Goal: Task Accomplishment & Management: Use online tool/utility

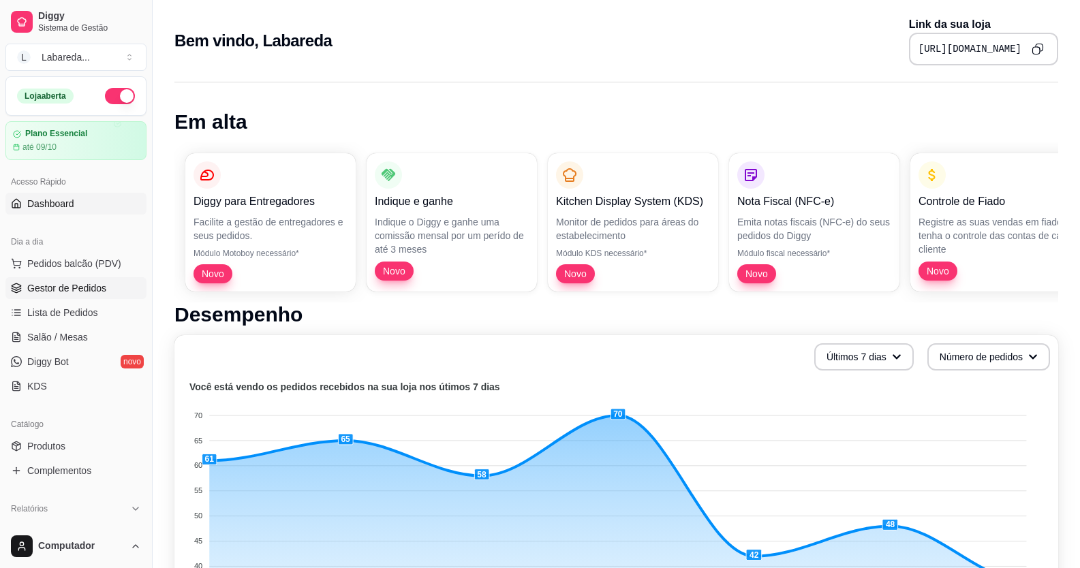
click at [49, 278] on link "Gestor de Pedidos" at bounding box center [75, 288] width 141 height 22
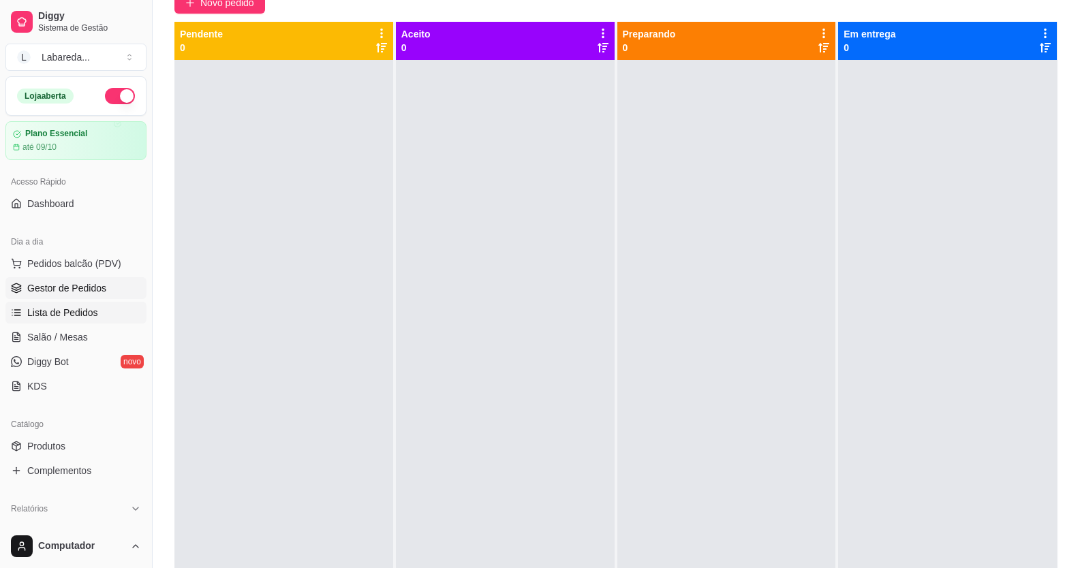
scroll to position [204, 0]
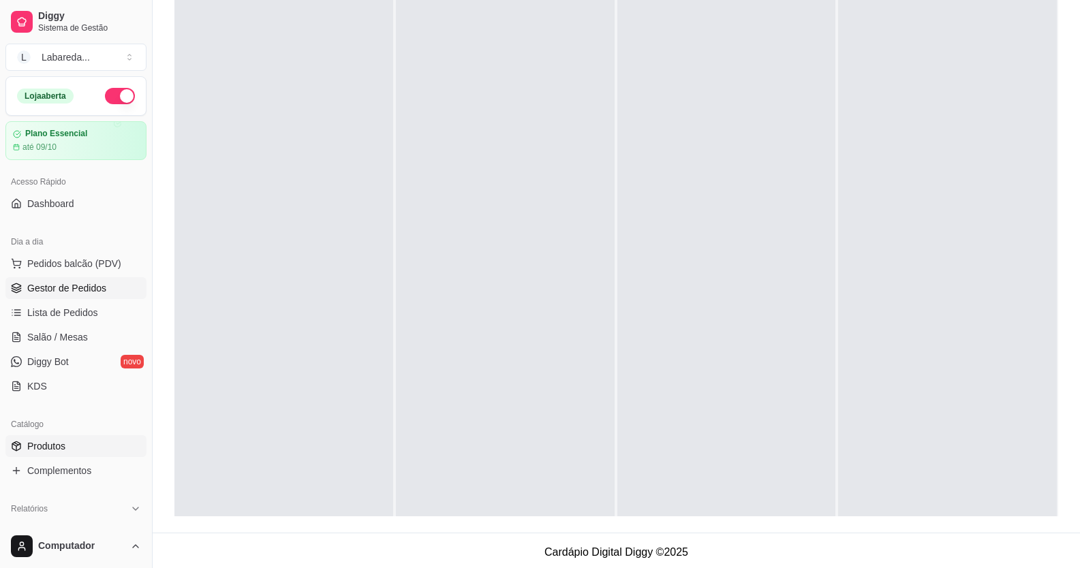
click at [64, 452] on span "Produtos" at bounding box center [46, 446] width 38 height 14
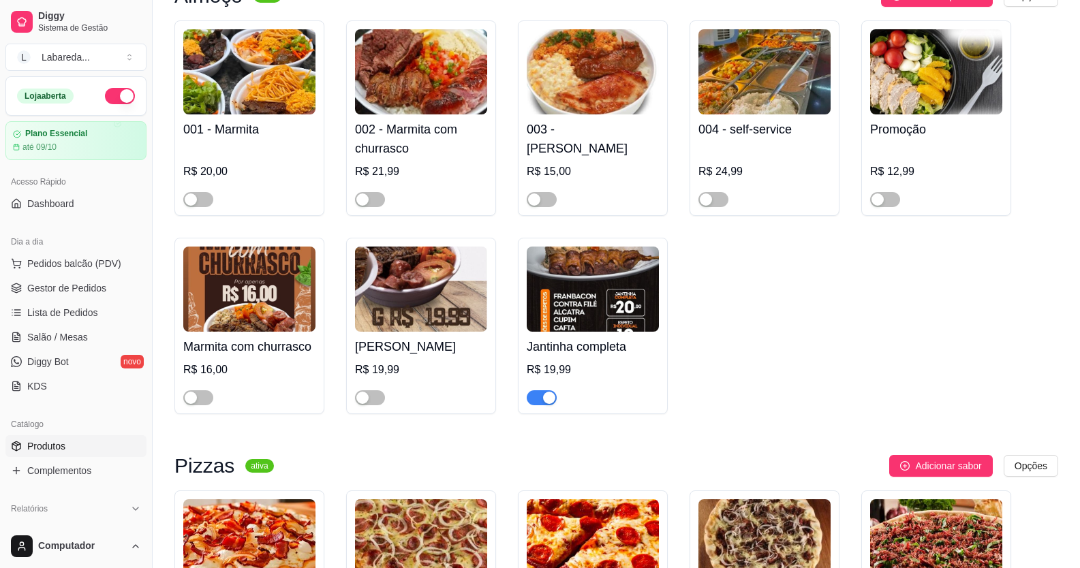
scroll to position [1158, 0]
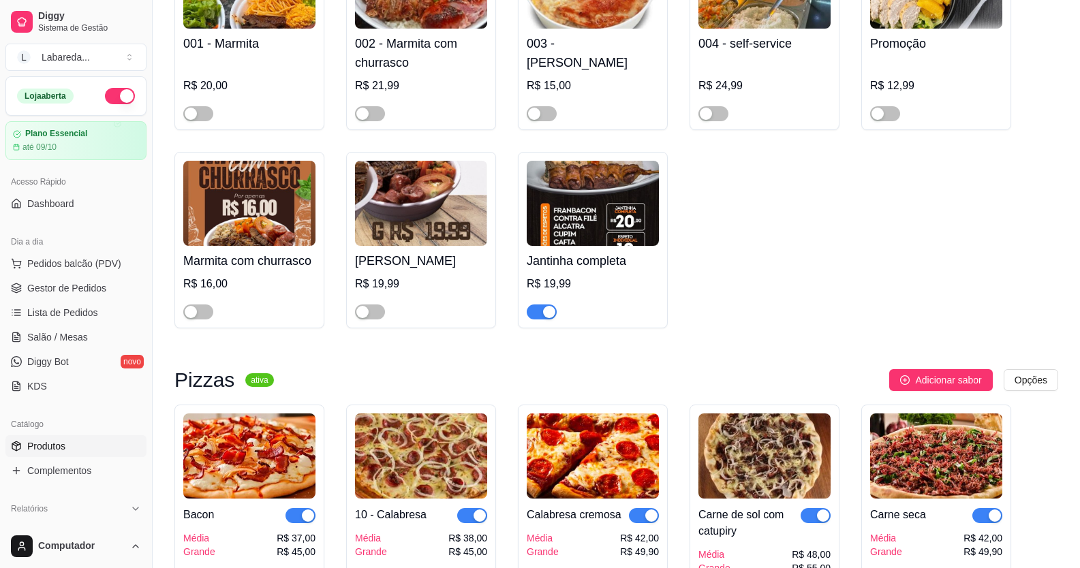
click at [548, 316] on div "button" at bounding box center [549, 312] width 12 height 12
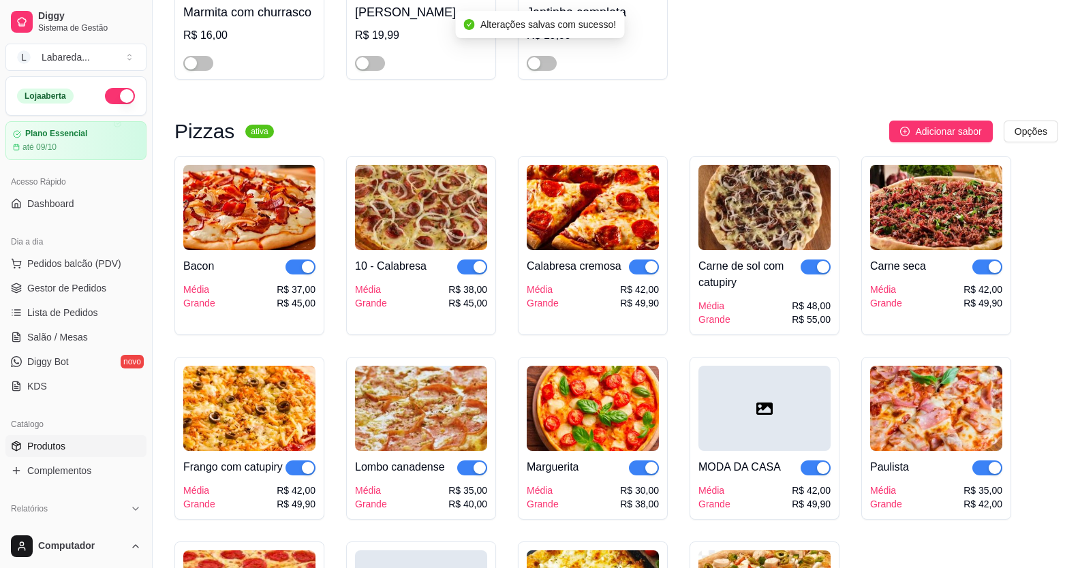
scroll to position [1431, 0]
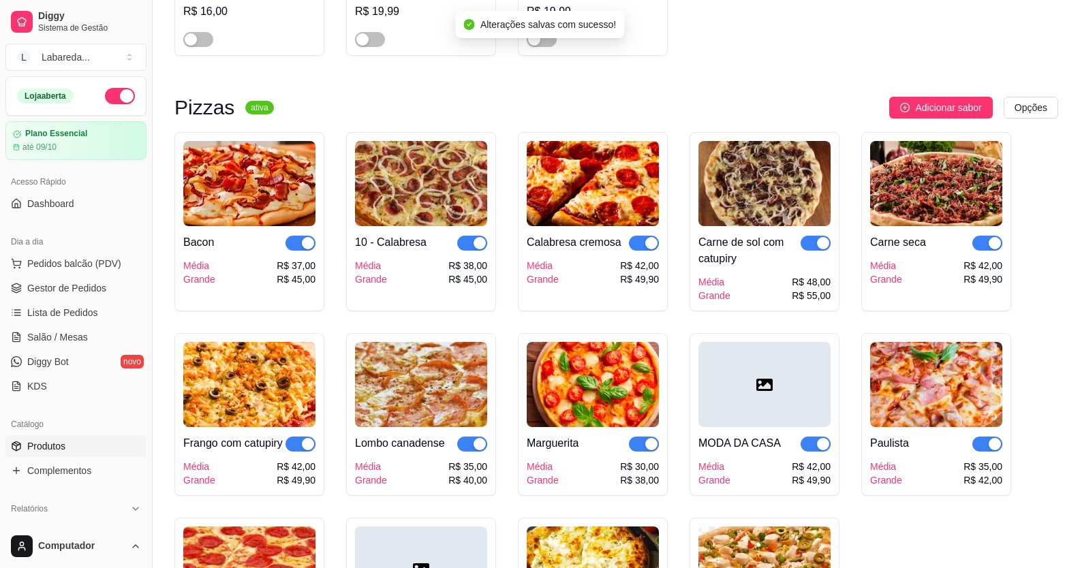
drag, startPoint x: 294, startPoint y: 232, endPoint x: 300, endPoint y: 241, distance: 11.3
click at [300, 241] on div "Bacon Média Grande R$ 37,00 R$ 45,00" at bounding box center [249, 256] width 132 height 60
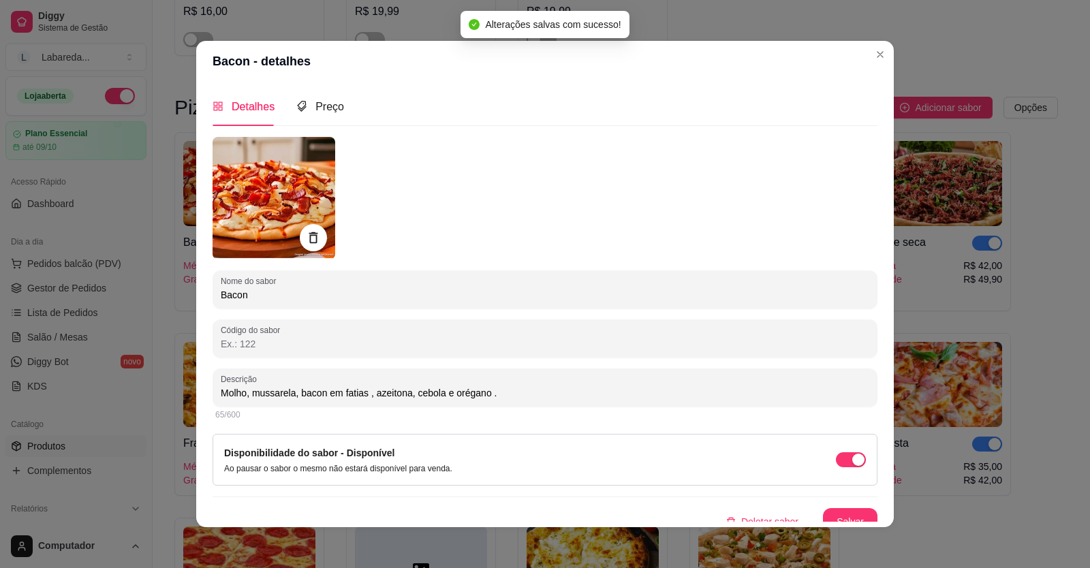
drag, startPoint x: 191, startPoint y: 281, endPoint x: 185, endPoint y: 285, distance: 7.8
click at [185, 285] on div "Bacon - detalhes Detalhes Preço Nome do sabor Bacon Código do sabor Descrição M…" at bounding box center [545, 284] width 1090 height 568
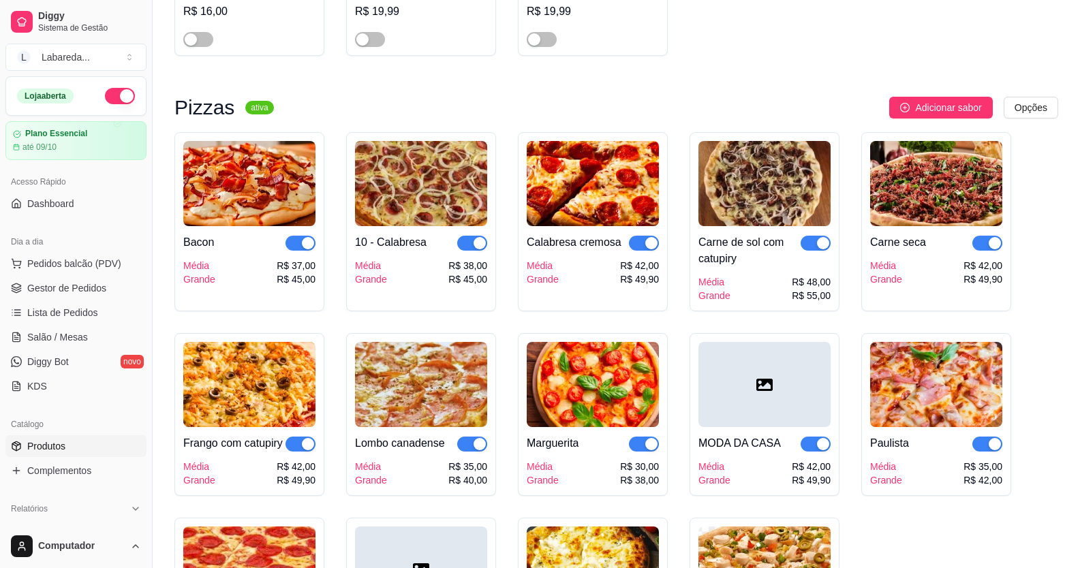
click at [300, 243] on span "button" at bounding box center [300, 243] width 30 height 15
click at [469, 251] on span "button" at bounding box center [472, 243] width 30 height 15
click at [643, 247] on button "button" at bounding box center [644, 243] width 30 height 15
click at [816, 244] on button "button" at bounding box center [815, 243] width 30 height 15
click at [988, 245] on div "button" at bounding box center [994, 243] width 12 height 12
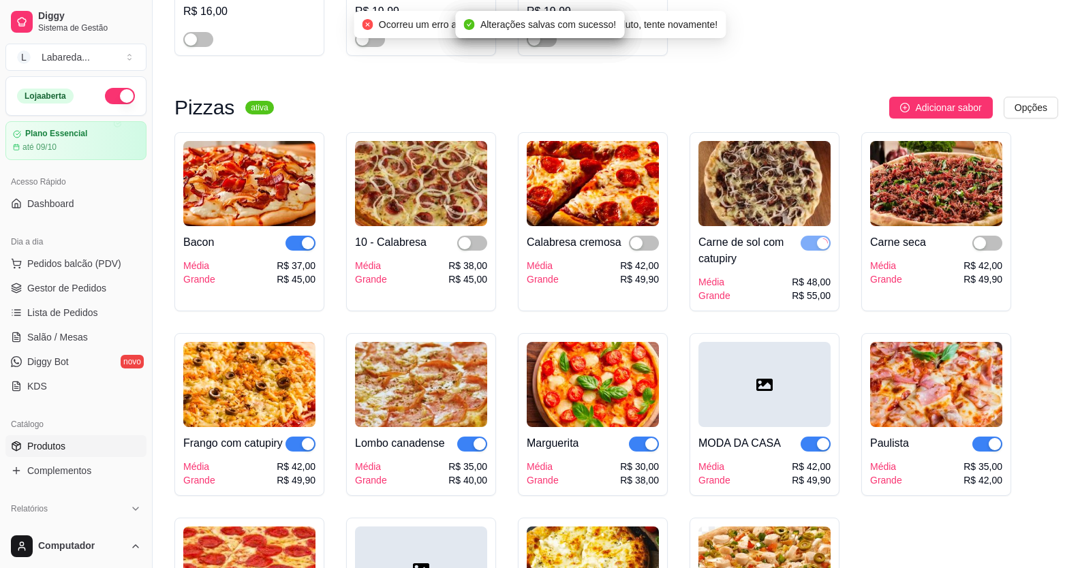
click at [992, 448] on div "button" at bounding box center [994, 444] width 12 height 12
click at [815, 451] on span "button" at bounding box center [815, 444] width 30 height 15
click at [649, 448] on div "button" at bounding box center [651, 444] width 12 height 12
click at [486, 446] on span "button" at bounding box center [472, 444] width 30 height 15
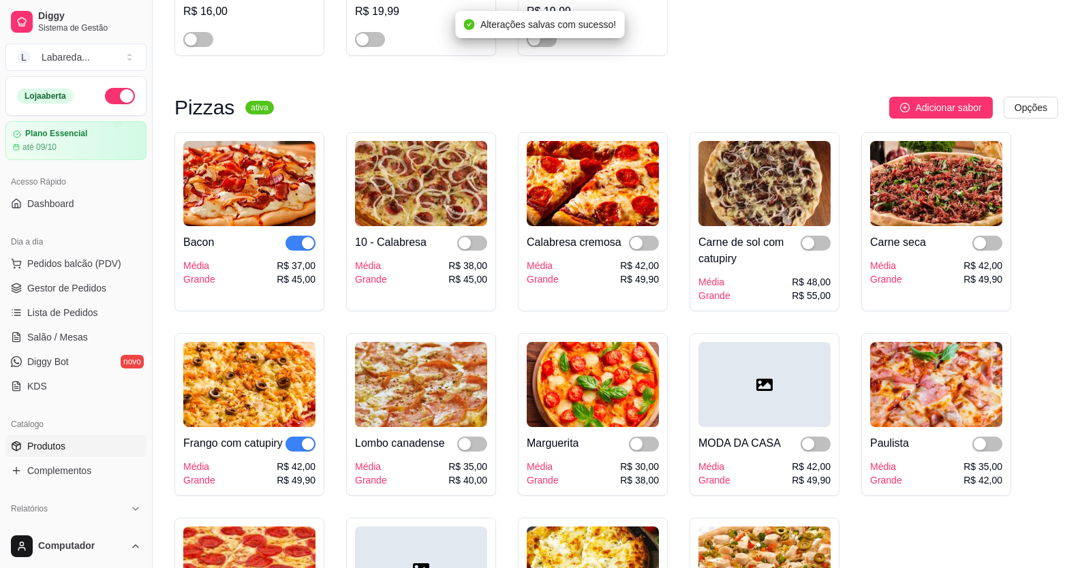
drag, startPoint x: 300, startPoint y: 451, endPoint x: 307, endPoint y: 430, distance: 22.0
click at [301, 451] on span "button" at bounding box center [300, 444] width 30 height 15
click at [303, 245] on div "button" at bounding box center [308, 243] width 12 height 12
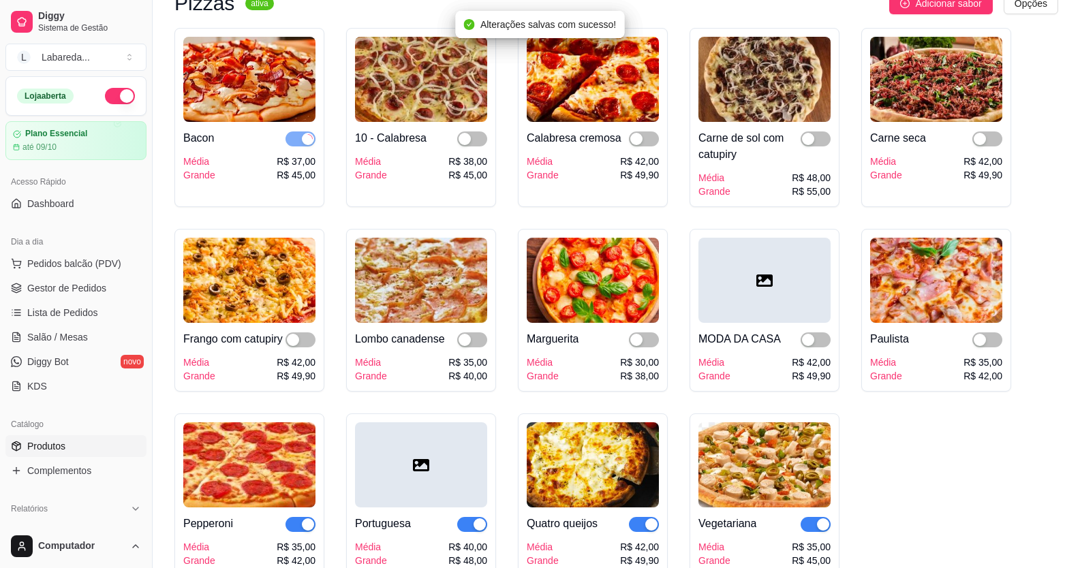
scroll to position [1635, 0]
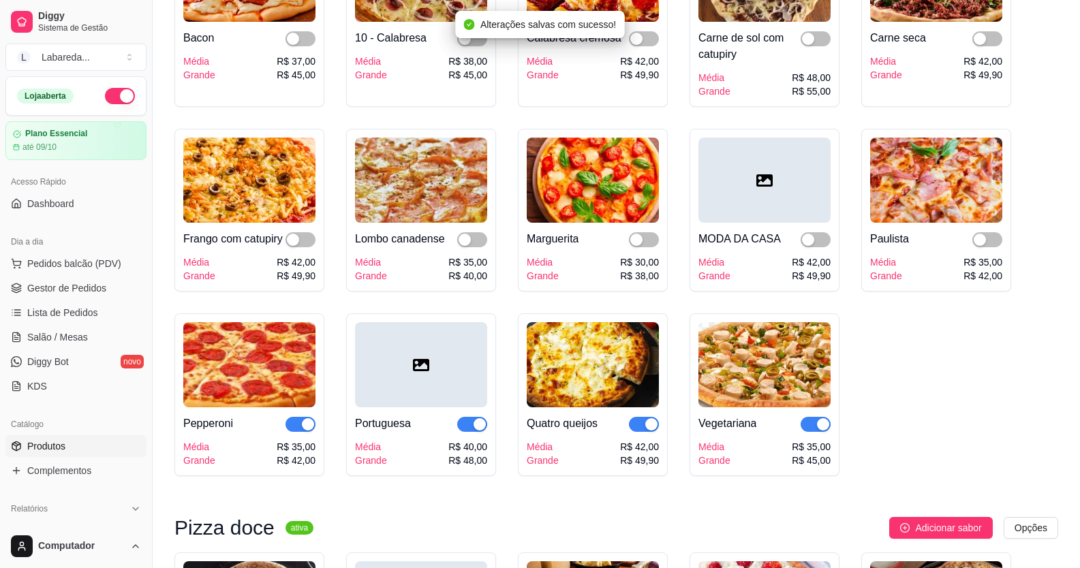
click at [296, 432] on span "button" at bounding box center [300, 424] width 30 height 15
click at [464, 432] on span "button" at bounding box center [472, 424] width 30 height 15
click at [642, 432] on span "button" at bounding box center [644, 424] width 30 height 15
click at [812, 432] on span "button" at bounding box center [815, 424] width 30 height 15
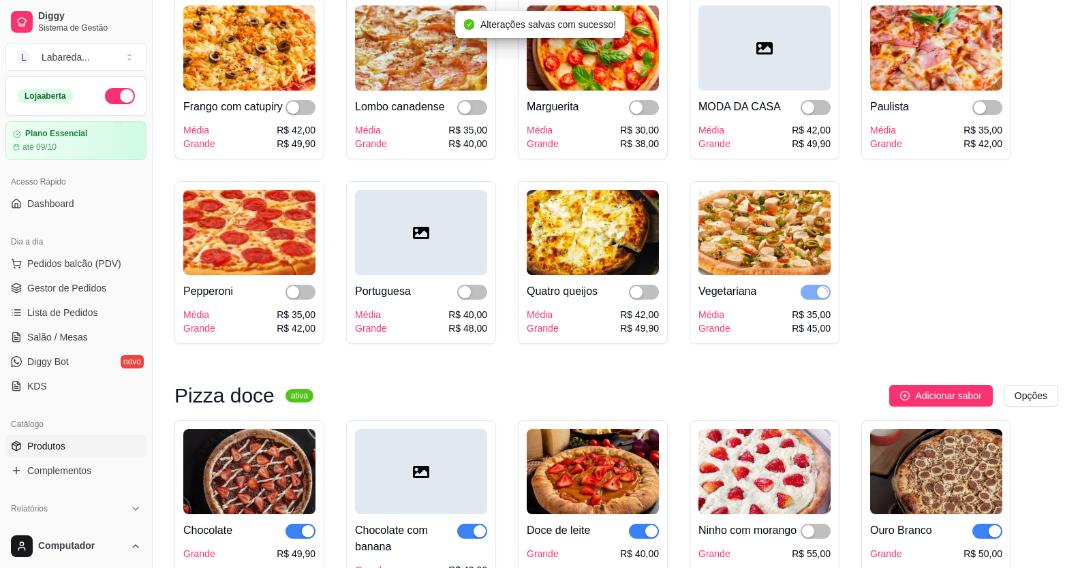
scroll to position [1975, 0]
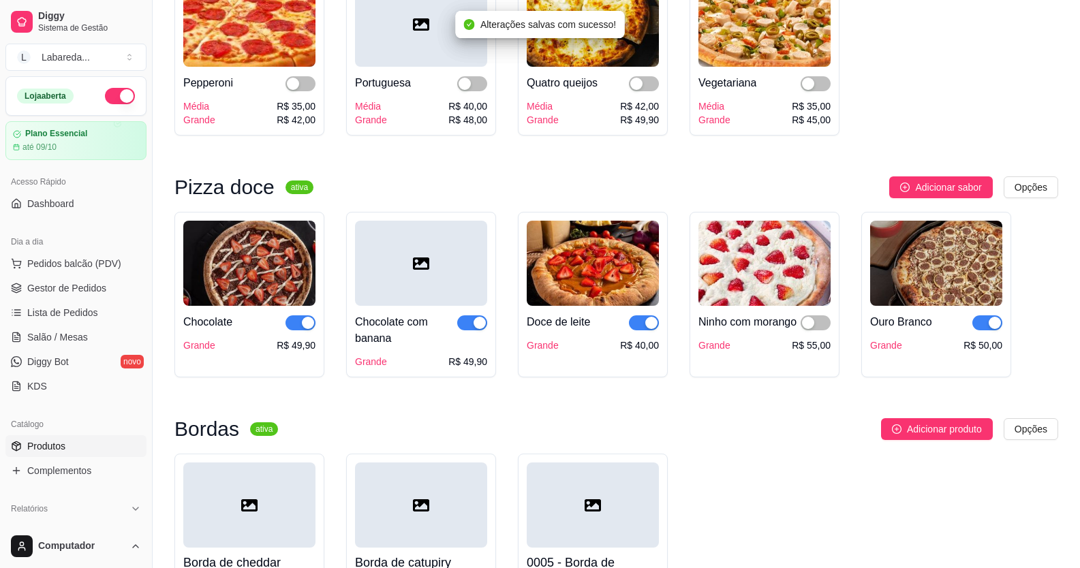
drag, startPoint x: 646, startPoint y: 346, endPoint x: 636, endPoint y: 345, distance: 10.2
click at [646, 329] on div "button" at bounding box center [651, 323] width 12 height 12
drag, startPoint x: 473, startPoint y: 344, endPoint x: 422, endPoint y: 352, distance: 52.4
click at [466, 330] on button "button" at bounding box center [472, 322] width 30 height 15
click at [313, 329] on div "button" at bounding box center [308, 323] width 12 height 12
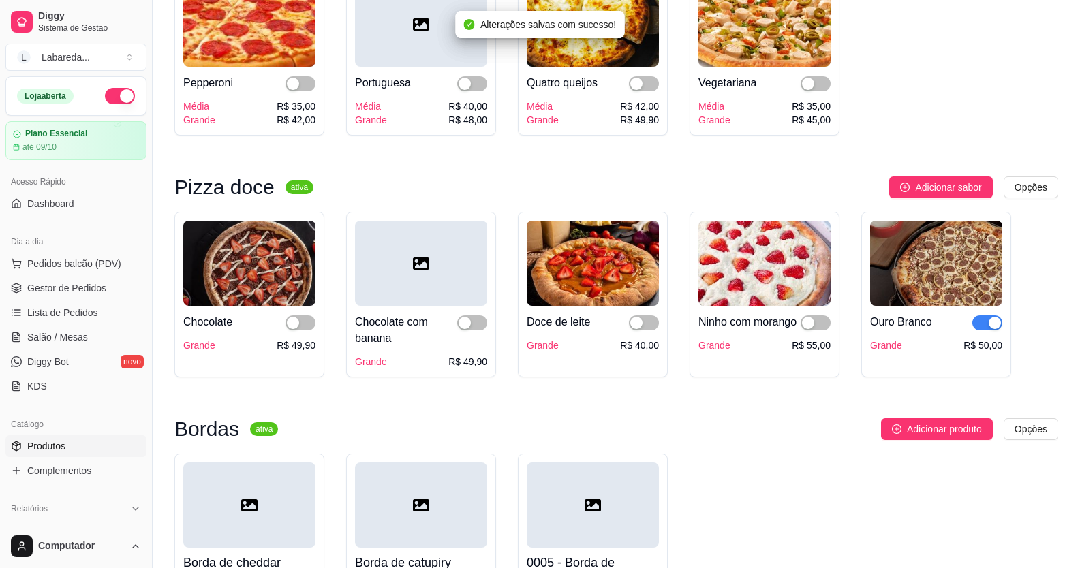
drag, startPoint x: 984, startPoint y: 343, endPoint x: 990, endPoint y: 358, distance: 15.6
click at [989, 330] on button "button" at bounding box center [987, 322] width 30 height 15
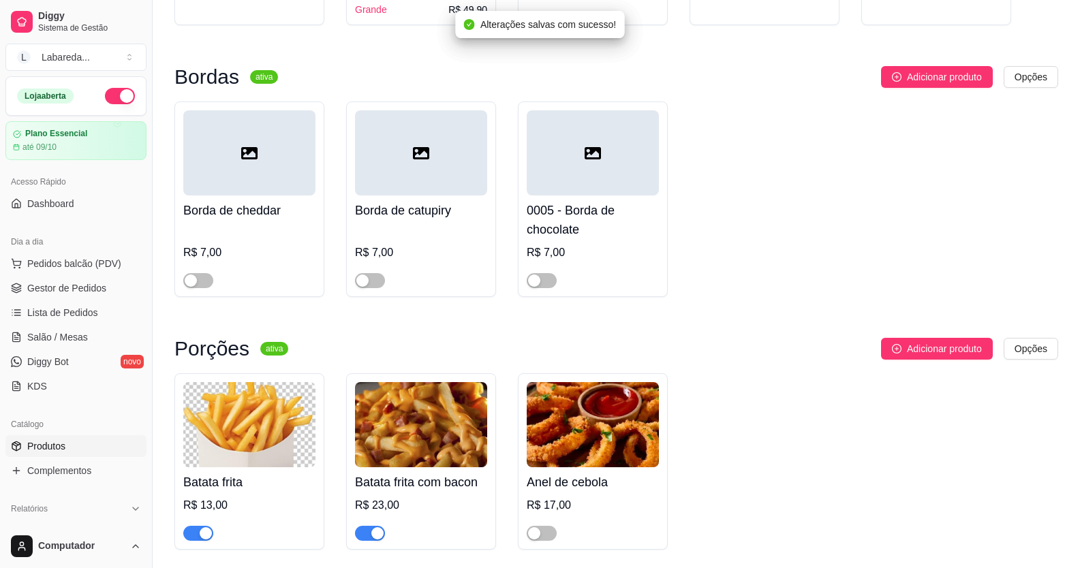
scroll to position [2589, 0]
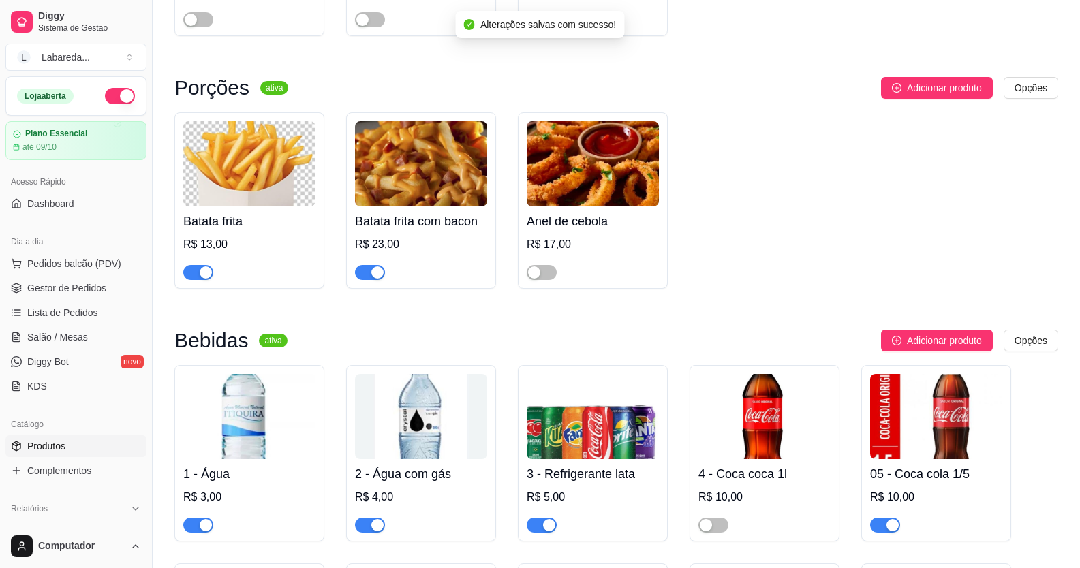
click at [373, 279] on div "button" at bounding box center [377, 272] width 12 height 12
click at [193, 280] on span "button" at bounding box center [198, 272] width 30 height 15
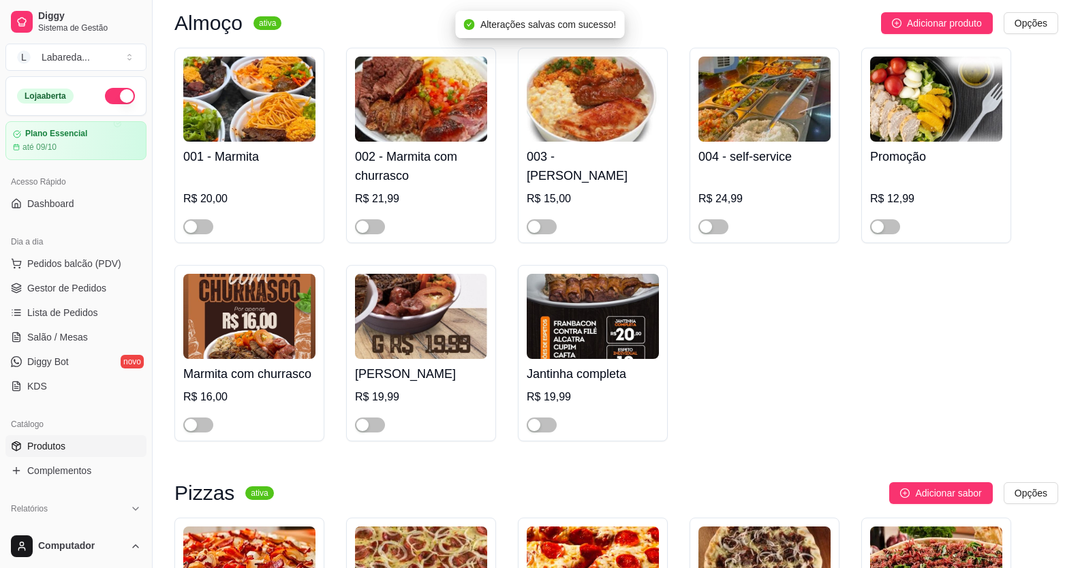
scroll to position [1022, 0]
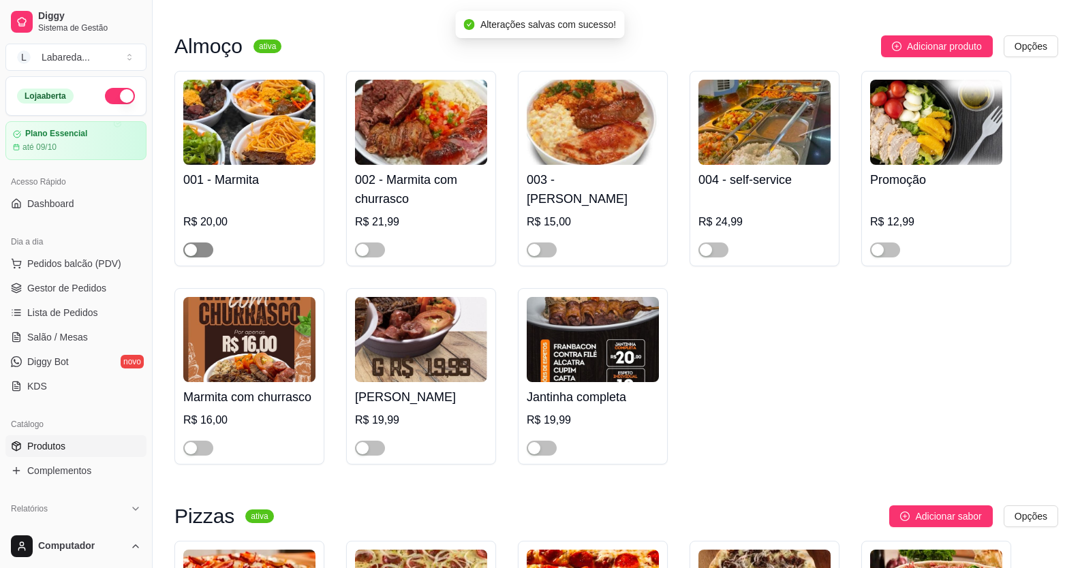
click at [208, 254] on span "button" at bounding box center [198, 250] width 30 height 15
click at [372, 253] on span "button" at bounding box center [370, 250] width 30 height 15
click at [539, 251] on div "button" at bounding box center [534, 250] width 12 height 12
click at [709, 254] on div "button" at bounding box center [706, 250] width 12 height 12
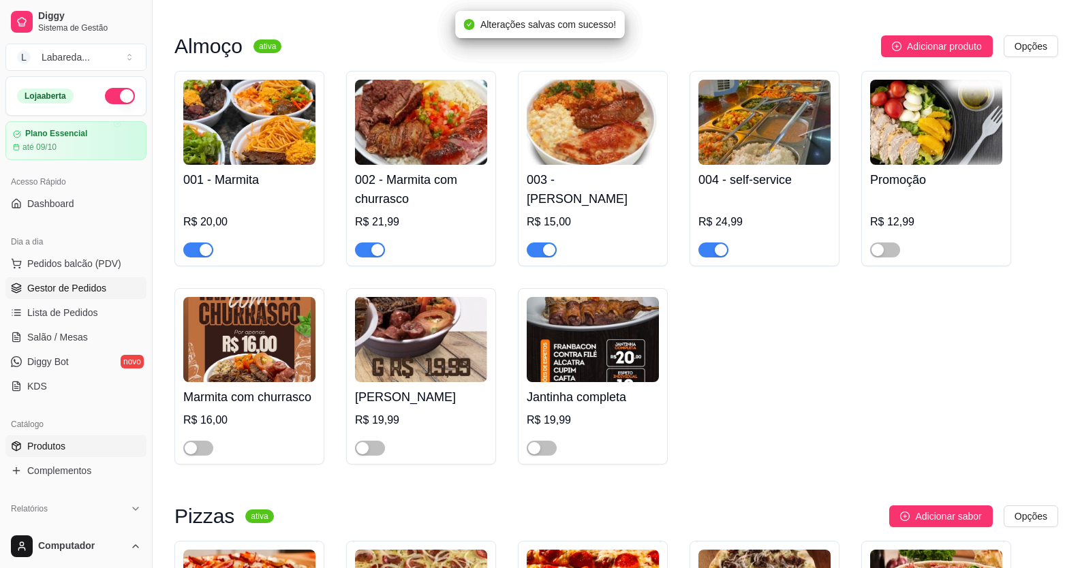
click at [33, 293] on span "Gestor de Pedidos" at bounding box center [66, 288] width 79 height 14
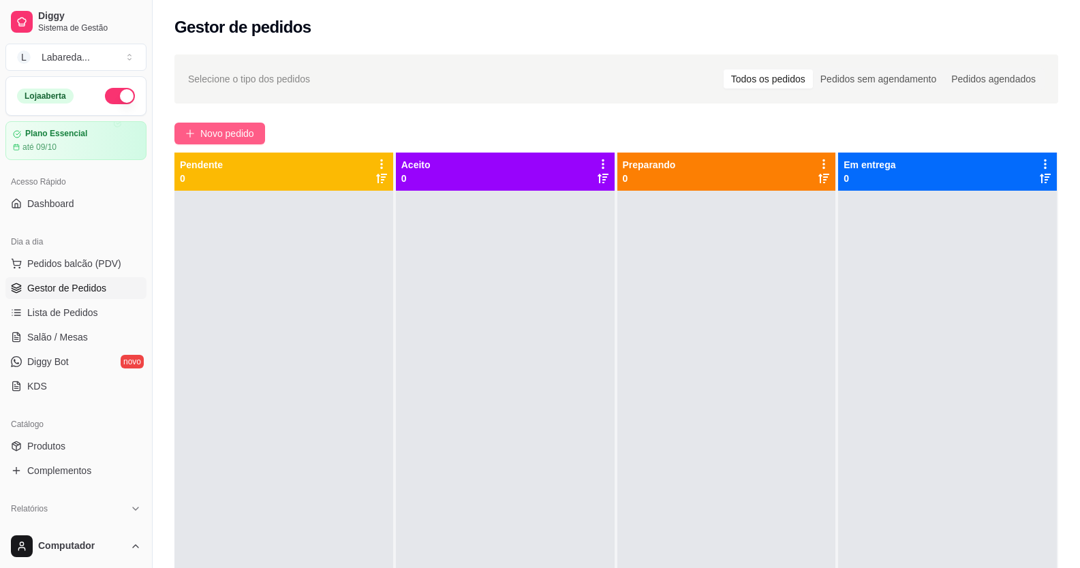
click at [221, 126] on span "Novo pedido" at bounding box center [227, 133] width 54 height 15
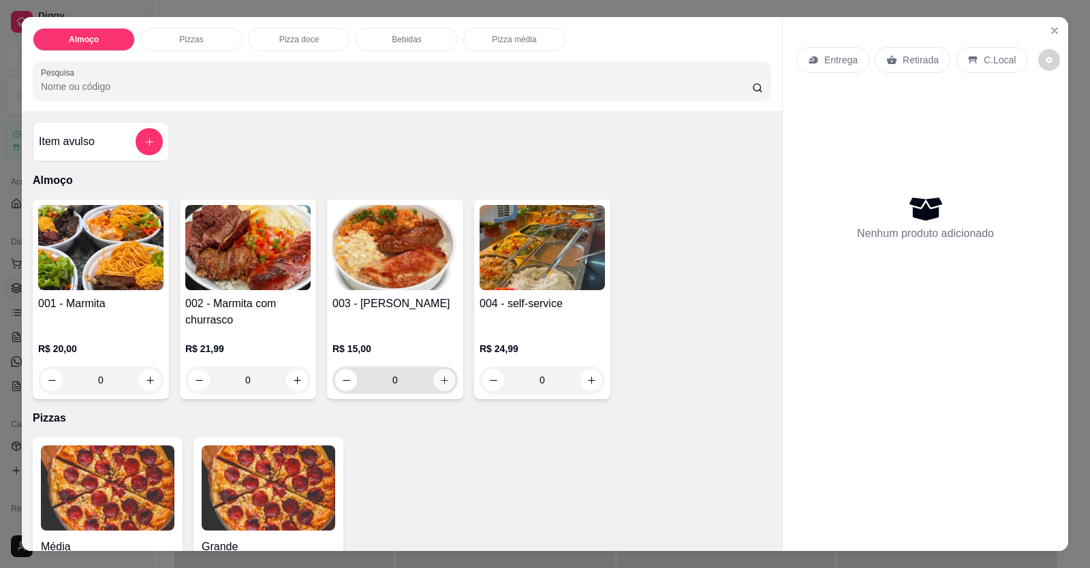
click at [446, 383] on button "increase-product-quantity" at bounding box center [444, 380] width 22 height 22
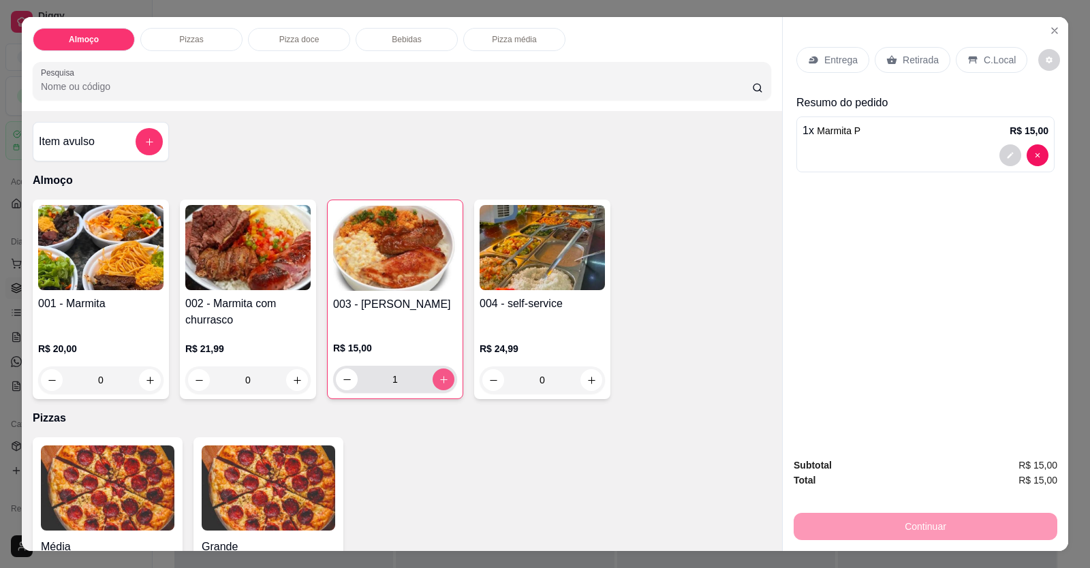
click at [446, 383] on button "increase-product-quantity" at bounding box center [444, 380] width 22 height 22
type input "2"
click at [835, 54] on p "Entrega" at bounding box center [840, 60] width 33 height 14
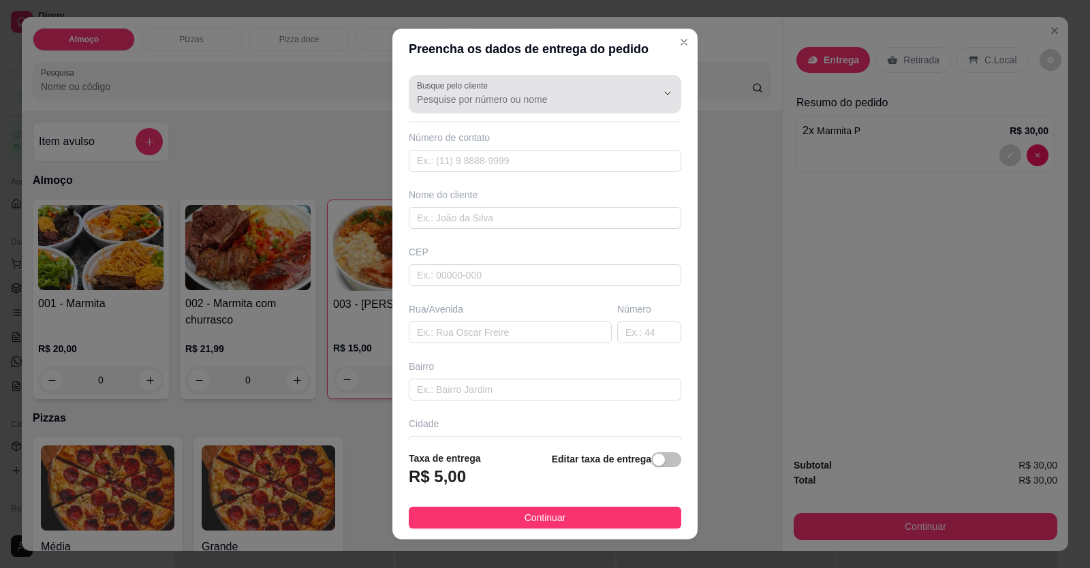
click at [589, 106] on input "Busque pelo cliente" at bounding box center [526, 100] width 218 height 14
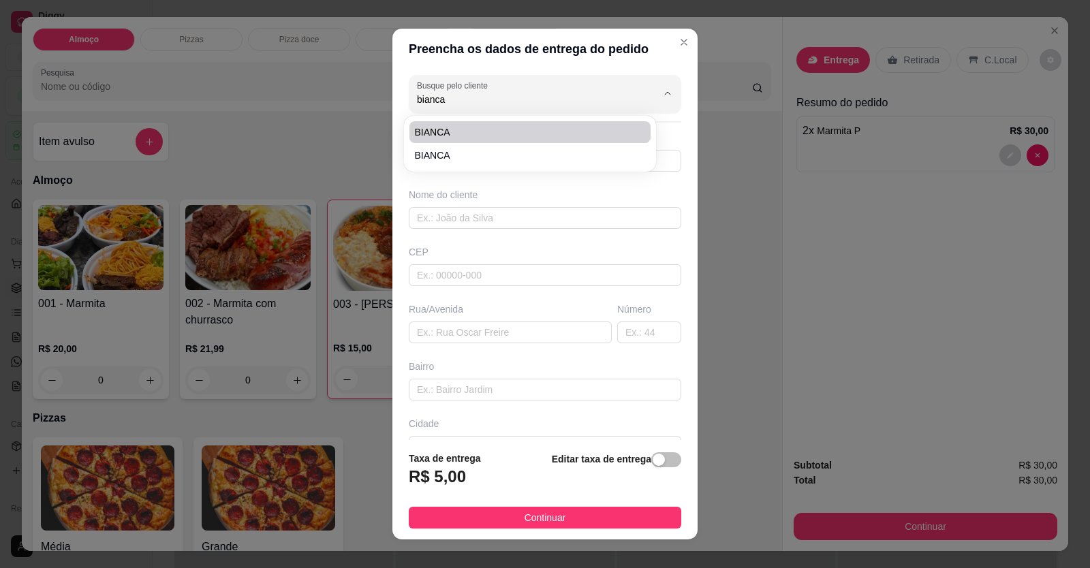
click at [486, 141] on li "BIANCA" at bounding box center [529, 132] width 241 height 22
type input "BIANCA"
type input "61998240024"
type input "BIANCA"
type input "LOCALIZAÇÃO"
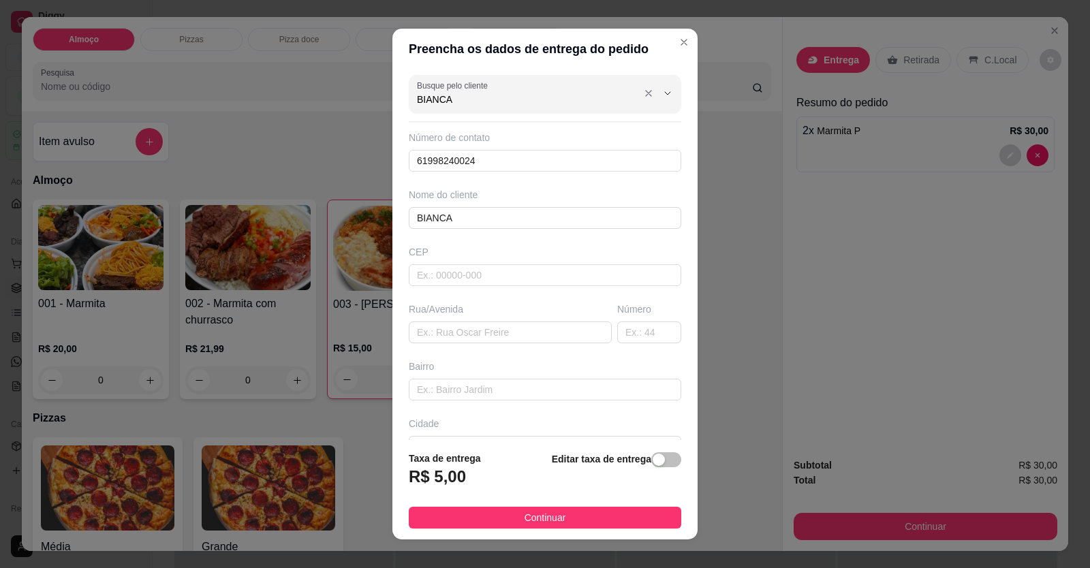
click at [505, 102] on input "BIANCA" at bounding box center [526, 100] width 218 height 14
type input "BIANCA"
click at [507, 152] on span "BIANCA" at bounding box center [523, 156] width 217 height 14
type input "619984441332"
type input "DVG PRECON"
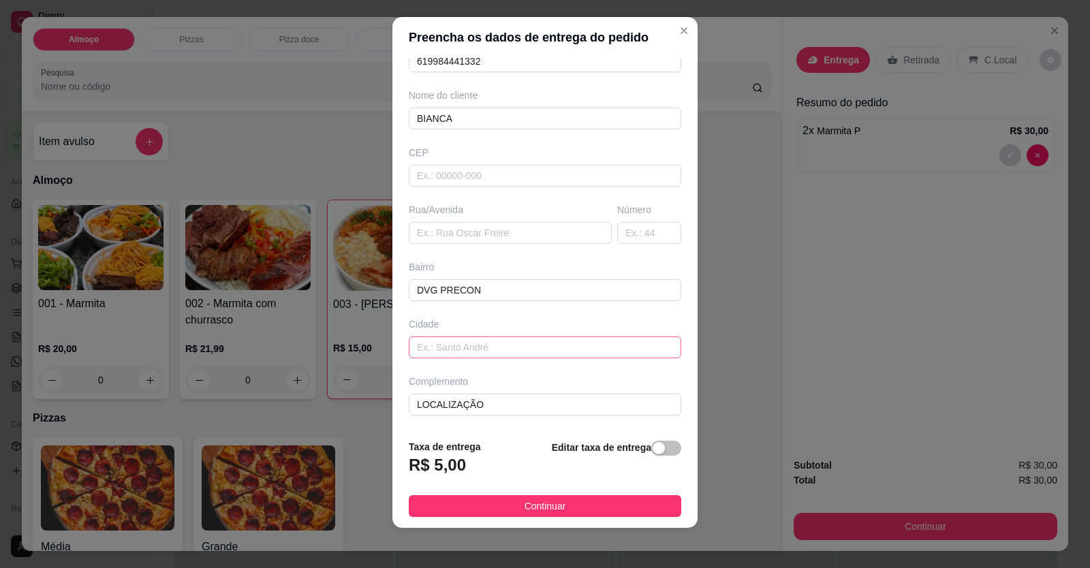
scroll to position [15, 0]
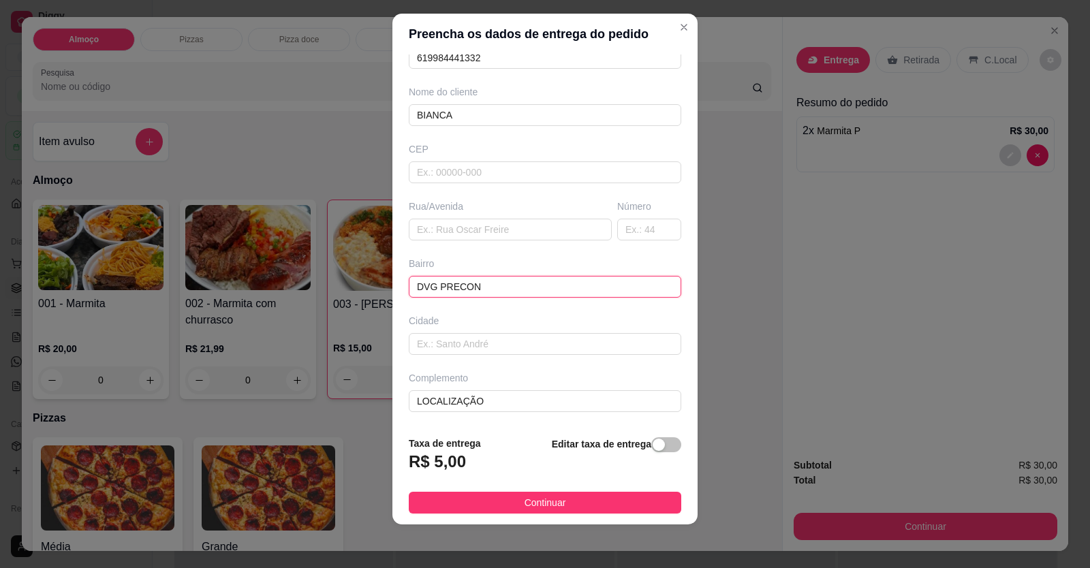
drag, startPoint x: 458, startPoint y: 274, endPoint x: 322, endPoint y: 264, distance: 136.6
click at [322, 263] on div "Preencha os dados de entrega do pedido Busque pelo cliente BIANCA Número de con…" at bounding box center [545, 284] width 1090 height 568
drag, startPoint x: 528, startPoint y: 508, endPoint x: 552, endPoint y: 505, distance: 24.0
click at [529, 508] on span "Continuar" at bounding box center [546, 502] width 42 height 15
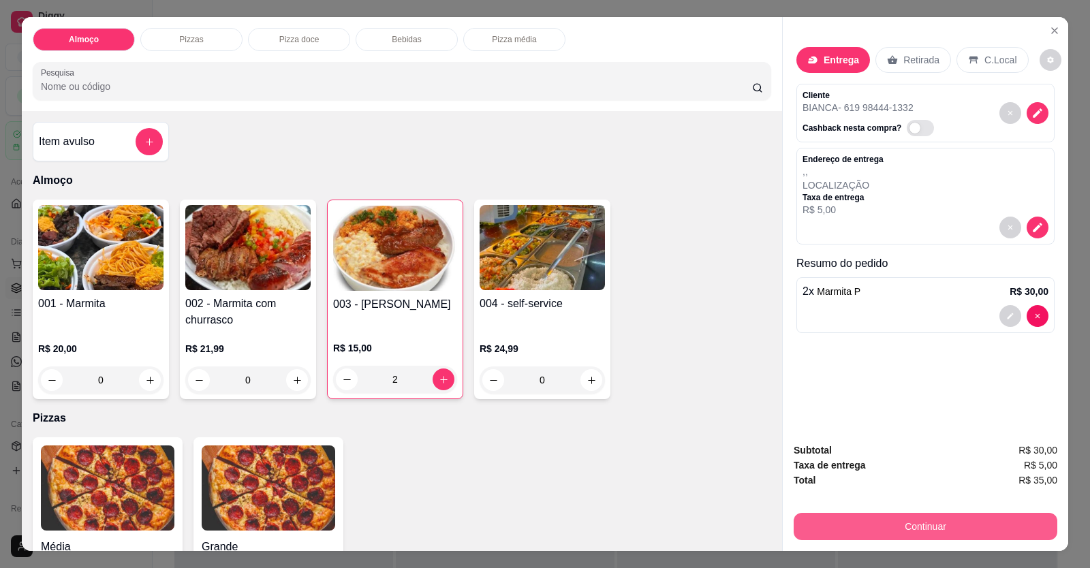
click at [832, 527] on button "Continuar" at bounding box center [926, 526] width 264 height 27
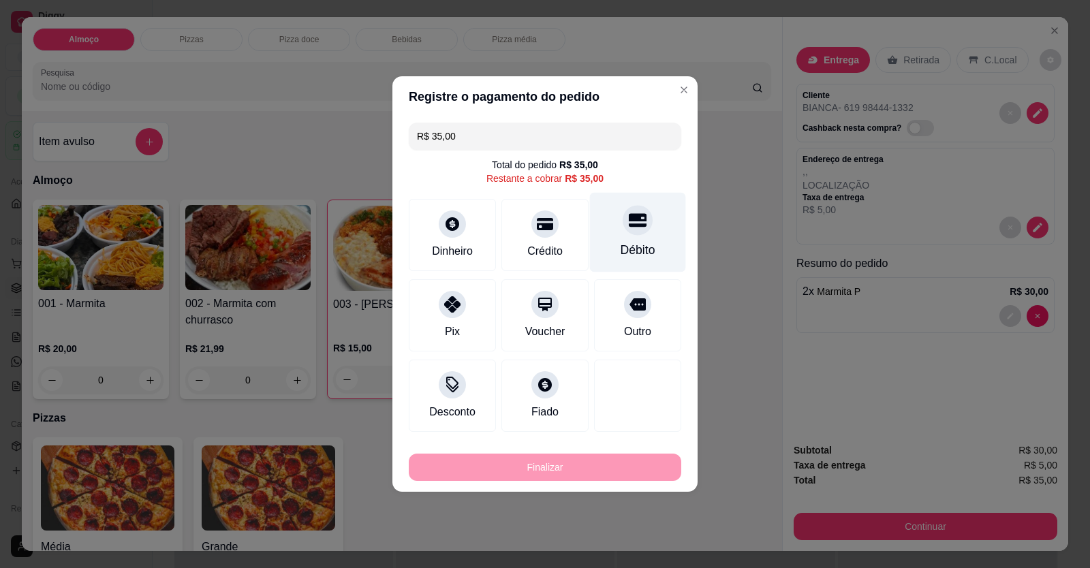
click at [623, 245] on div "Débito" at bounding box center [638, 250] width 35 height 18
type input "R$ 0,00"
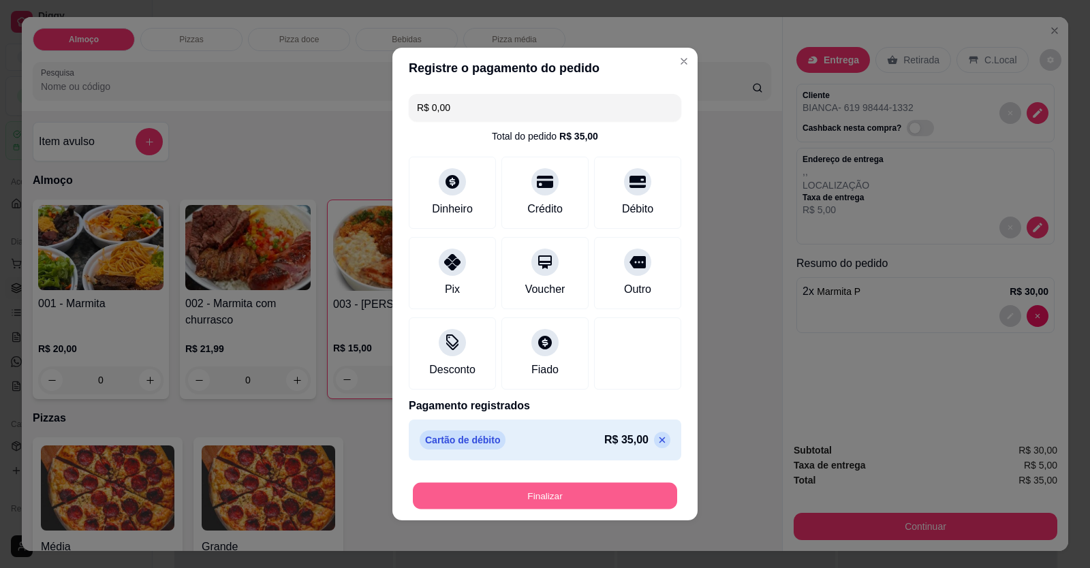
click at [602, 492] on button "Finalizar" at bounding box center [545, 496] width 264 height 27
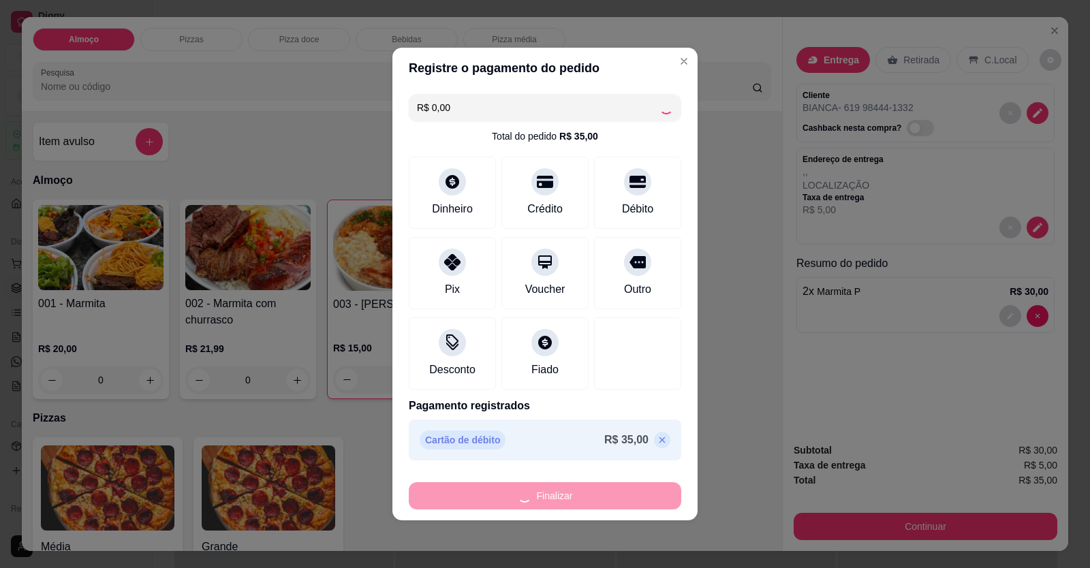
type input "0"
type input "-R$ 35,00"
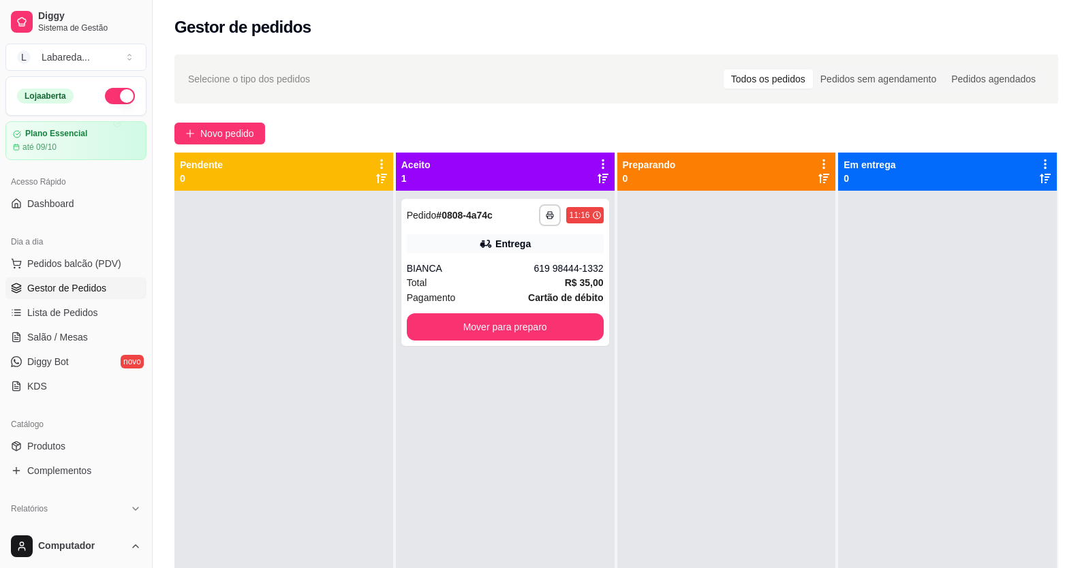
click at [219, 145] on div "**********" at bounding box center [616, 391] width 927 height 691
click at [239, 129] on span "Novo pedido" at bounding box center [227, 133] width 54 height 15
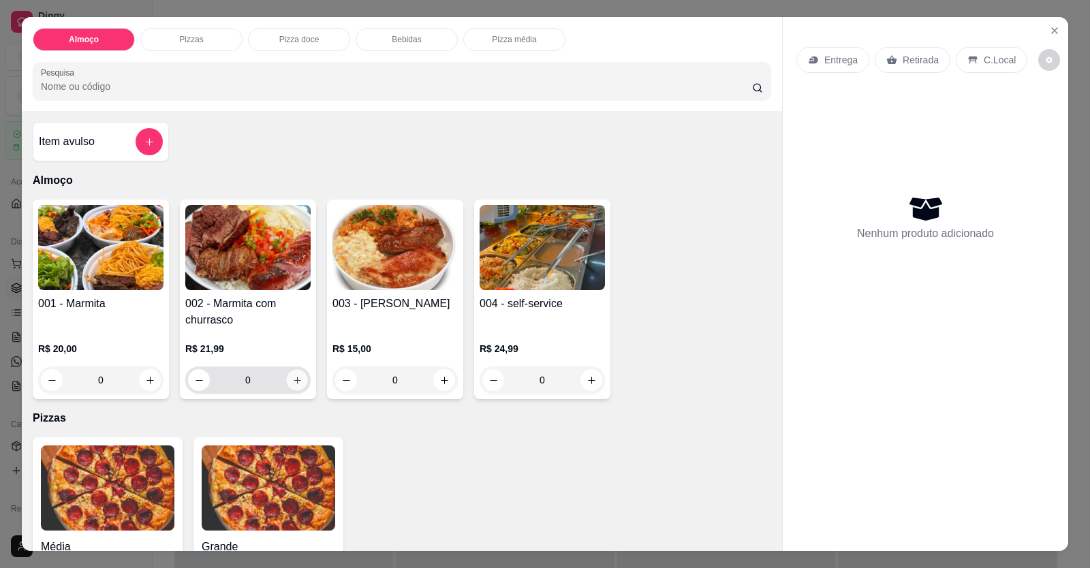
click at [292, 375] on icon "increase-product-quantity" at bounding box center [297, 380] width 10 height 10
type input "1"
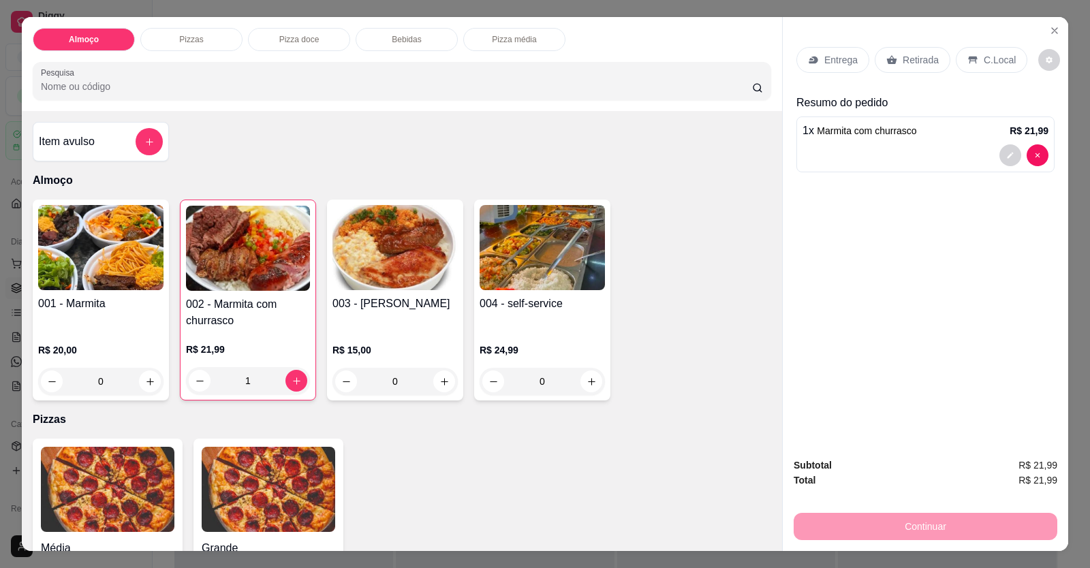
click at [830, 62] on p "Entrega" at bounding box center [840, 60] width 33 height 14
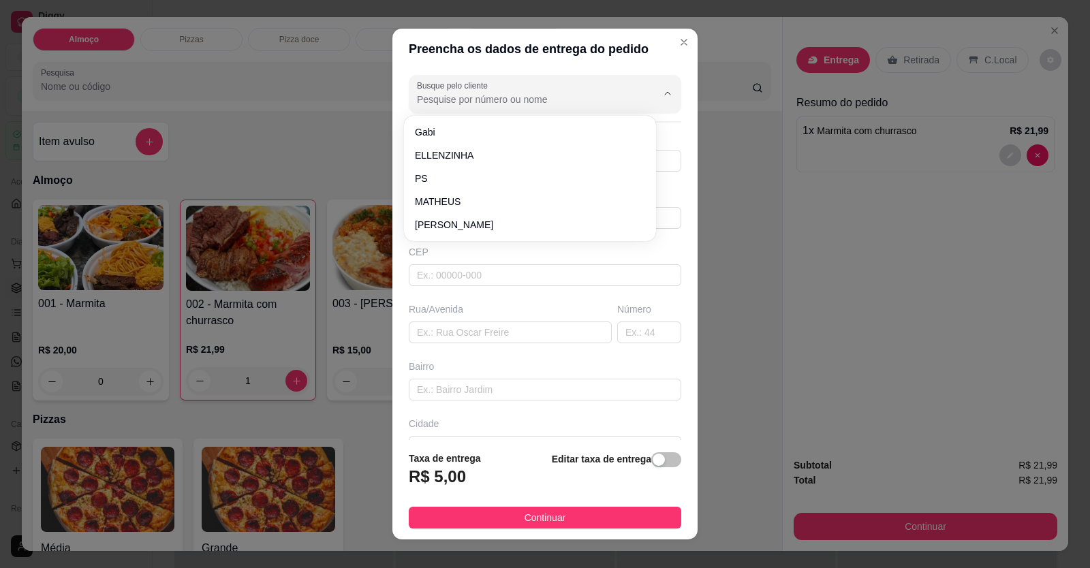
click at [507, 100] on input "Busque pelo cliente" at bounding box center [526, 100] width 218 height 14
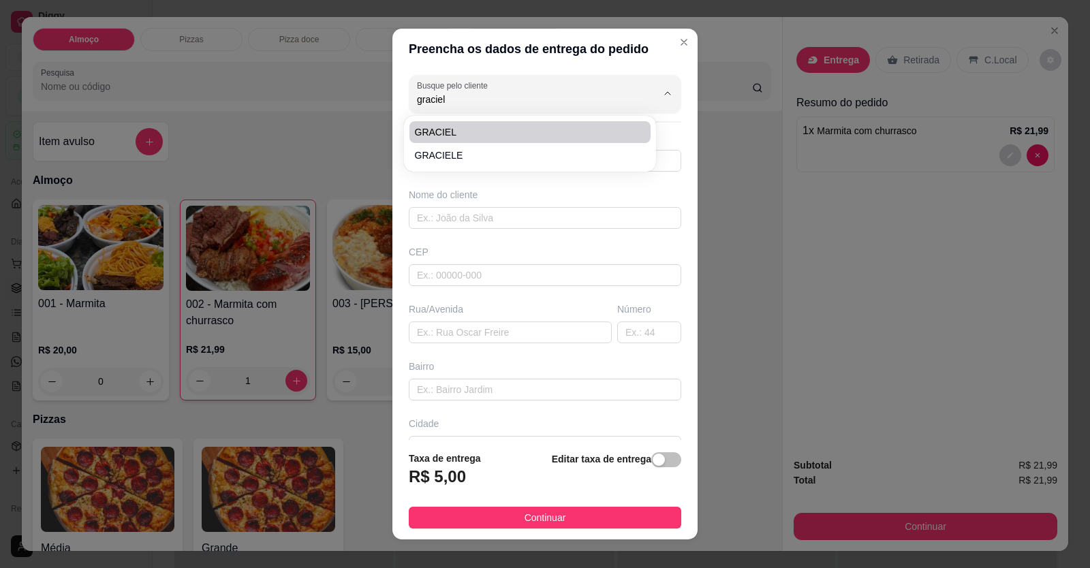
click at [479, 127] on span "GRACIEL" at bounding box center [523, 132] width 217 height 14
type input "GRACIEL"
type input "61982701261"
type input "GRACIEL"
type input "RUA 1"
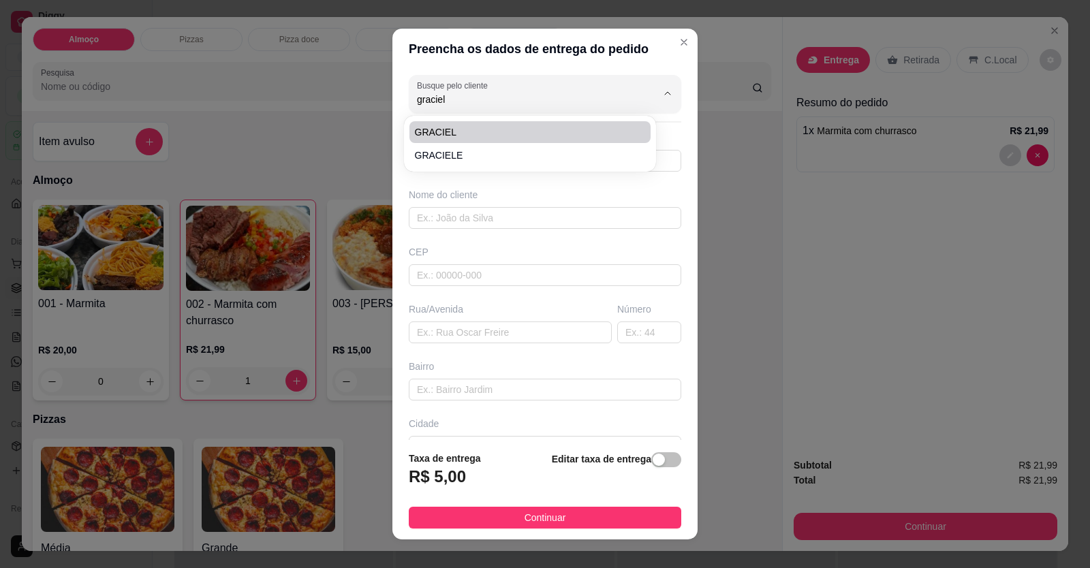
type input "1208"
type input "SETOR PRIMAVERA"
type input "BARBEARIA BAROES DA NAVALIA"
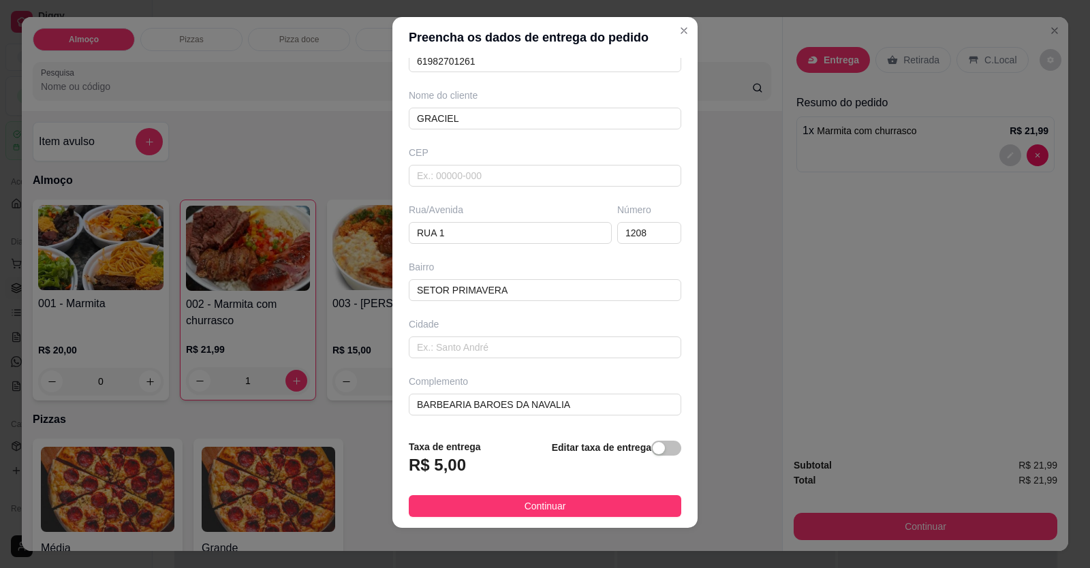
scroll to position [15, 0]
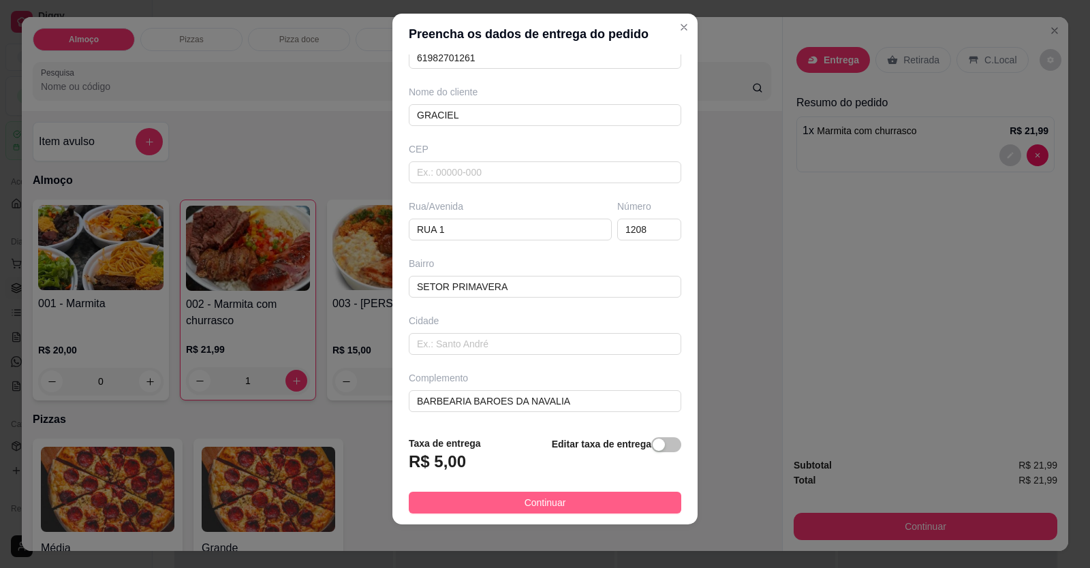
type input "GRACIEL"
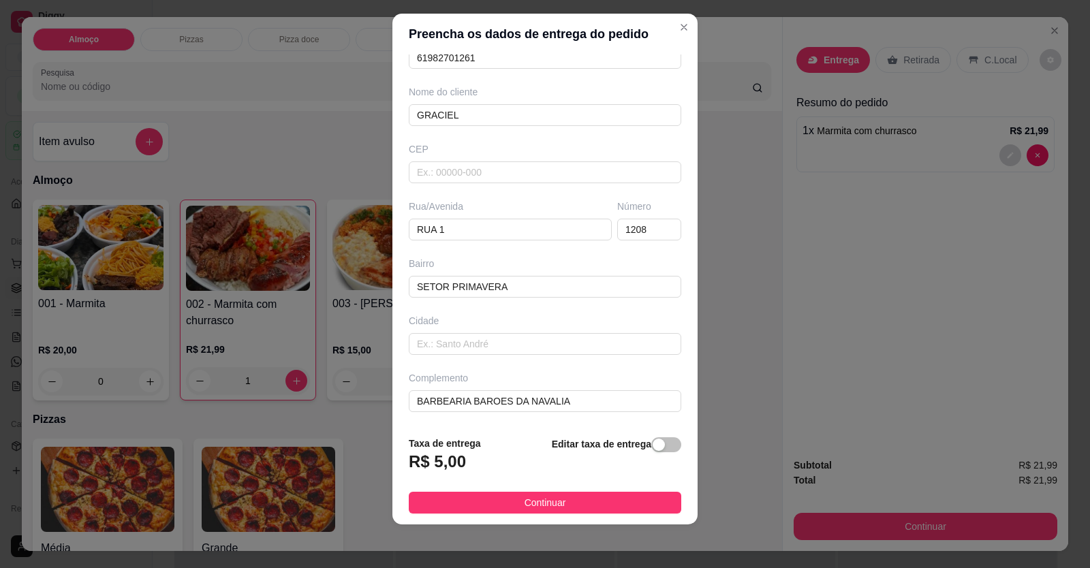
click at [536, 510] on span "Continuar" at bounding box center [546, 502] width 42 height 15
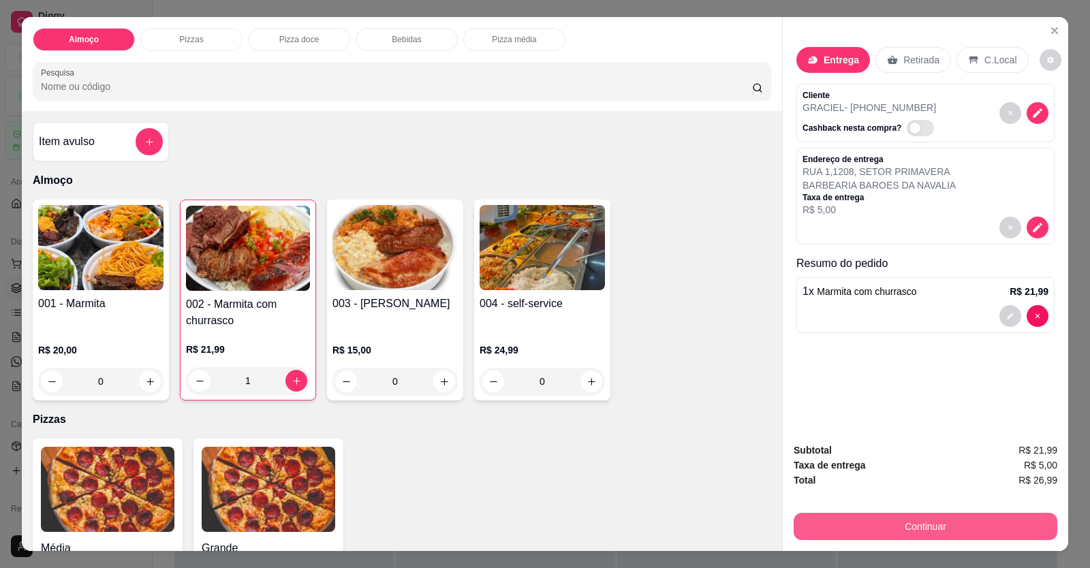
click at [901, 513] on button "Continuar" at bounding box center [926, 526] width 264 height 27
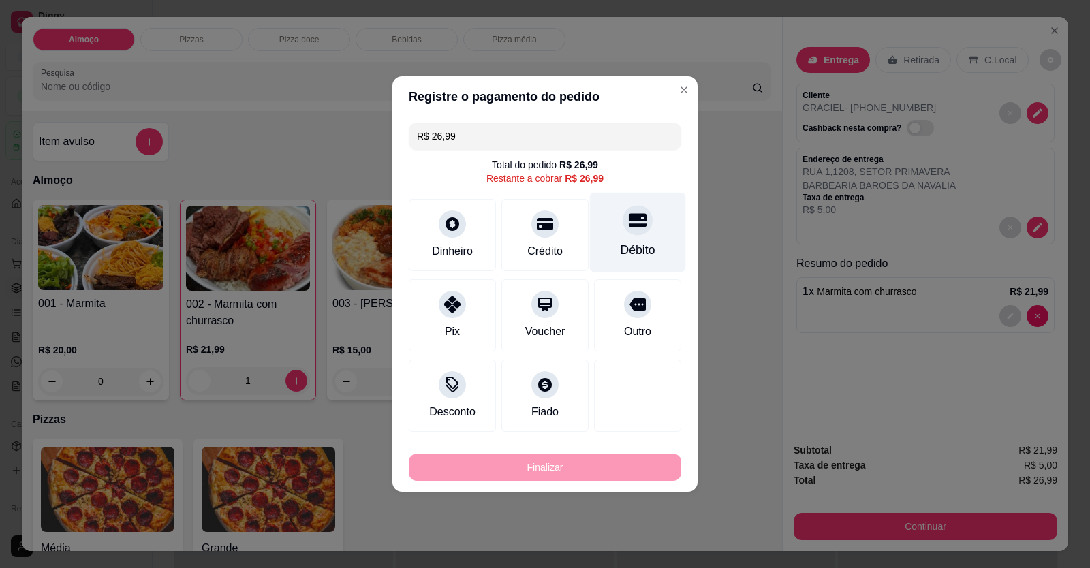
click at [632, 245] on div "Débito" at bounding box center [638, 250] width 35 height 18
type input "R$ 0,00"
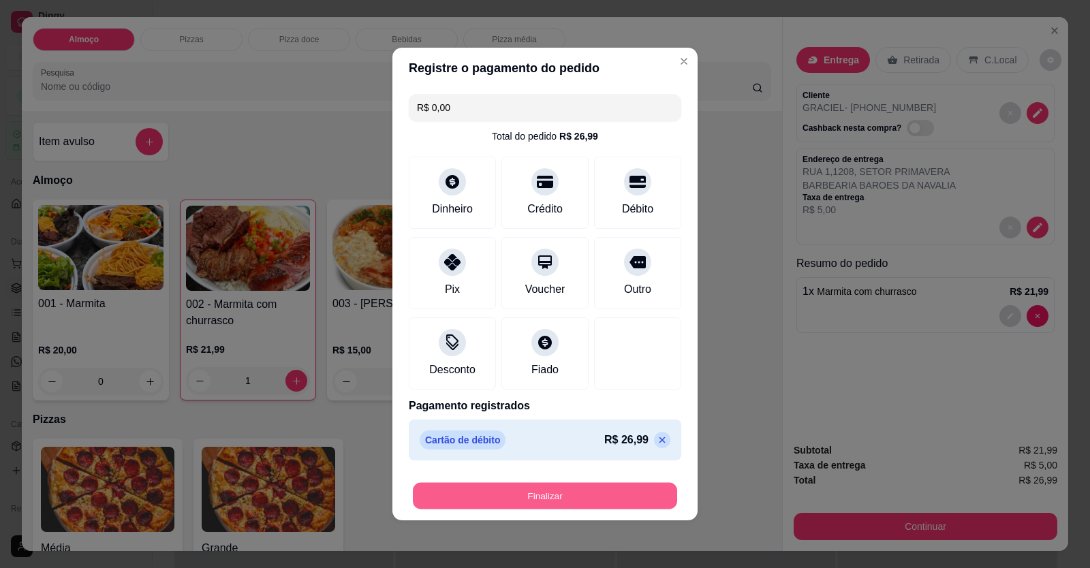
click at [576, 495] on button "Finalizar" at bounding box center [545, 496] width 264 height 27
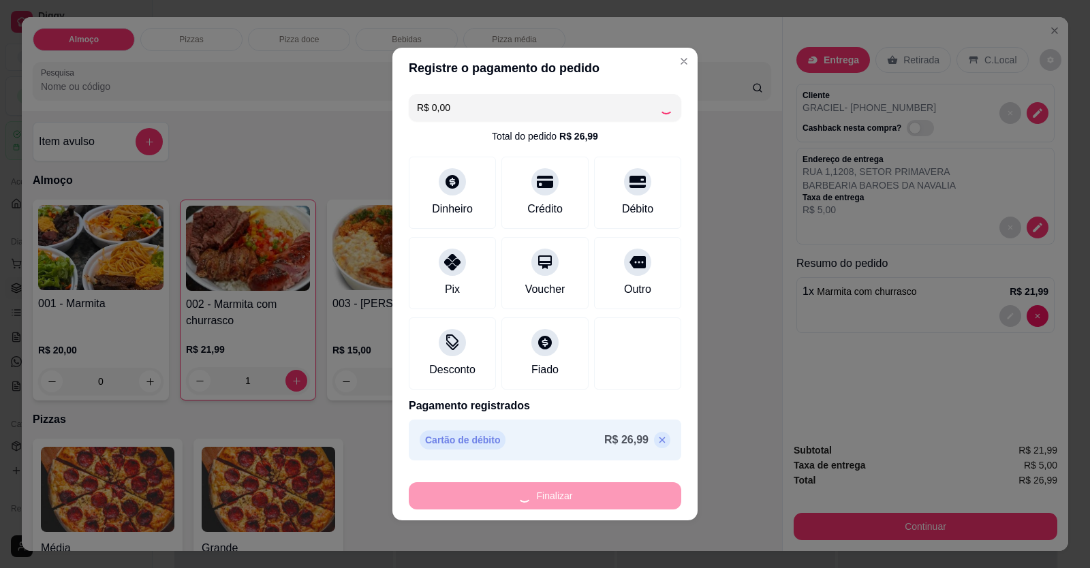
type input "0"
type input "-R$ 26,99"
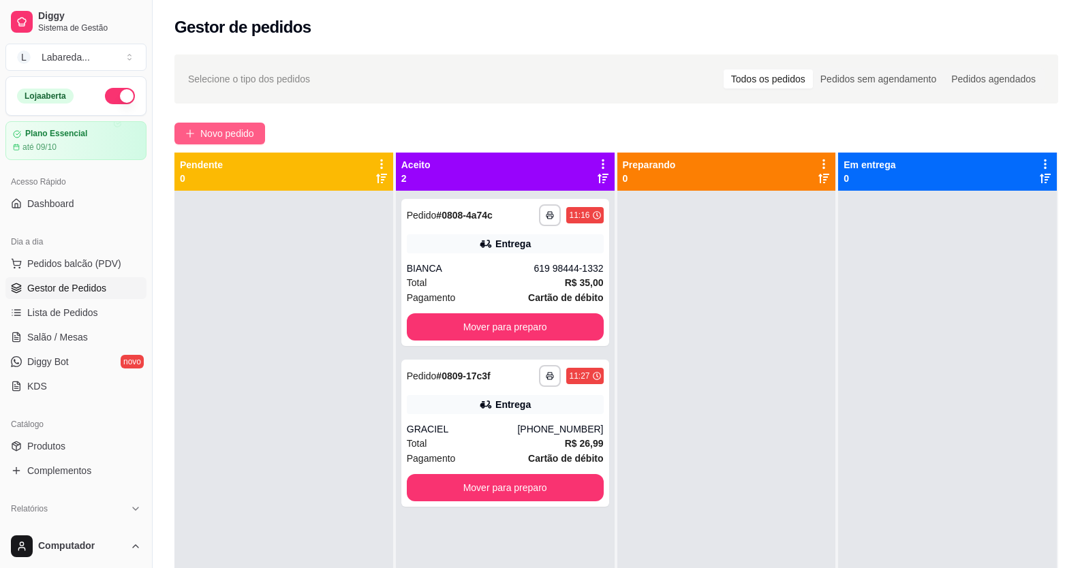
click at [224, 132] on span "Novo pedido" at bounding box center [227, 133] width 54 height 15
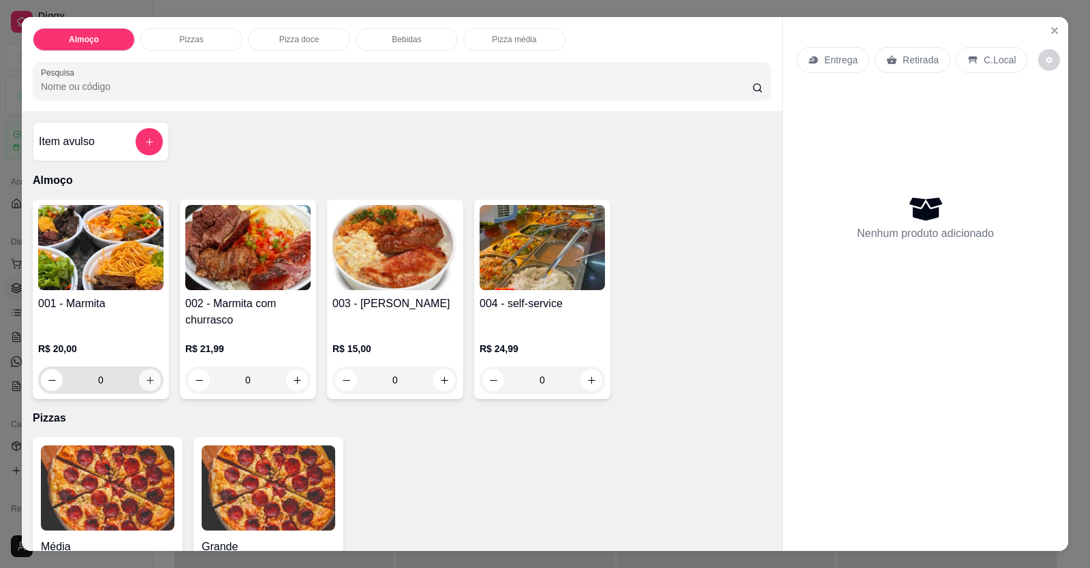
click at [138, 368] on div "R$ 20,00 0" at bounding box center [100, 368] width 125 height 52
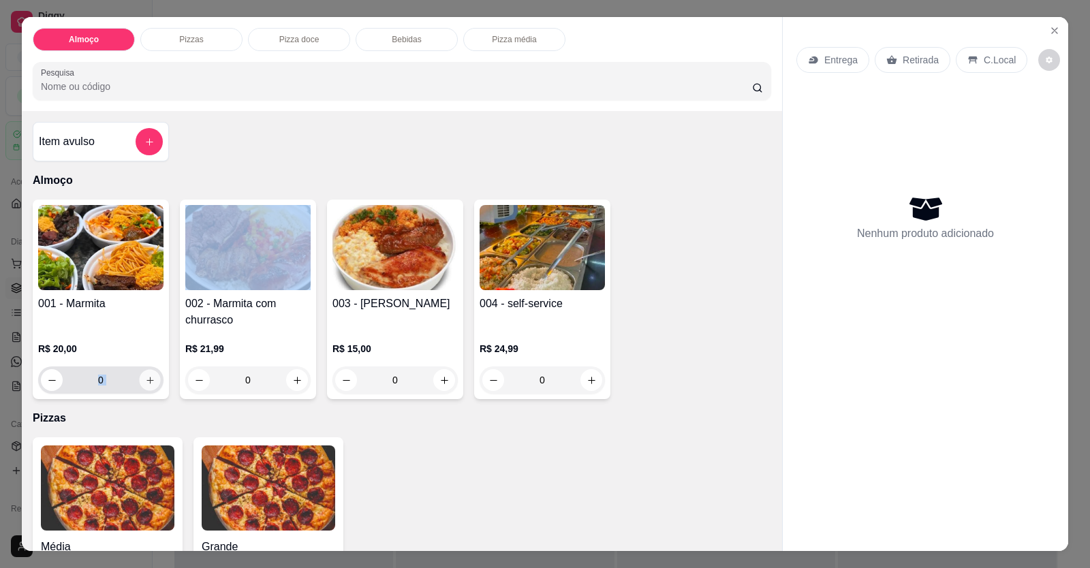
click at [151, 379] on button "increase-product-quantity" at bounding box center [149, 380] width 21 height 21
type input "1"
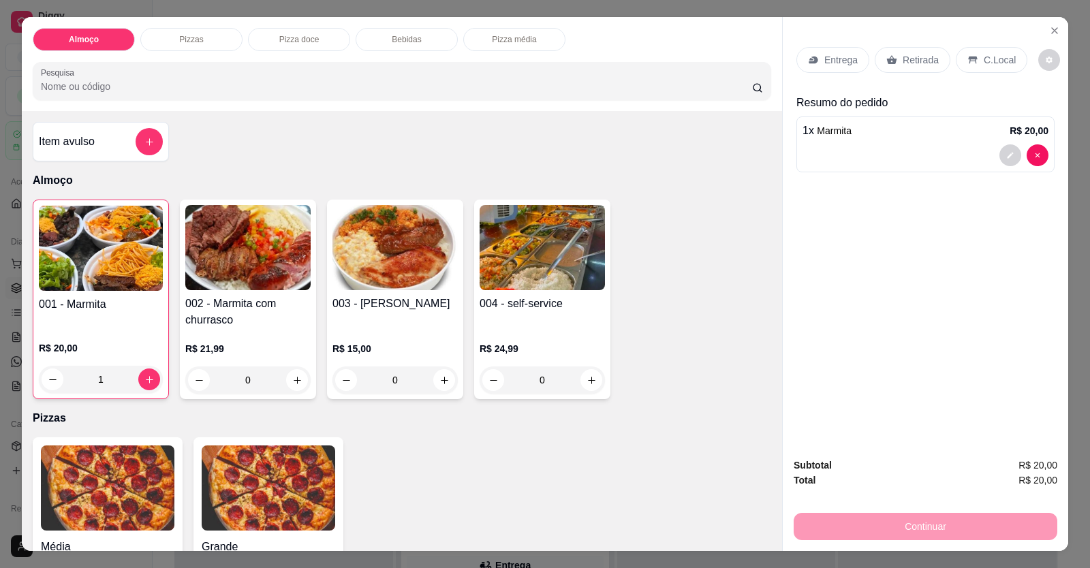
click at [390, 533] on div "Média a partir de R$ 0,00 Grande a partir de R$ 0,00" at bounding box center [402, 524] width 738 height 175
click at [1049, 24] on button "Close" at bounding box center [1055, 31] width 22 height 22
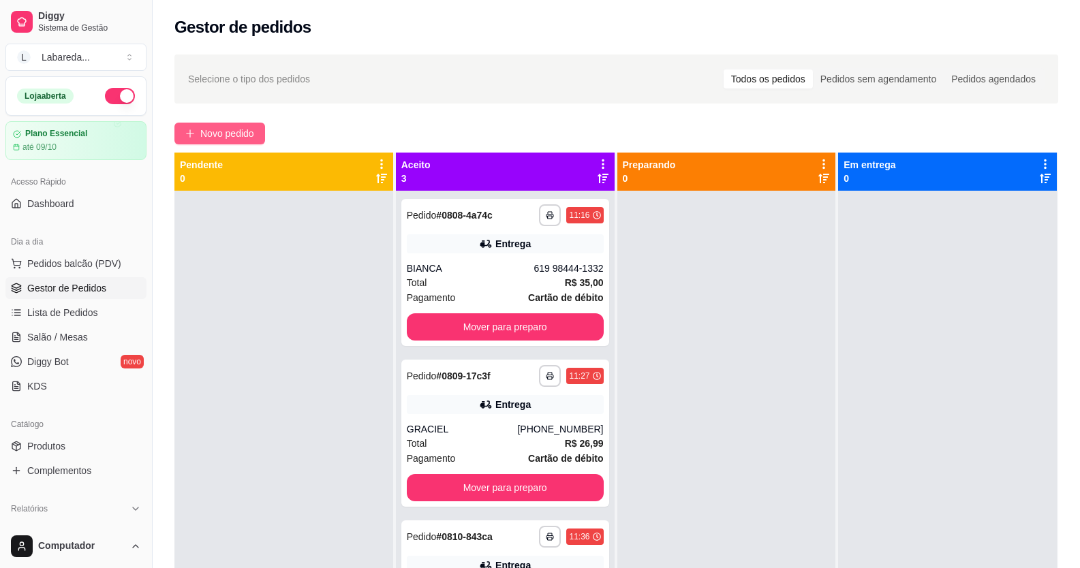
click at [258, 136] on button "Novo pedido" at bounding box center [219, 134] width 91 height 22
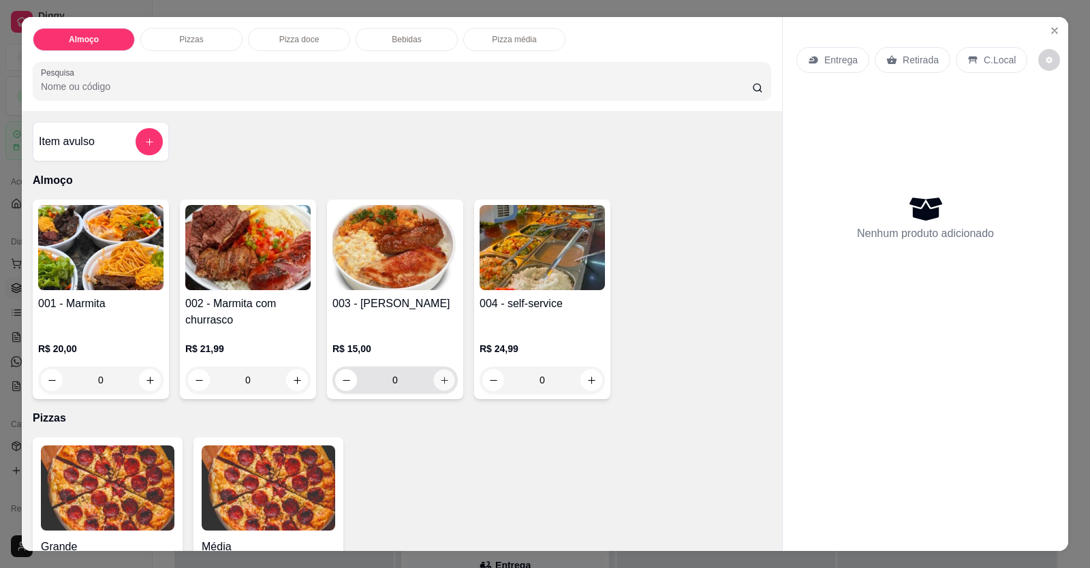
click at [440, 386] on button "increase-product-quantity" at bounding box center [443, 380] width 21 height 21
type input "1"
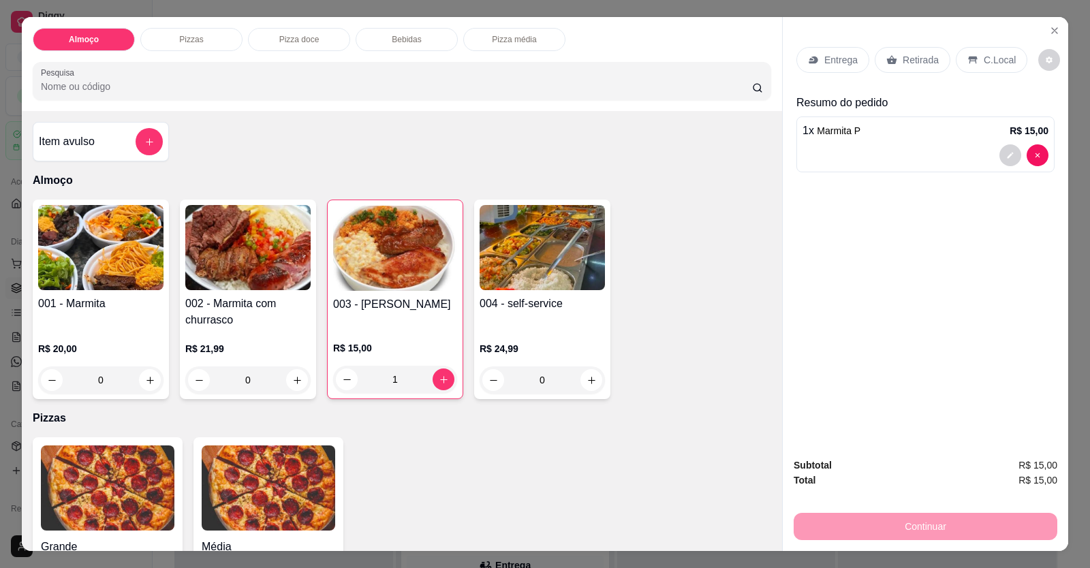
click at [824, 59] on p "Entrega" at bounding box center [840, 60] width 33 height 14
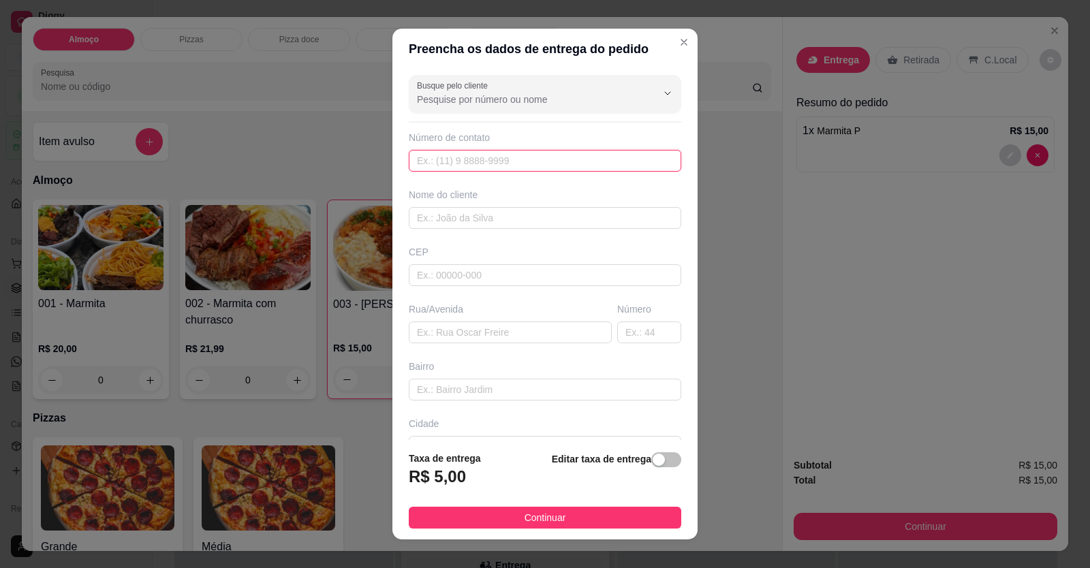
click at [481, 157] on input "text" at bounding box center [545, 161] width 272 height 22
type input "[PHONE_NUMBER]"
click at [480, 231] on div "Busque pelo cliente Número de contato [PHONE_NUMBER] Nome do cliente CEP Rua/[G…" at bounding box center [544, 254] width 305 height 371
click at [480, 225] on input "text" at bounding box center [545, 218] width 272 height 22
type input "m"
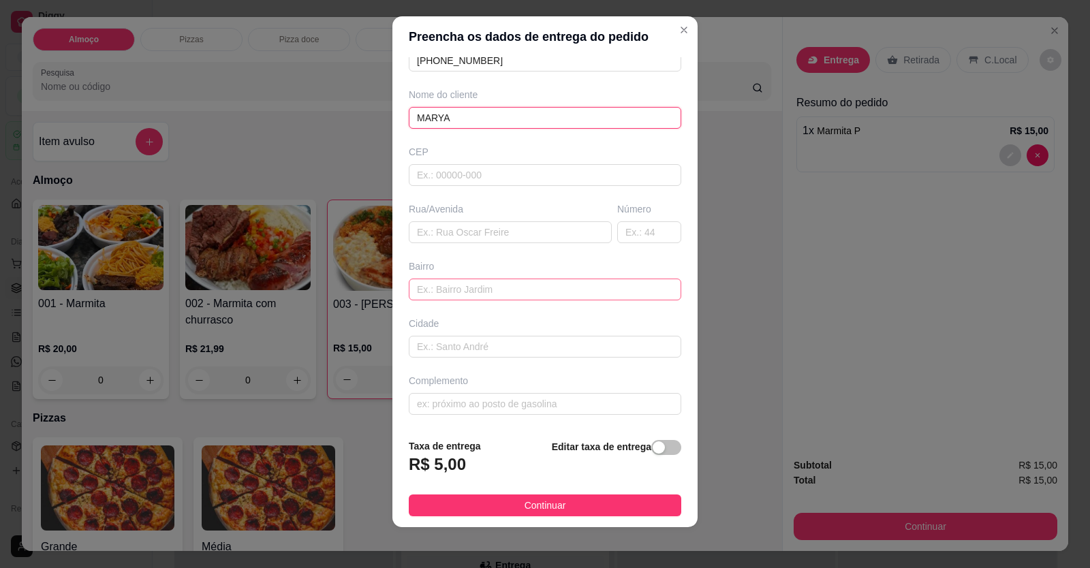
scroll to position [15, 0]
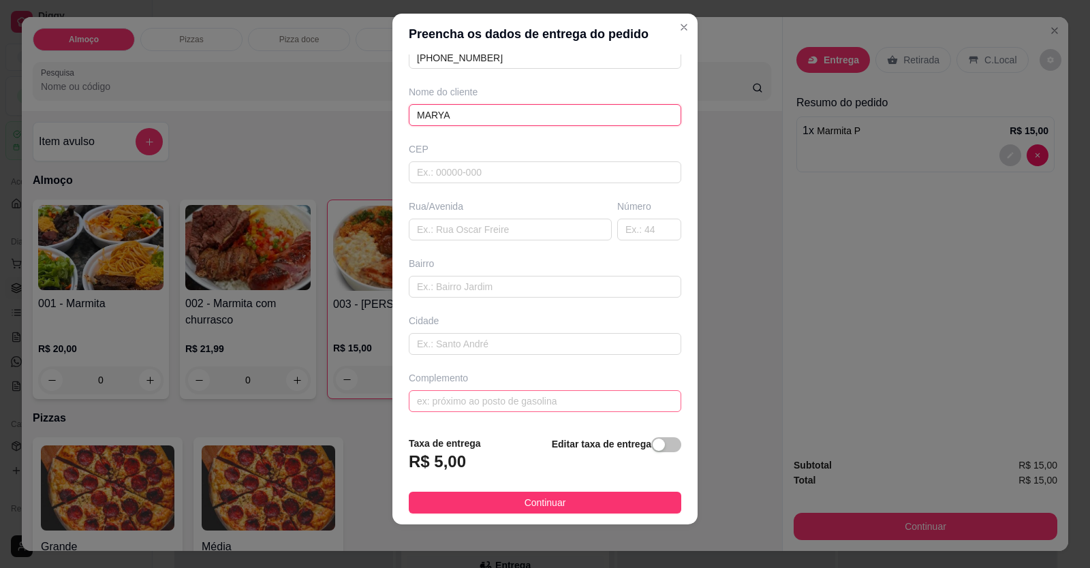
type input "MARYA"
click at [524, 403] on input "text" at bounding box center [545, 401] width 272 height 22
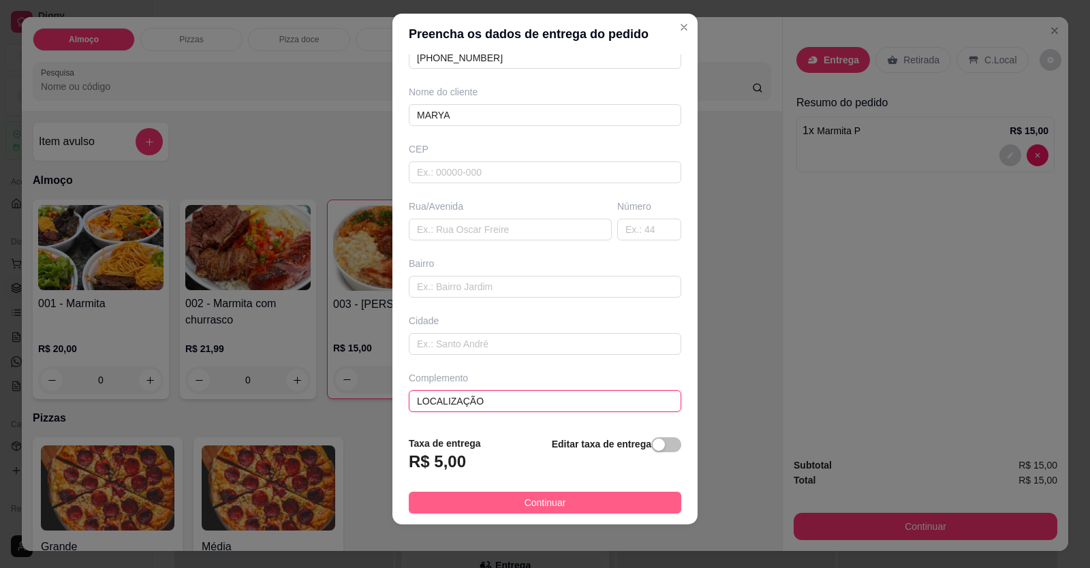
type input "LOCALIZAÇÃO"
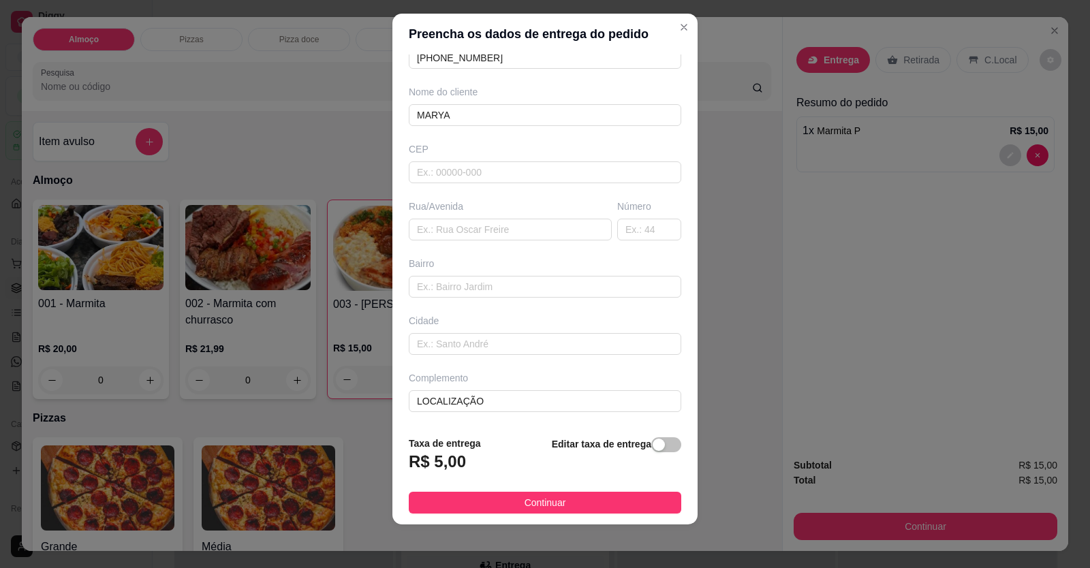
drag, startPoint x: 435, startPoint y: 497, endPoint x: 422, endPoint y: 495, distance: 13.1
click at [431, 499] on button "Continuar" at bounding box center [545, 503] width 272 height 22
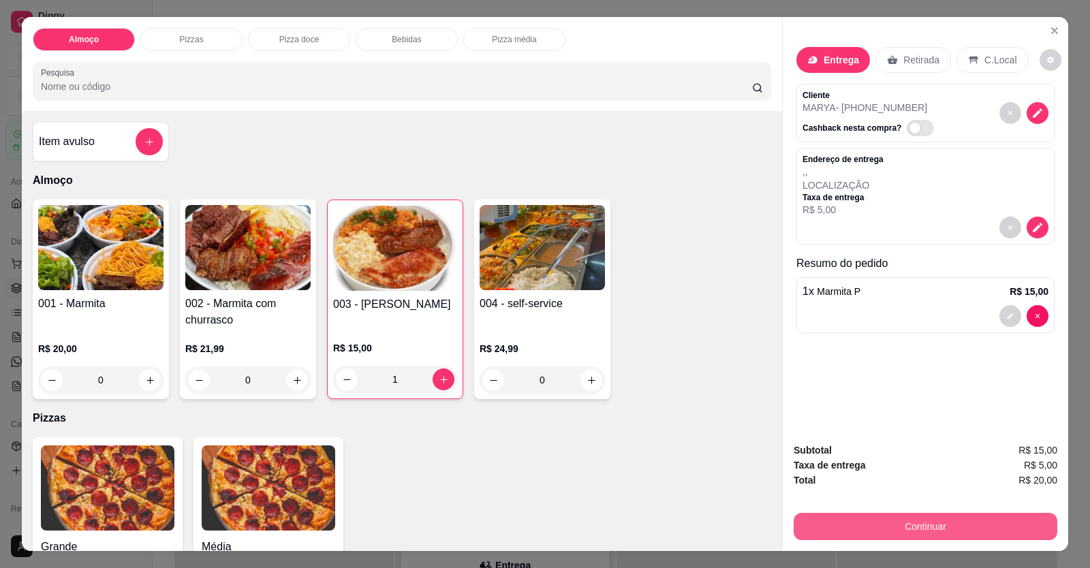
click at [844, 520] on button "Continuar" at bounding box center [926, 526] width 264 height 27
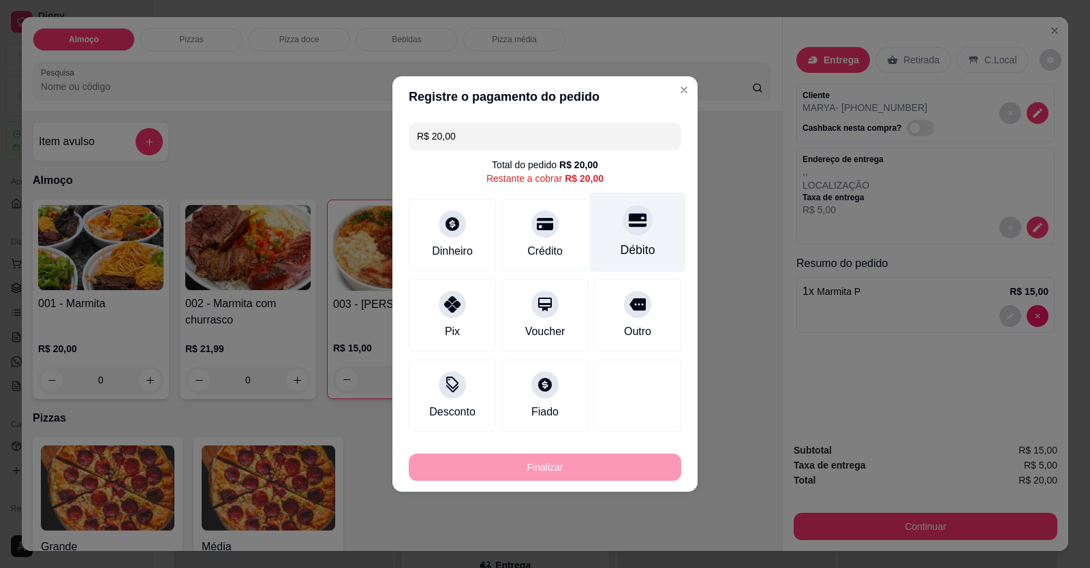
click at [623, 253] on div "Débito" at bounding box center [638, 250] width 35 height 18
type input "R$ 0,00"
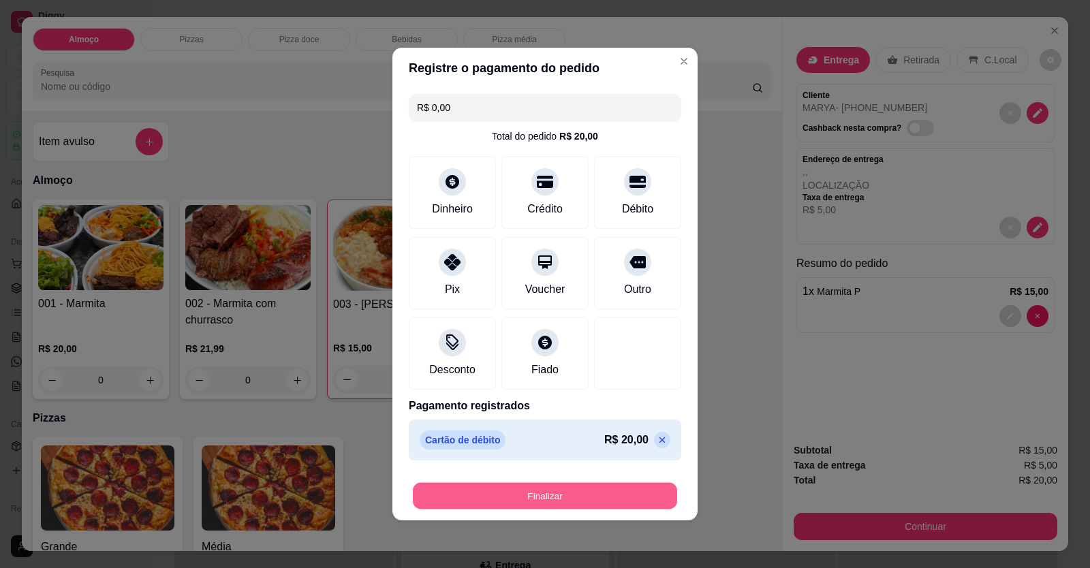
click at [575, 503] on button "Finalizar" at bounding box center [545, 496] width 264 height 27
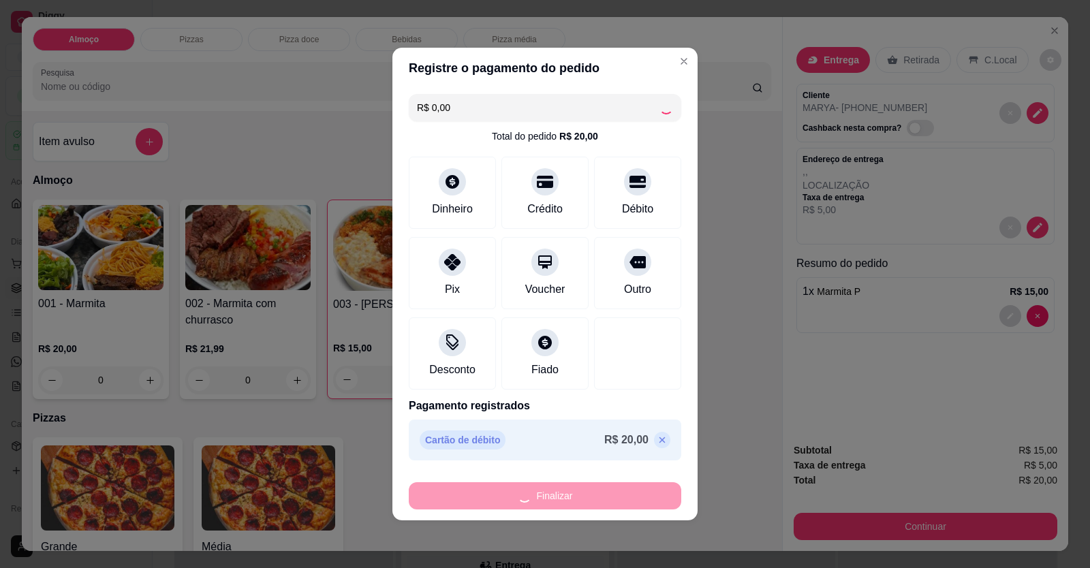
type input "0"
type input "-R$ 20,00"
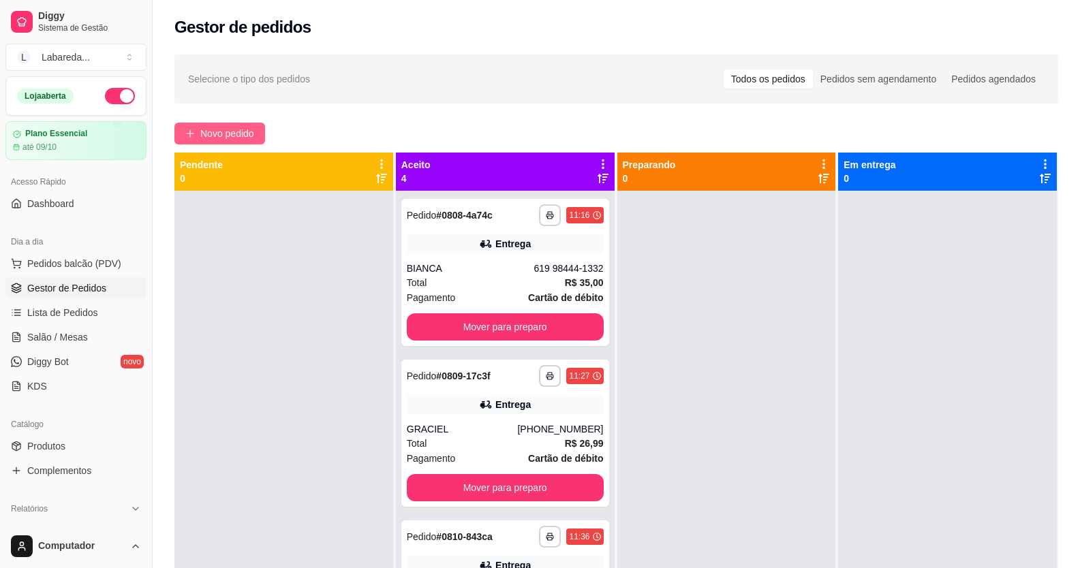
click at [254, 136] on span "Novo pedido" at bounding box center [227, 133] width 54 height 15
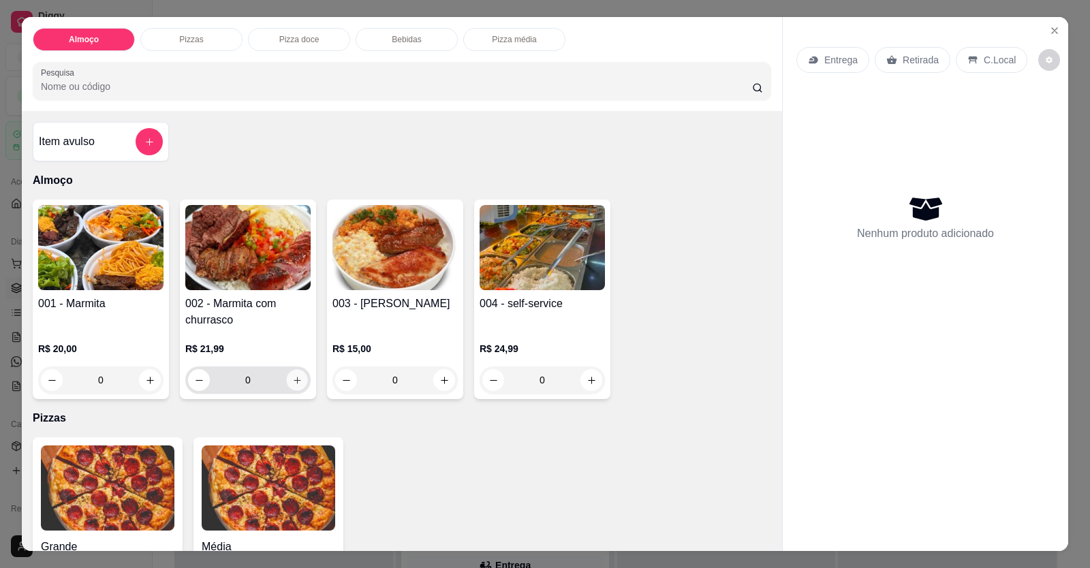
click at [298, 386] on button "increase-product-quantity" at bounding box center [296, 380] width 21 height 21
type input "1"
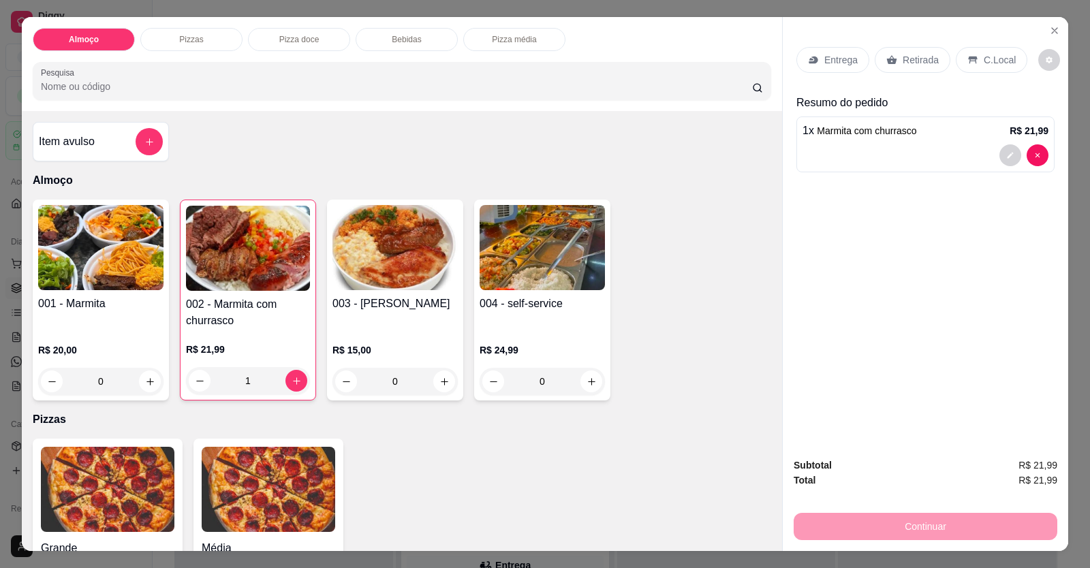
click at [846, 62] on p "Entrega" at bounding box center [840, 60] width 33 height 14
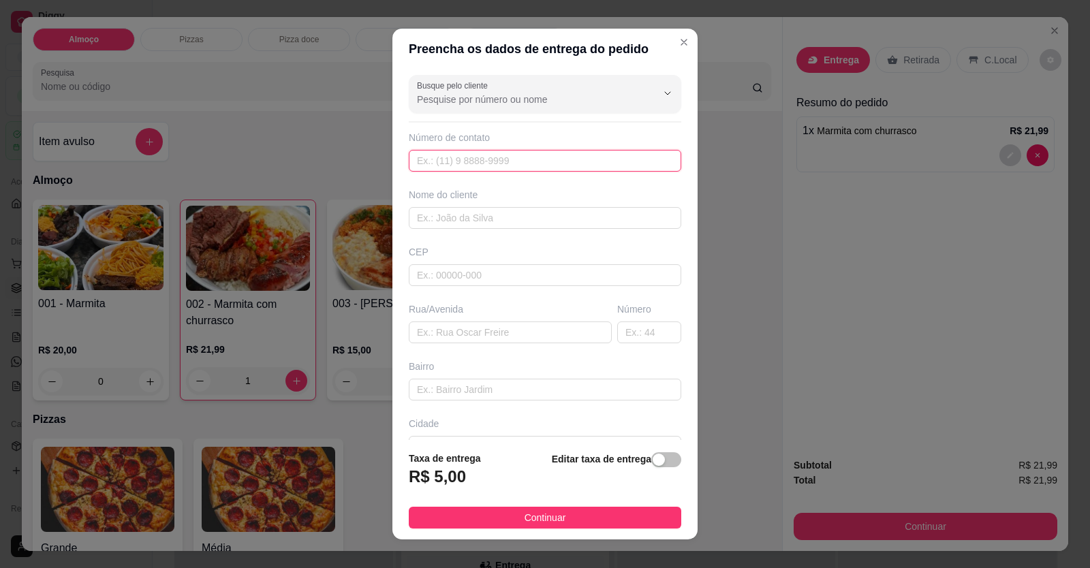
click at [484, 163] on input "text" at bounding box center [545, 161] width 272 height 22
type input "[PHONE_NUMBER]"
click at [506, 219] on input "text" at bounding box center [545, 218] width 272 height 22
click at [425, 216] on input "MNATHEUS" at bounding box center [545, 218] width 272 height 22
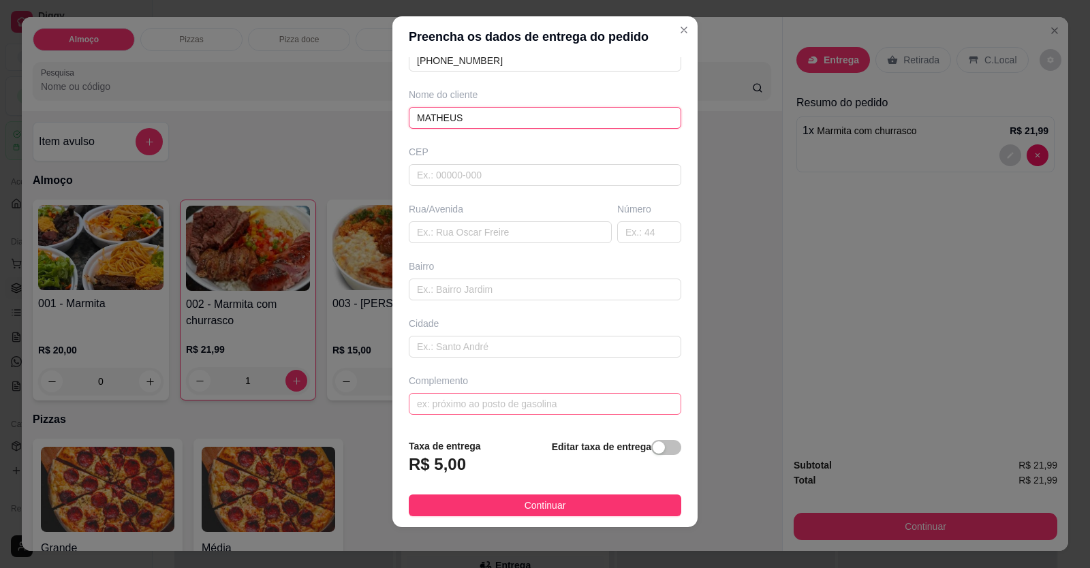
scroll to position [15, 0]
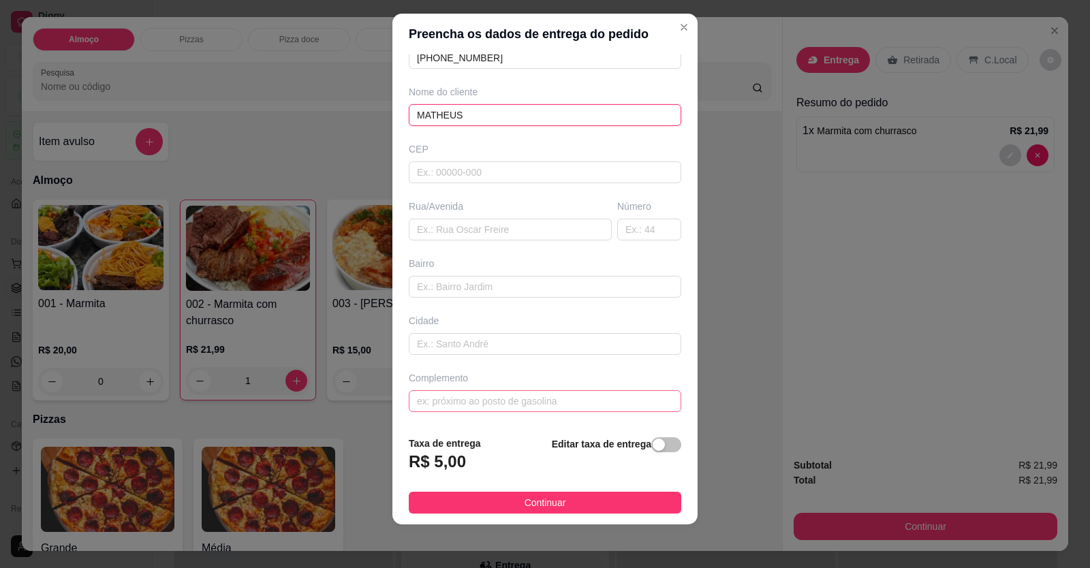
type input "MATHEUS"
click at [446, 410] on input "text" at bounding box center [545, 401] width 272 height 22
click at [456, 400] on input "text" at bounding box center [545, 401] width 272 height 22
paste input "[11:37[DATE]] [PHONE_NUMBER]: [STREET_ADDRESS] [11:37[DATE]] [PHONE_NUMBER]: [G…"
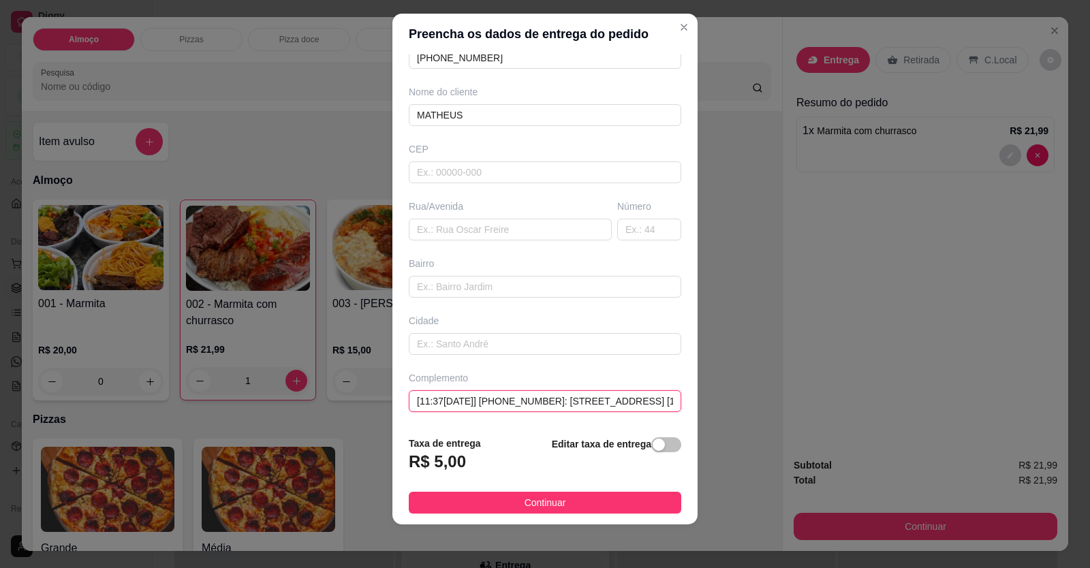
scroll to position [0, 306]
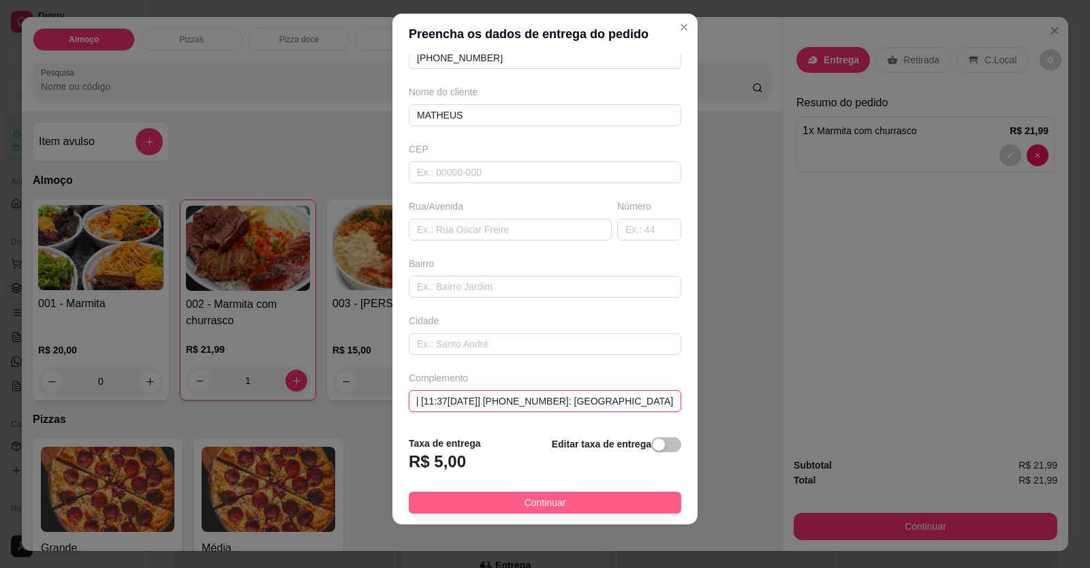
type input "[11:37[DATE]] [PHONE_NUMBER]: [STREET_ADDRESS] [11:37[DATE]] [PHONE_NUMBER]: [G…"
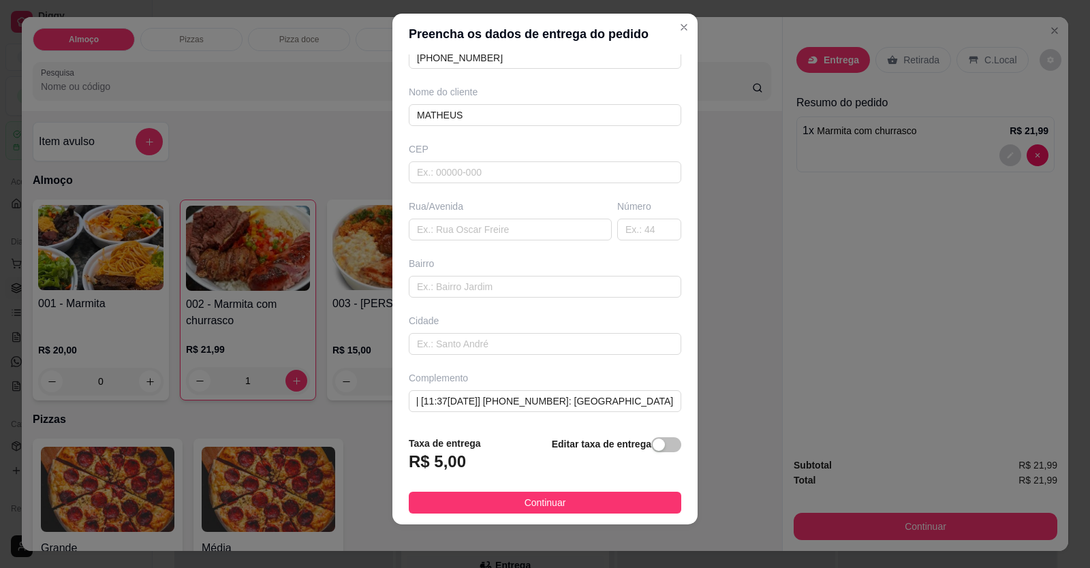
click at [535, 495] on button "Continuar" at bounding box center [545, 503] width 272 height 22
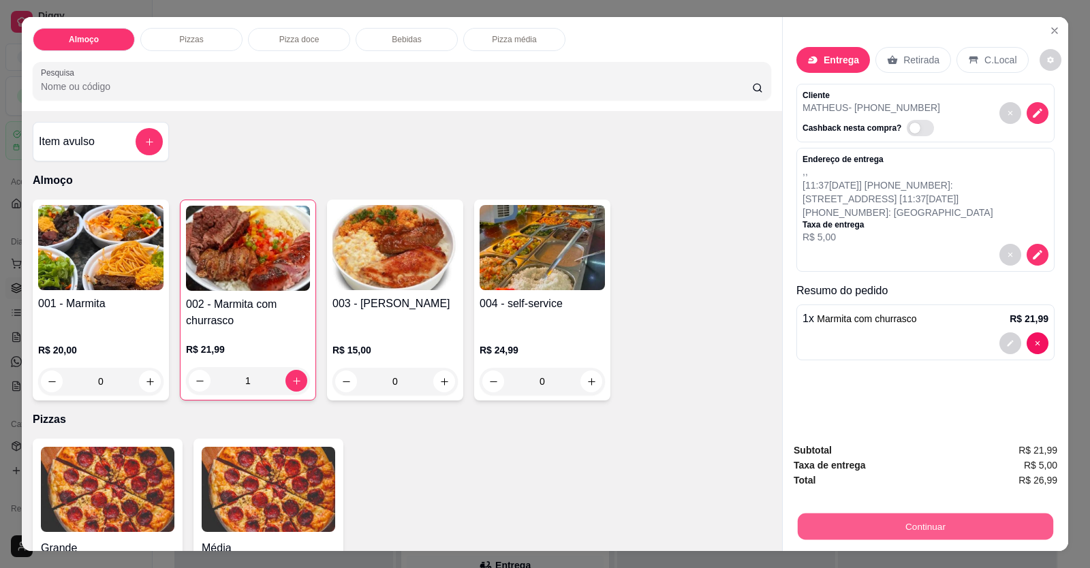
click at [842, 516] on button "Continuar" at bounding box center [925, 527] width 255 height 27
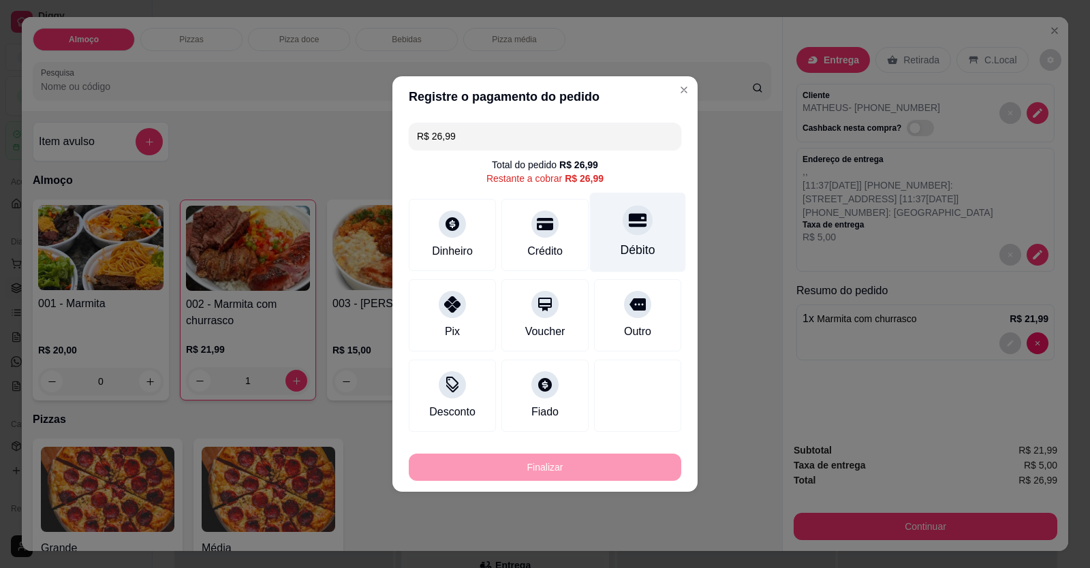
click at [638, 245] on div "Débito" at bounding box center [638, 250] width 35 height 18
type input "R$ 0,00"
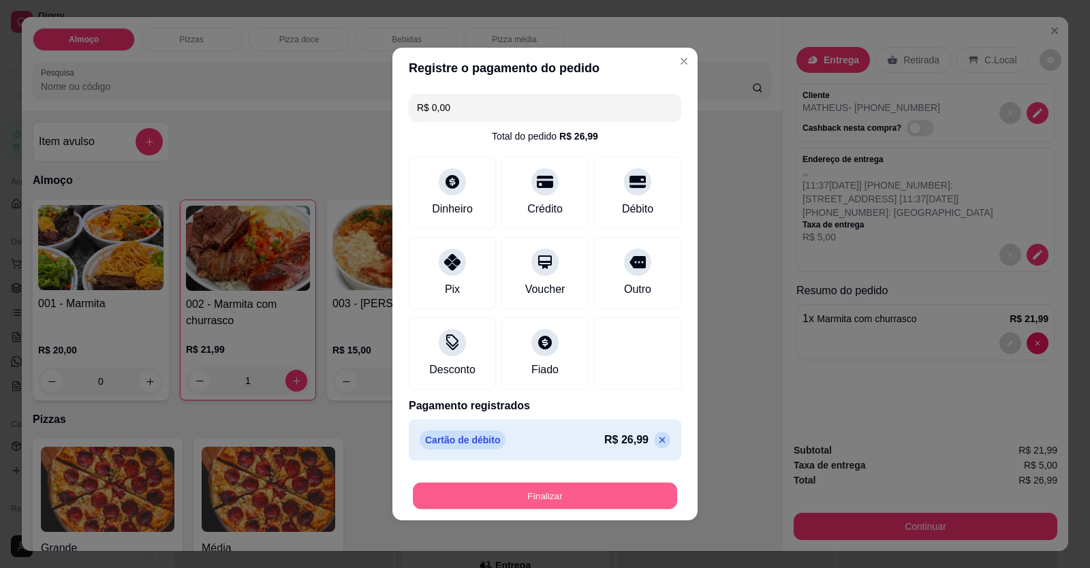
click at [565, 491] on button "Finalizar" at bounding box center [545, 496] width 264 height 27
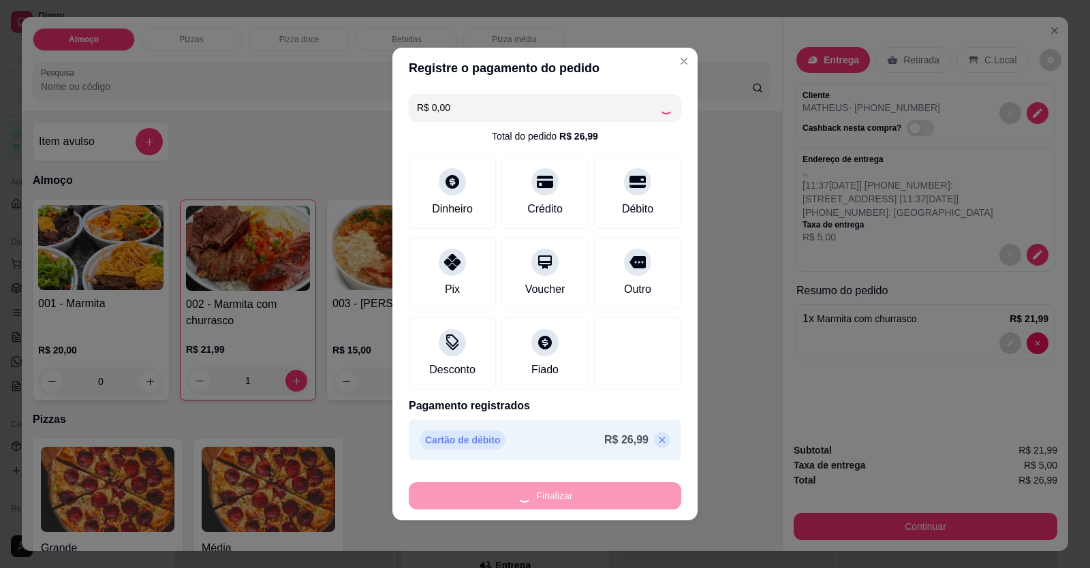
type input "0"
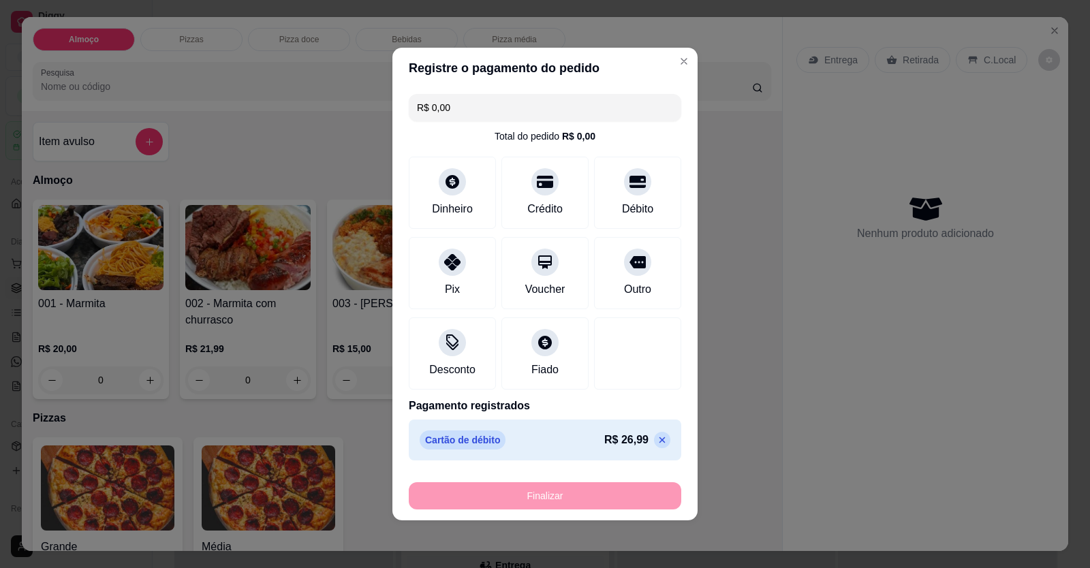
type input "-R$ 26,99"
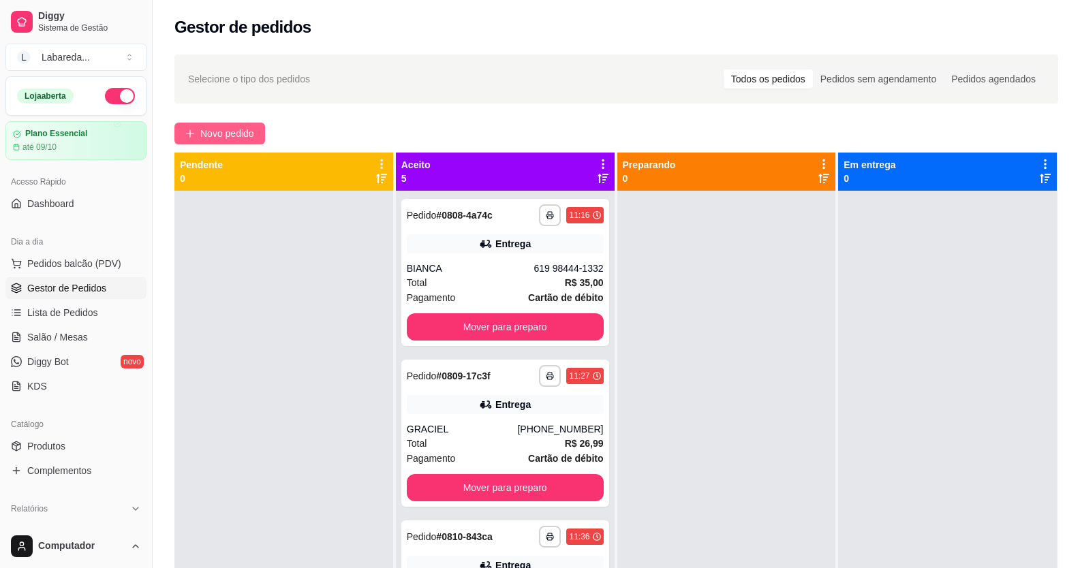
click at [194, 131] on icon "plus" at bounding box center [190, 134] width 10 height 10
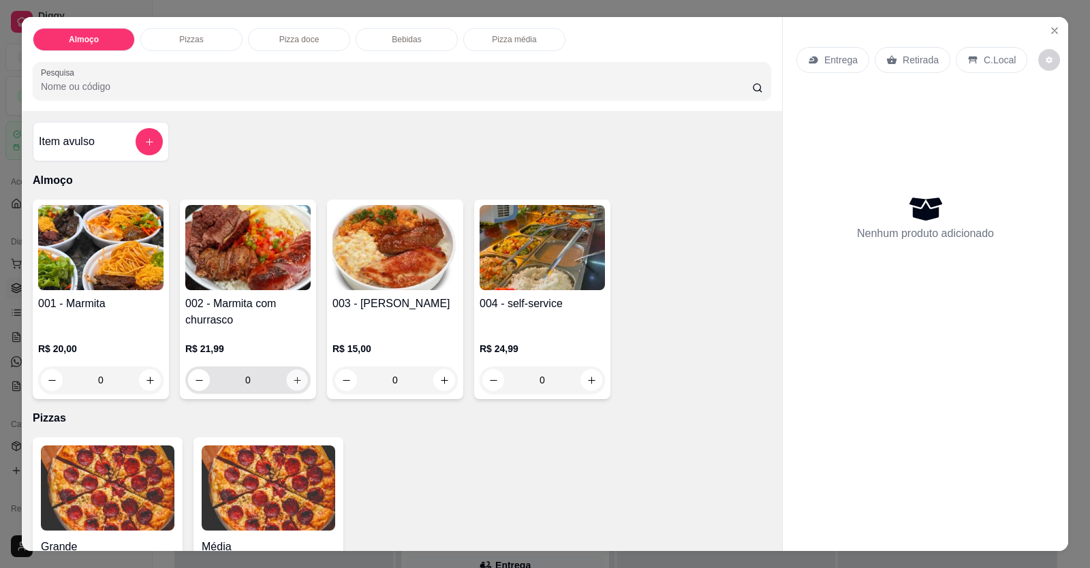
click at [294, 380] on icon "increase-product-quantity" at bounding box center [297, 380] width 7 height 7
type input "1"
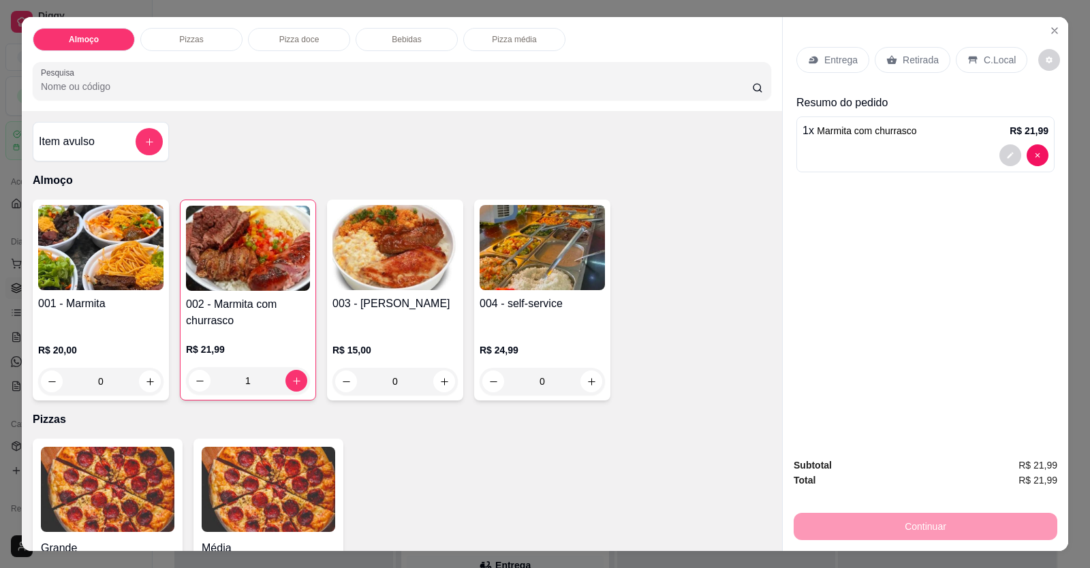
drag, startPoint x: 454, startPoint y: 566, endPoint x: 455, endPoint y: 575, distance: 9.0
click at [455, 567] on html "**********" at bounding box center [545, 284] width 1090 height 568
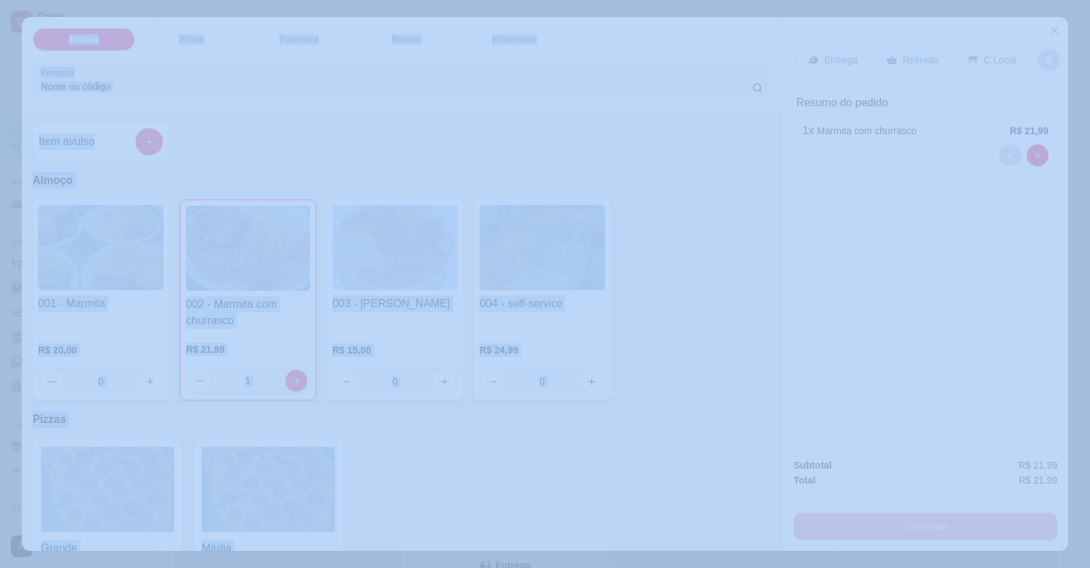
click at [546, 402] on div "Item avulso Almoço 001 - Marmita R$ 20,00 0 002 - Marmita com churrasco R$ 21,9…" at bounding box center [402, 331] width 760 height 440
click at [608, 447] on div "Grande a partir de R$ 0,00 Média a partir de R$ 0,00" at bounding box center [402, 526] width 738 height 175
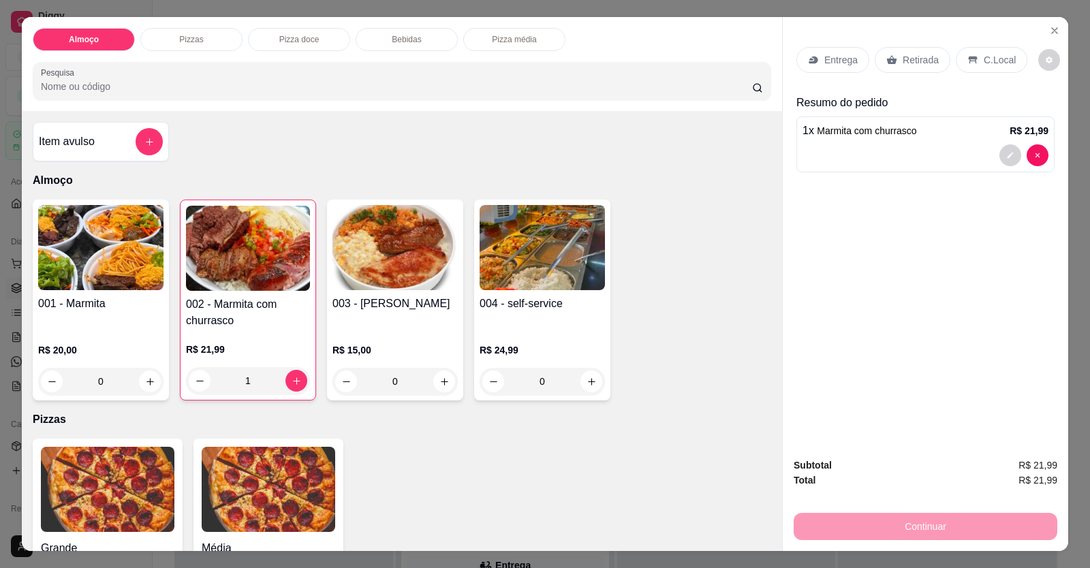
click at [614, 441] on div "Grande a partir de R$ 0,00 Média a partir de R$ 0,00" at bounding box center [402, 526] width 738 height 175
click at [814, 155] on div at bounding box center [925, 155] width 246 height 22
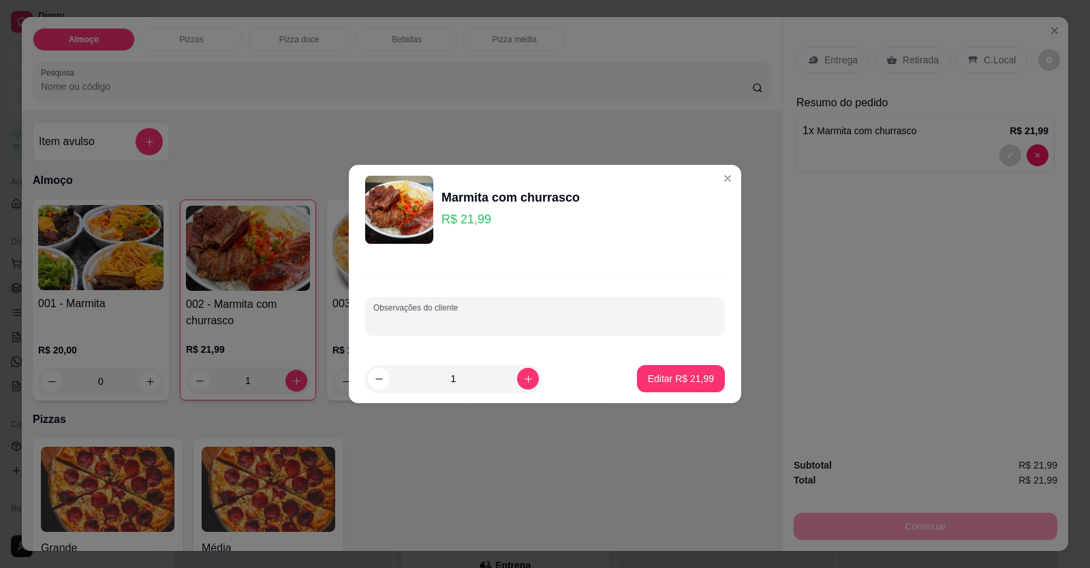
click at [518, 325] on input "Observações do cliente" at bounding box center [544, 322] width 343 height 14
paste input "Arroz Feijão de caldo Abobrinha Abóbora madura Batata doce frita Churrasco Maca…"
type input "Arroz Feijão de caldo Abobrinha Abóbora madura Batata doce frita Churrasco Maca…"
click at [666, 384] on p "Editar R$ 21,99" at bounding box center [681, 379] width 66 height 14
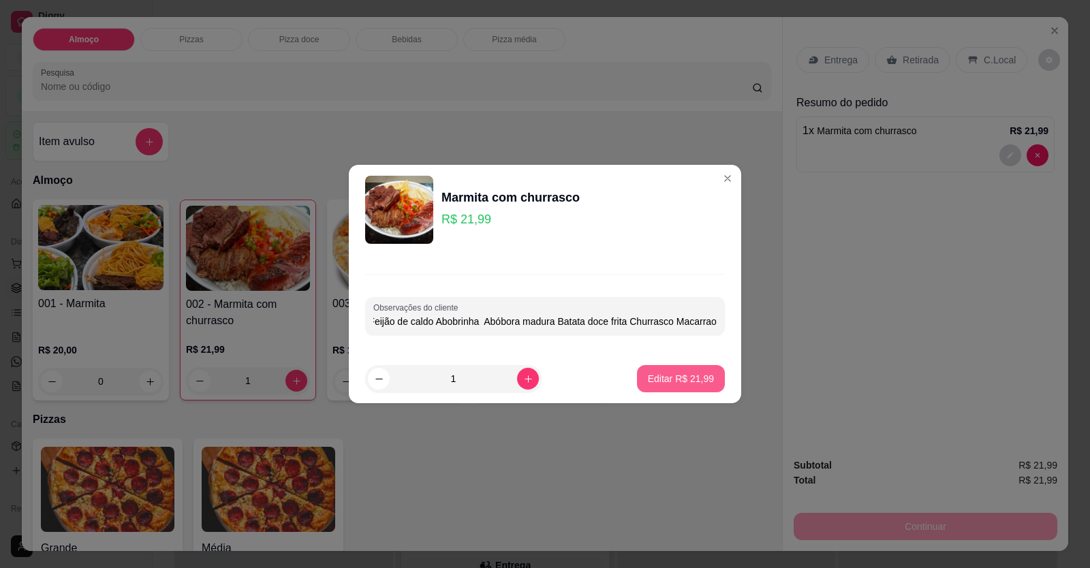
type input "0"
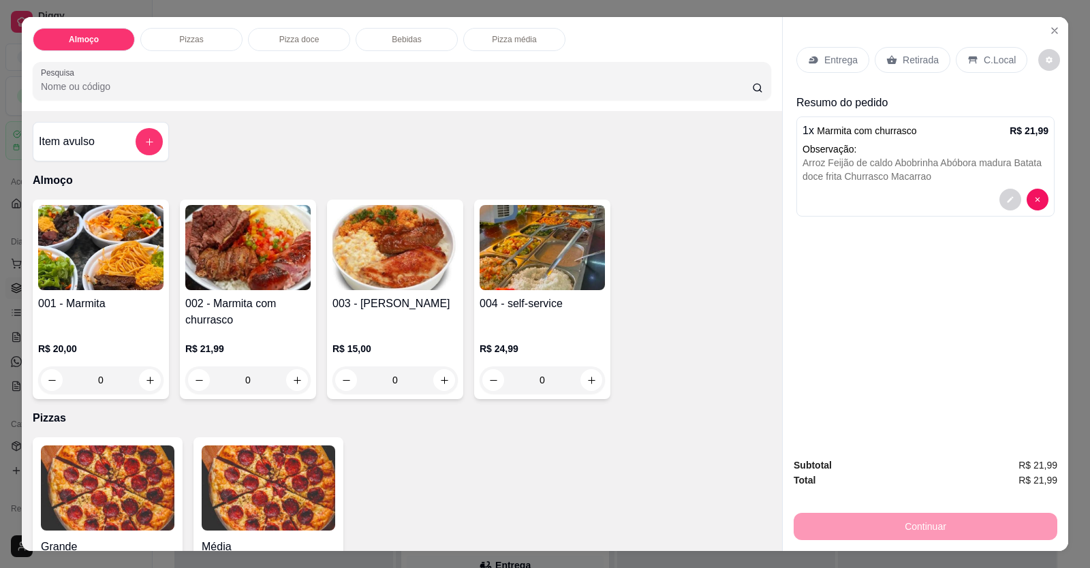
click at [826, 55] on p "Entrega" at bounding box center [840, 60] width 33 height 14
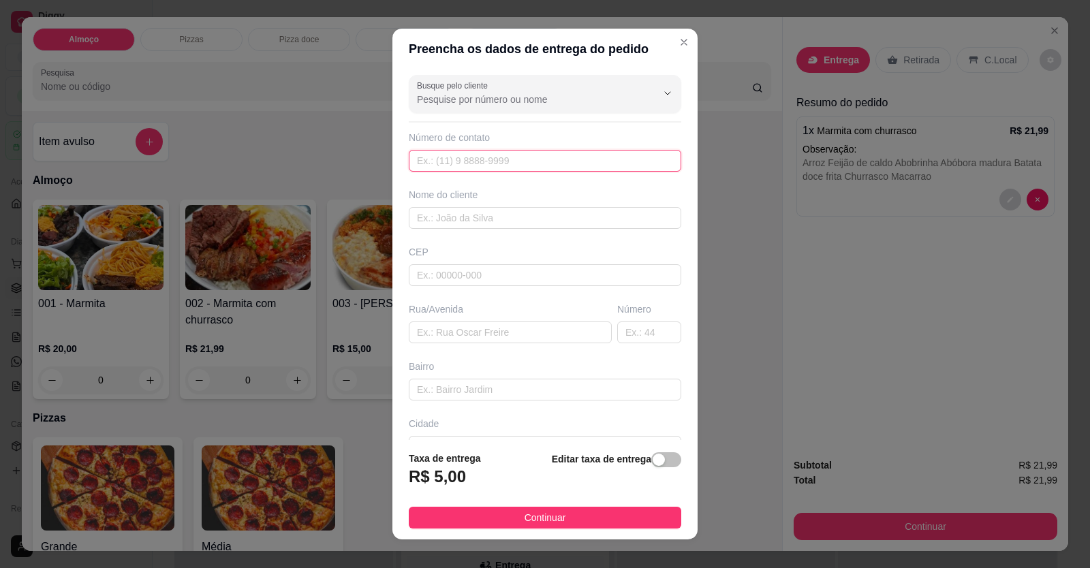
click at [530, 162] on input "text" at bounding box center [545, 161] width 272 height 22
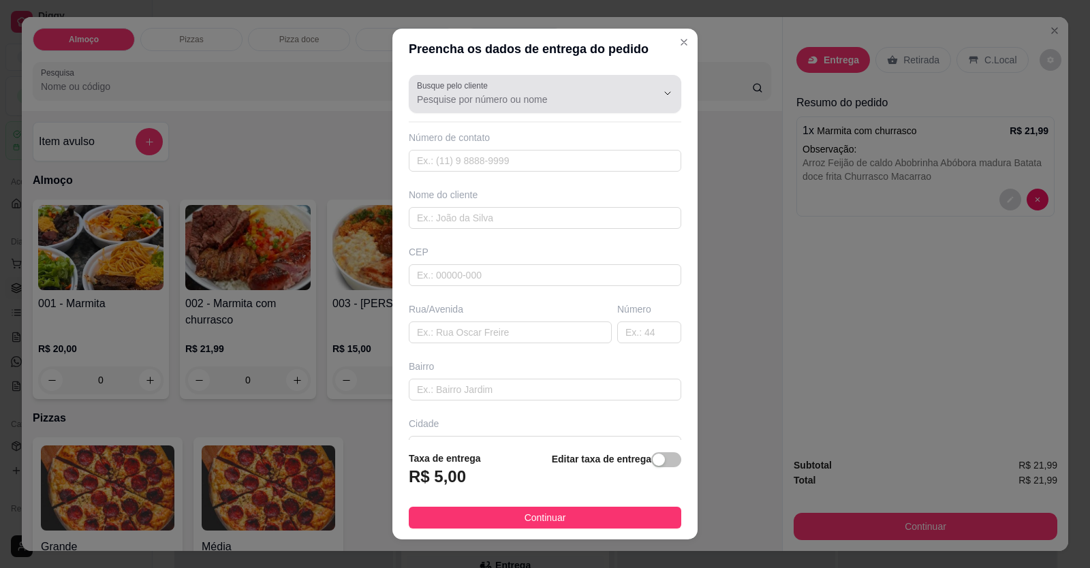
click at [467, 97] on input "Busque pelo cliente" at bounding box center [526, 100] width 218 height 14
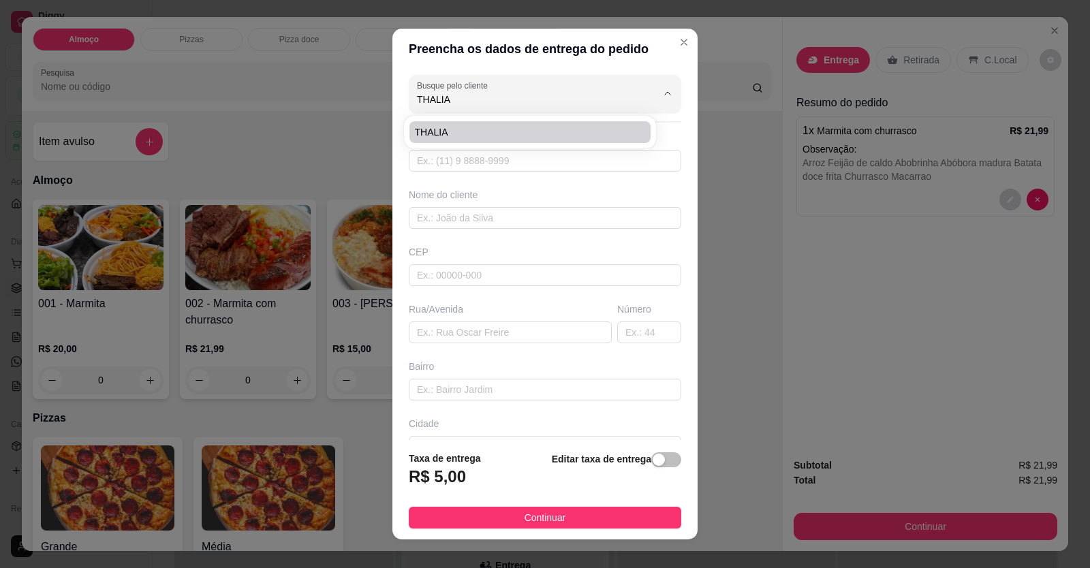
click at [535, 143] on div "THALIA" at bounding box center [530, 132] width 247 height 27
click at [521, 127] on span "THALIA" at bounding box center [523, 132] width 217 height 14
type input "THALIA"
type input "61996178366"
type input "THALIA"
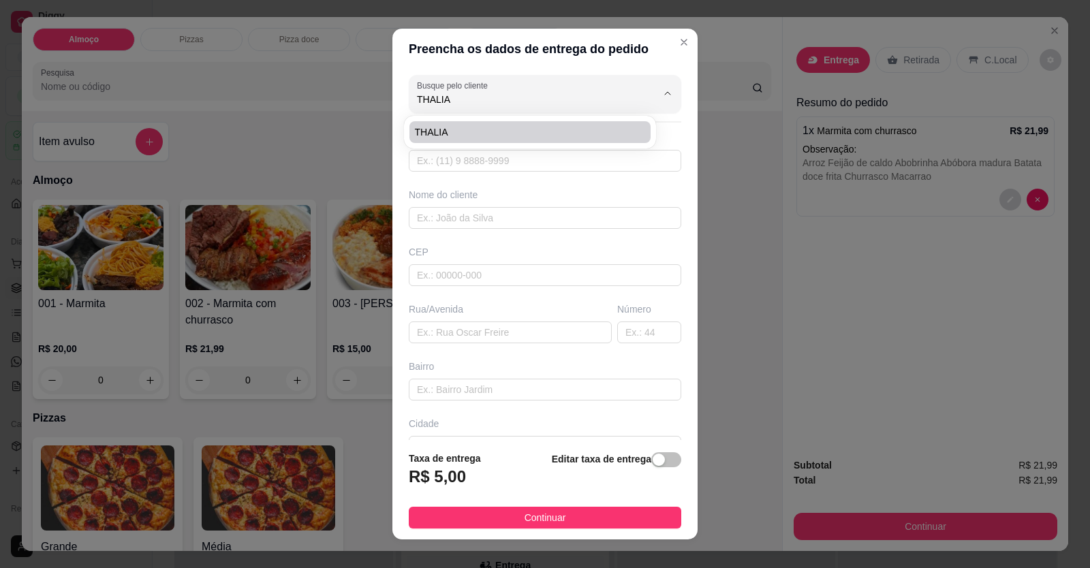
type input "FLORICULTURA ALECRIN"
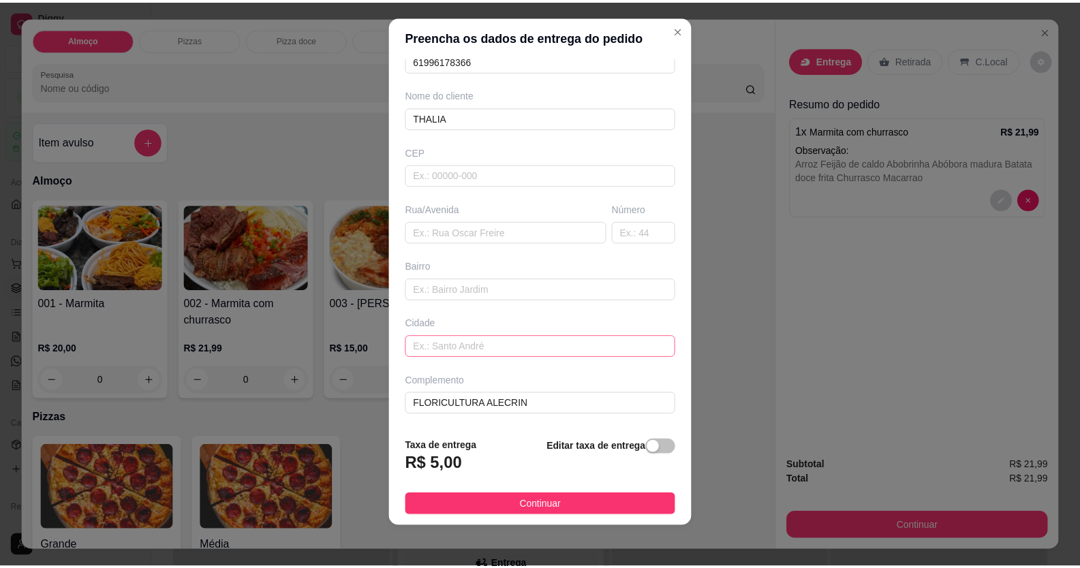
scroll to position [15, 0]
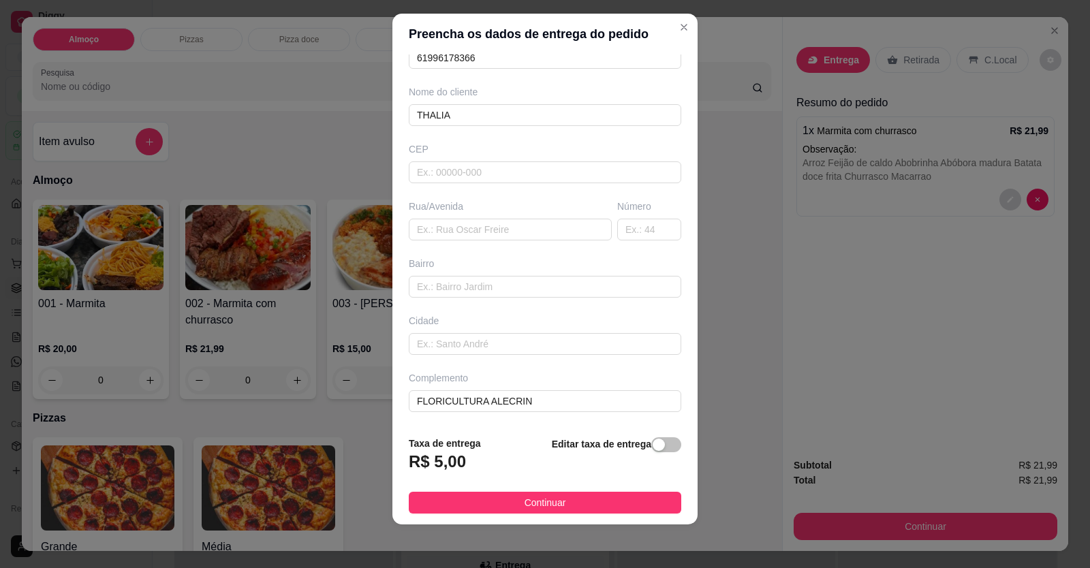
drag, startPoint x: 593, startPoint y: 499, endPoint x: 606, endPoint y: 497, distance: 13.9
click at [593, 499] on button "Continuar" at bounding box center [545, 503] width 272 height 22
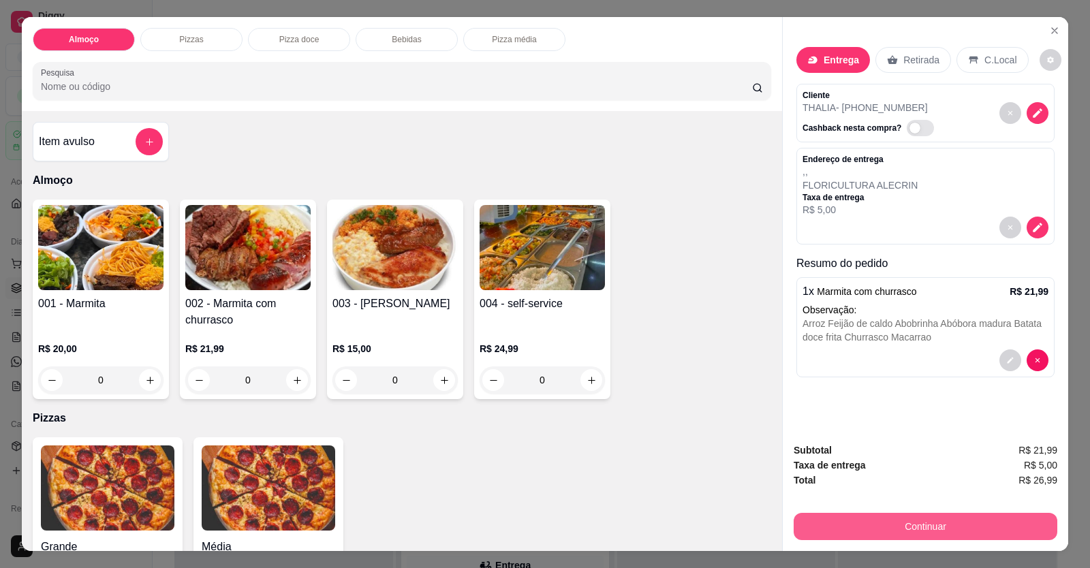
click at [861, 526] on button "Continuar" at bounding box center [926, 526] width 264 height 27
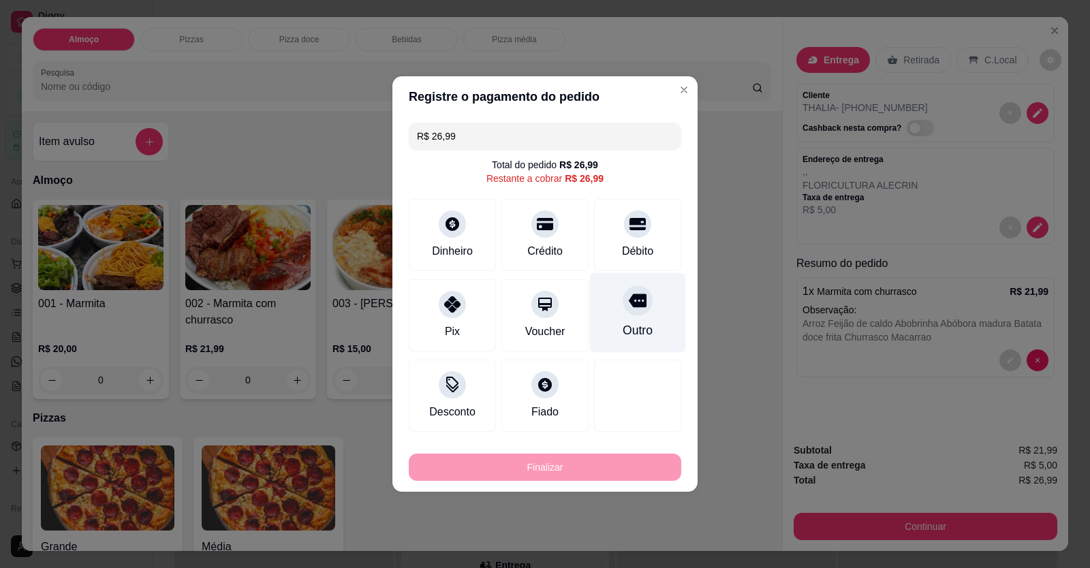
click at [632, 239] on div "Débito" at bounding box center [637, 235] width 87 height 72
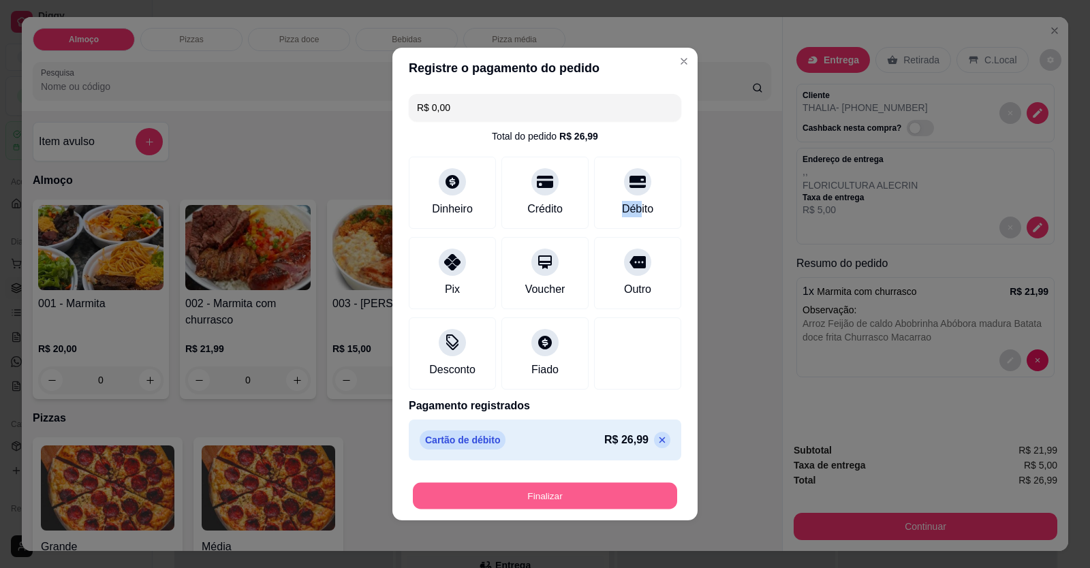
click at [638, 488] on button "Finalizar" at bounding box center [545, 496] width 264 height 27
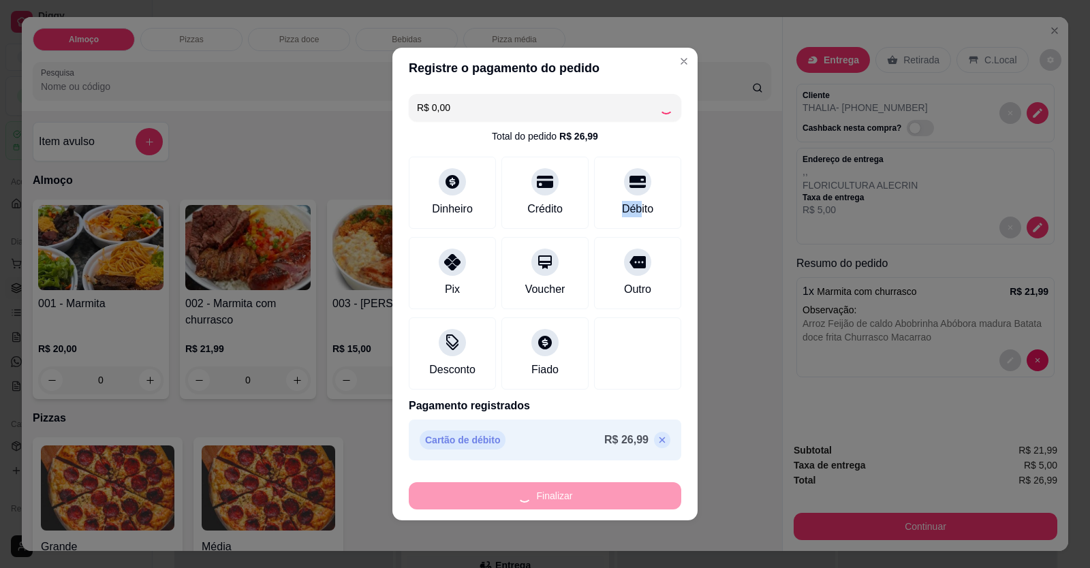
type input "-R$ 26,99"
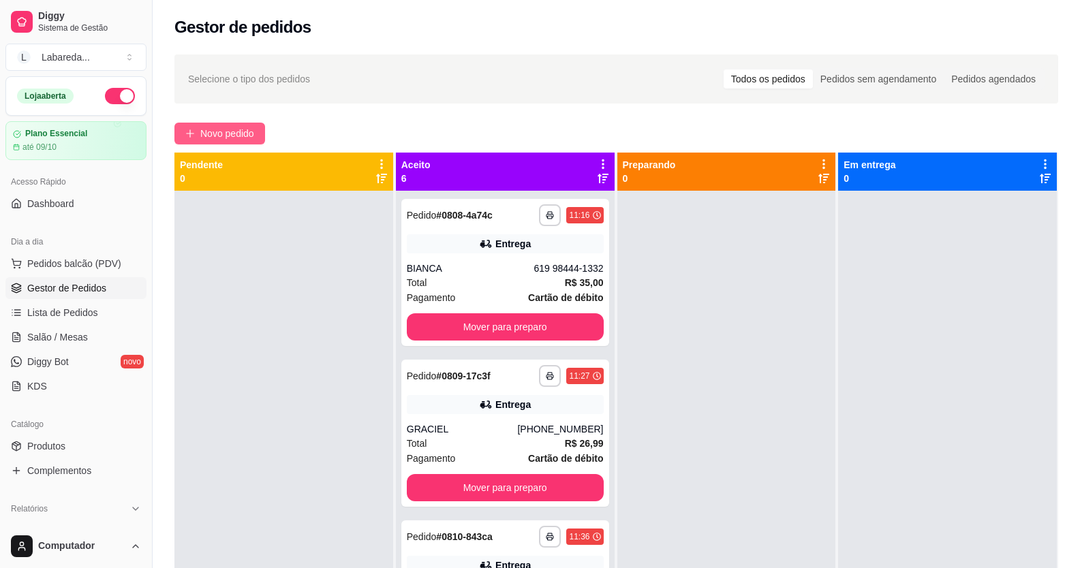
click at [249, 127] on span "Novo pedido" at bounding box center [227, 133] width 54 height 15
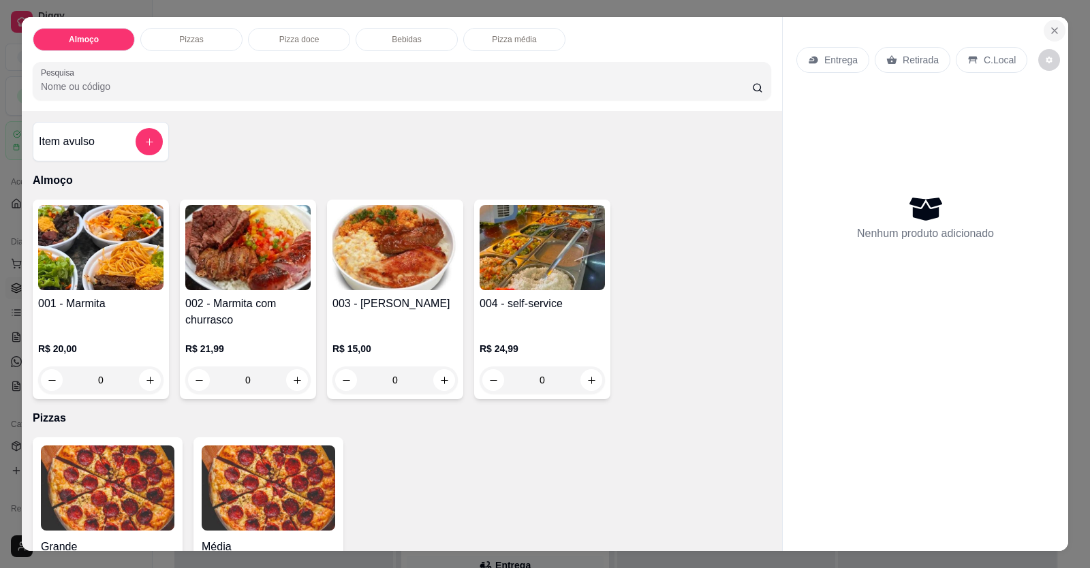
click at [1049, 35] on icon "Close" at bounding box center [1054, 30] width 11 height 11
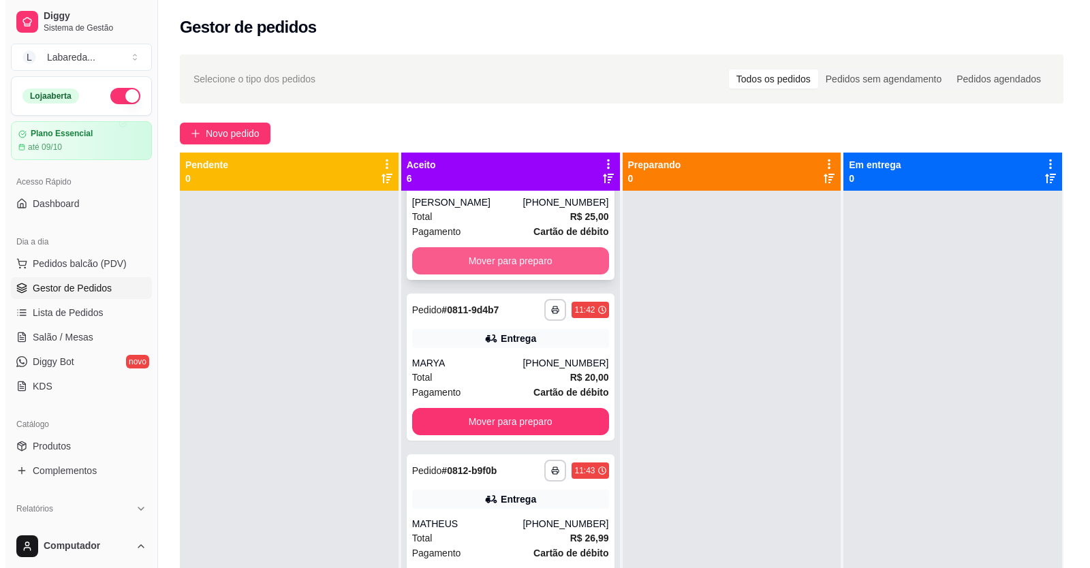
scroll to position [410, 0]
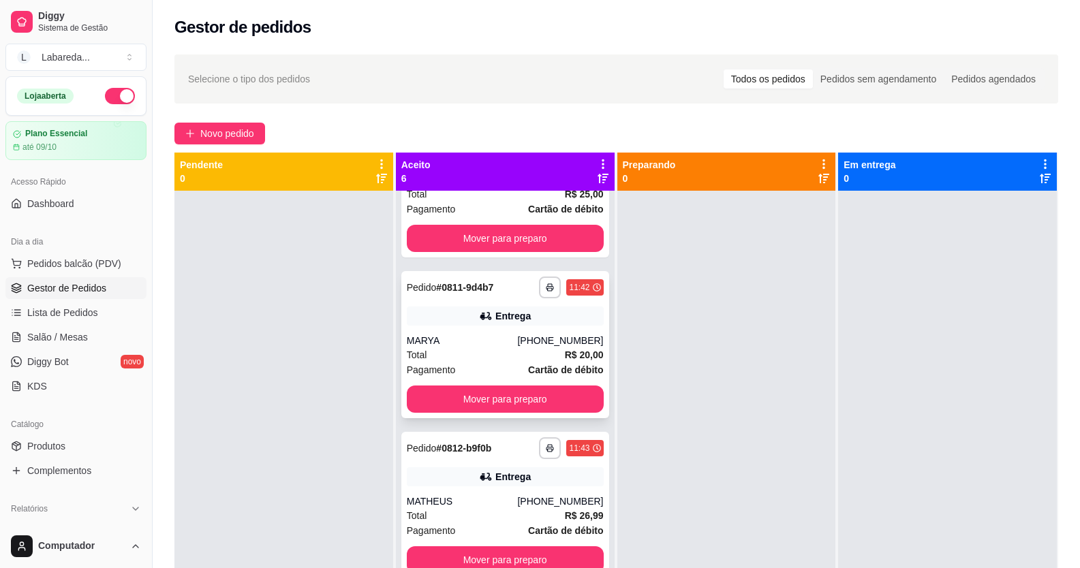
click at [480, 318] on icon at bounding box center [485, 316] width 10 height 8
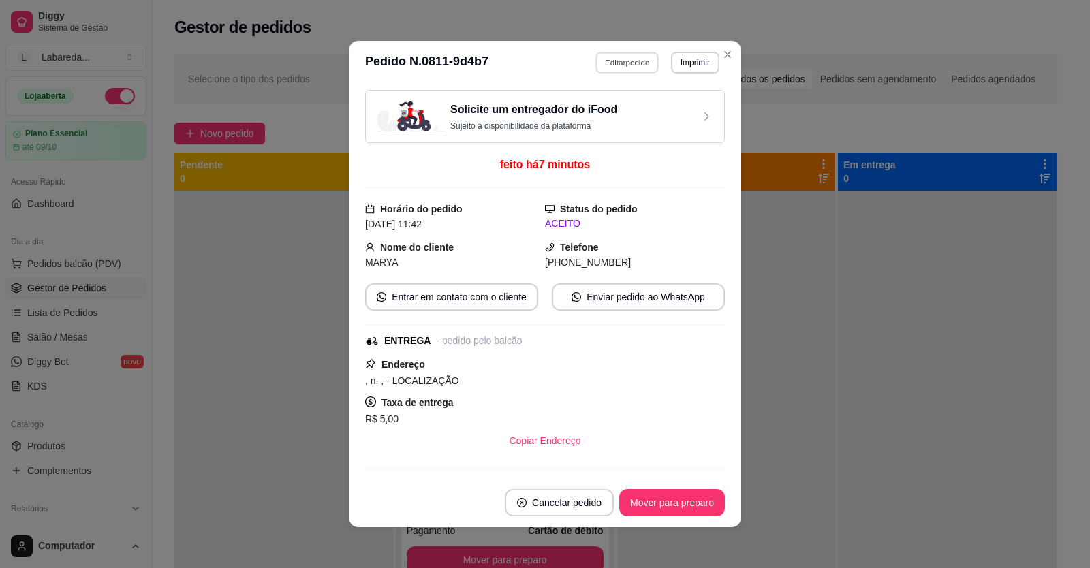
click at [631, 67] on button "Editar pedido" at bounding box center [627, 62] width 63 height 21
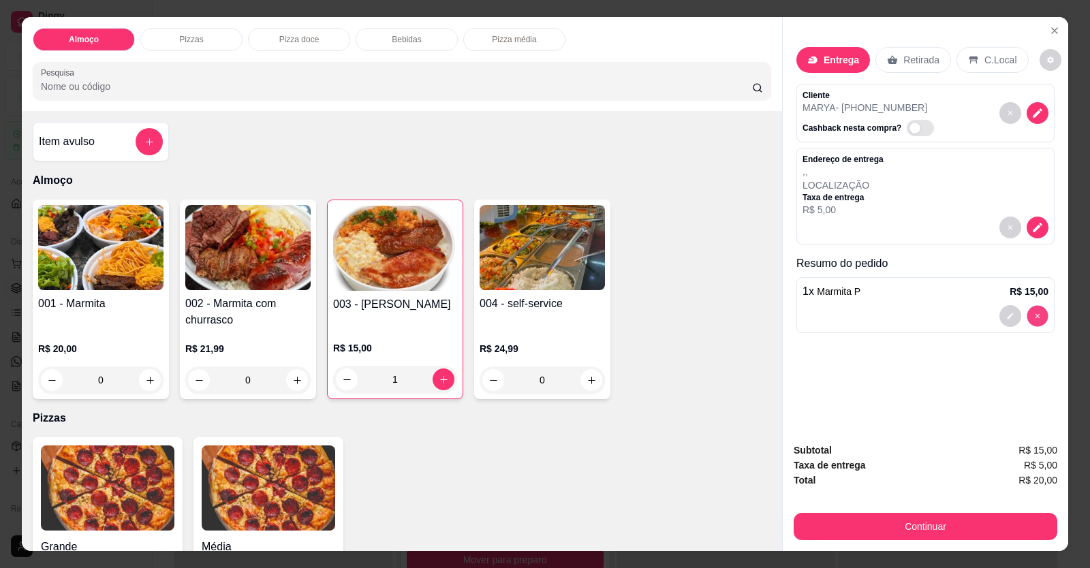
type input "0"
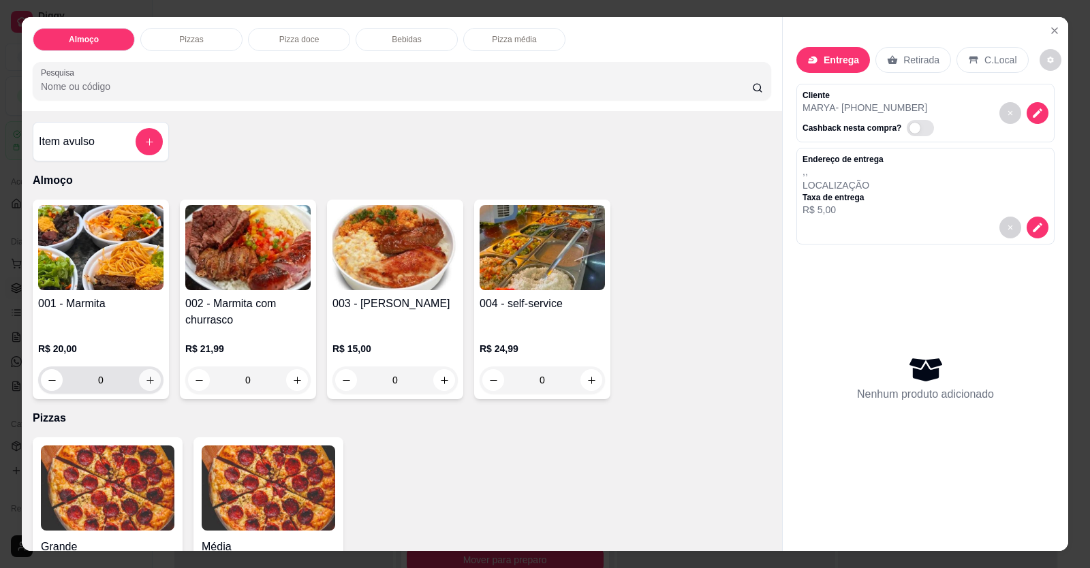
click at [150, 388] on button "increase-product-quantity" at bounding box center [150, 380] width 22 height 22
type input "1"
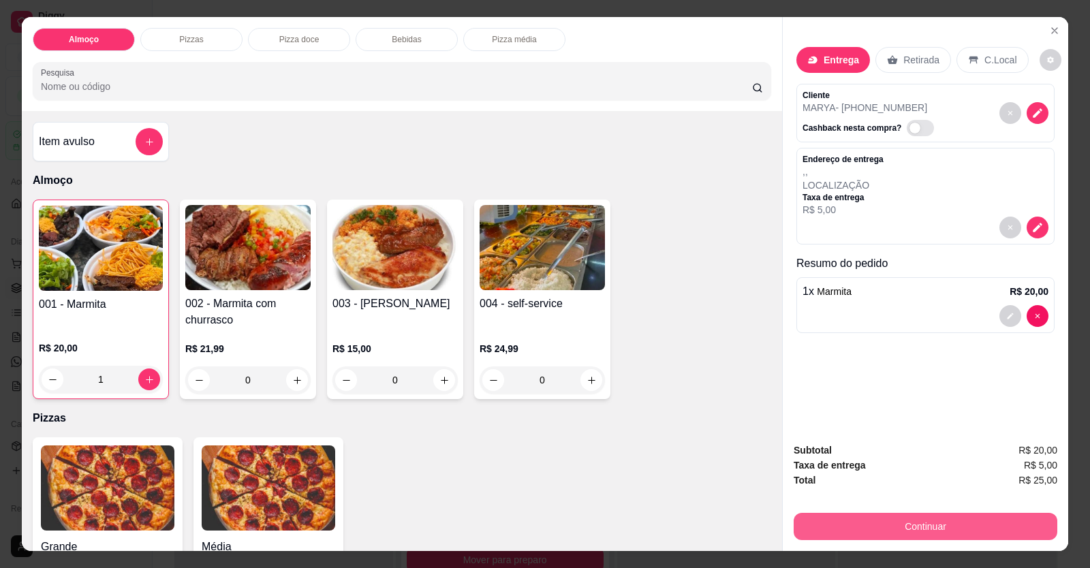
click at [931, 531] on button "Continuar" at bounding box center [926, 526] width 264 height 27
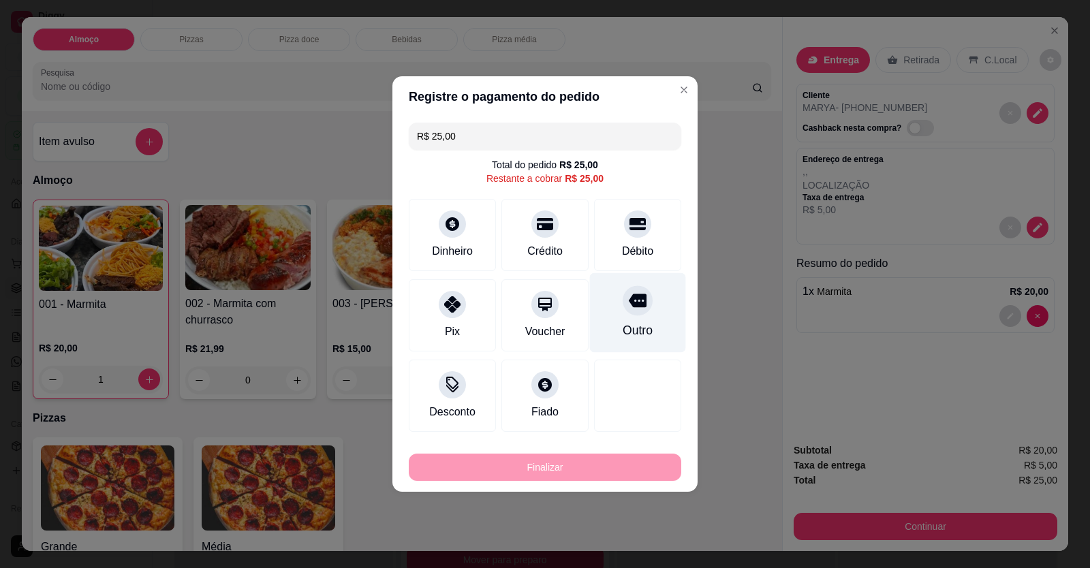
click at [635, 234] on div "Débito" at bounding box center [637, 235] width 87 height 72
type input "R$ 0,00"
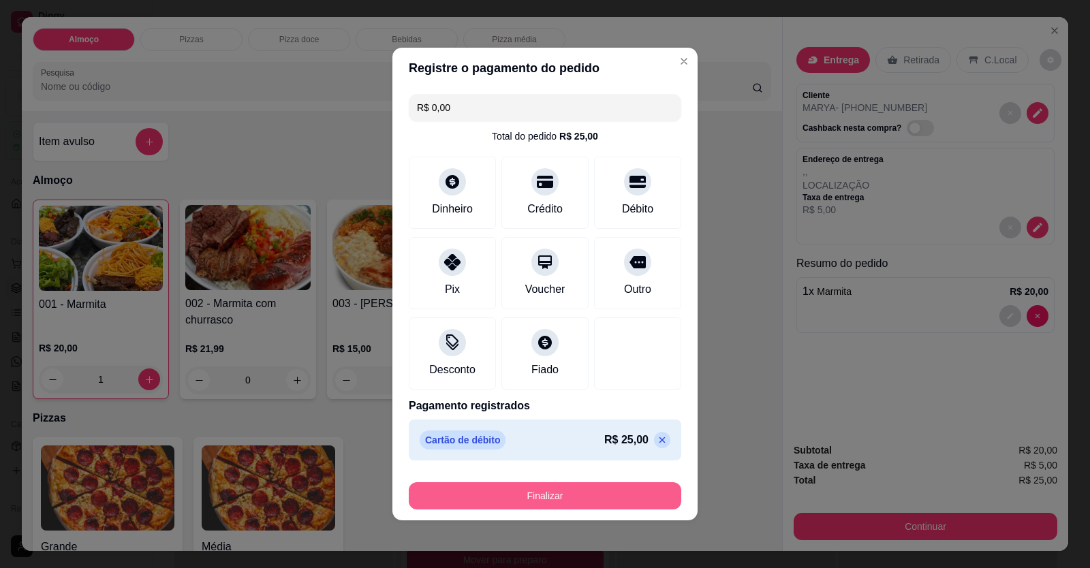
click at [630, 503] on button "Finalizar" at bounding box center [545, 495] width 272 height 27
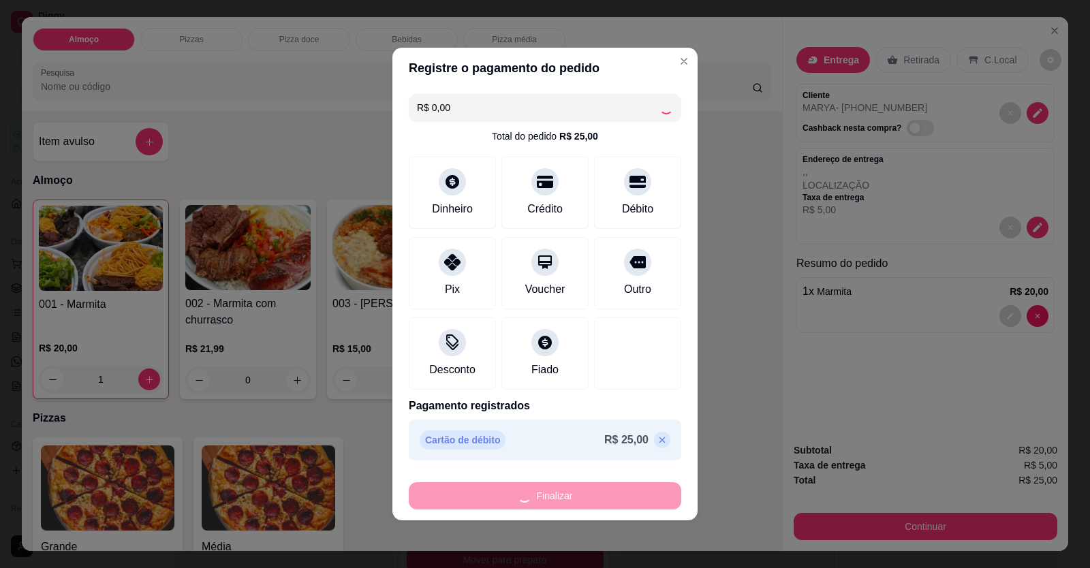
type input "0"
type input "-R$ 25,00"
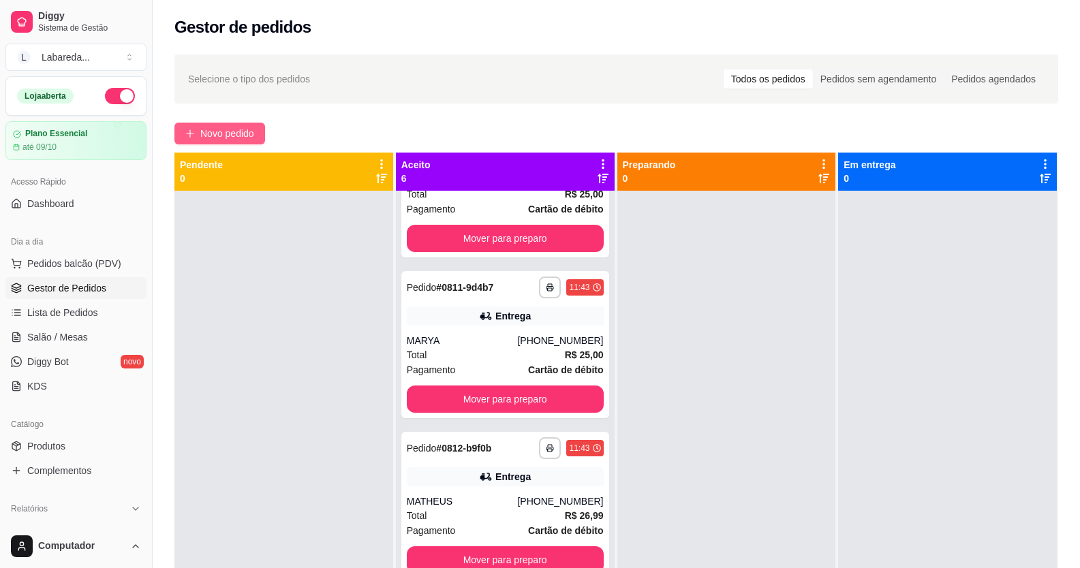
click at [208, 134] on span "Novo pedido" at bounding box center [227, 133] width 54 height 15
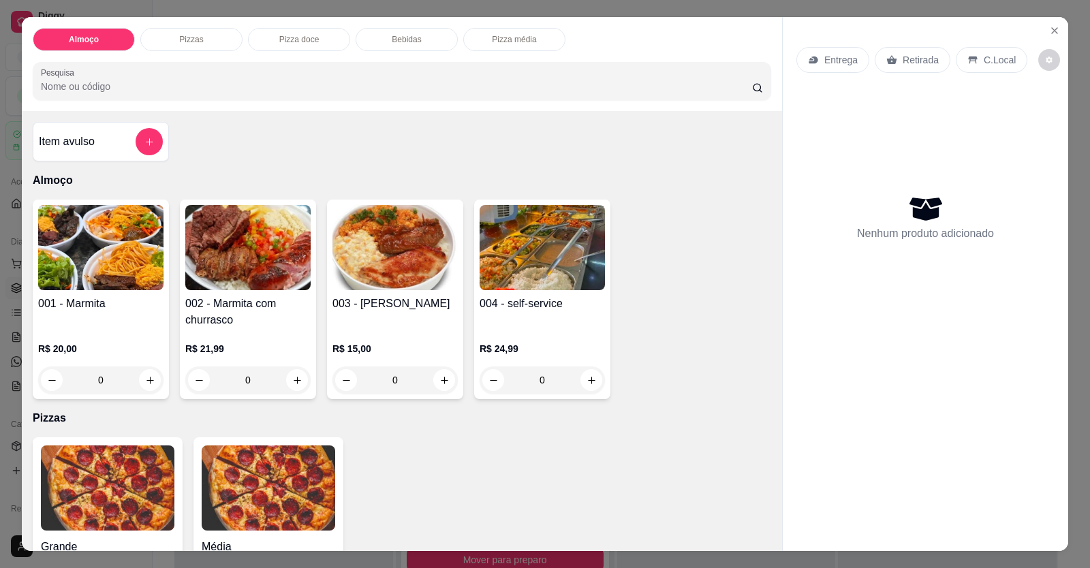
click at [381, 330] on div "R$ 15,00 0" at bounding box center [394, 360] width 125 height 65
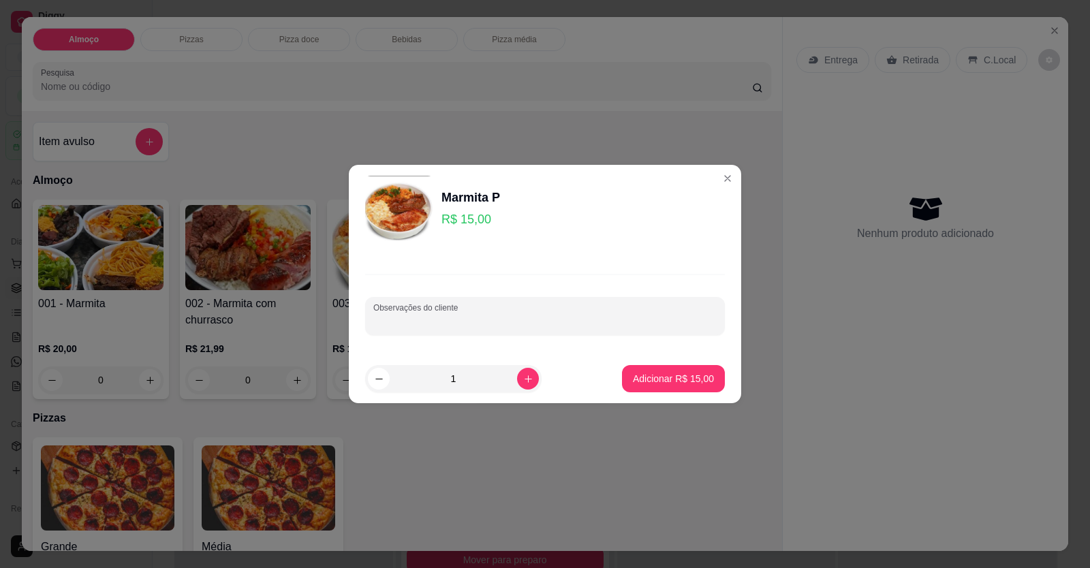
click at [433, 322] on input "Observações do cliente" at bounding box center [544, 322] width 343 height 14
paste input "Uma churrasco sem macarrão"
type input "Uma churrasco sem macarrão"
click at [633, 378] on p "Adicionar R$ 15,00" at bounding box center [673, 379] width 81 height 14
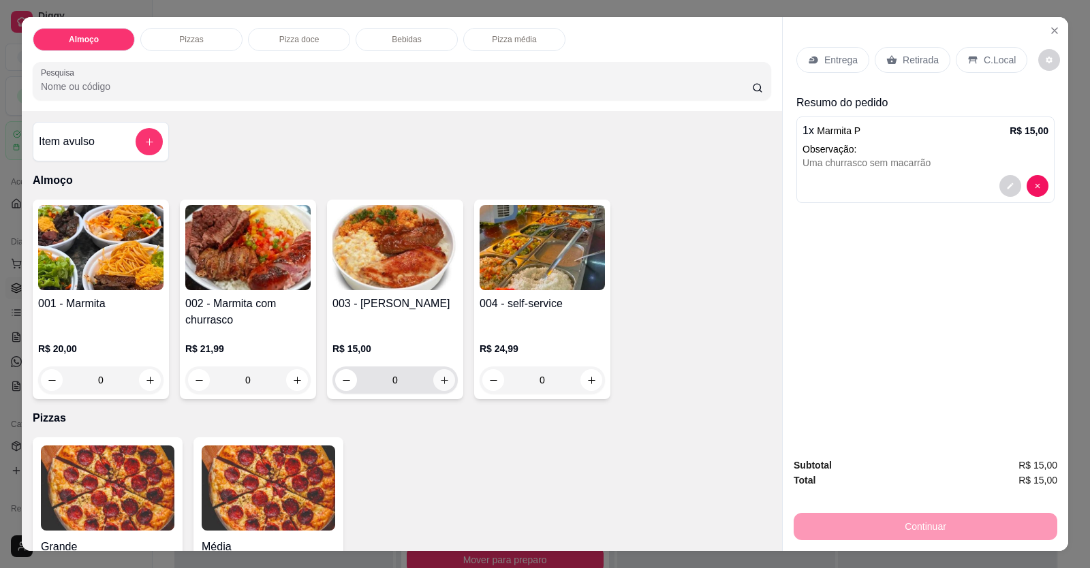
click at [441, 378] on icon "increase-product-quantity" at bounding box center [444, 380] width 10 height 10
type input "1"
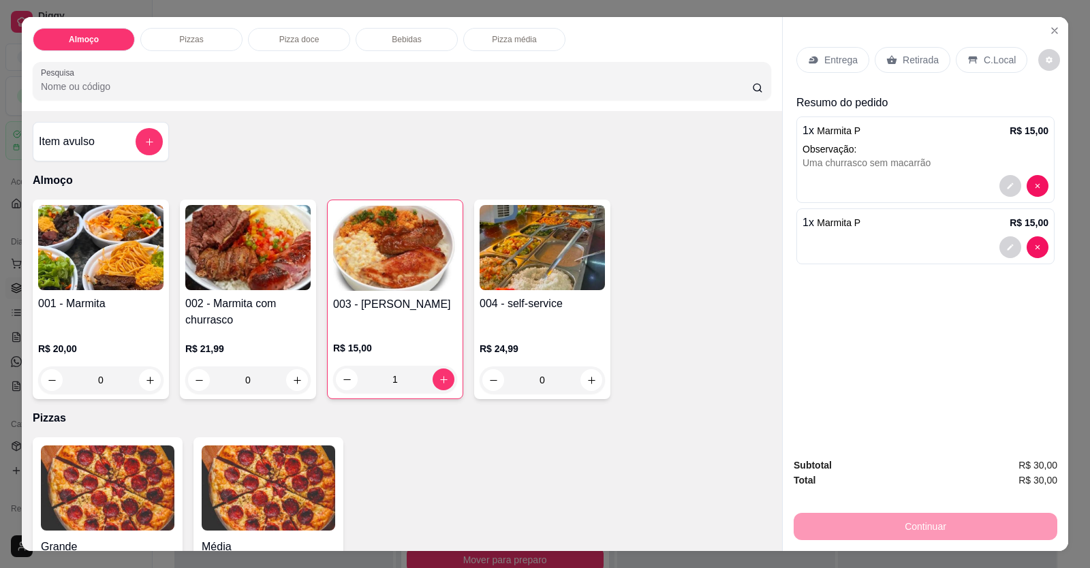
click at [937, 235] on div "1 x Marmita P R$ 15,00" at bounding box center [925, 236] width 258 height 56
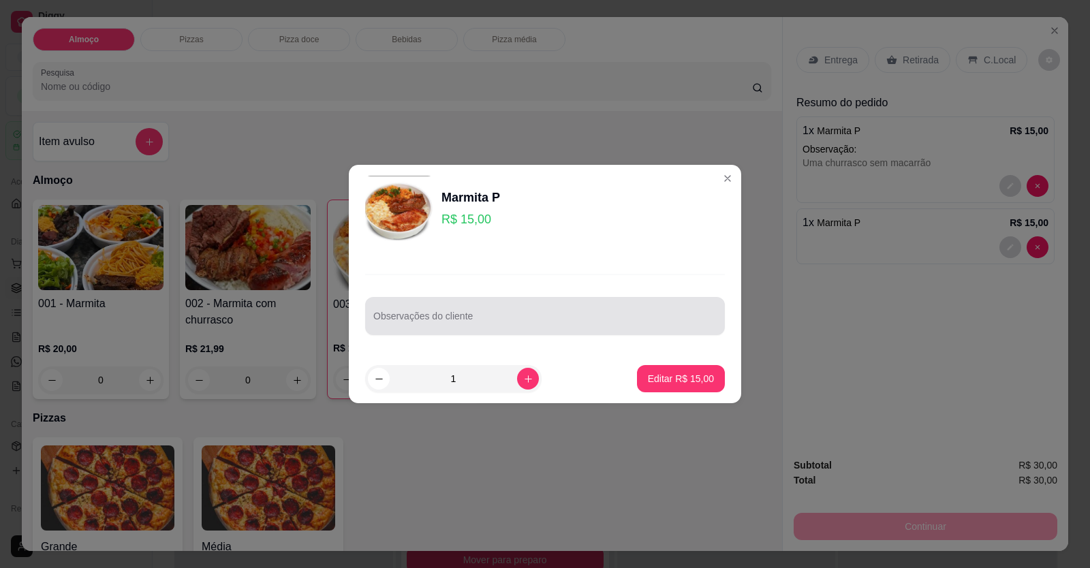
click at [544, 332] on div "Observações do cliente" at bounding box center [545, 316] width 360 height 38
drag, startPoint x: 544, startPoint y: 328, endPoint x: 471, endPoint y: 317, distance: 73.6
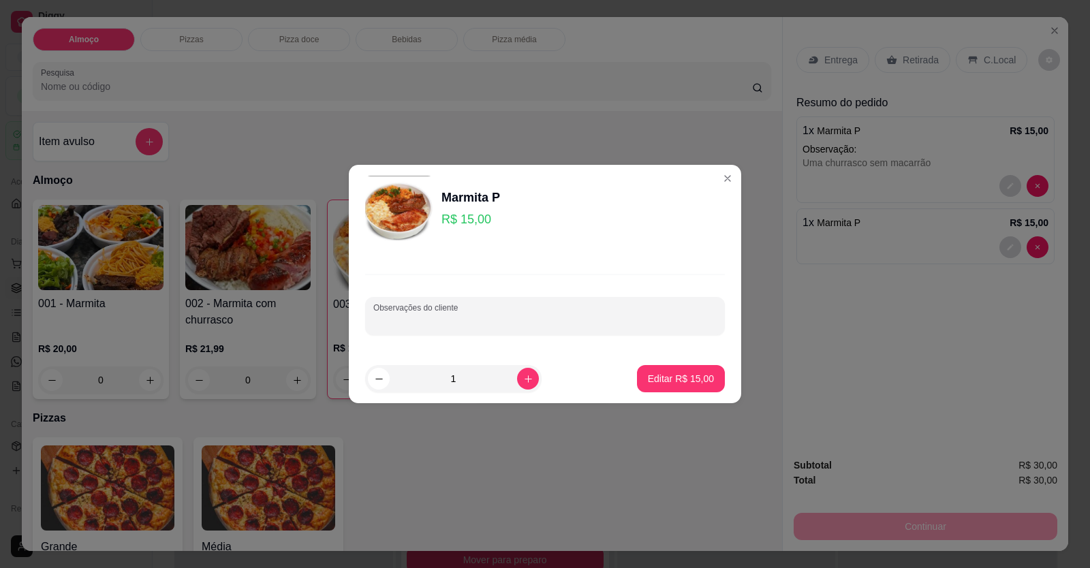
paste input "A outra pequena sem feijão"
type input "A outra pequena sem feijão"
click at [669, 375] on p "Editar R$ 15,00" at bounding box center [681, 379] width 66 height 14
type input "0"
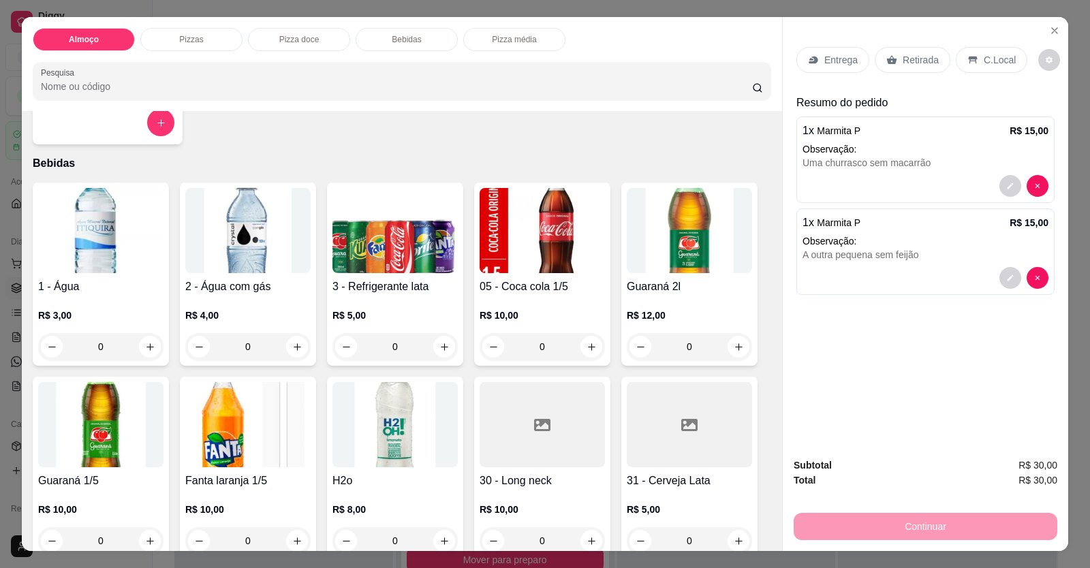
scroll to position [749, 0]
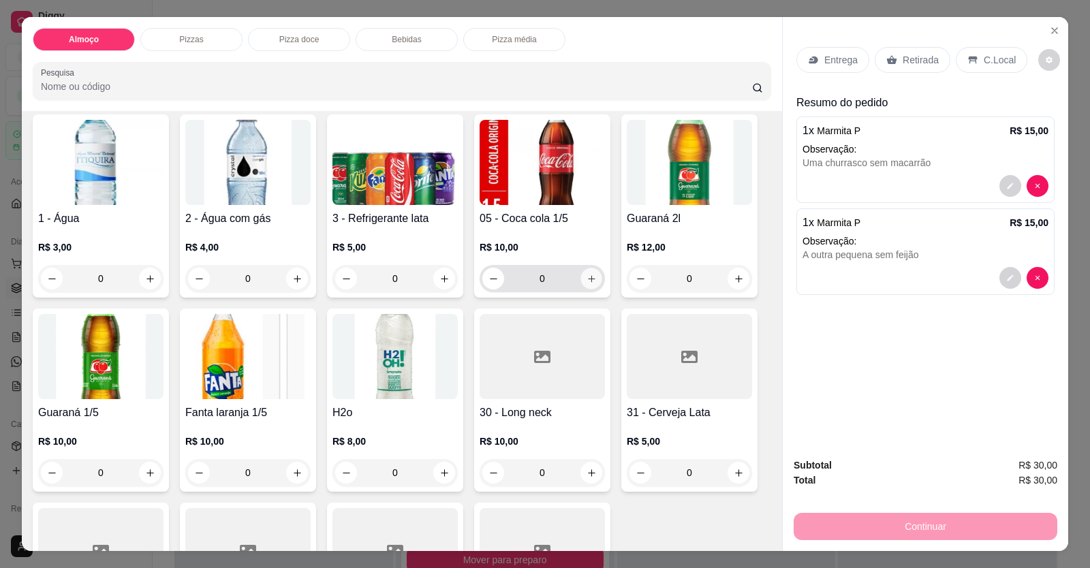
click at [594, 279] on button "increase-product-quantity" at bounding box center [590, 278] width 21 height 21
type input "1"
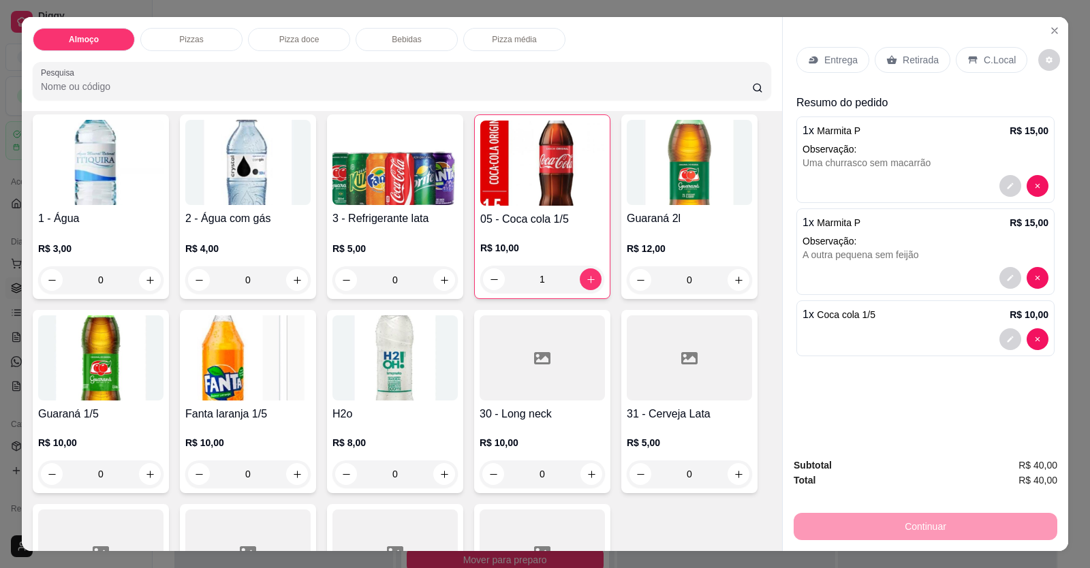
click at [828, 62] on p "Entrega" at bounding box center [840, 60] width 33 height 14
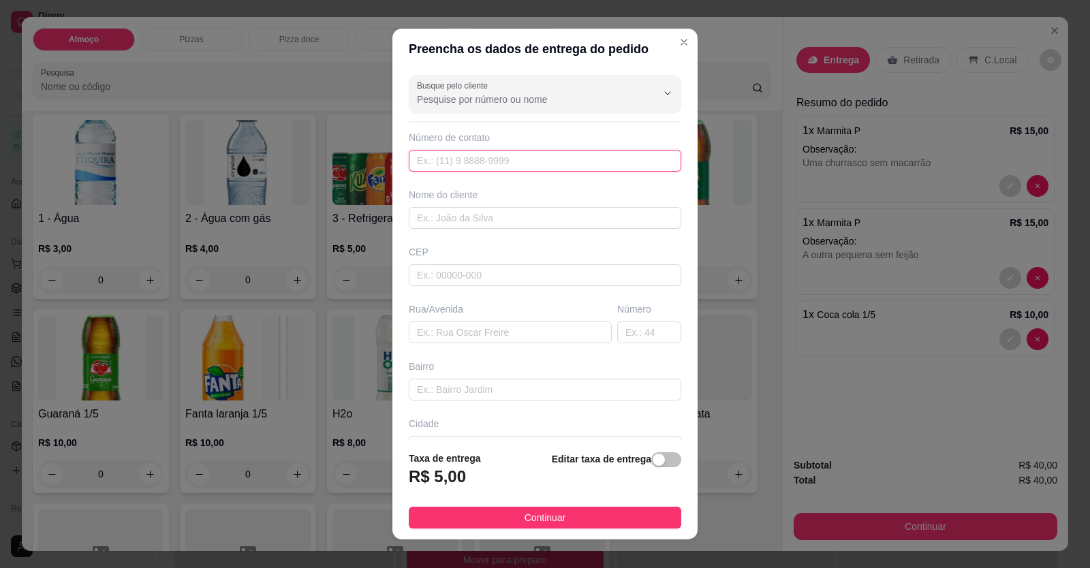
click at [535, 159] on input "text" at bounding box center [545, 161] width 272 height 22
click at [471, 161] on input "text" at bounding box center [545, 161] width 272 height 22
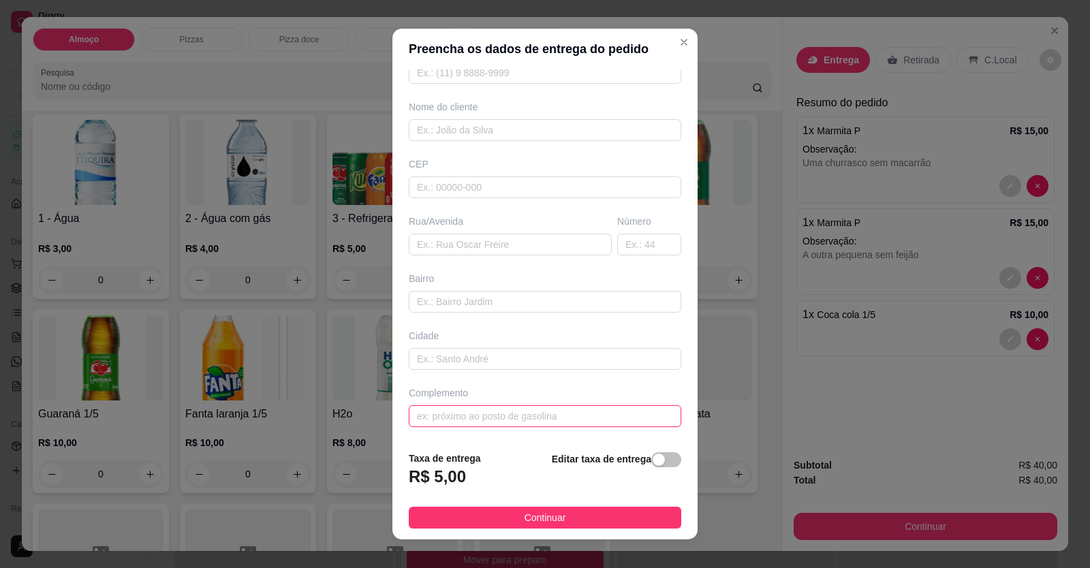
click at [449, 409] on input "text" at bounding box center [545, 416] width 272 height 22
type input "AUTO ESCOLA [PERSON_NAME]"
click at [465, 122] on input "text" at bounding box center [545, 130] width 272 height 22
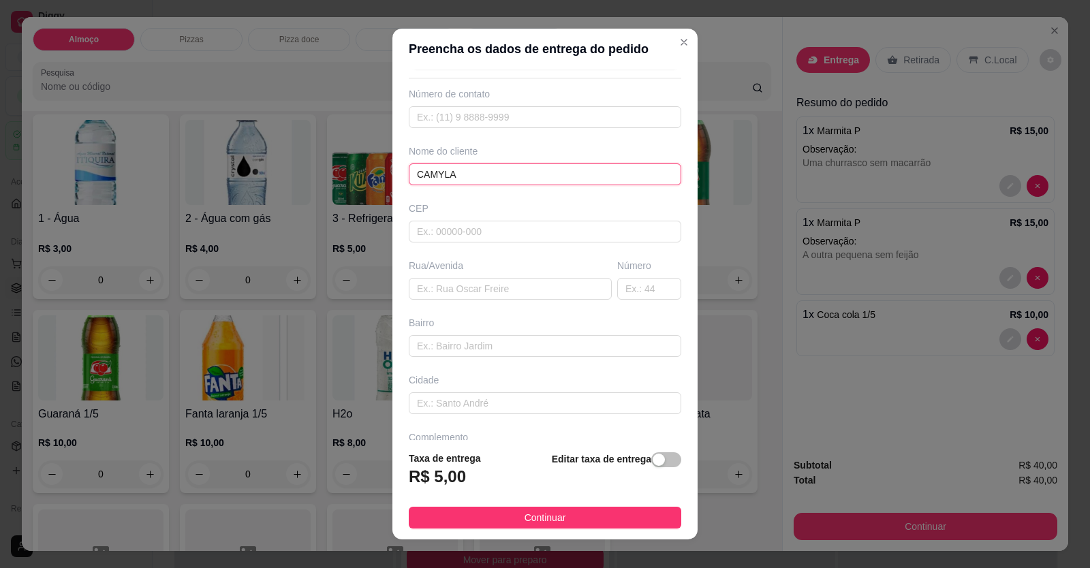
scroll to position [0, 0]
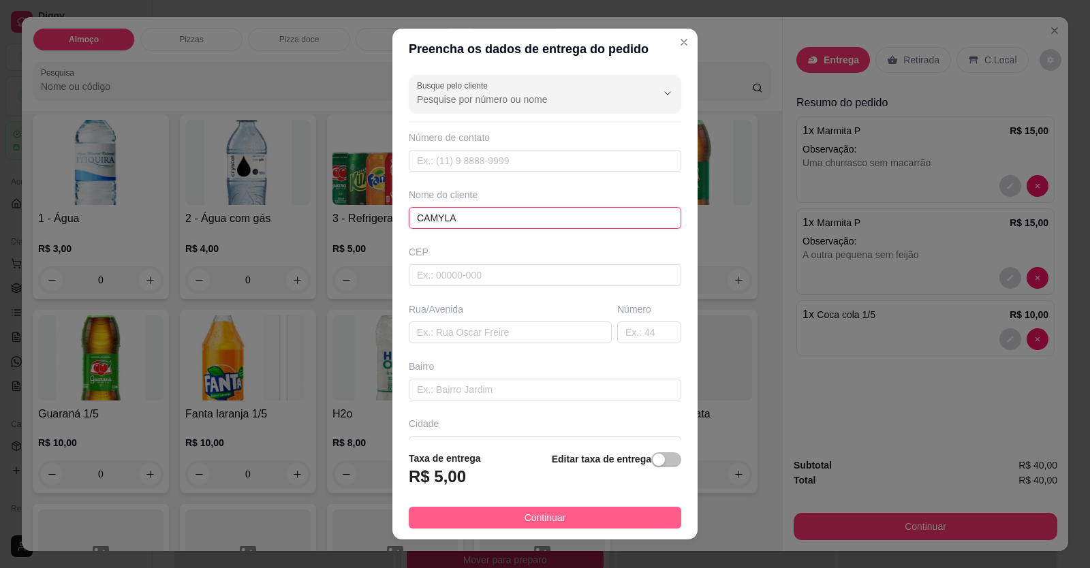
type input "CAMYLA"
click at [616, 514] on button "Continuar" at bounding box center [545, 518] width 272 height 22
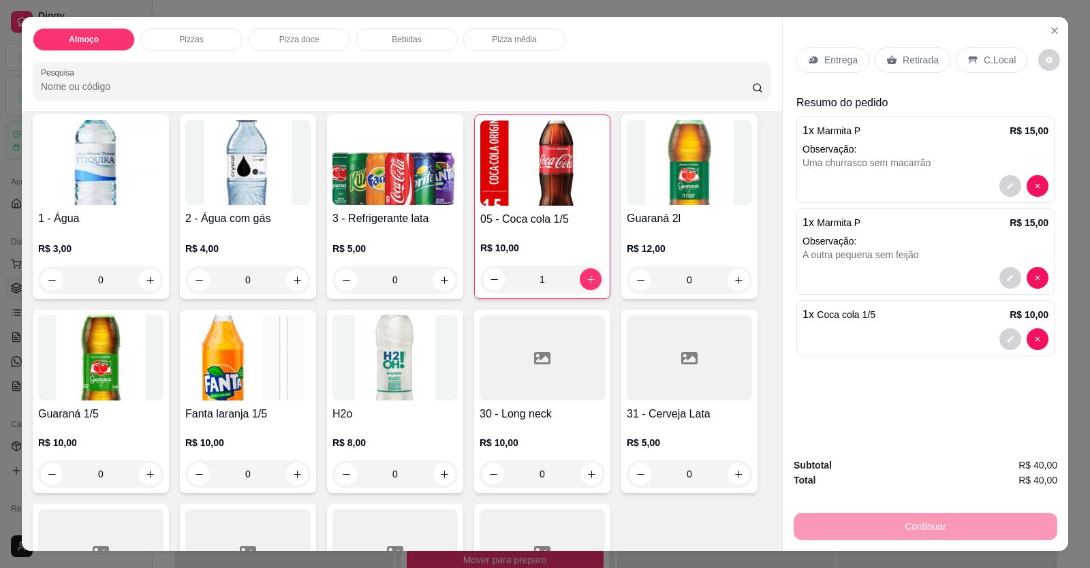
click at [828, 61] on p "Entrega" at bounding box center [840, 60] width 33 height 14
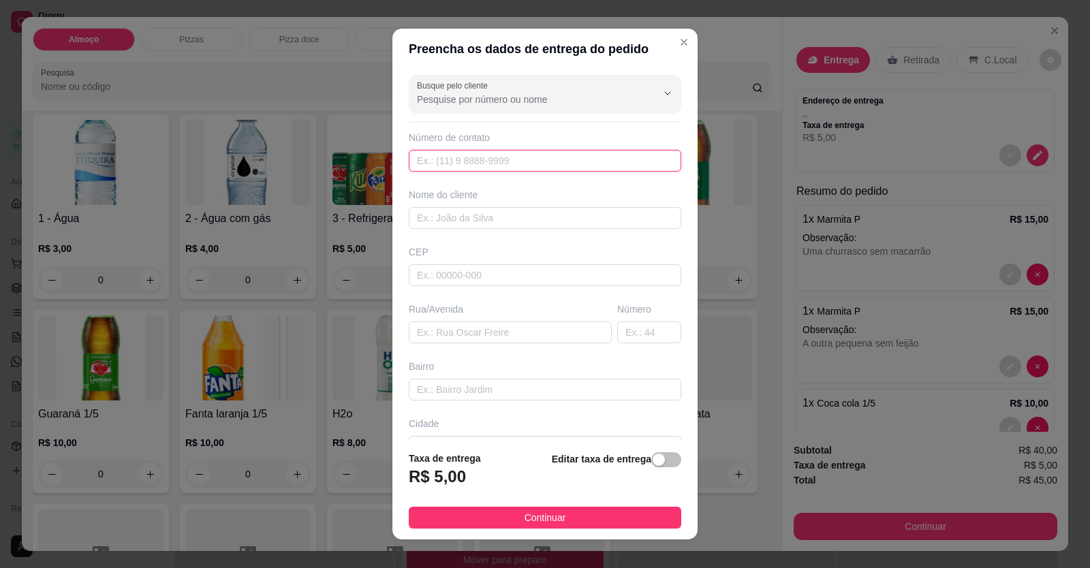
click at [538, 157] on input "text" at bounding box center [545, 161] width 272 height 22
type input "[PHONE_NUMBER]"
click at [517, 225] on input "text" at bounding box center [545, 218] width 272 height 22
type input "ROSANE"
drag, startPoint x: 484, startPoint y: 405, endPoint x: 486, endPoint y: 418, distance: 12.4
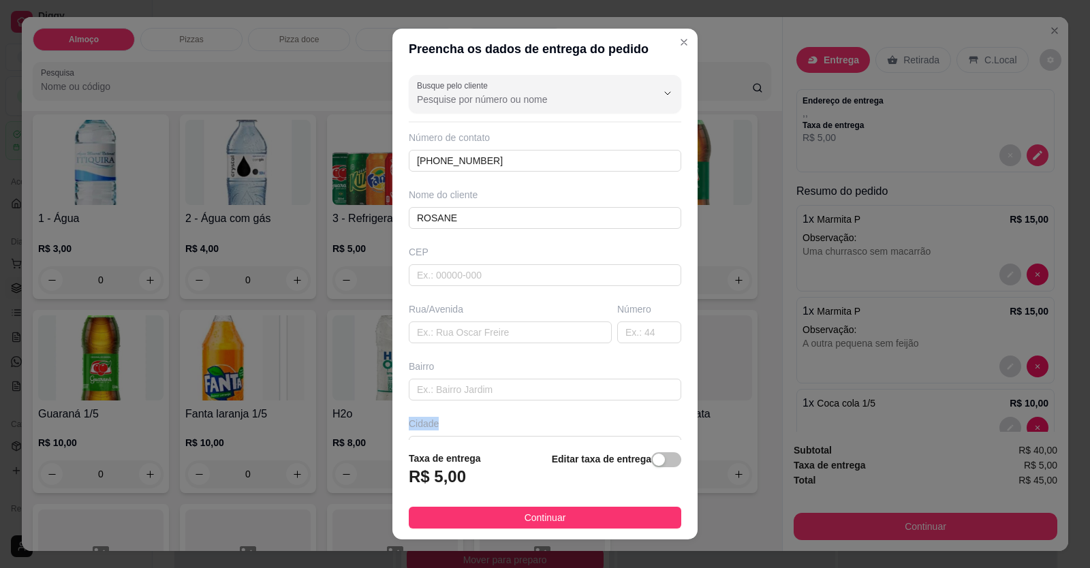
click at [486, 418] on div "Busque pelo cliente Número de contato [PHONE_NUMBER] Nome do cliente ROSANE CEP…" at bounding box center [544, 254] width 305 height 371
click at [487, 379] on input "text" at bounding box center [545, 390] width 272 height 22
click at [490, 383] on input "text" at bounding box center [545, 390] width 272 height 22
paste input "[STREET_ADDRESS] Em frente o [GEOGRAPHIC_DATA][PERSON_NAME]"
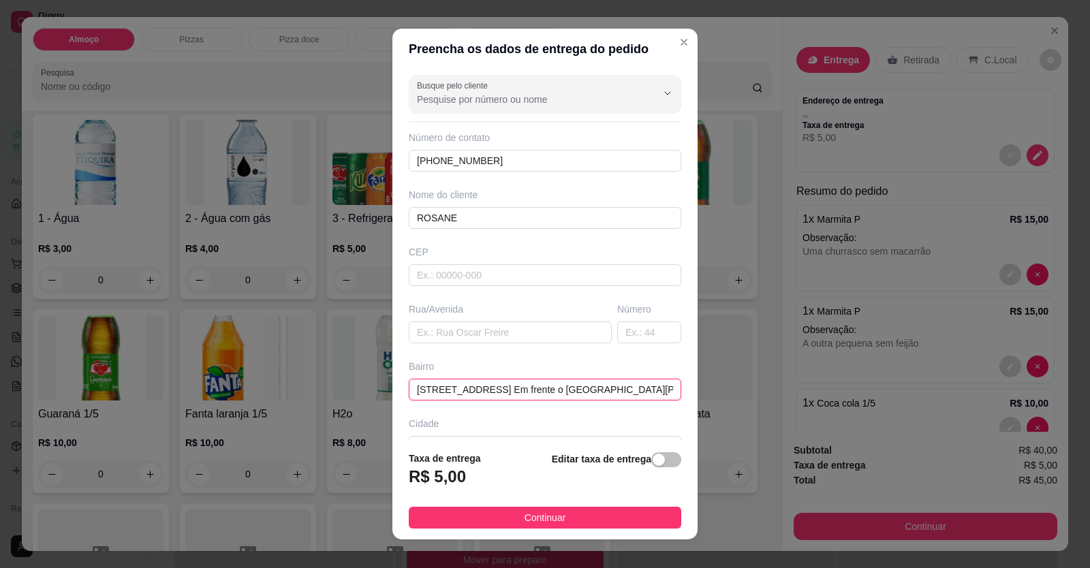
scroll to position [0, 3]
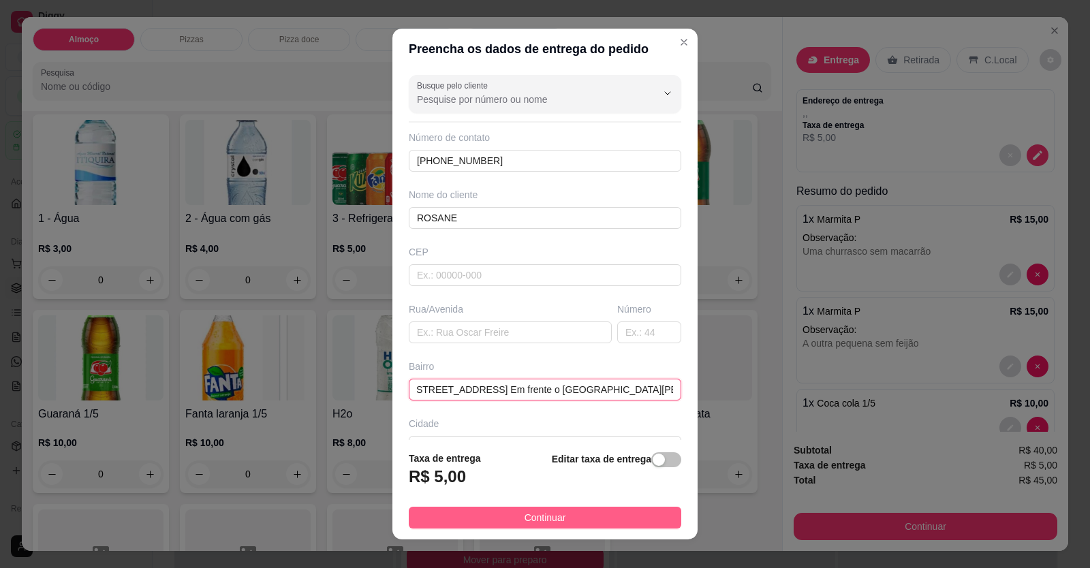
type input "[STREET_ADDRESS] Em frente o [GEOGRAPHIC_DATA][PERSON_NAME]"
click at [582, 525] on button "Continuar" at bounding box center [545, 518] width 272 height 22
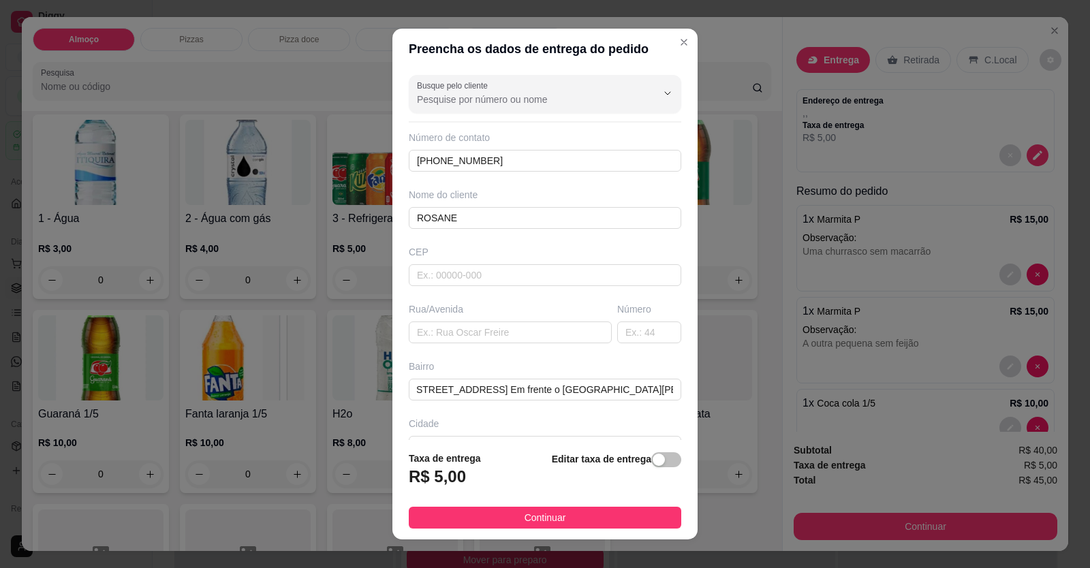
scroll to position [0, 0]
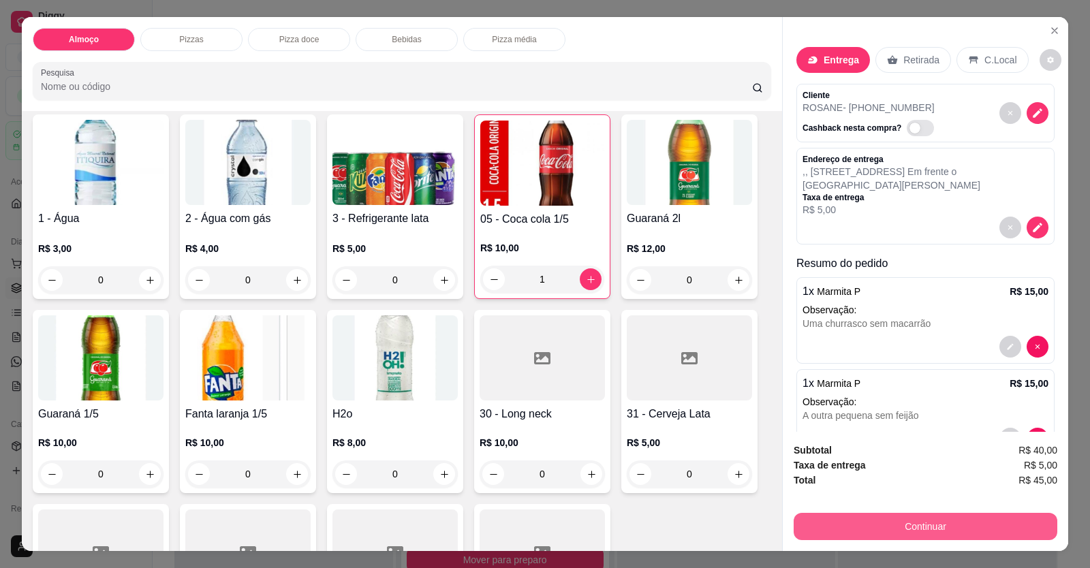
click at [798, 529] on button "Continuar" at bounding box center [926, 526] width 264 height 27
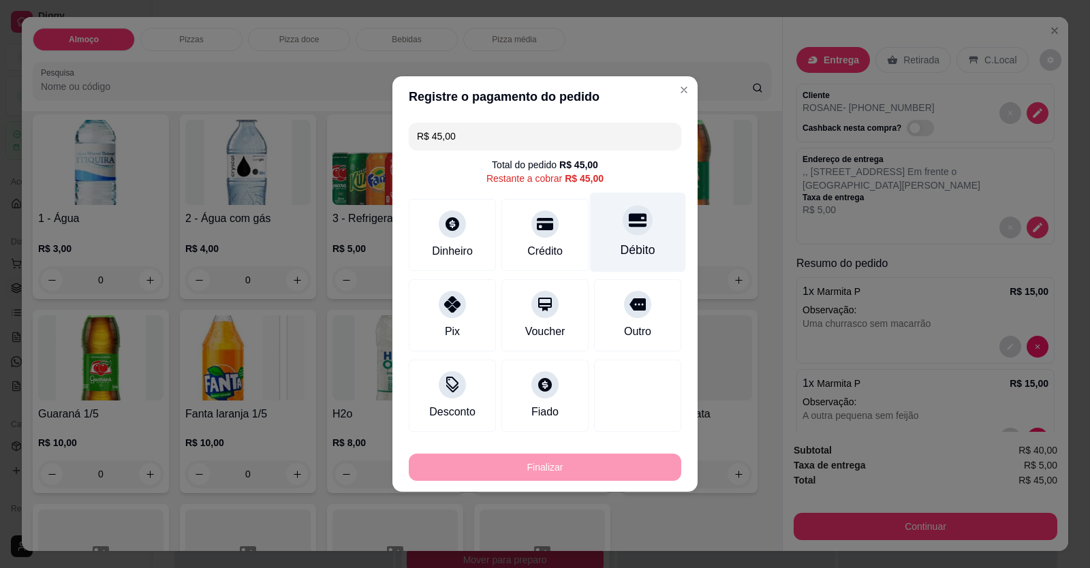
click at [634, 249] on div "Débito" at bounding box center [638, 250] width 35 height 18
type input "R$ 0,00"
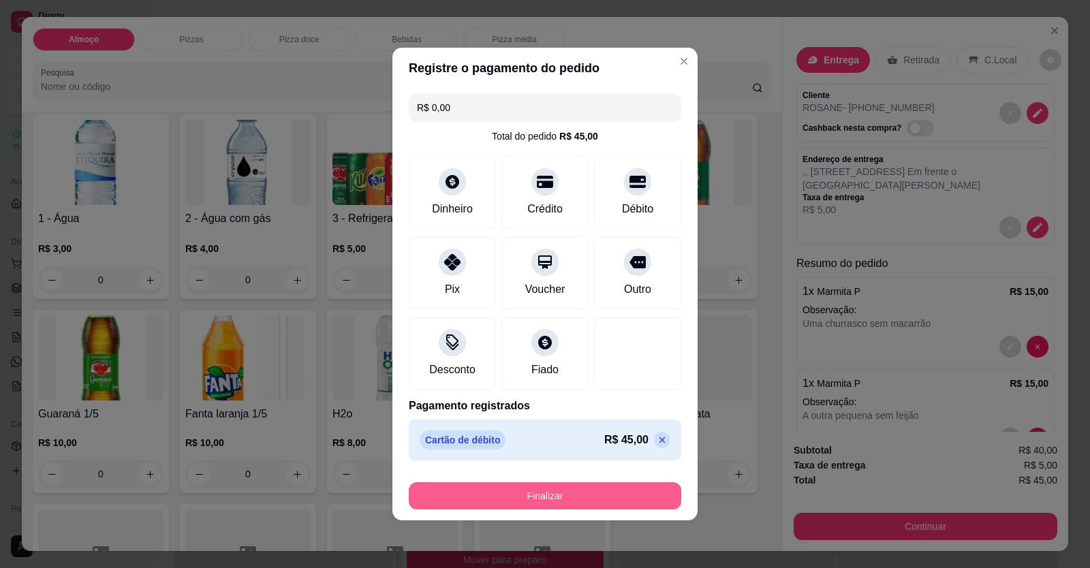
click at [604, 487] on button "Finalizar" at bounding box center [545, 495] width 272 height 27
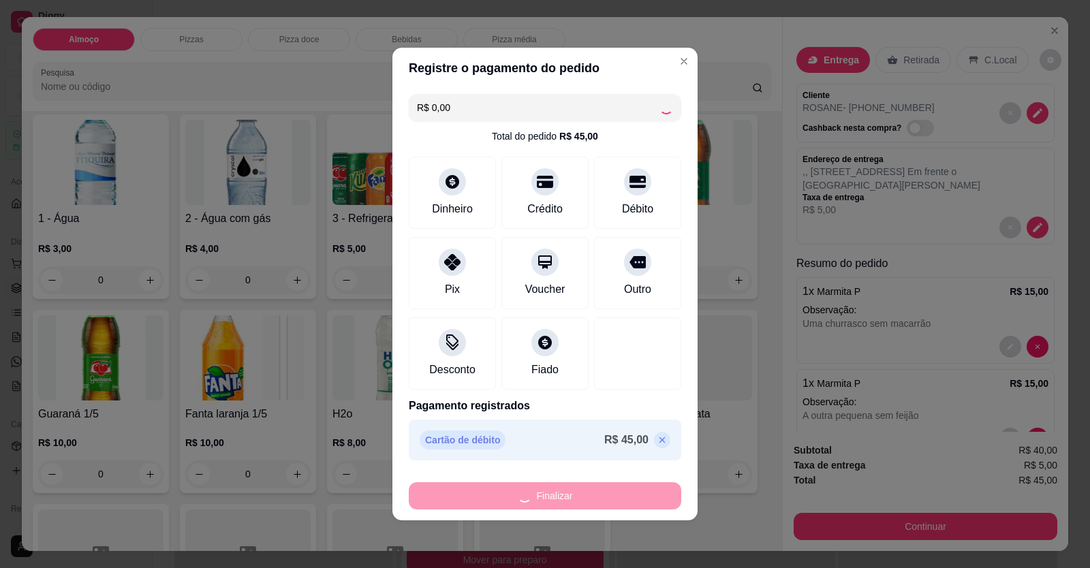
type input "0"
type input "-R$ 45,00"
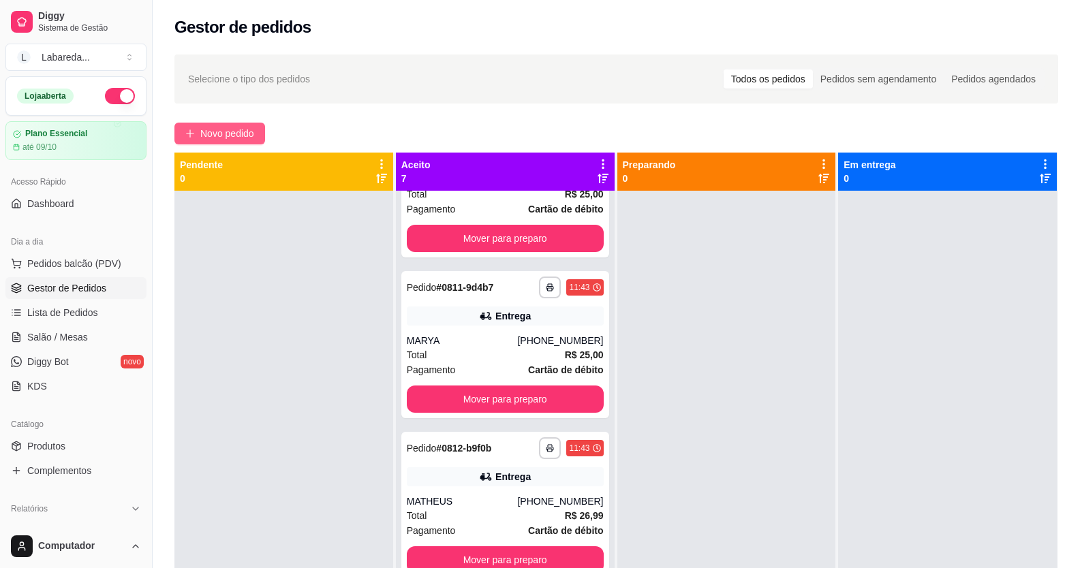
click at [228, 135] on span "Novo pedido" at bounding box center [227, 133] width 54 height 15
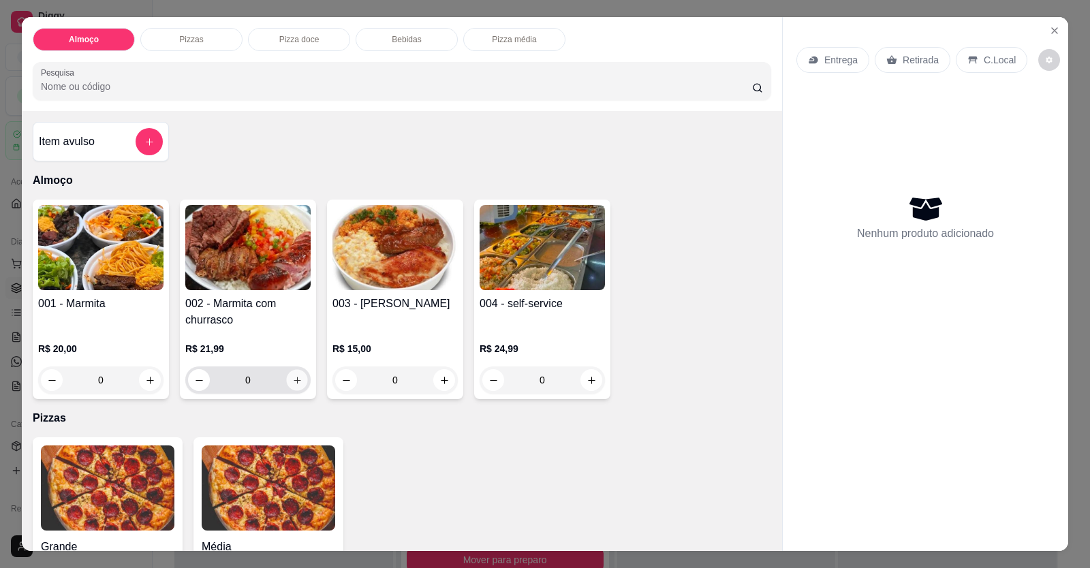
click at [286, 383] on button "increase-product-quantity" at bounding box center [296, 380] width 21 height 21
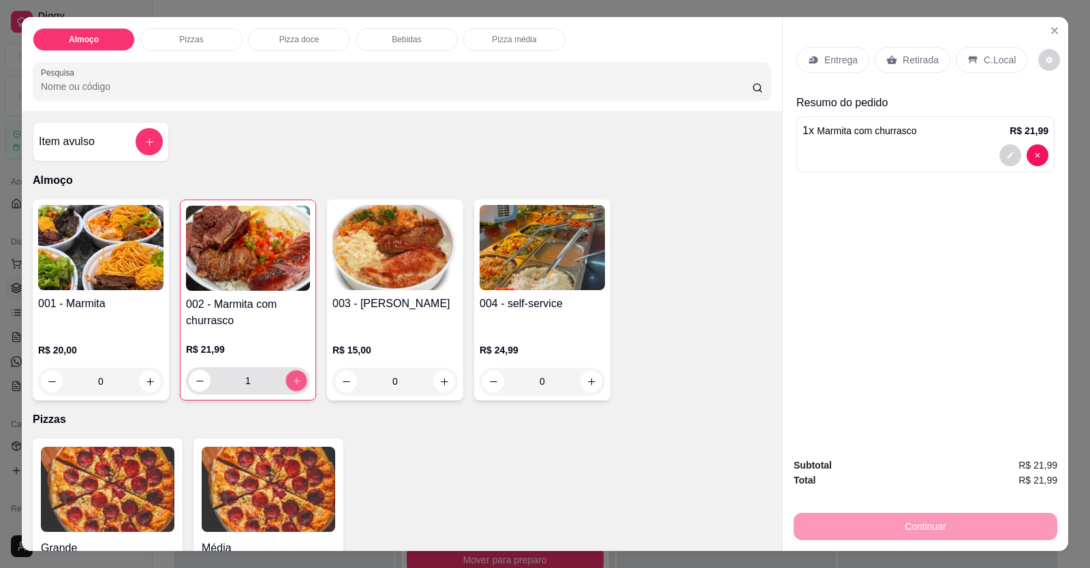
click at [292, 381] on icon "increase-product-quantity" at bounding box center [297, 381] width 10 height 10
type input "2"
click at [817, 71] on div "Entrega" at bounding box center [832, 60] width 73 height 26
click at [839, 145] on div at bounding box center [925, 155] width 246 height 22
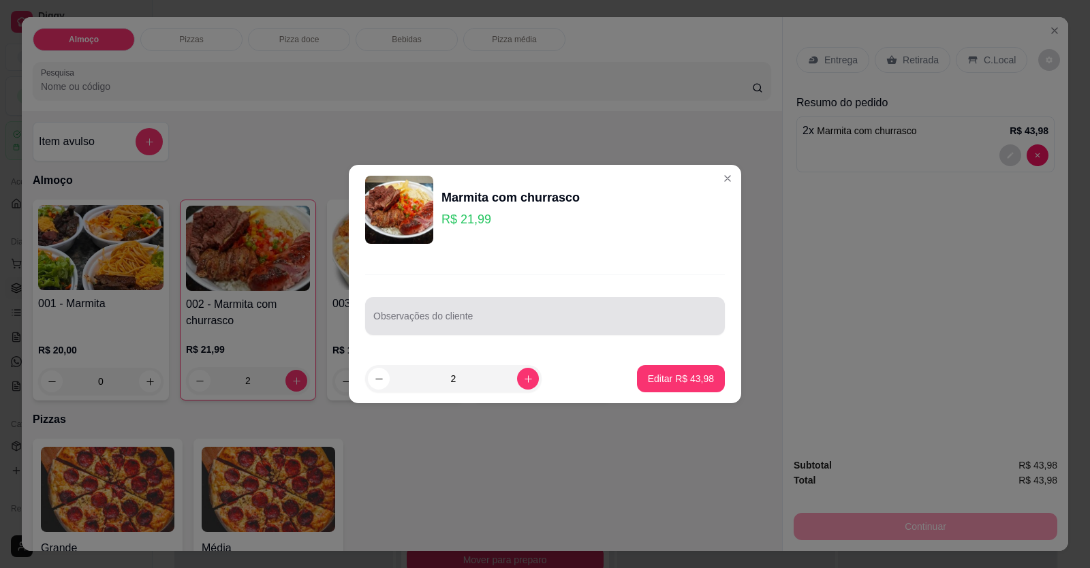
click at [590, 317] on input "Observações do cliente" at bounding box center [544, 322] width 343 height 14
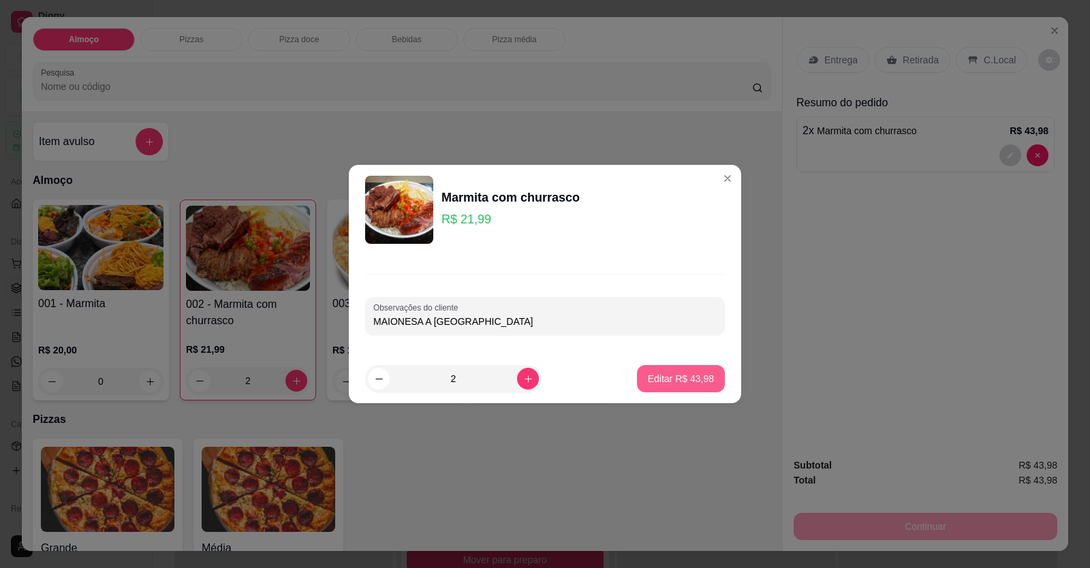
type input "MAIONESA A [GEOGRAPHIC_DATA]"
click at [702, 390] on button "Editar R$ 43,98" at bounding box center [680, 379] width 85 height 27
type input "0"
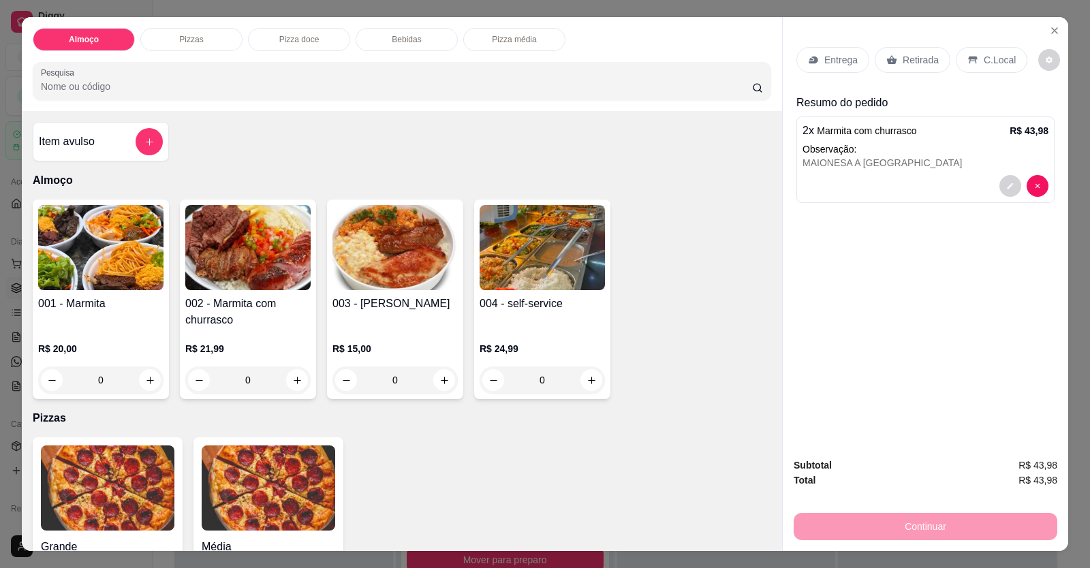
click at [917, 172] on div "2 x Marmita com churrasco R$ 43,98 Observação: MAIONESA A SALADA" at bounding box center [925, 159] width 258 height 87
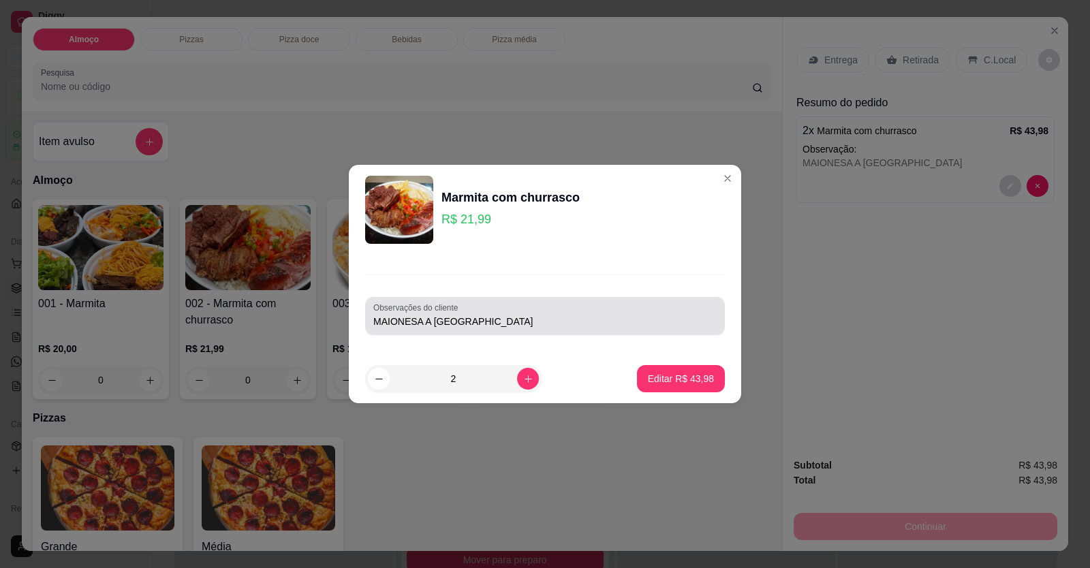
click at [420, 319] on input "MAIONESA A [GEOGRAPHIC_DATA]" at bounding box center [544, 322] width 343 height 14
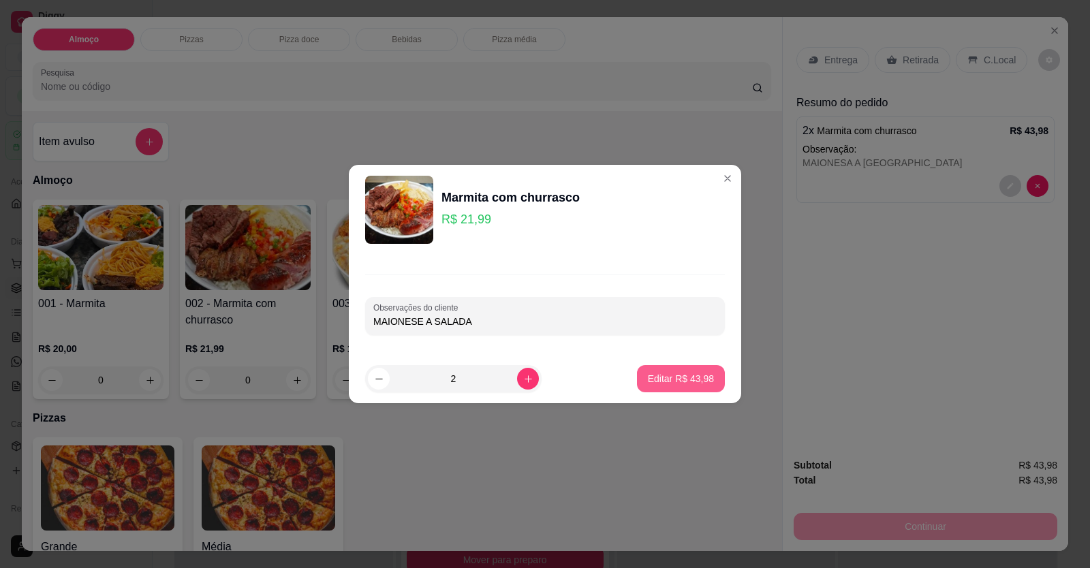
type input "MAIONESE A SALADA"
click at [663, 370] on button "Editar R$ 43,98" at bounding box center [681, 378] width 88 height 27
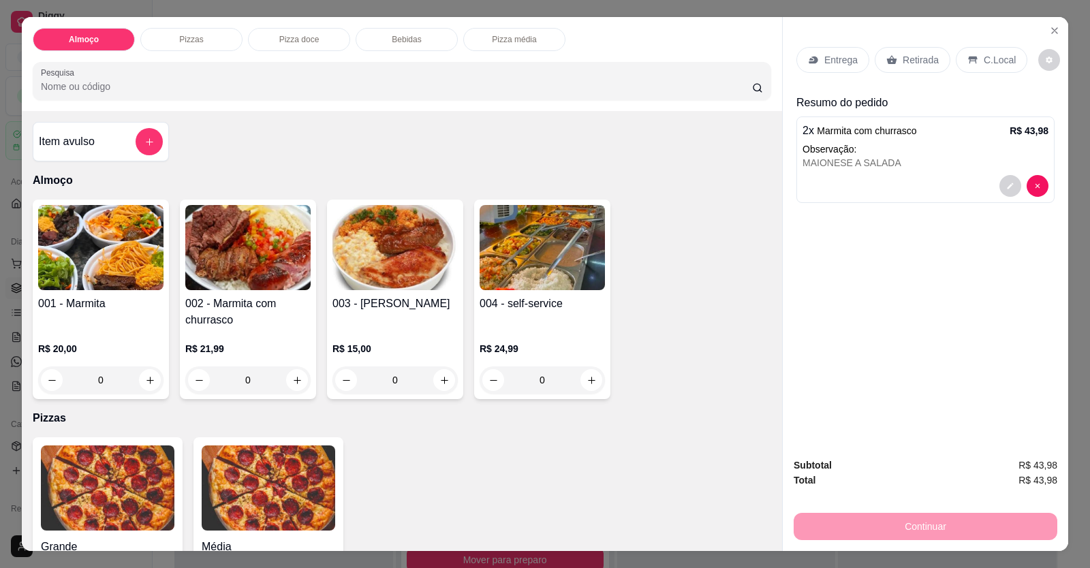
click at [841, 61] on p "Entrega" at bounding box center [840, 60] width 33 height 14
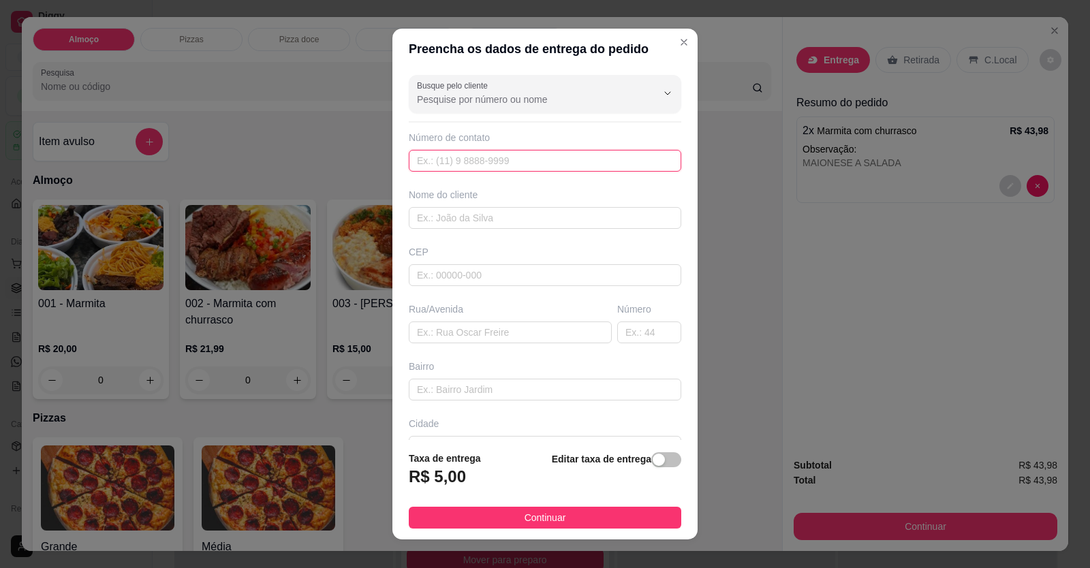
click at [484, 157] on input "text" at bounding box center [545, 161] width 272 height 22
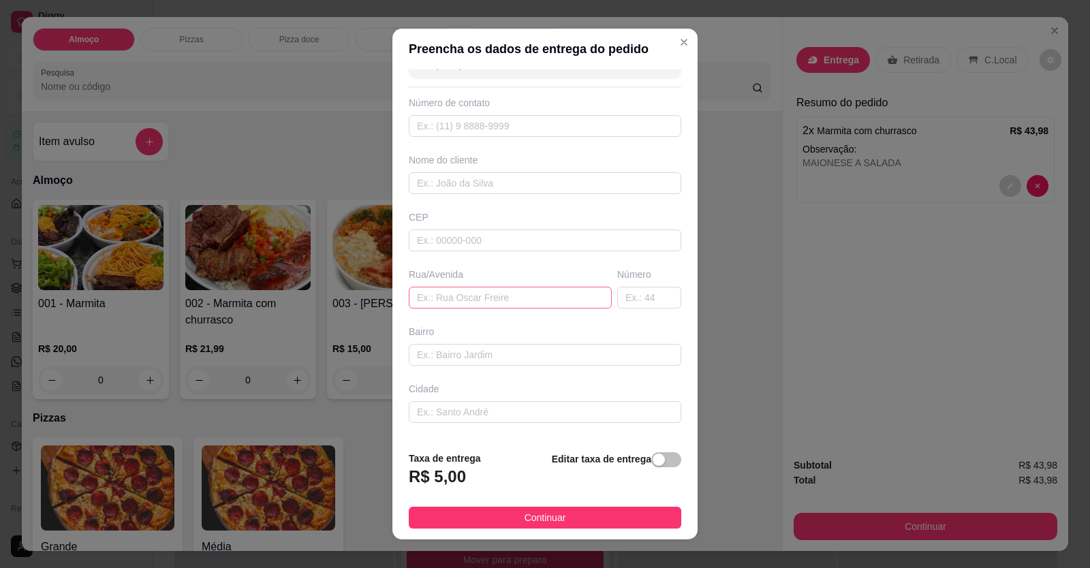
scroll to position [88, 0]
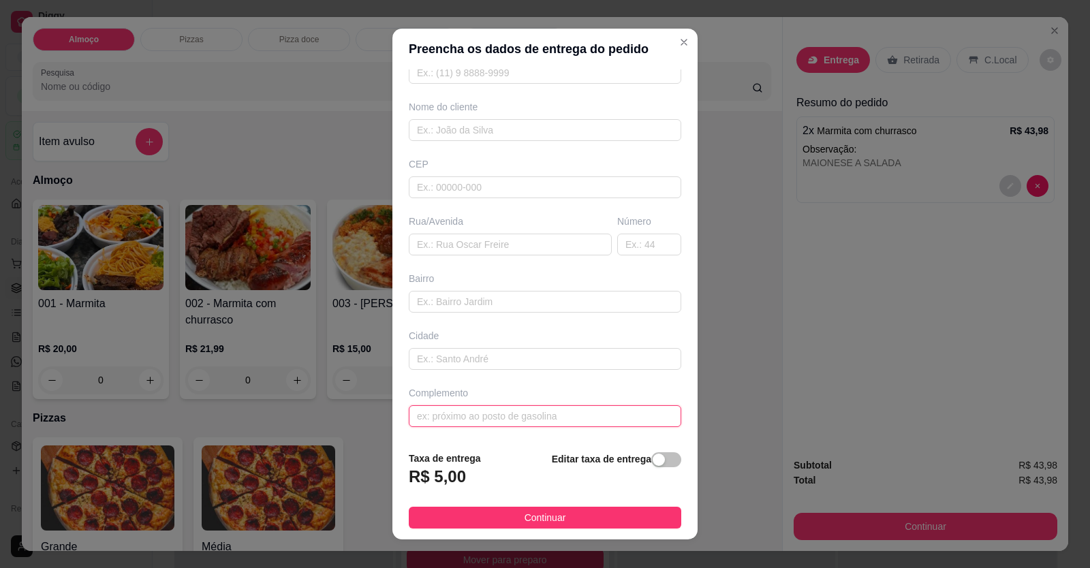
drag, startPoint x: 473, startPoint y: 293, endPoint x: 482, endPoint y: 418, distance: 125.7
click at [482, 418] on input "text" at bounding box center [545, 416] width 272 height 22
type input "AUTO ESCOLA [PERSON_NAME]"
click at [479, 136] on input "text" at bounding box center [545, 130] width 272 height 22
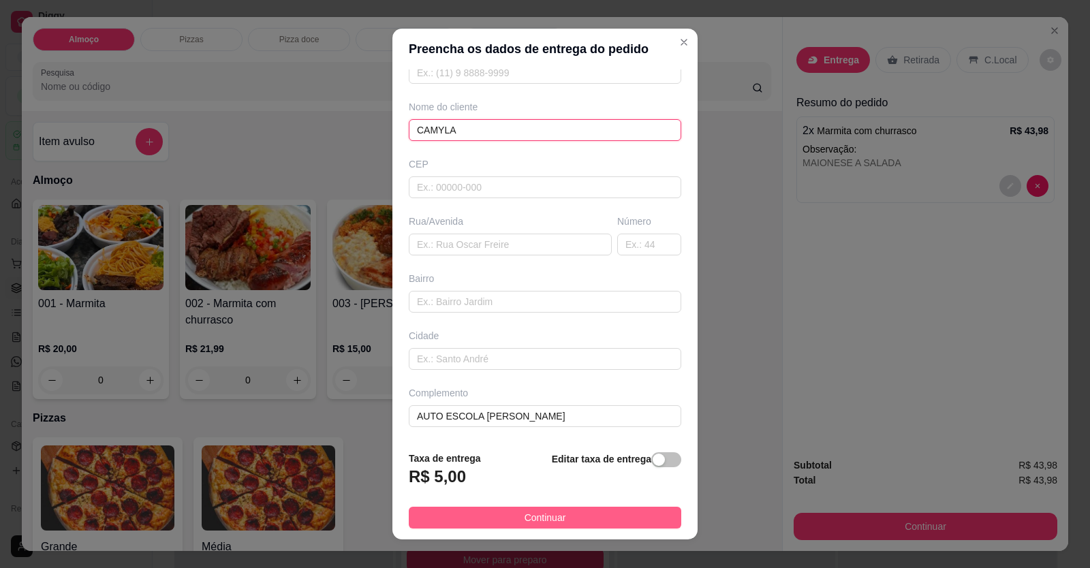
type input "CAMYLA"
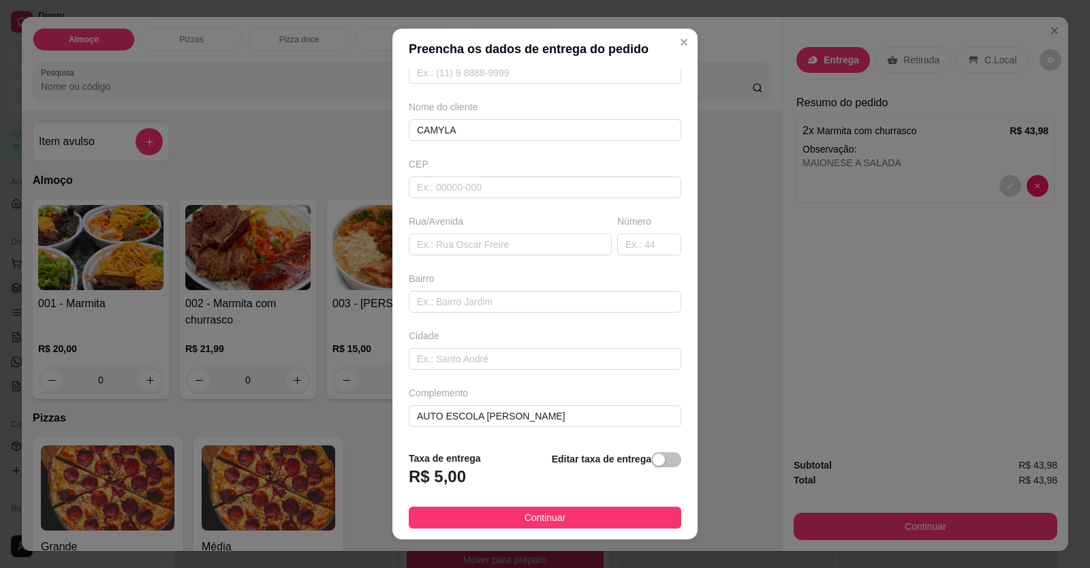
drag, startPoint x: 571, startPoint y: 512, endPoint x: 587, endPoint y: 527, distance: 22.2
click at [574, 516] on button "Continuar" at bounding box center [545, 518] width 272 height 22
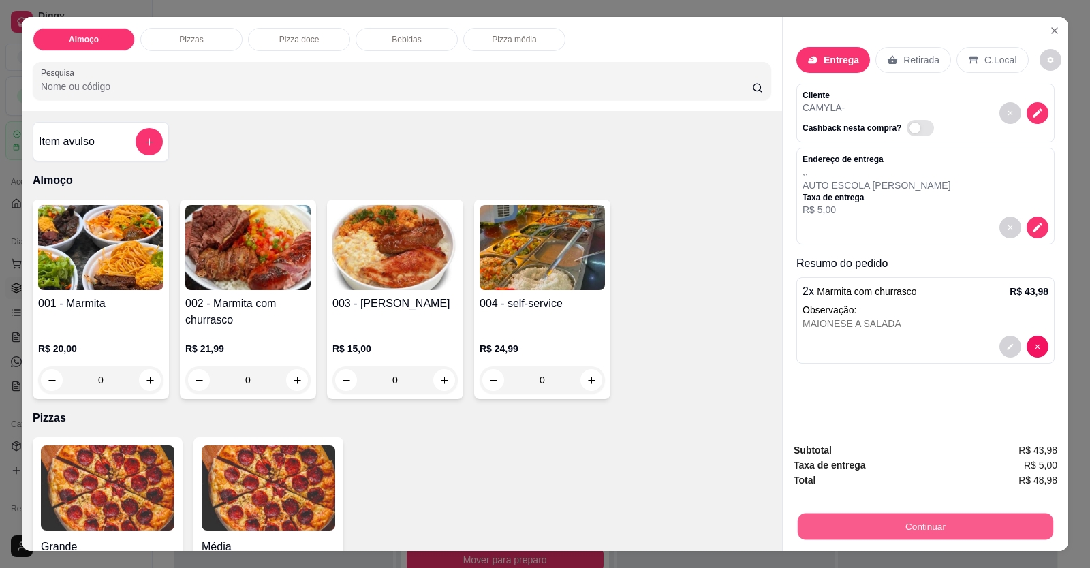
click at [835, 529] on button "Continuar" at bounding box center [925, 527] width 255 height 27
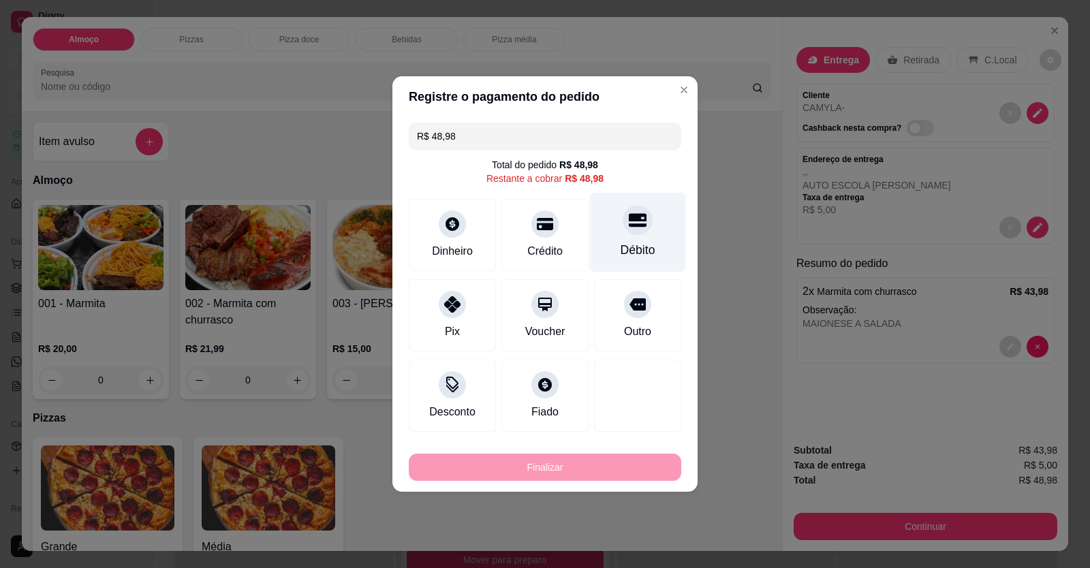
click at [636, 248] on div "Débito" at bounding box center [638, 250] width 35 height 18
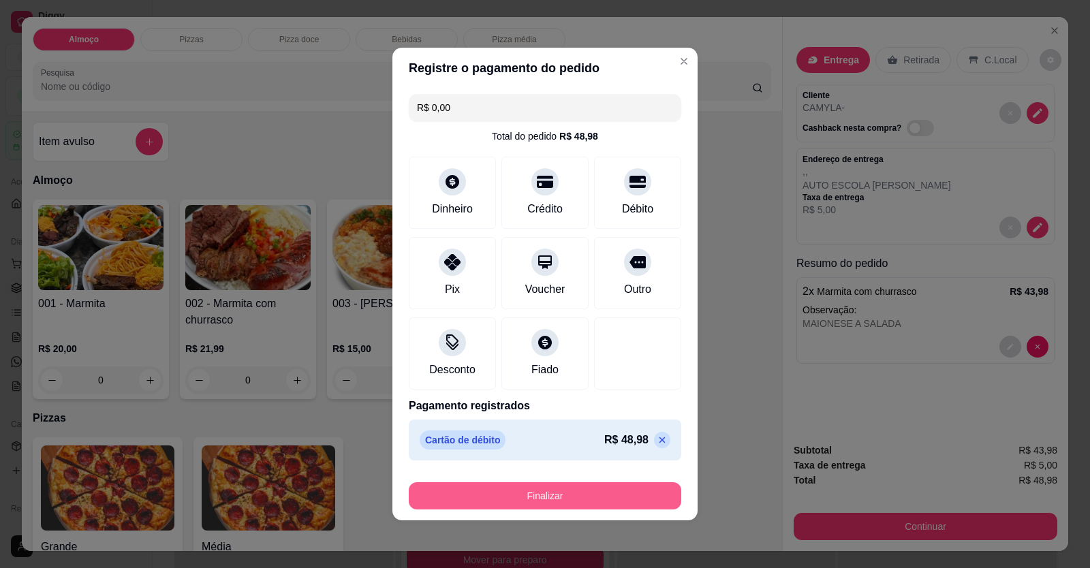
click at [611, 495] on button "Finalizar" at bounding box center [545, 495] width 272 height 27
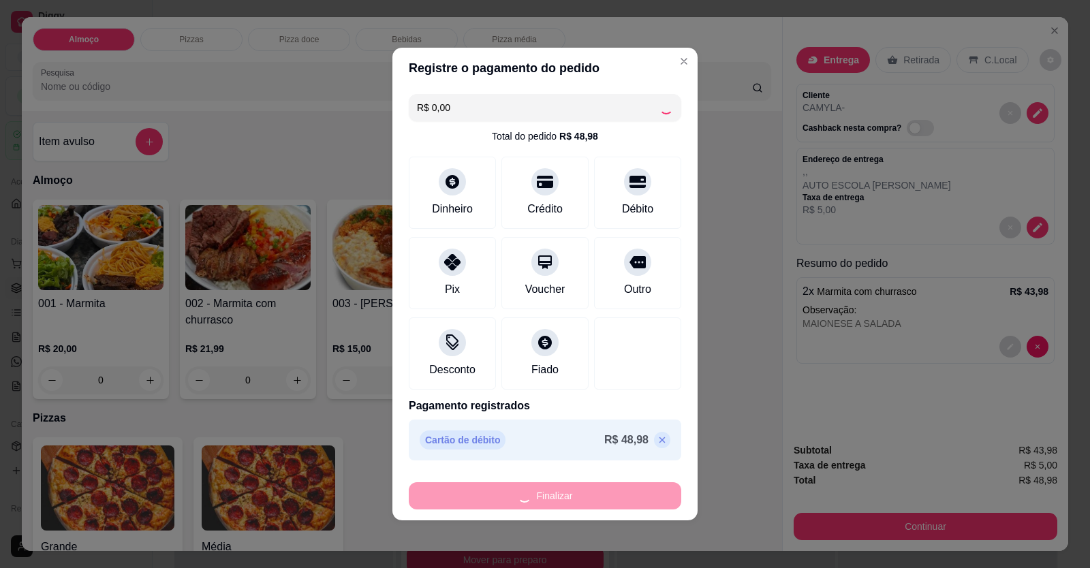
type input "-R$ 48,98"
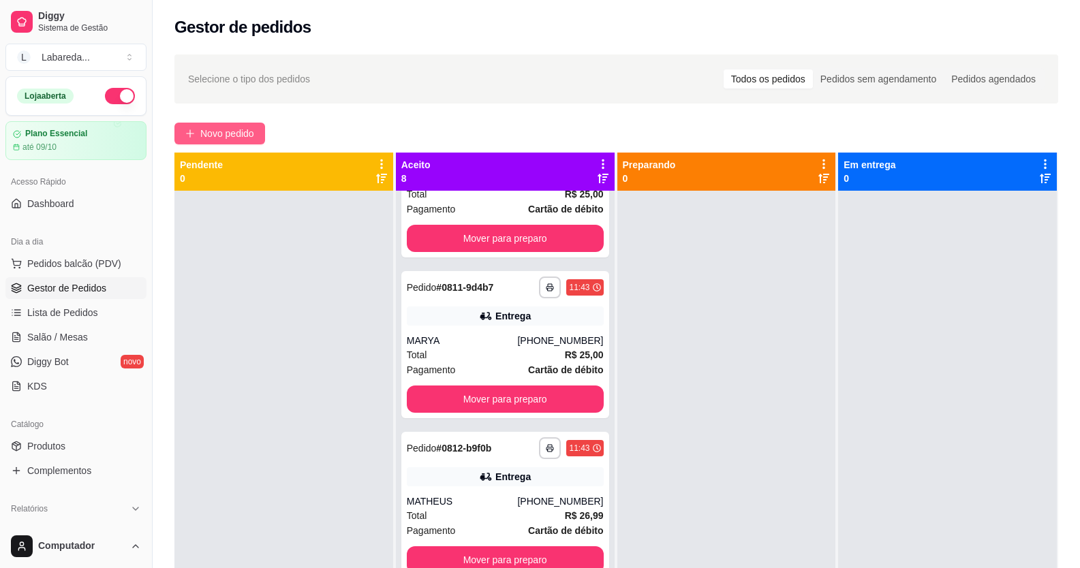
click at [221, 129] on span "Novo pedido" at bounding box center [227, 133] width 54 height 15
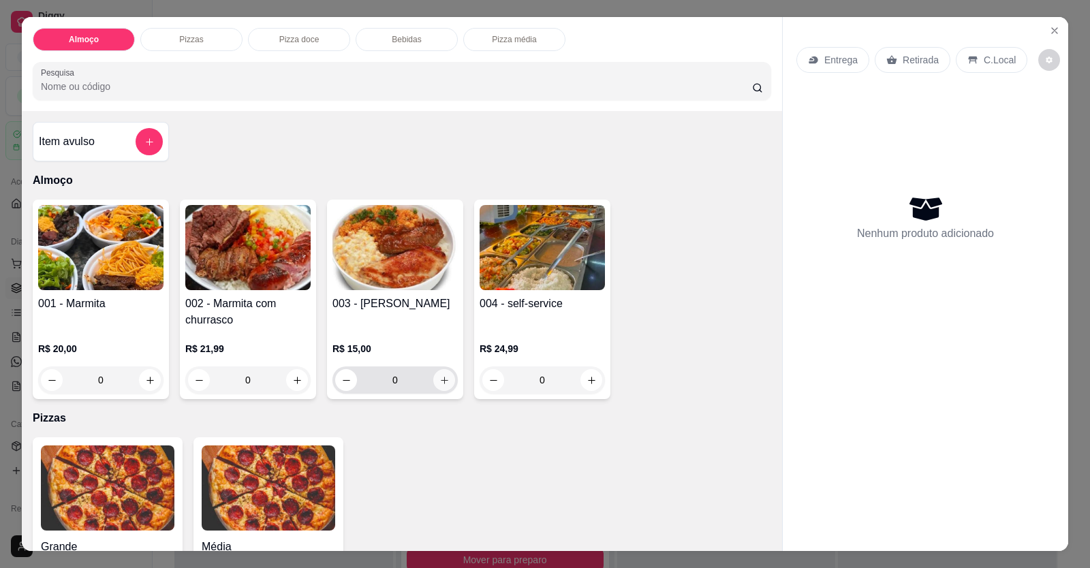
click at [442, 374] on button "increase-product-quantity" at bounding box center [444, 380] width 22 height 22
type input "1"
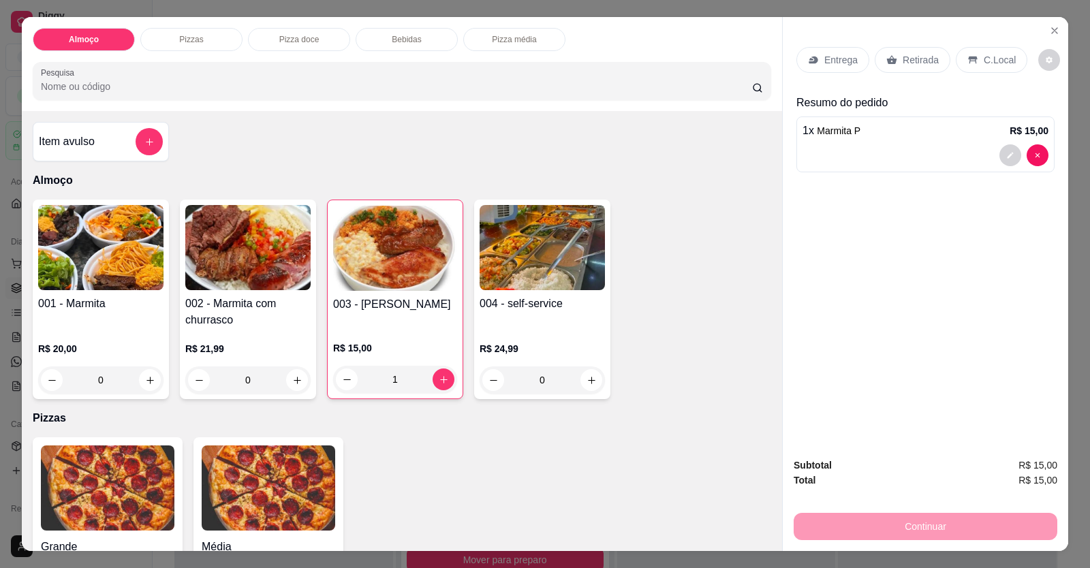
click at [824, 67] on p "Entrega" at bounding box center [840, 60] width 33 height 14
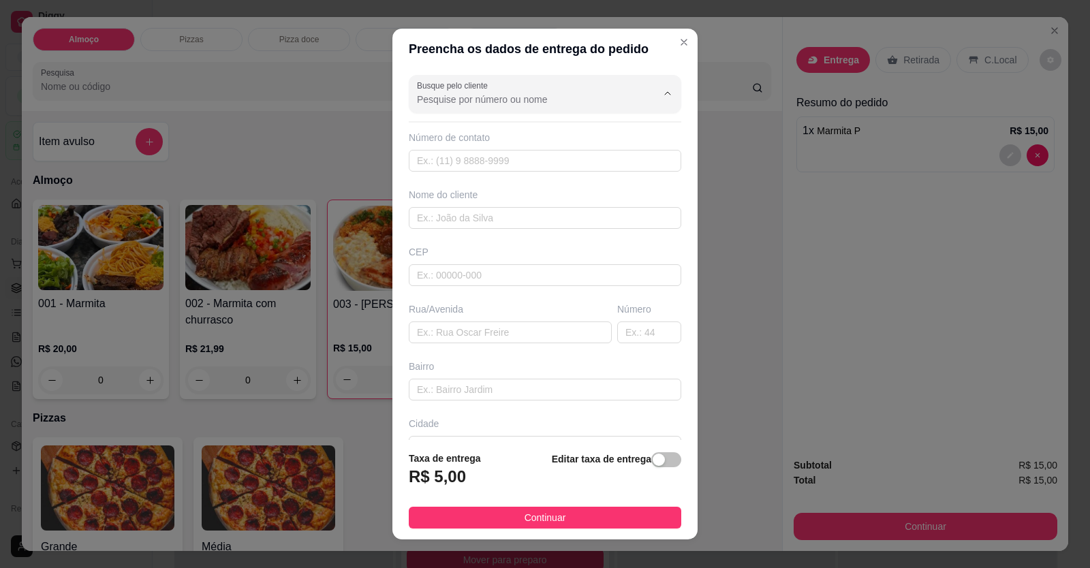
drag, startPoint x: 448, startPoint y: 99, endPoint x: 452, endPoint y: 114, distance: 15.1
click at [449, 97] on input "Busque pelo cliente" at bounding box center [526, 100] width 218 height 14
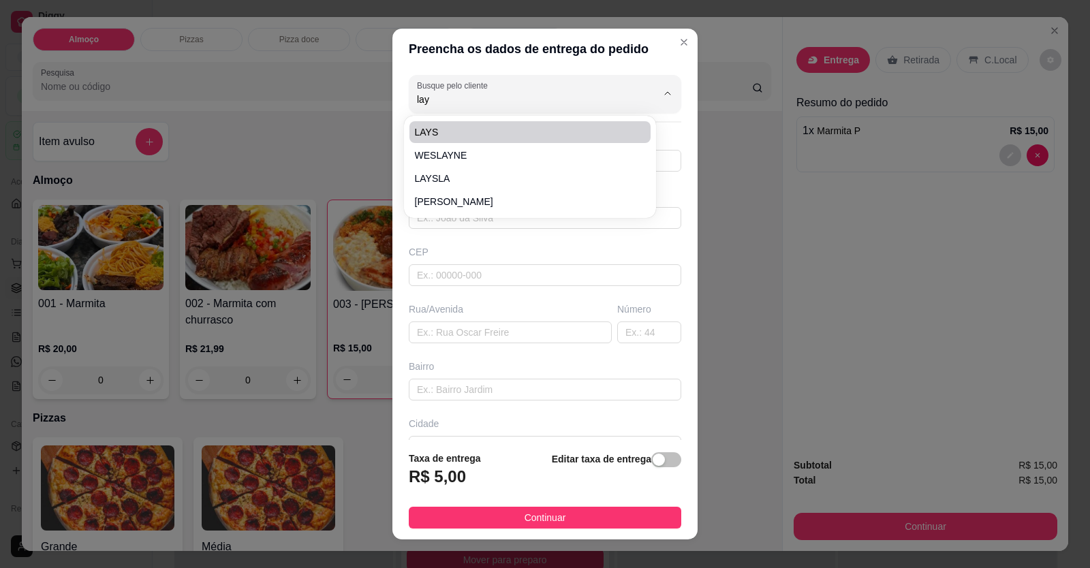
click at [461, 134] on span "LAYS" at bounding box center [523, 132] width 217 height 14
type input "LAYS"
type input "61999097463"
type input "LAYS"
type input "Rua A número 20 na x fundos da igrej"
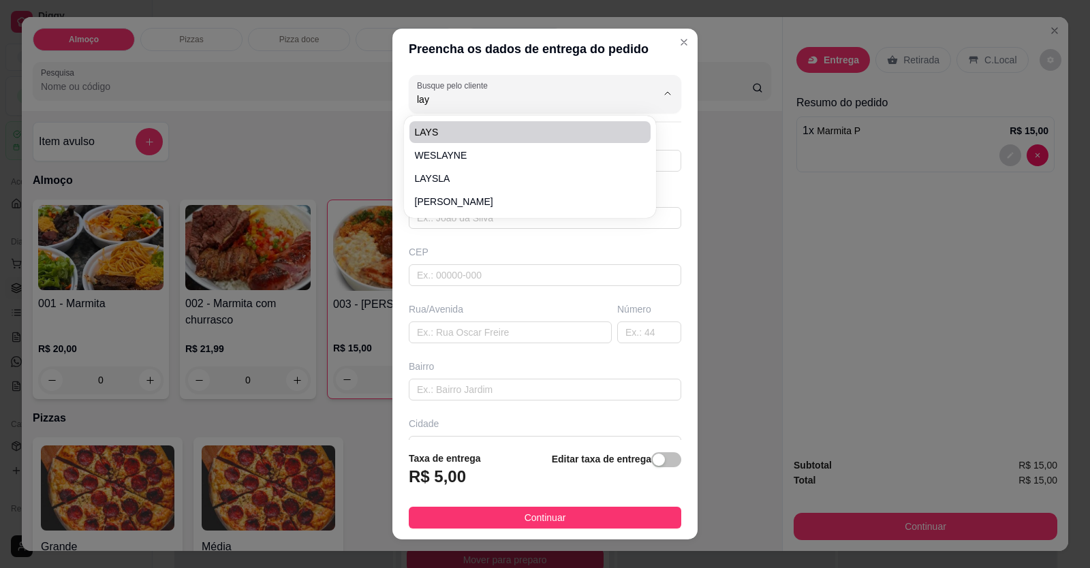
type input "LOCALIZAÇÃO"
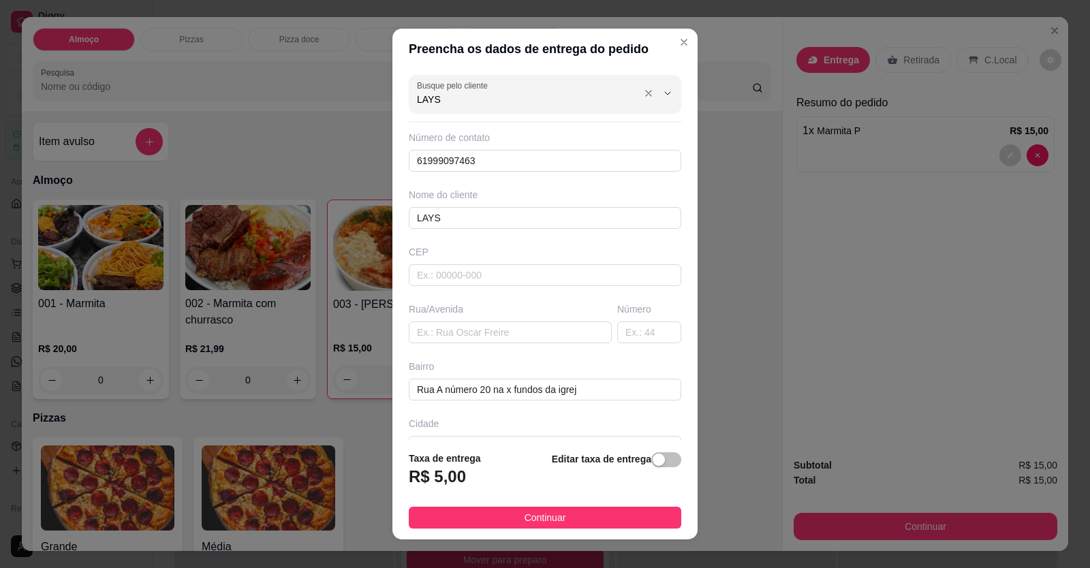
click at [458, 101] on input "LAYS" at bounding box center [526, 100] width 218 height 14
type input "Lhais"
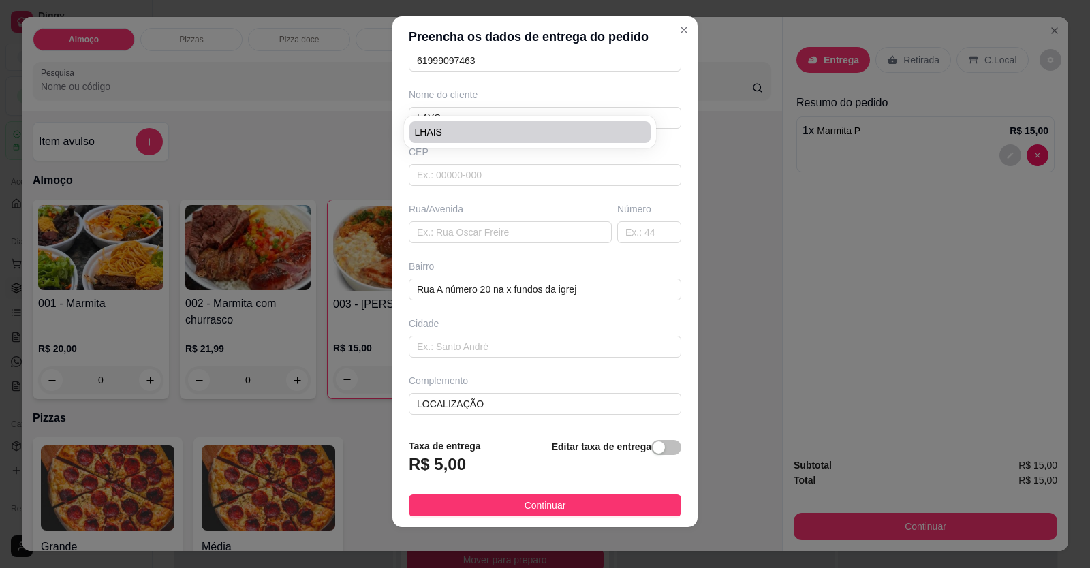
scroll to position [15, 0]
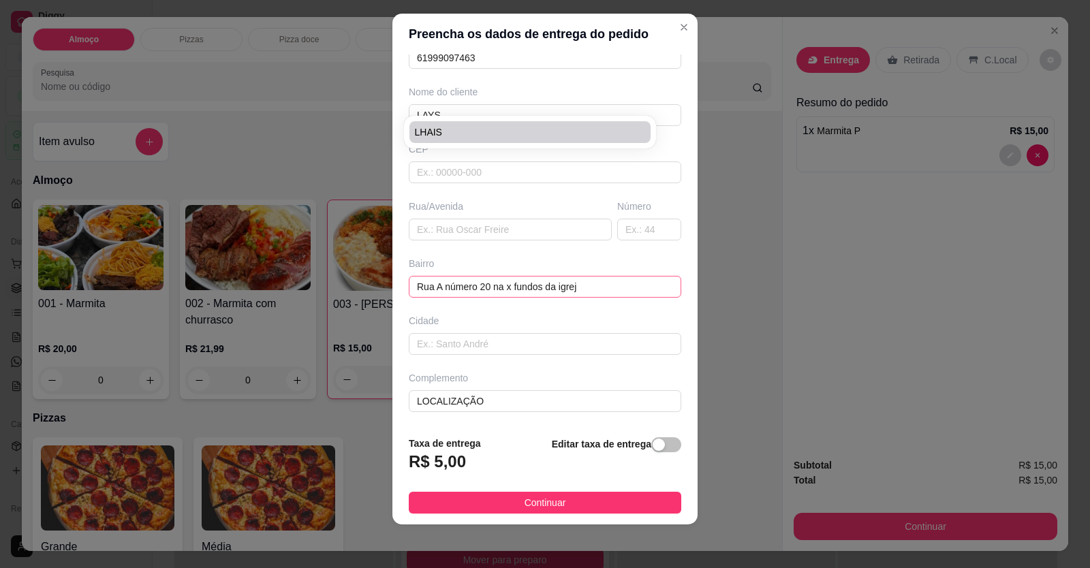
click at [99, 253] on div "Preencha os dados de entrega do pedido Busque pelo cliente Lhais Número de cont…" at bounding box center [545, 284] width 1090 height 568
drag, startPoint x: 558, startPoint y: 287, endPoint x: 259, endPoint y: 271, distance: 299.5
click at [259, 271] on div "Preencha os dados de entrega do pedido Busque pelo cliente Número de contato 61…" at bounding box center [545, 284] width 1090 height 568
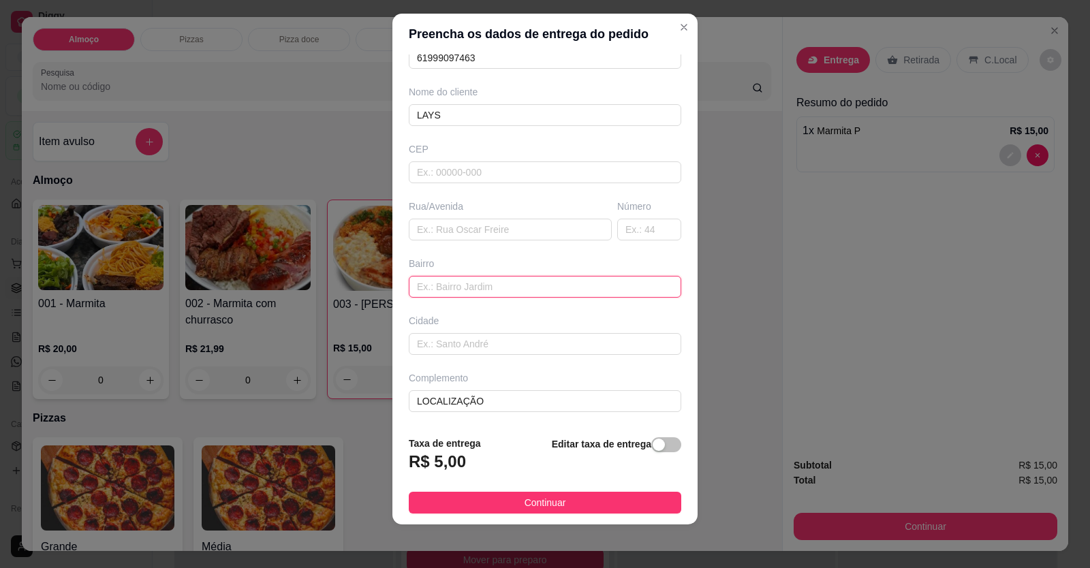
click at [434, 287] on input "text" at bounding box center [545, 287] width 272 height 22
paste input "[STREET_ADDRESS]"
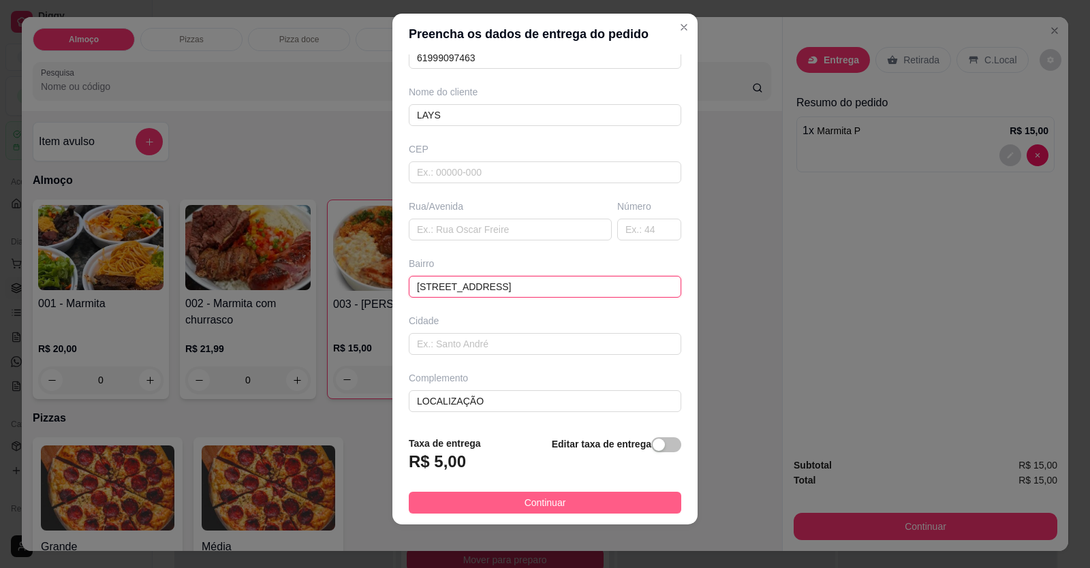
type input "[STREET_ADDRESS]"
drag, startPoint x: 527, startPoint y: 499, endPoint x: 677, endPoint y: 531, distance: 153.4
click at [527, 498] on span "Continuar" at bounding box center [546, 502] width 42 height 15
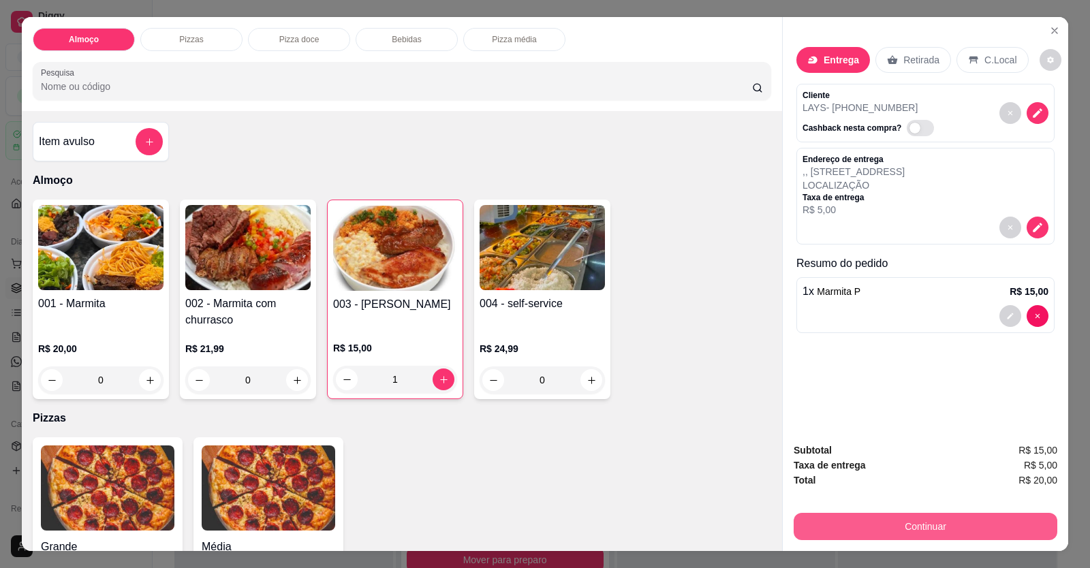
click at [832, 527] on button "Continuar" at bounding box center [926, 526] width 264 height 27
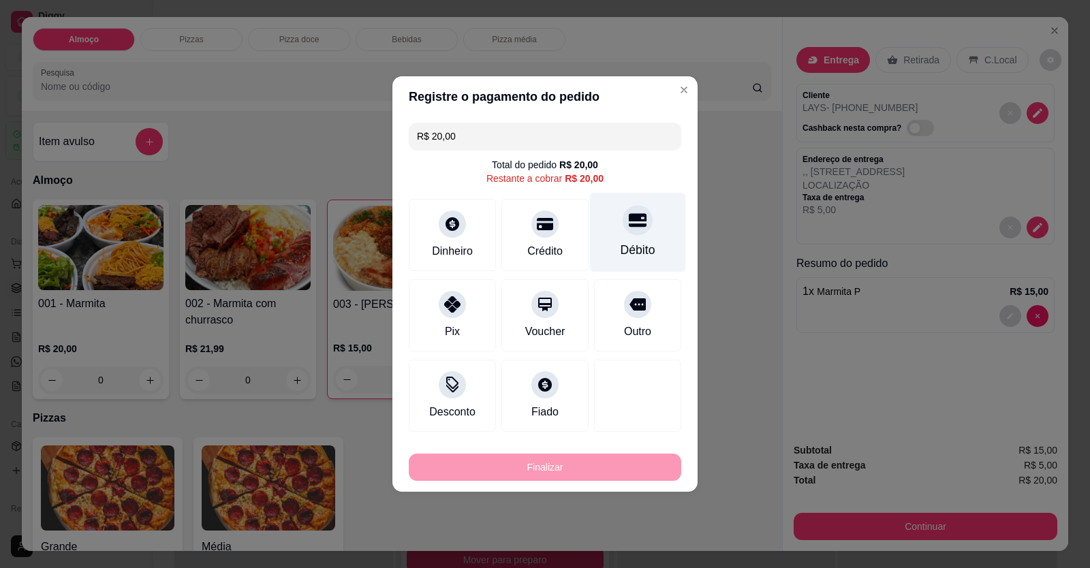
click at [624, 249] on div "Débito" at bounding box center [638, 250] width 35 height 18
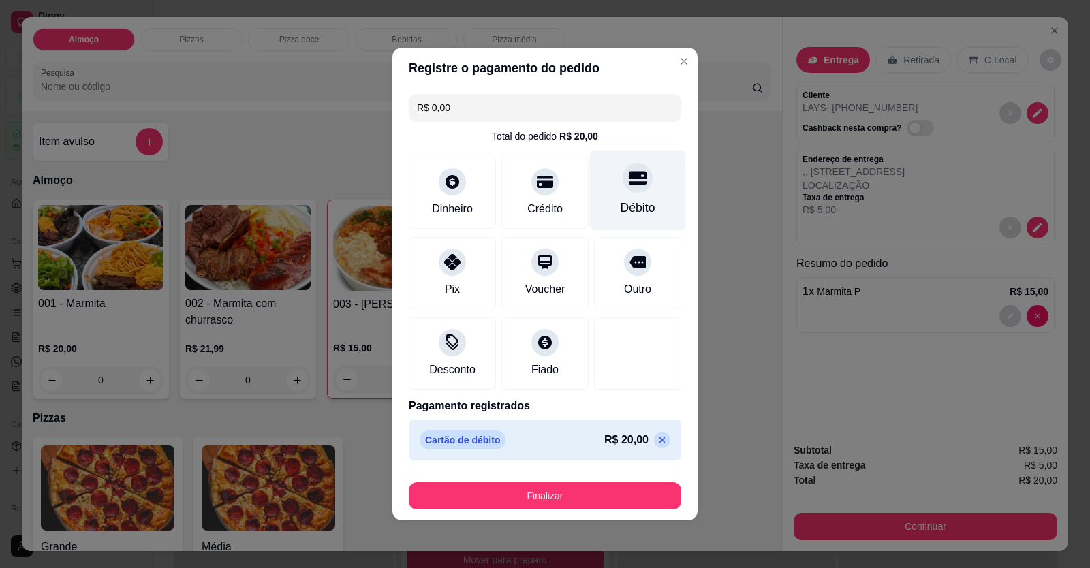
type input "R$ 0,00"
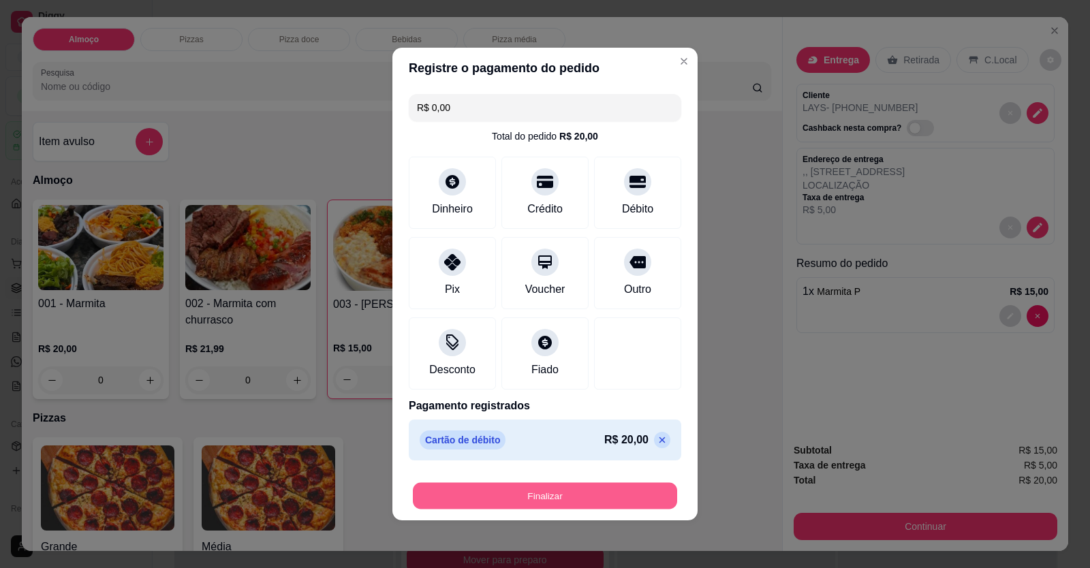
click at [574, 494] on button "Finalizar" at bounding box center [545, 496] width 264 height 27
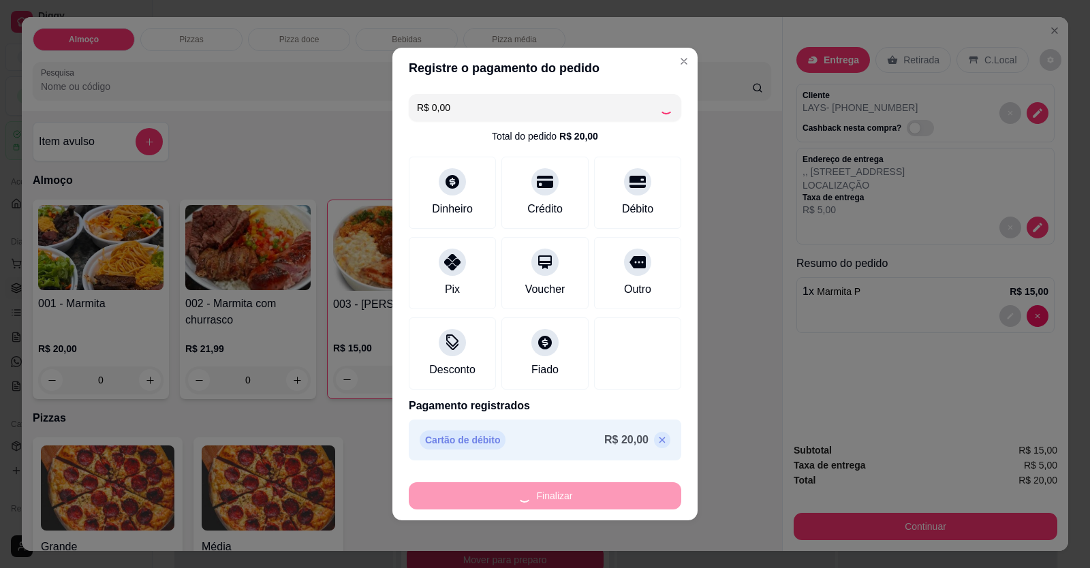
type input "0"
type input "-R$ 20,00"
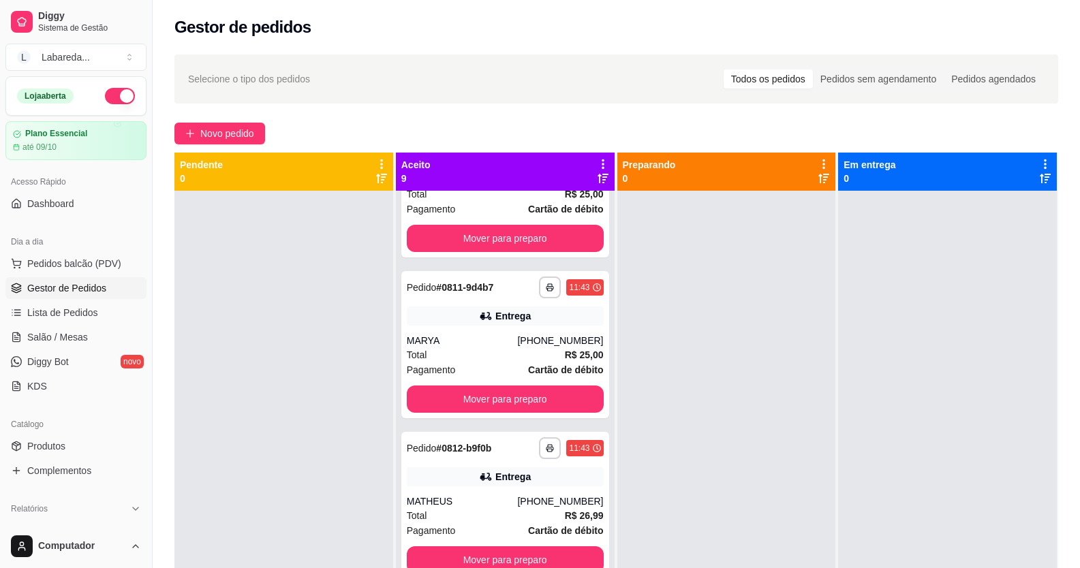
drag, startPoint x: 341, startPoint y: 436, endPoint x: 333, endPoint y: 437, distance: 7.6
click at [334, 437] on div at bounding box center [283, 475] width 219 height 568
click at [201, 140] on span "Novo pedido" at bounding box center [227, 133] width 54 height 15
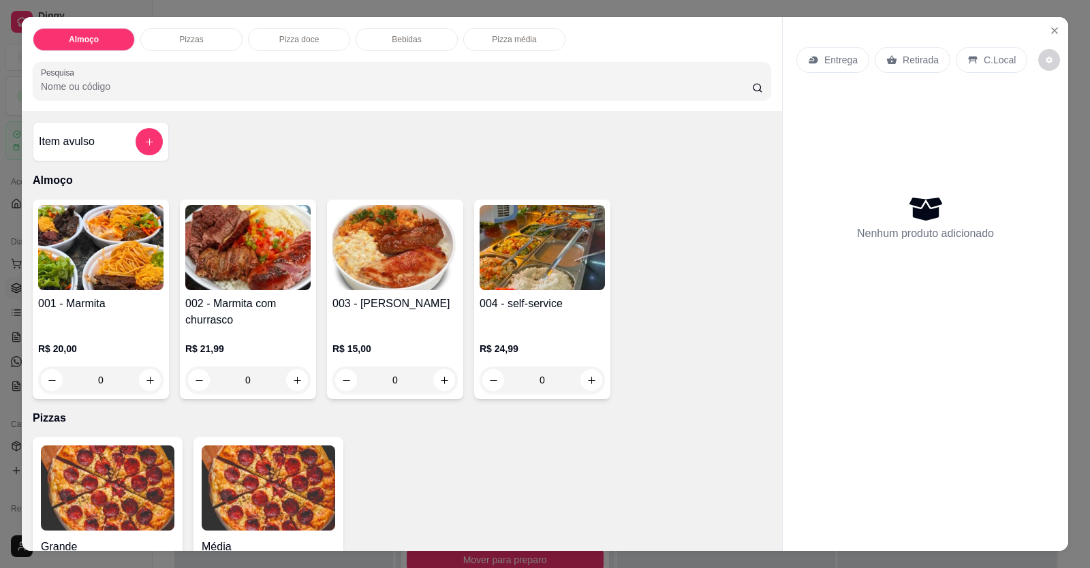
click at [834, 56] on p "Entrega" at bounding box center [840, 60] width 33 height 14
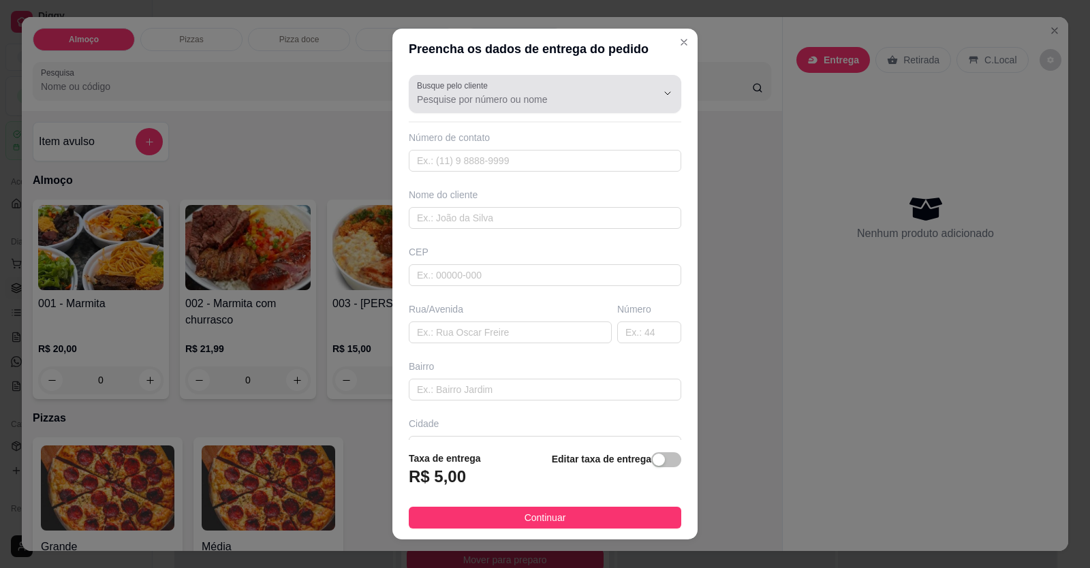
click at [472, 108] on div "Busque pelo cliente" at bounding box center [545, 94] width 272 height 38
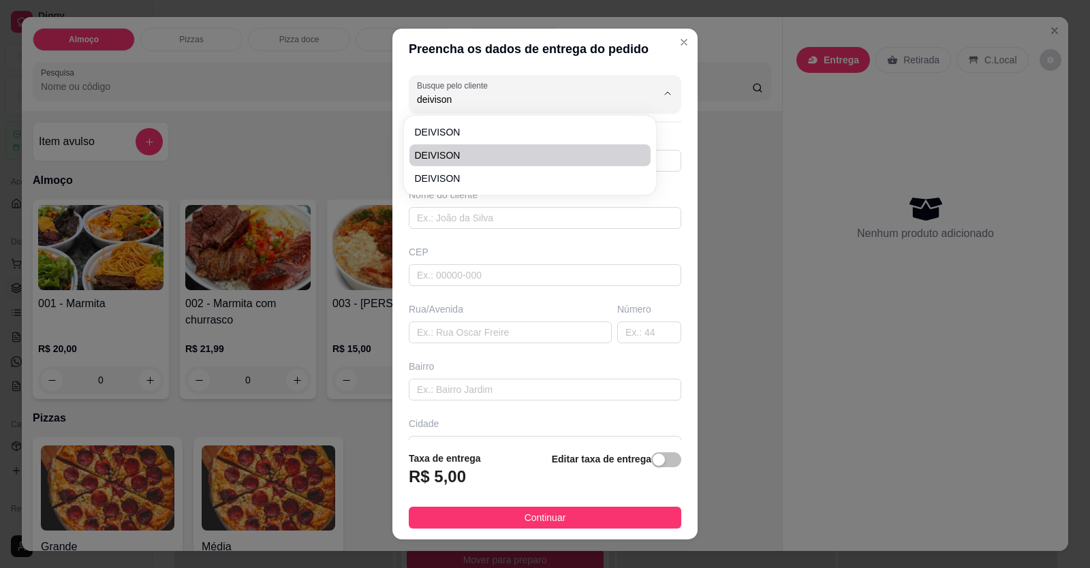
click at [467, 147] on li "DEIVISON" at bounding box center [529, 155] width 241 height 22
type input "DEIVISON"
type input "61996877206"
type input "DEIVISON"
type input "[GEOGRAPHIC_DATA]"
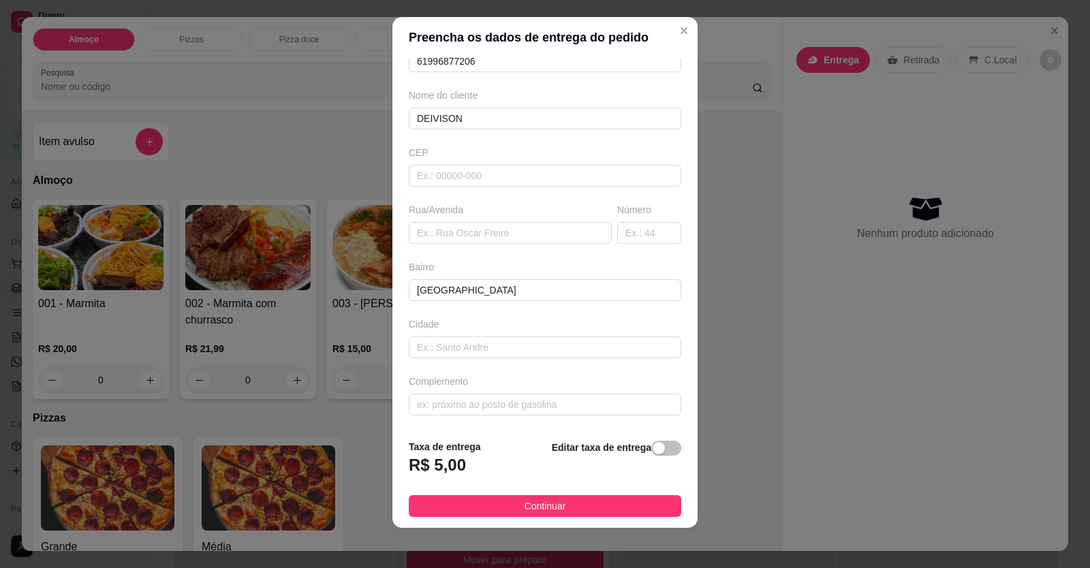
scroll to position [15, 0]
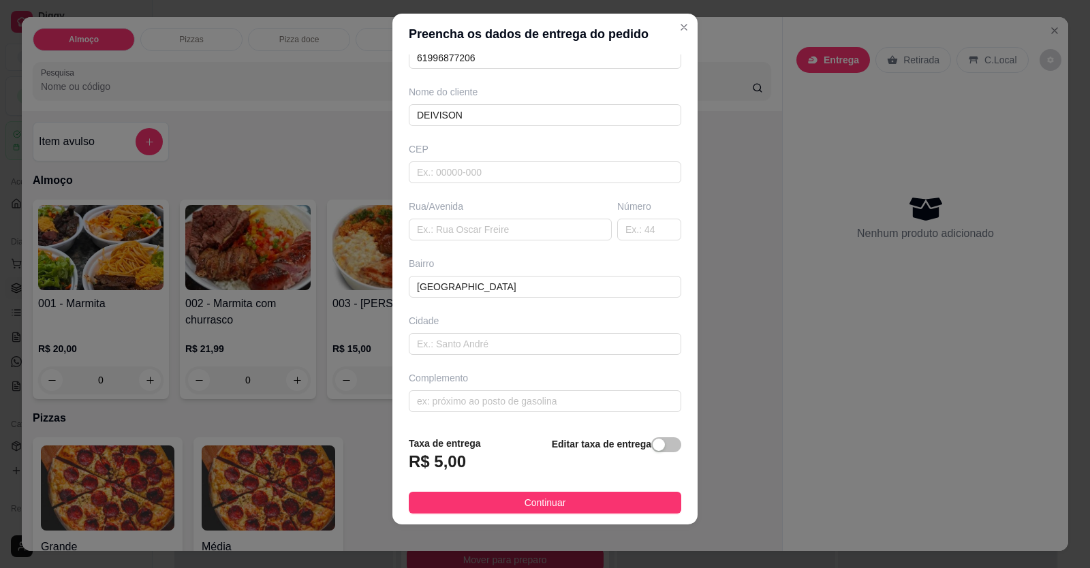
type input "DEIVISON"
click at [525, 508] on span "Continuar" at bounding box center [546, 502] width 42 height 15
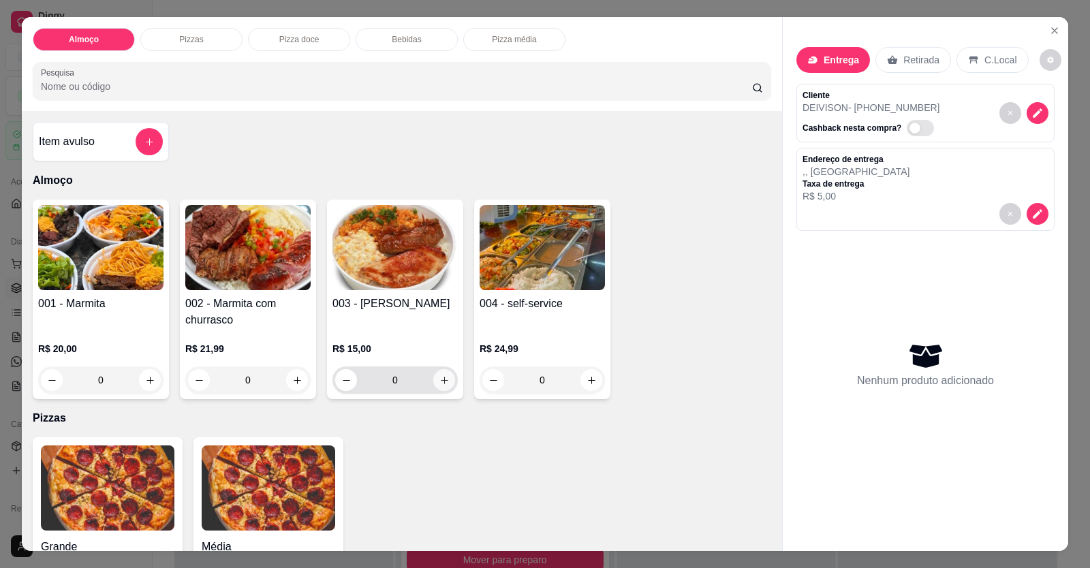
click at [441, 382] on icon "increase-product-quantity" at bounding box center [444, 380] width 10 height 10
type input "1"
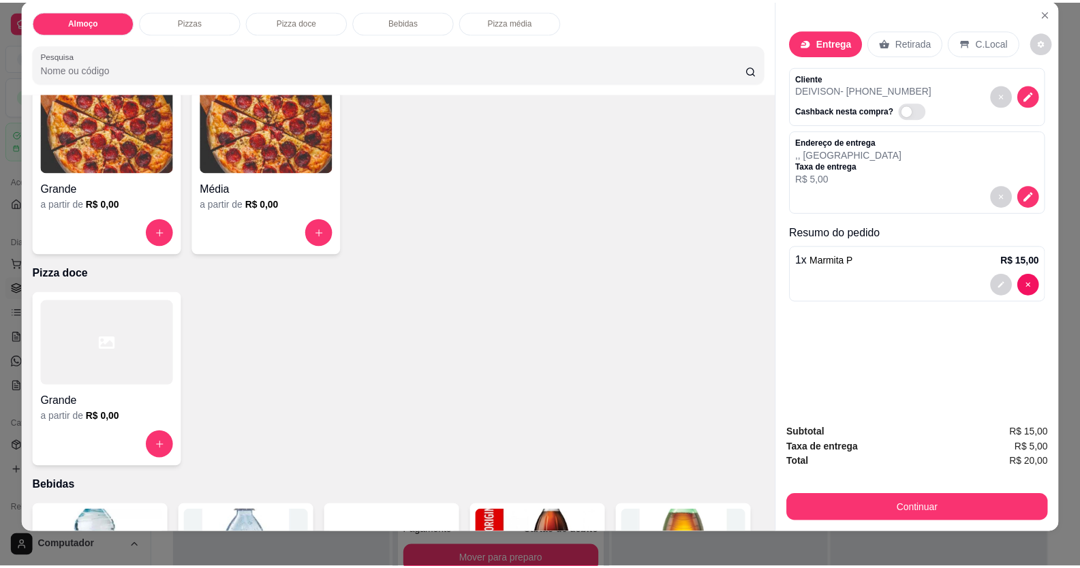
scroll to position [27, 0]
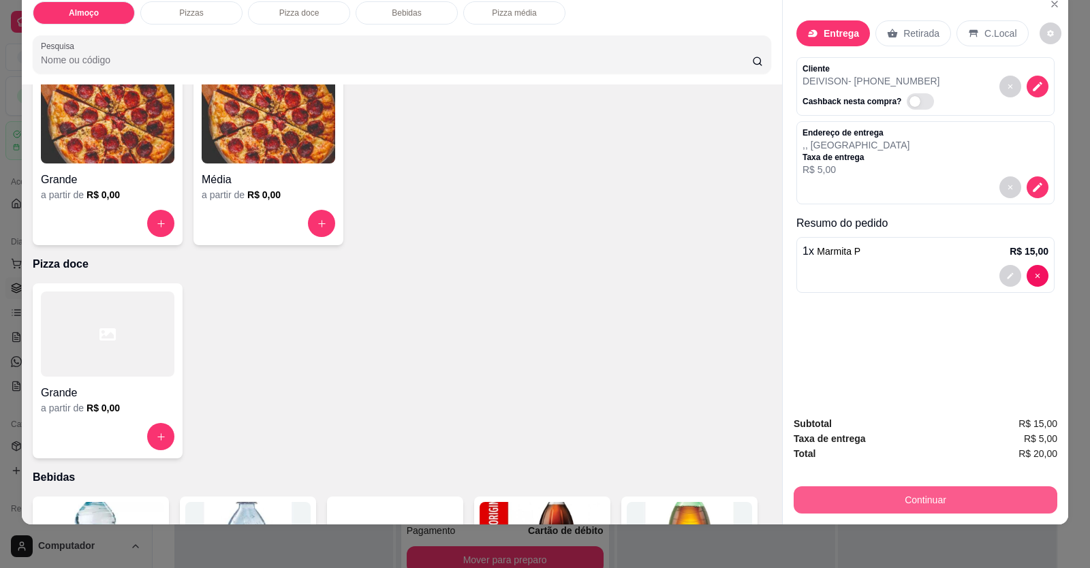
click at [852, 503] on button "Continuar" at bounding box center [926, 499] width 264 height 27
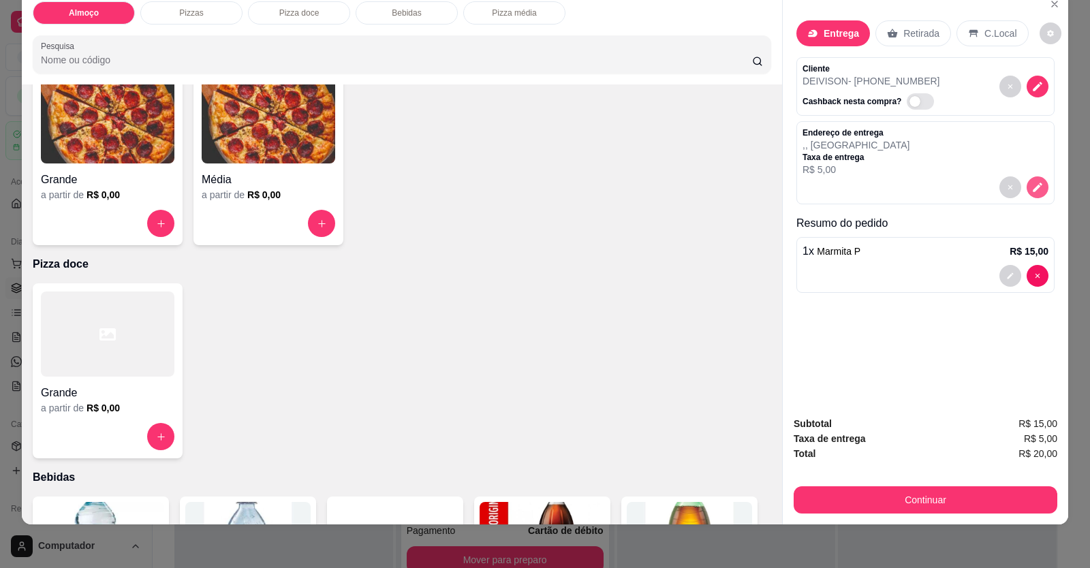
click at [1036, 185] on icon "decrease-product-quantity" at bounding box center [1037, 187] width 12 height 12
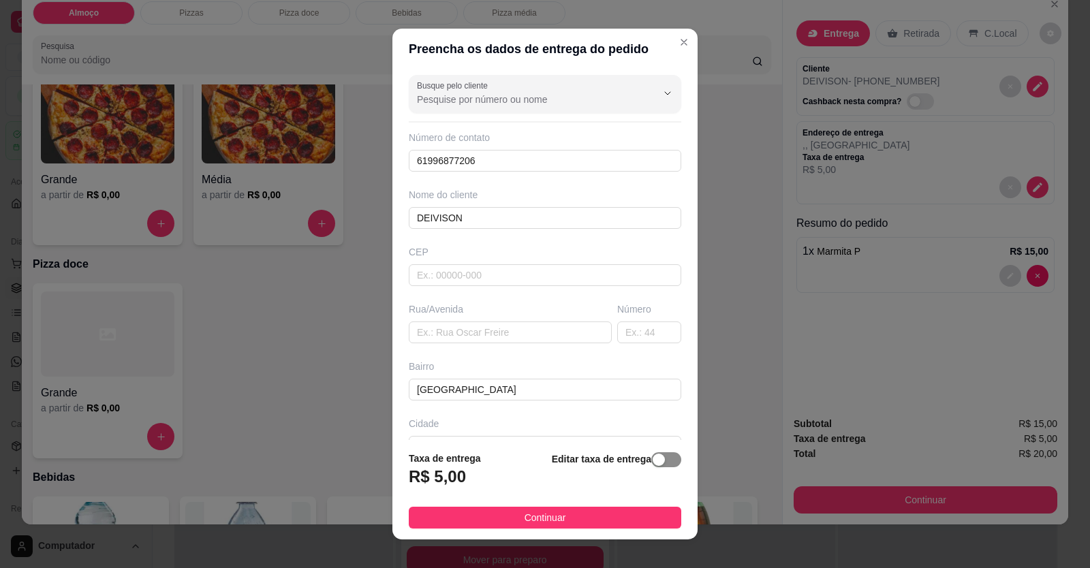
click at [658, 463] on span "button" at bounding box center [666, 459] width 30 height 15
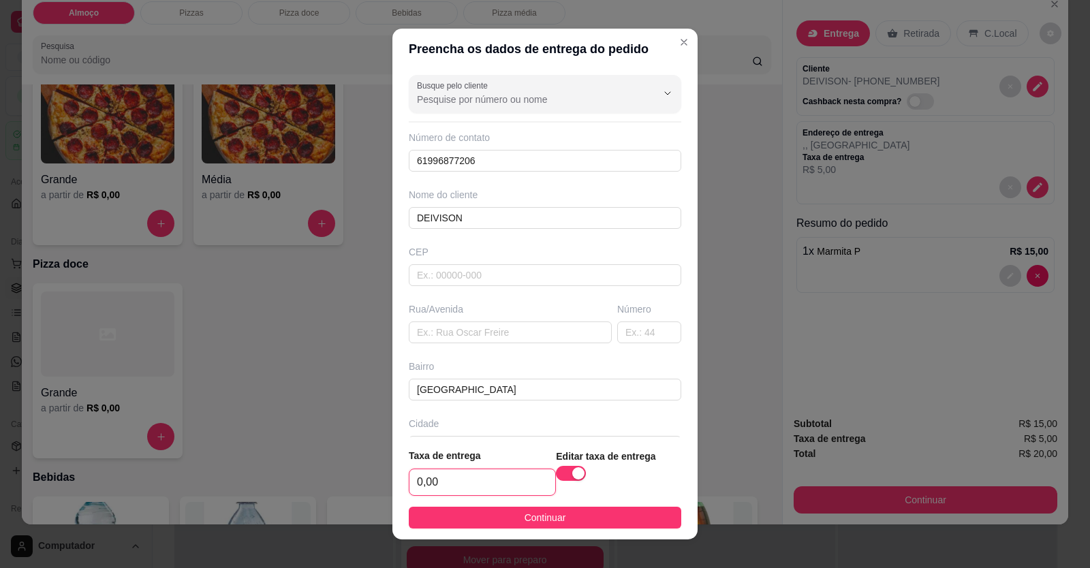
click at [492, 475] on input "0,00" at bounding box center [482, 482] width 146 height 26
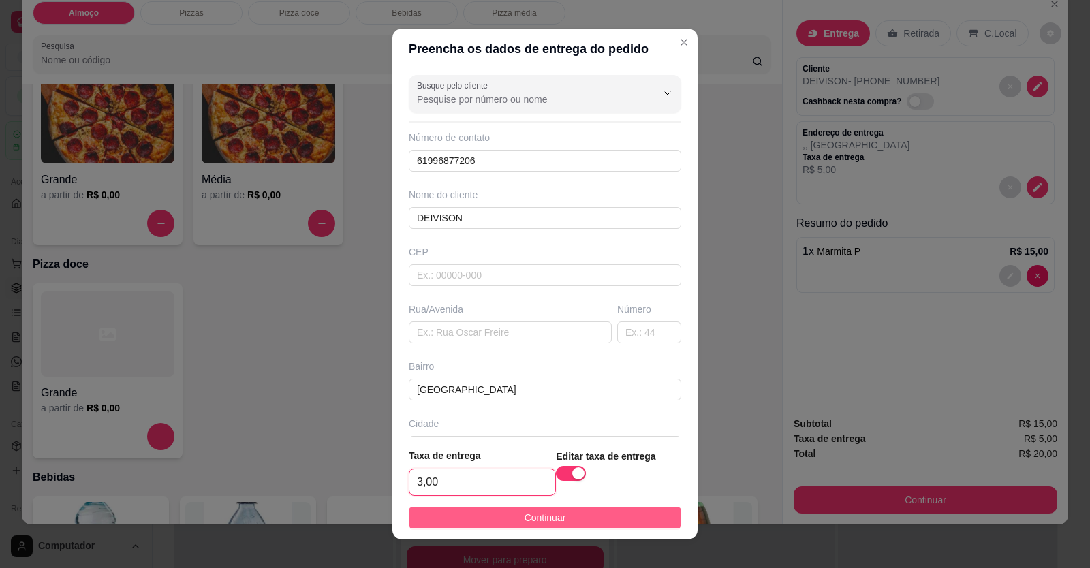
type input "3,00"
click at [636, 520] on button "Continuar" at bounding box center [545, 518] width 272 height 22
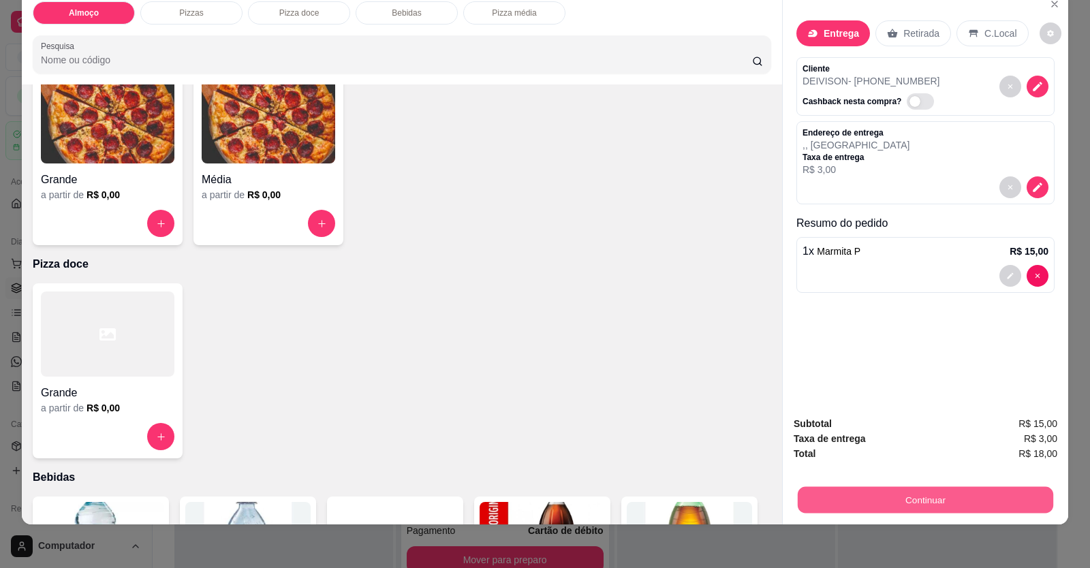
click at [1010, 502] on button "Continuar" at bounding box center [925, 500] width 255 height 27
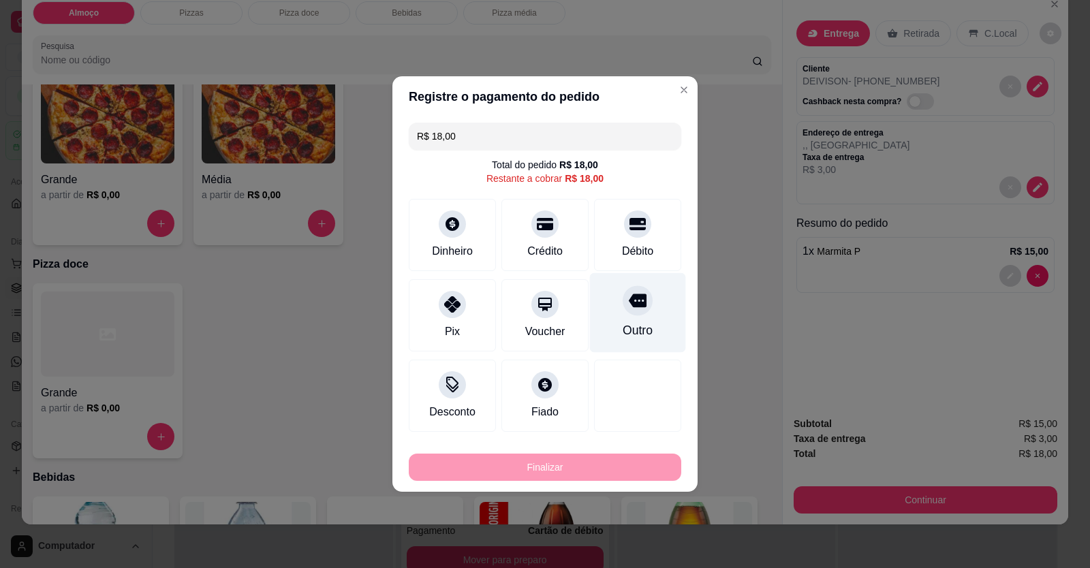
click at [637, 250] on div "Débito" at bounding box center [637, 251] width 31 height 16
type input "R$ 0,00"
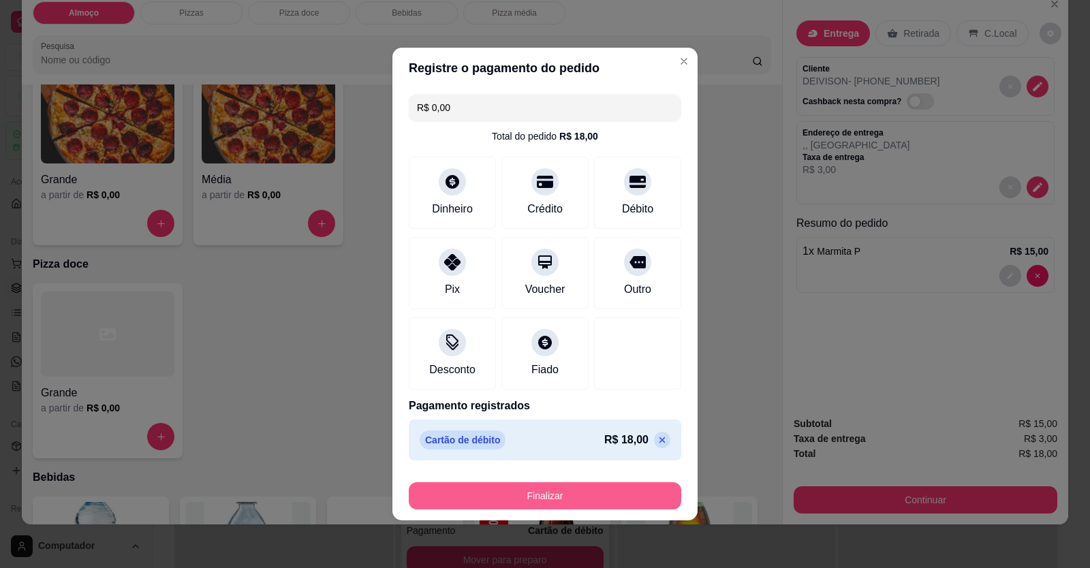
click at [597, 493] on button "Finalizar" at bounding box center [545, 495] width 272 height 27
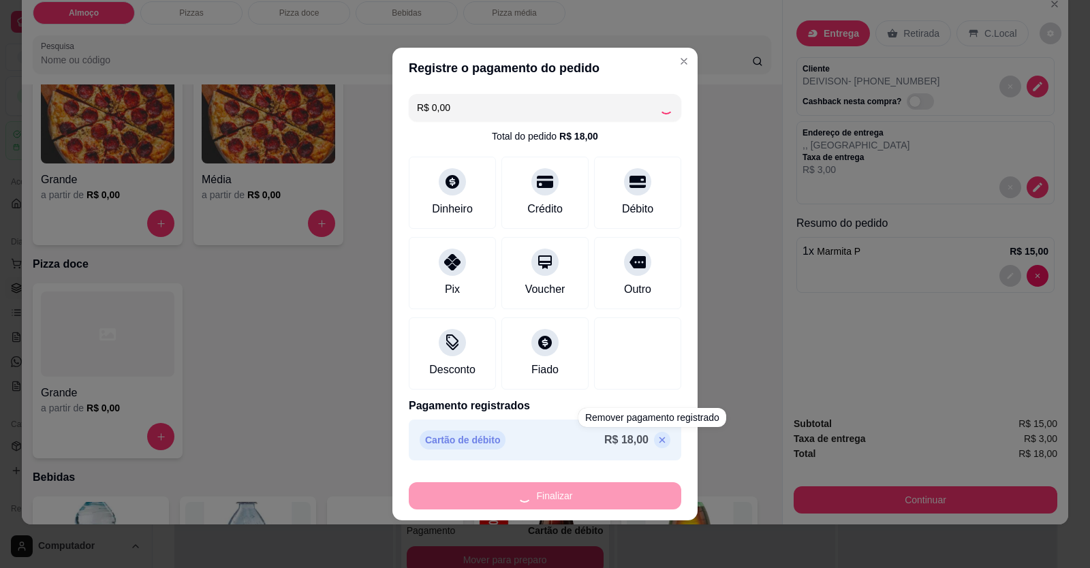
type input "0"
type input "-R$ 18,00"
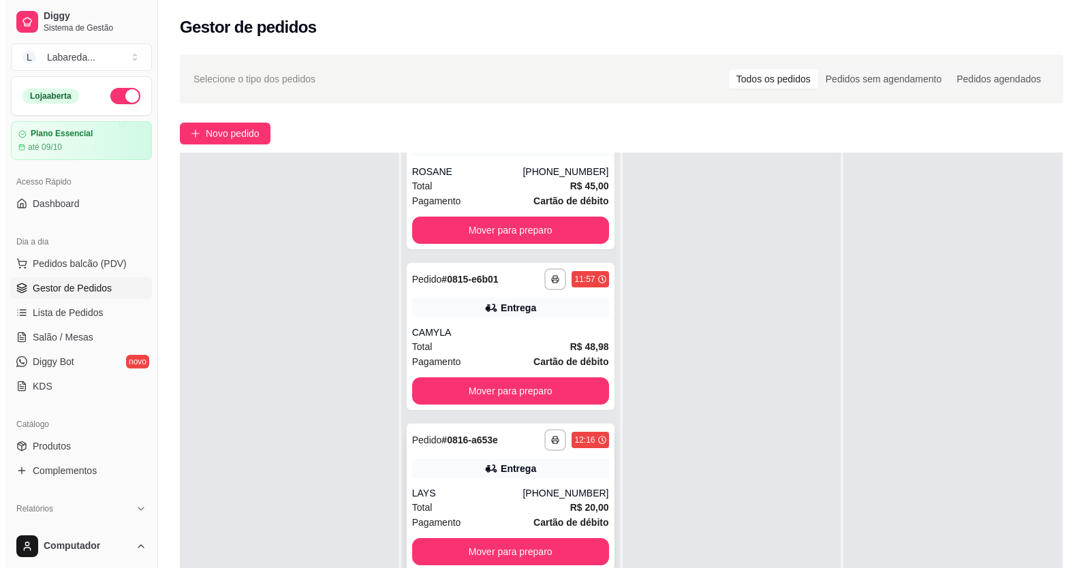
scroll to position [1053, 0]
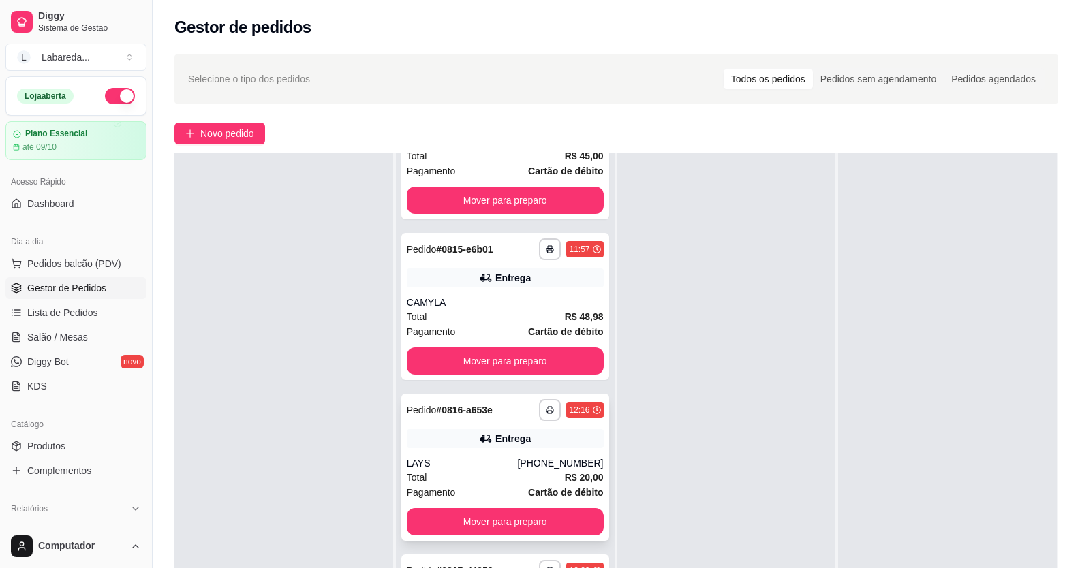
click at [524, 467] on div "[PHONE_NUMBER]" at bounding box center [560, 463] width 86 height 14
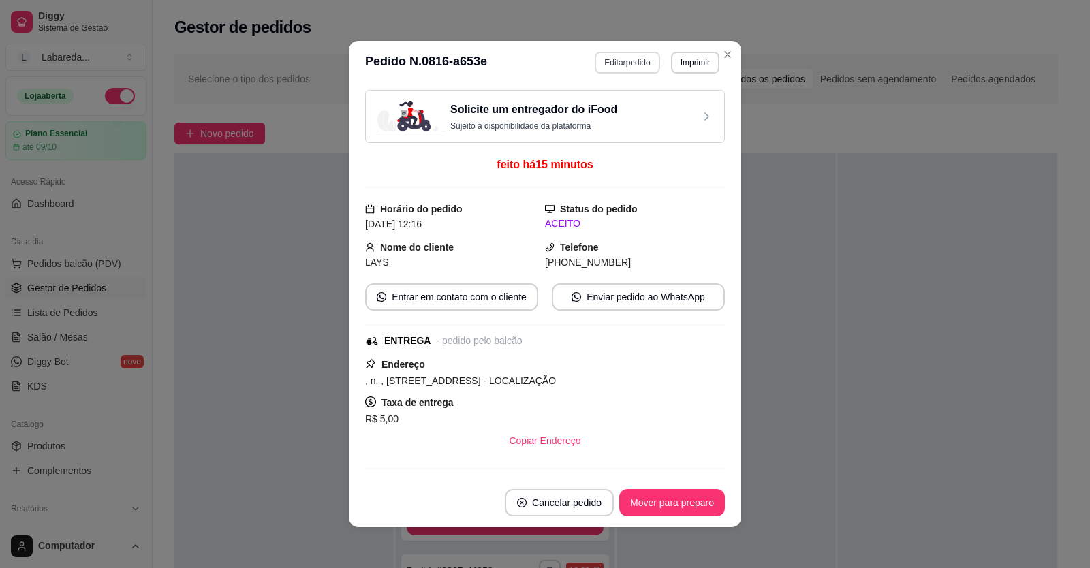
click at [635, 68] on button "Editar pedido" at bounding box center [627, 63] width 65 height 22
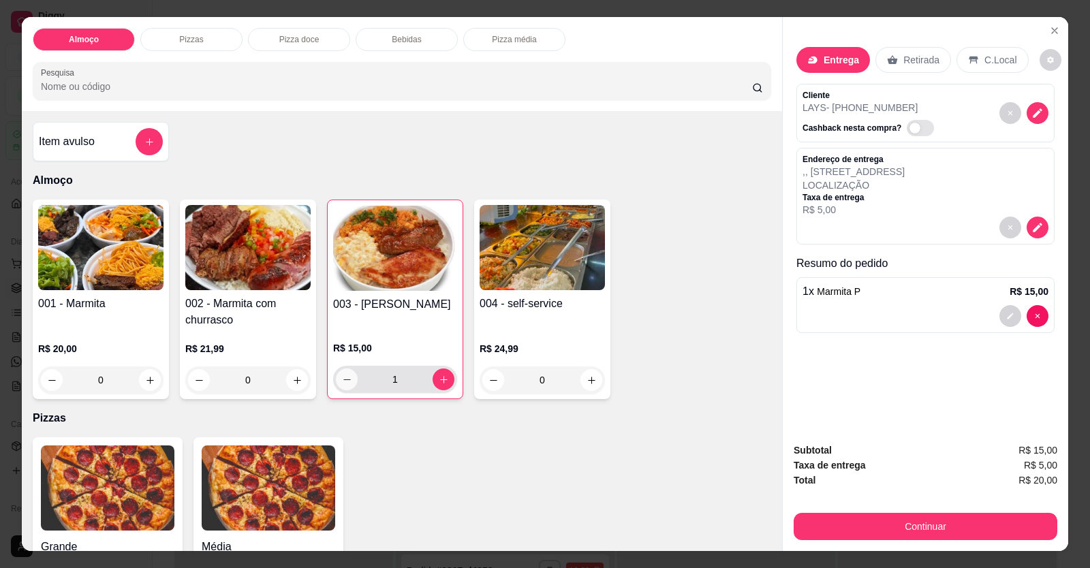
click at [352, 379] on button "decrease-product-quantity" at bounding box center [347, 380] width 22 height 22
type input "0"
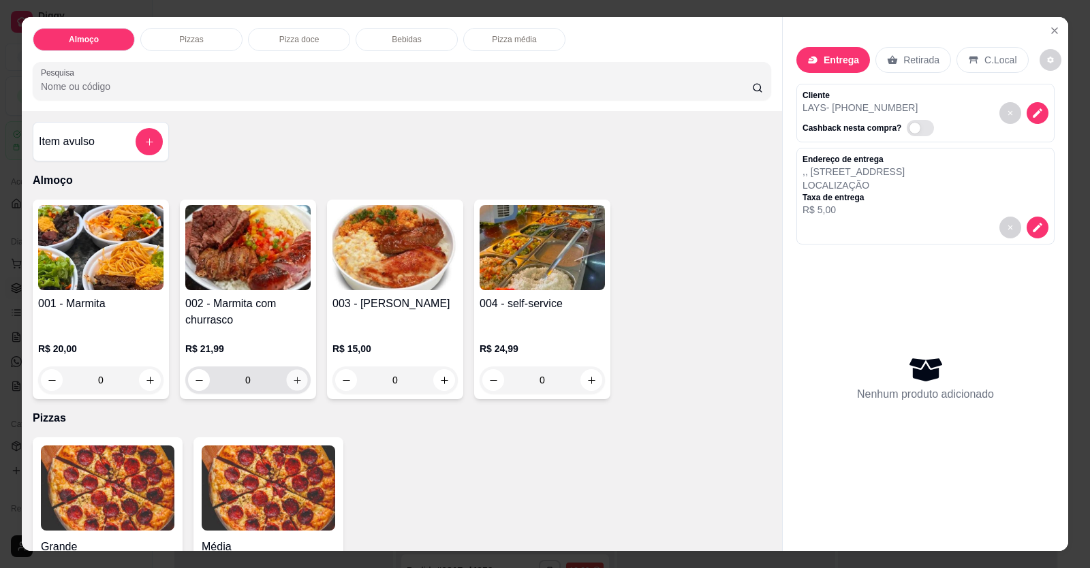
click at [295, 381] on icon "increase-product-quantity" at bounding box center [297, 380] width 10 height 10
type input "1"
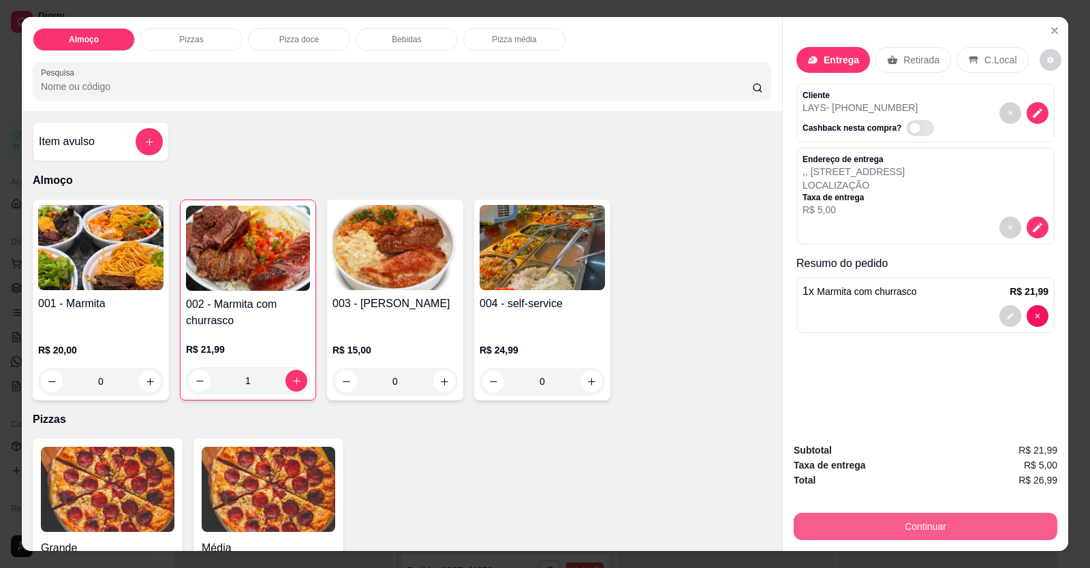
click at [829, 524] on button "Continuar" at bounding box center [926, 526] width 264 height 27
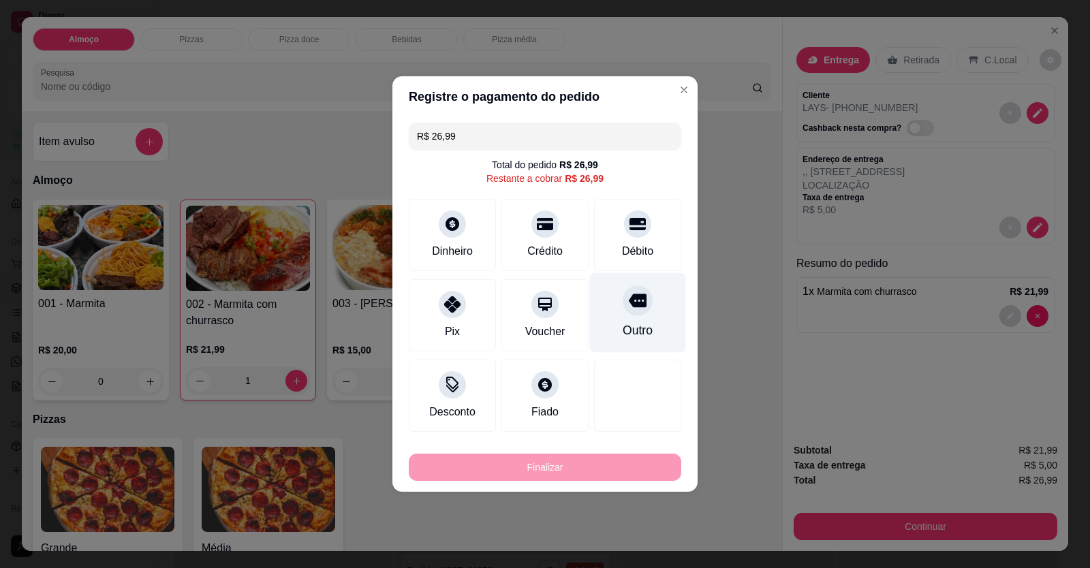
drag, startPoint x: 606, startPoint y: 221, endPoint x: 614, endPoint y: 258, distance: 37.7
click at [606, 227] on div "Débito" at bounding box center [637, 235] width 87 height 72
type input "R$ 0,00"
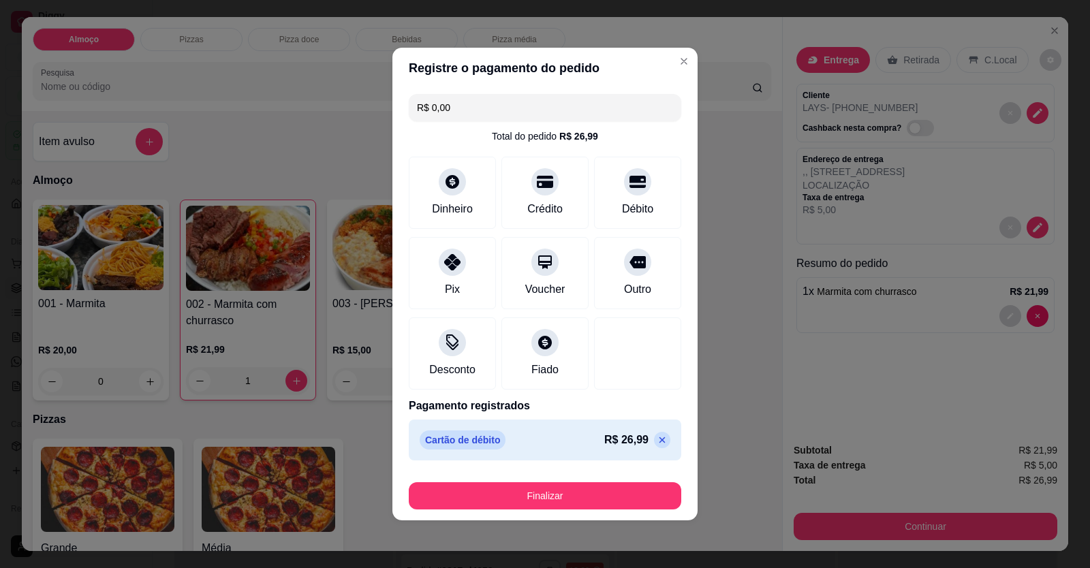
click at [590, 505] on button "Finalizar" at bounding box center [545, 495] width 272 height 27
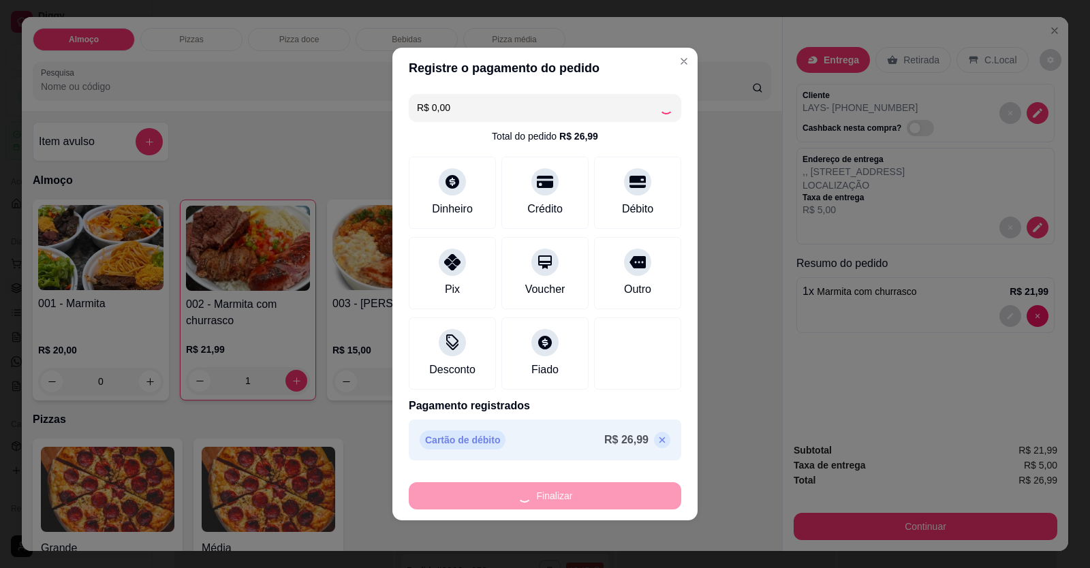
type input "0"
type input "-R$ 26,99"
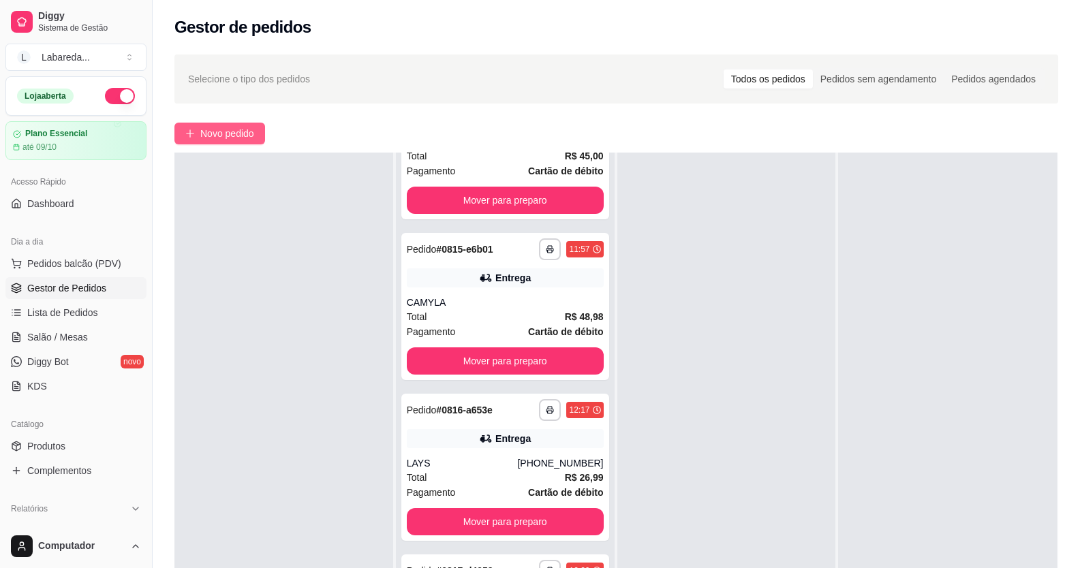
click at [214, 125] on button "Novo pedido" at bounding box center [219, 134] width 91 height 22
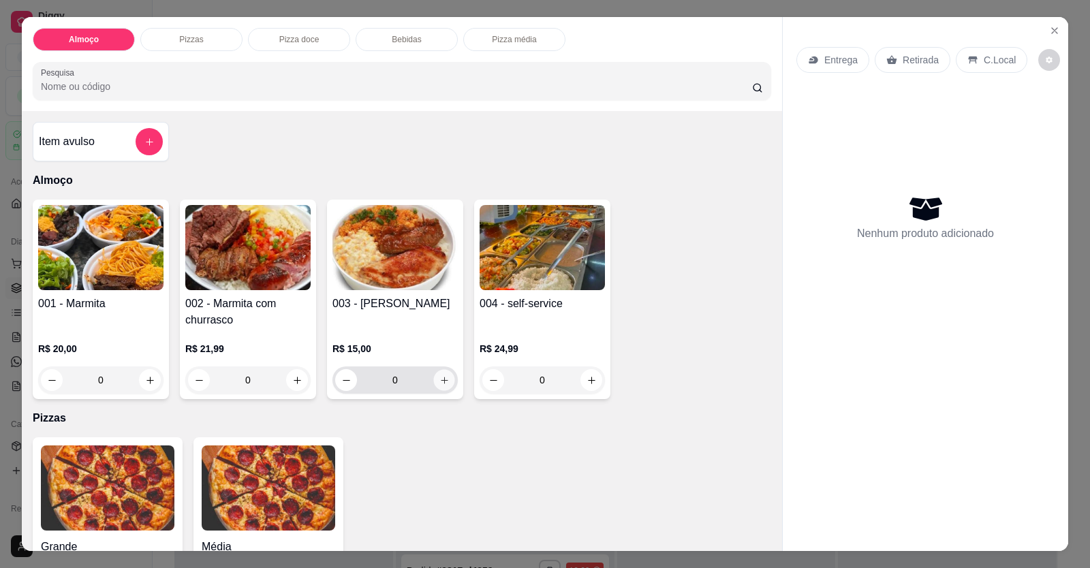
click at [443, 379] on icon "increase-product-quantity" at bounding box center [444, 380] width 10 height 10
type input "1"
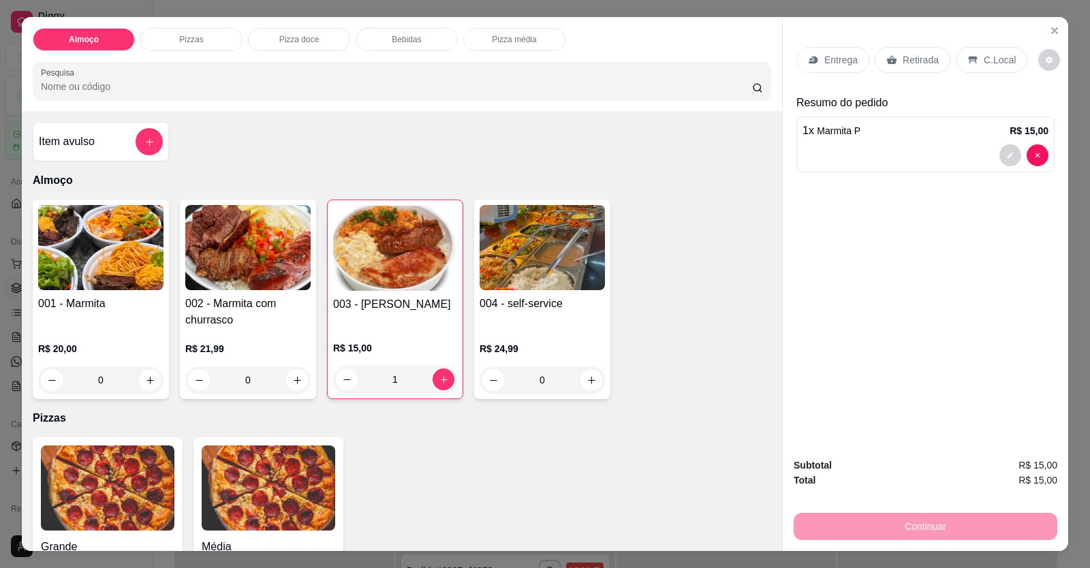
click at [870, 146] on div at bounding box center [925, 155] width 246 height 22
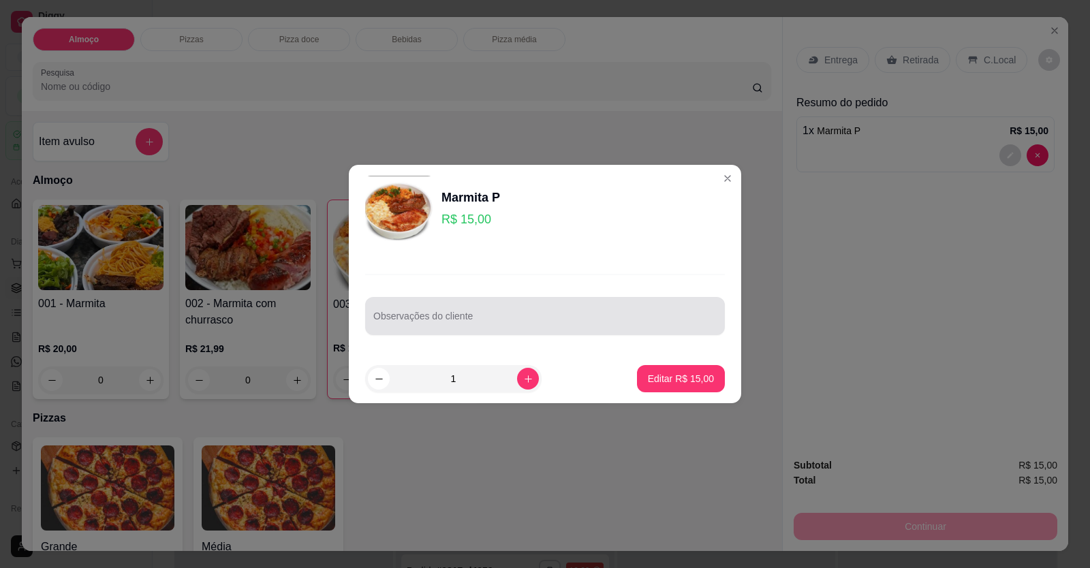
click at [496, 313] on div at bounding box center [544, 315] width 343 height 27
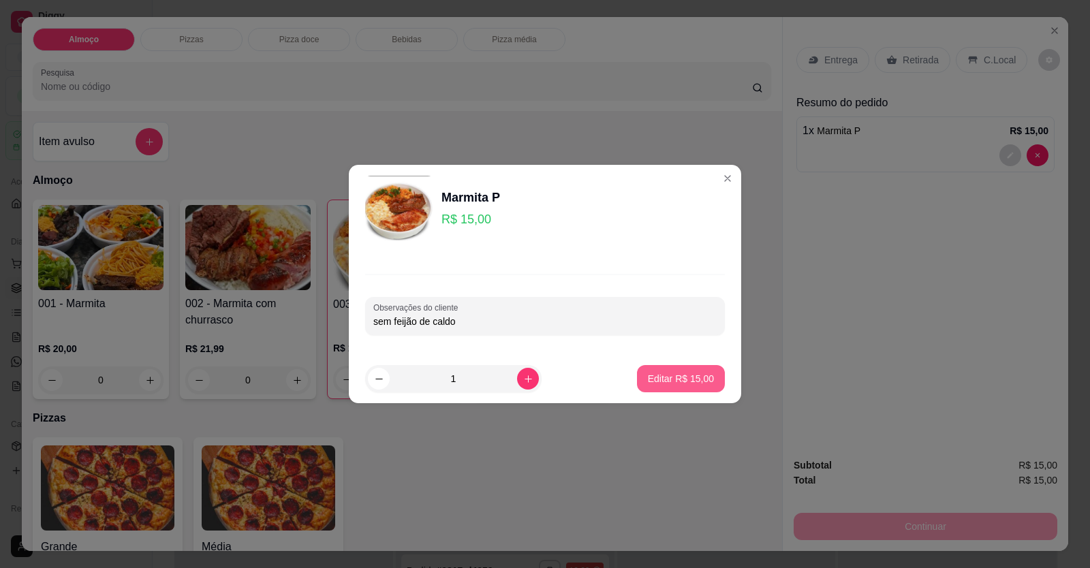
type input "sem feijão de caldo"
click at [694, 371] on button "Editar R$ 15,00" at bounding box center [681, 378] width 88 height 27
type input "0"
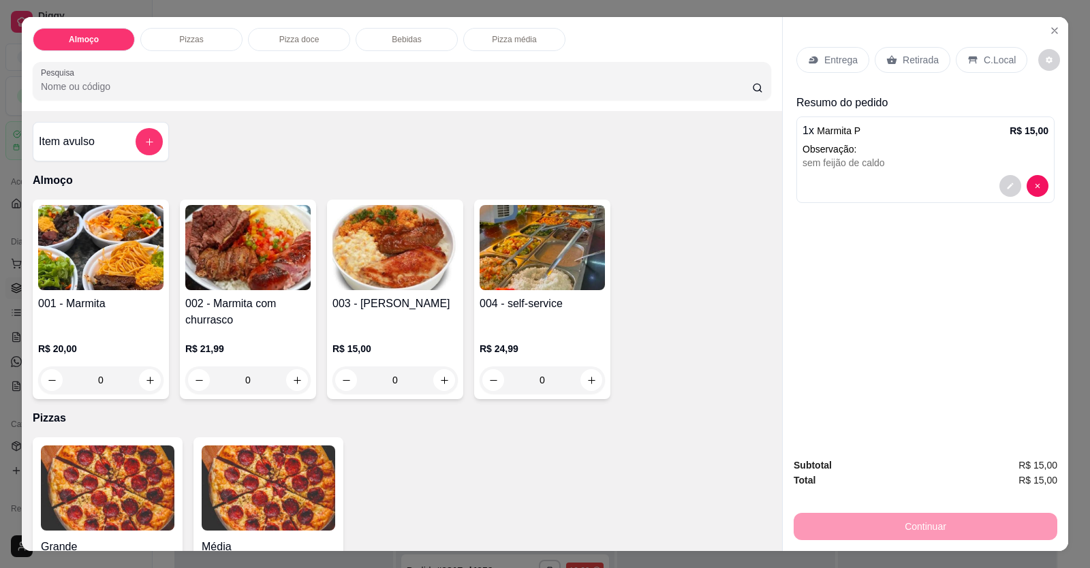
click at [826, 62] on p "Entrega" at bounding box center [840, 60] width 33 height 14
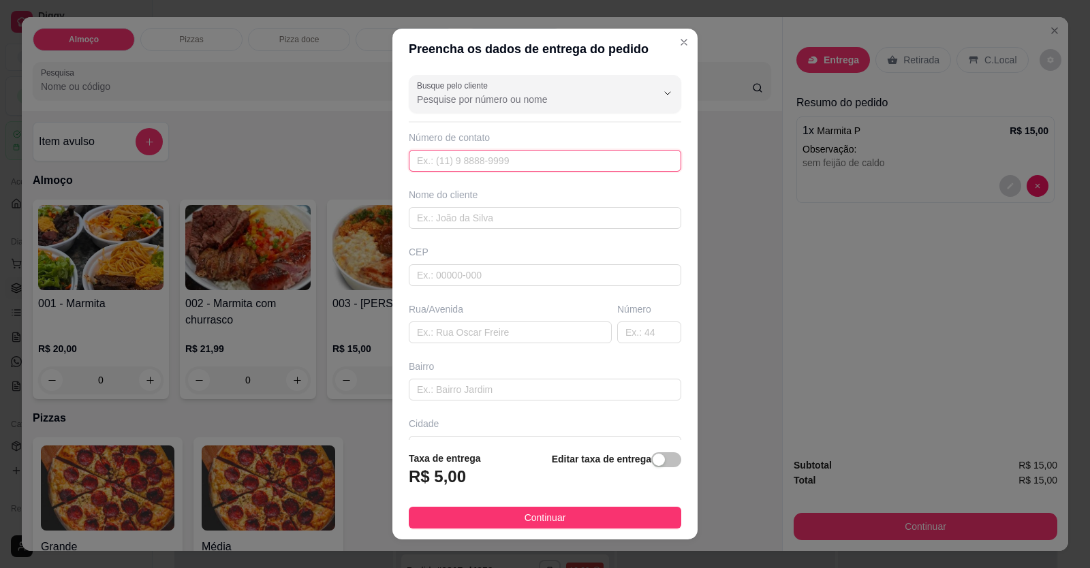
click at [584, 161] on input "text" at bounding box center [545, 161] width 272 height 22
type input "[PHONE_NUMBER]"
click at [548, 217] on input "text" at bounding box center [545, 218] width 272 height 22
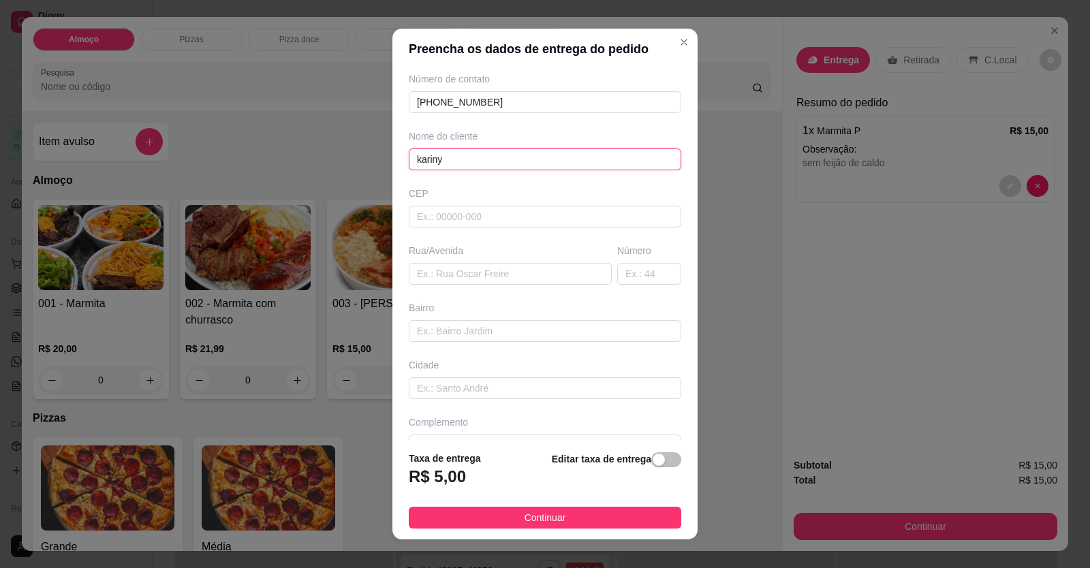
scroll to position [88, 0]
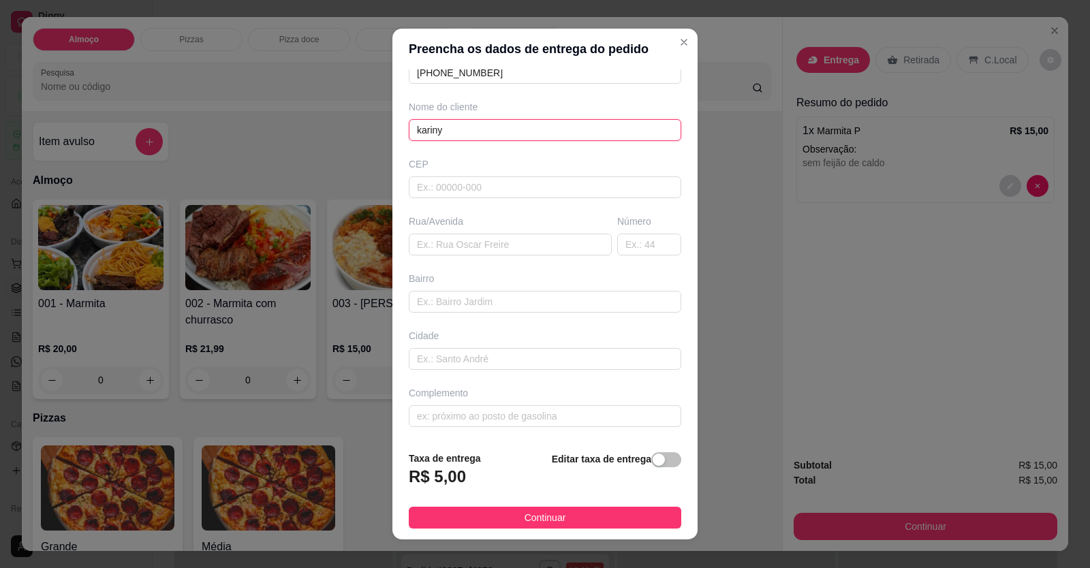
type input "kariny"
drag, startPoint x: 418, startPoint y: 399, endPoint x: 416, endPoint y: 476, distance: 77.7
click at [444, 246] on input "text" at bounding box center [510, 245] width 203 height 22
paste input "Rua I A, Q140a, casa 06, setor Nordeste. ( uma rua abaixo do antigo prédio CTs)"
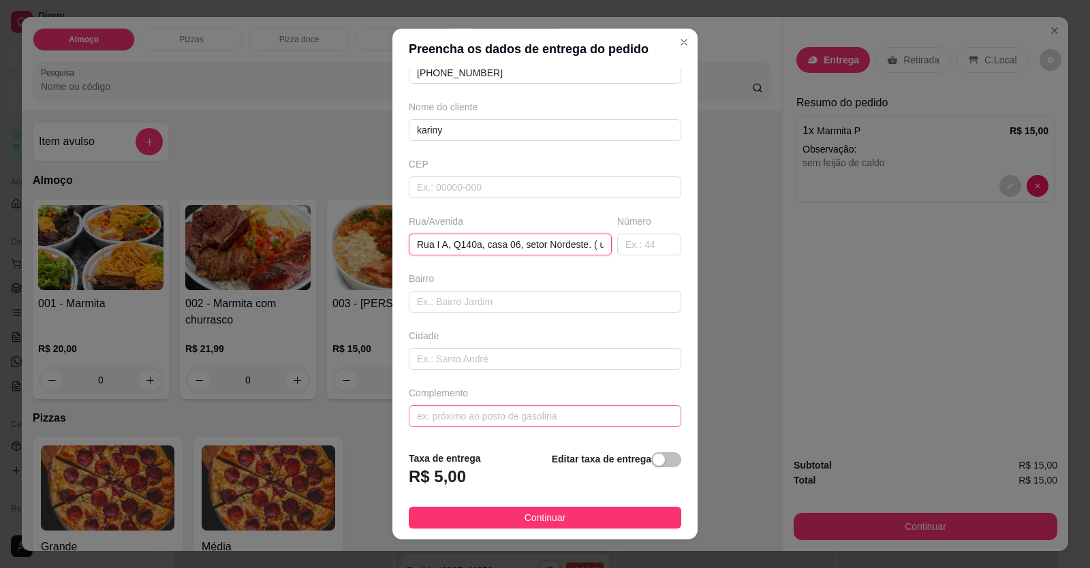
scroll to position [0, 161]
type input "Rua I A, Q140a, casa 06, setor Nordeste. ( uma rua abaixo do antigo prédio CTs)"
click at [528, 512] on button "Continuar" at bounding box center [545, 518] width 272 height 22
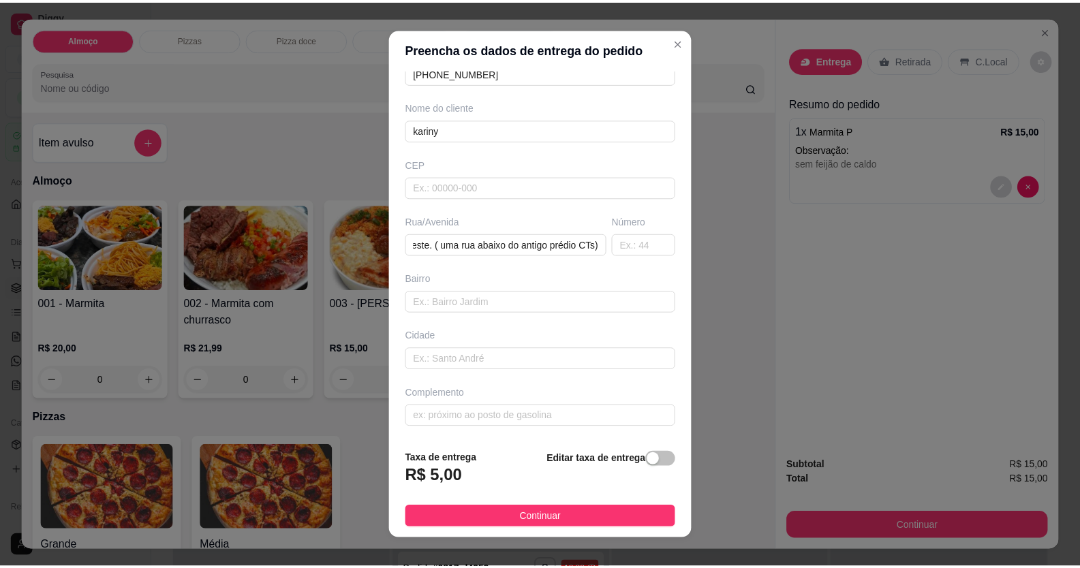
scroll to position [0, 0]
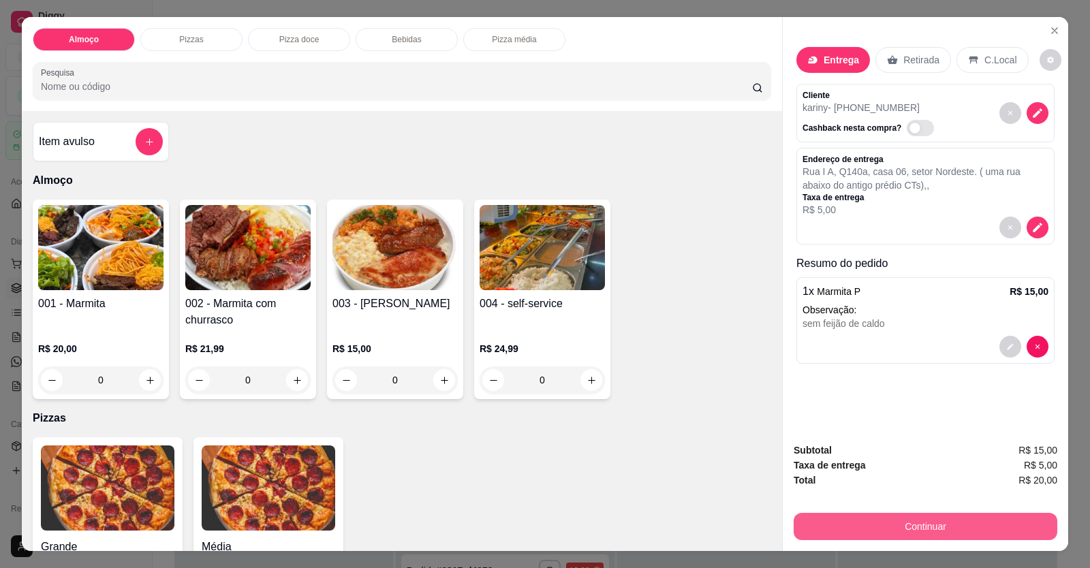
click at [881, 526] on button "Continuar" at bounding box center [926, 526] width 264 height 27
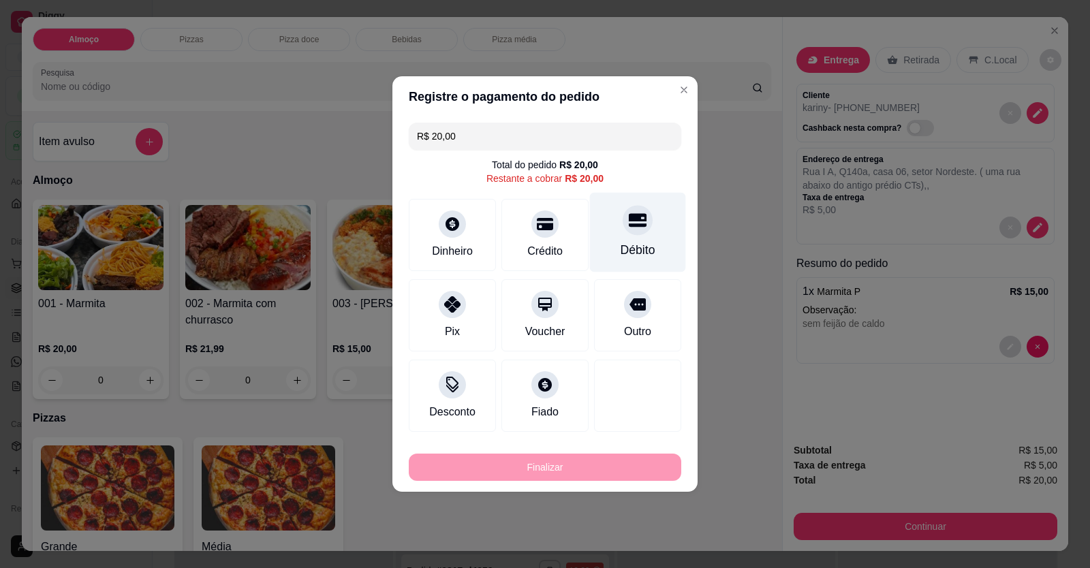
click at [623, 254] on div "Débito" at bounding box center [638, 250] width 35 height 18
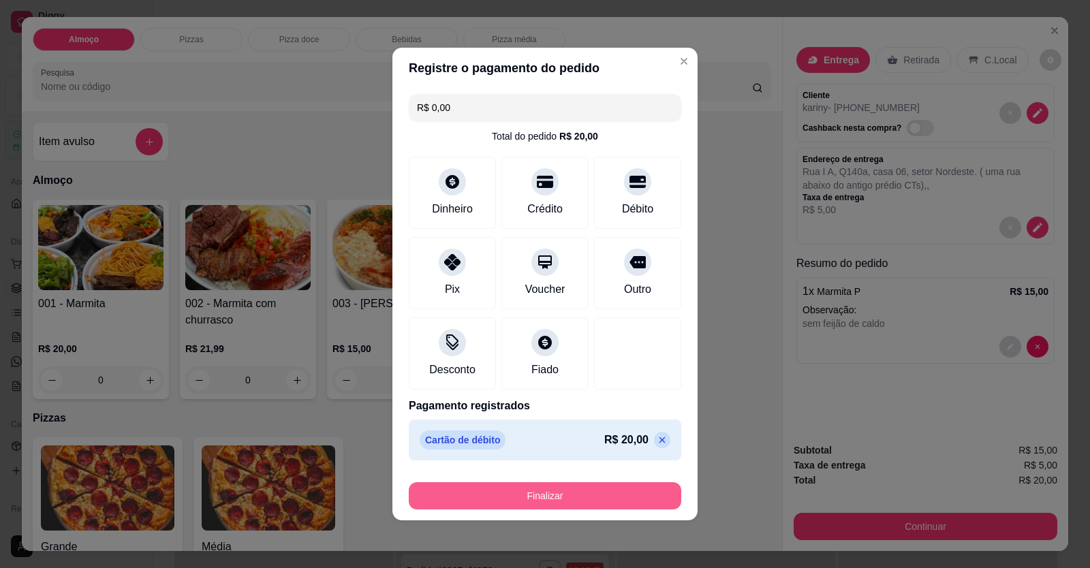
click at [569, 499] on button "Finalizar" at bounding box center [545, 495] width 272 height 27
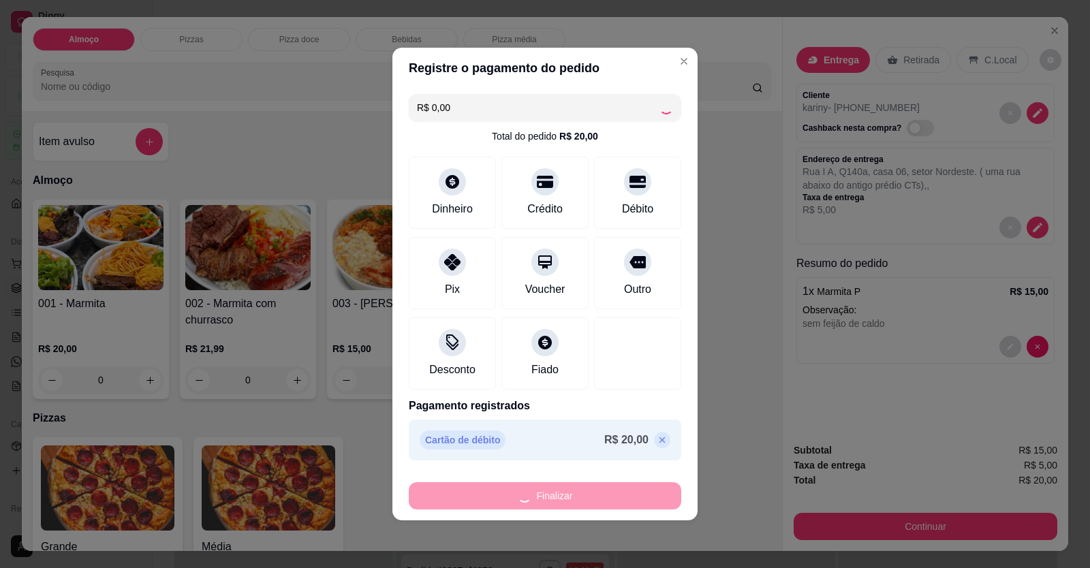
type input "-R$ 20,00"
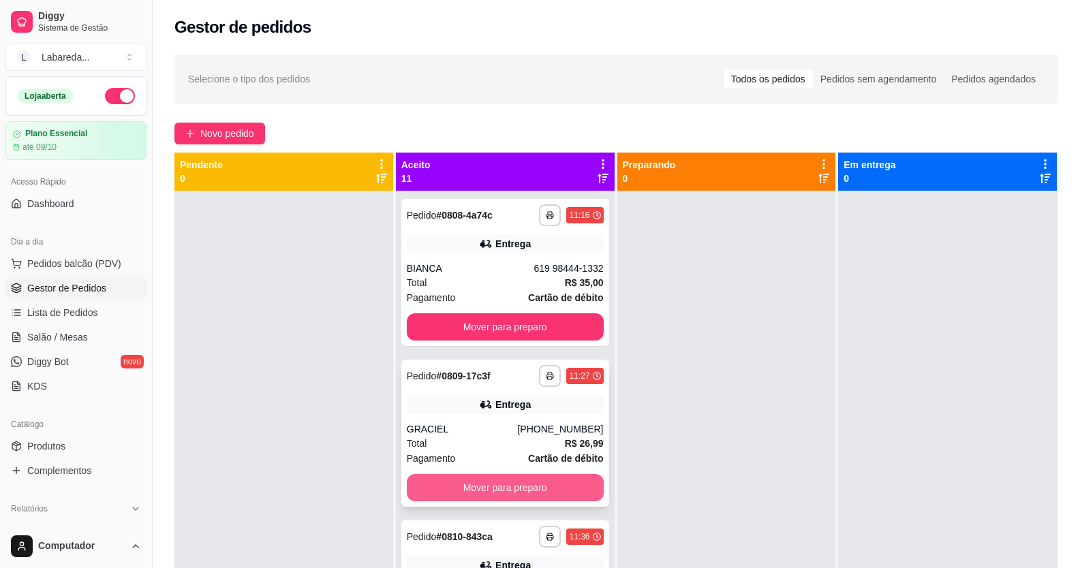
click at [546, 468] on div "**********" at bounding box center [505, 433] width 208 height 147
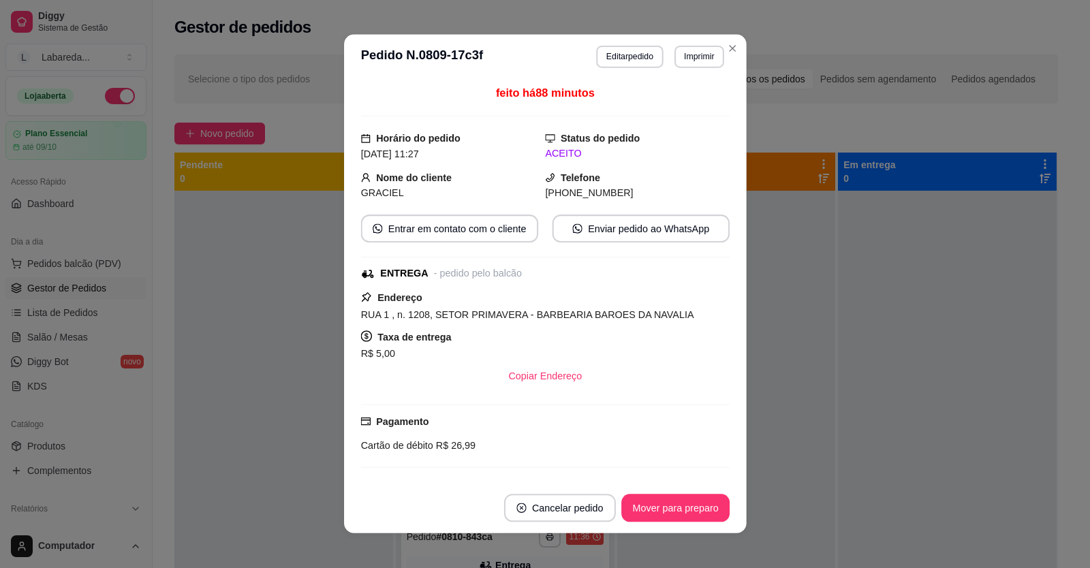
click at [478, 417] on div "Pagamento Cartão de débito R$ 26,99" at bounding box center [544, 433] width 369 height 39
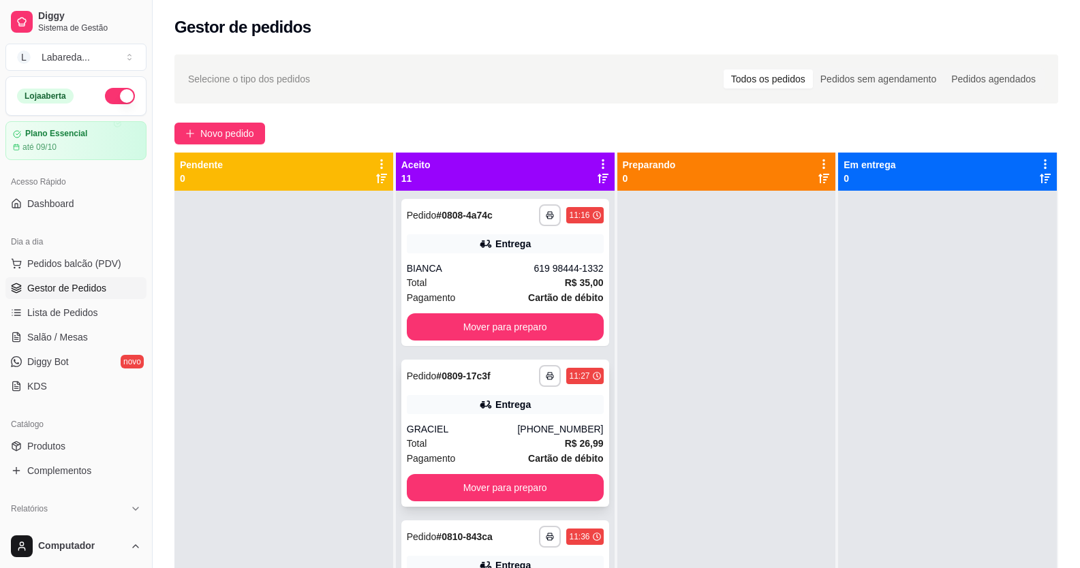
click at [413, 417] on div "**********" at bounding box center [505, 433] width 208 height 147
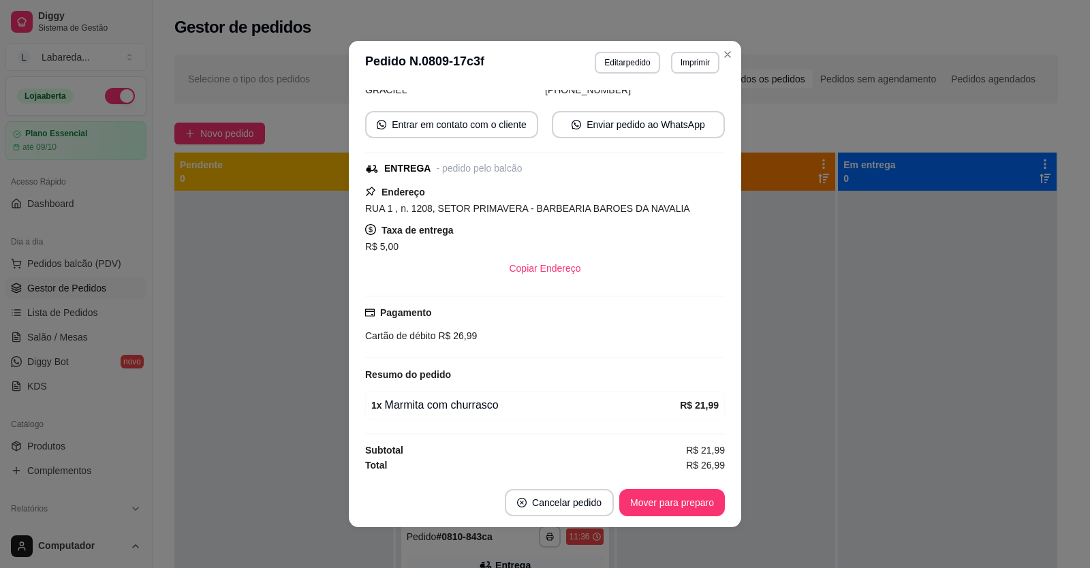
scroll to position [3, 0]
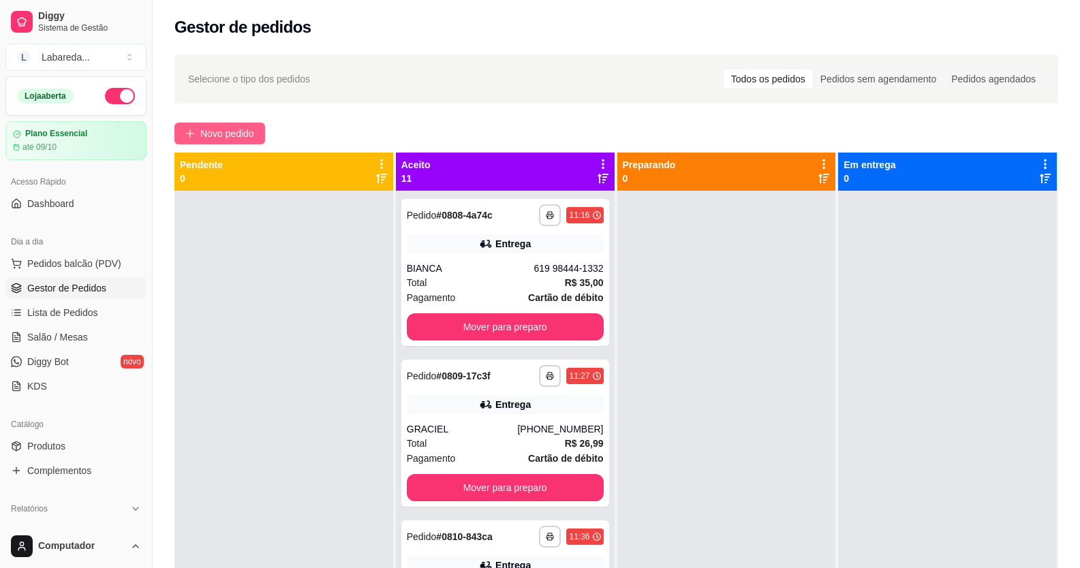
click at [213, 140] on span "Novo pedido" at bounding box center [227, 133] width 54 height 15
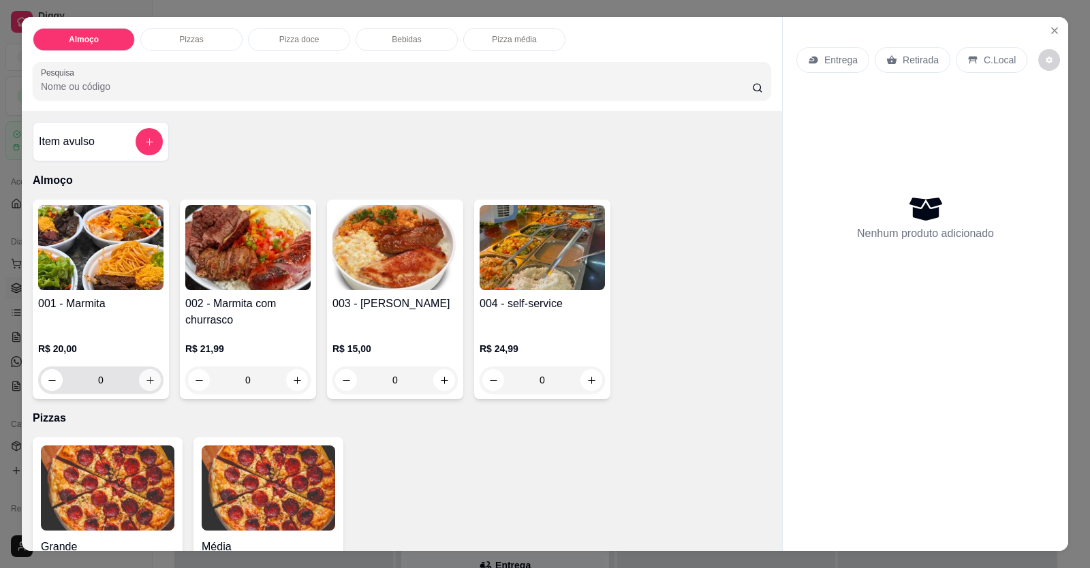
click at [151, 379] on button "increase-product-quantity" at bounding box center [150, 380] width 22 height 22
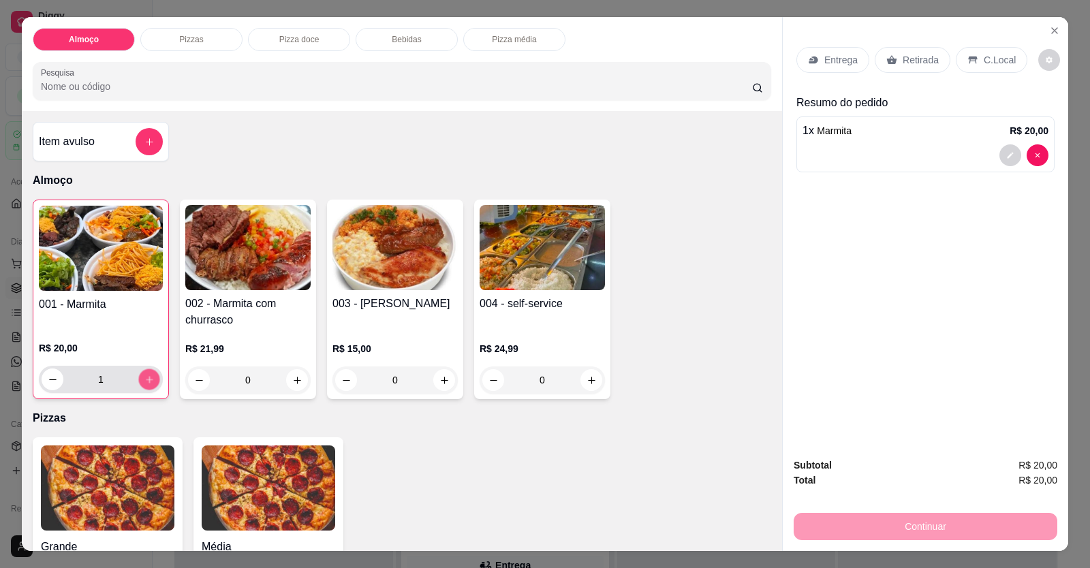
click at [151, 379] on button "increase-product-quantity" at bounding box center [148, 379] width 21 height 21
type input "2"
click at [831, 63] on p "Entrega" at bounding box center [840, 60] width 33 height 14
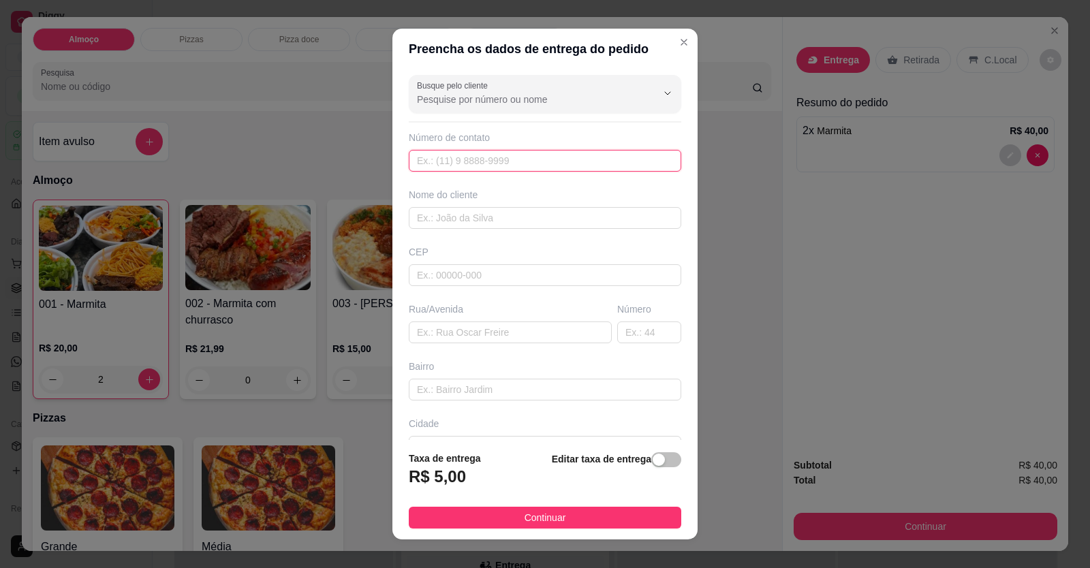
click at [484, 161] on input "text" at bounding box center [545, 161] width 272 height 22
type input "[PHONE_NUMBER]"
click at [557, 223] on input "text" at bounding box center [545, 218] width 272 height 22
type input "[PERSON_NAME]"
paste input "[STREET_ADDRESS][PERSON_NAME]"
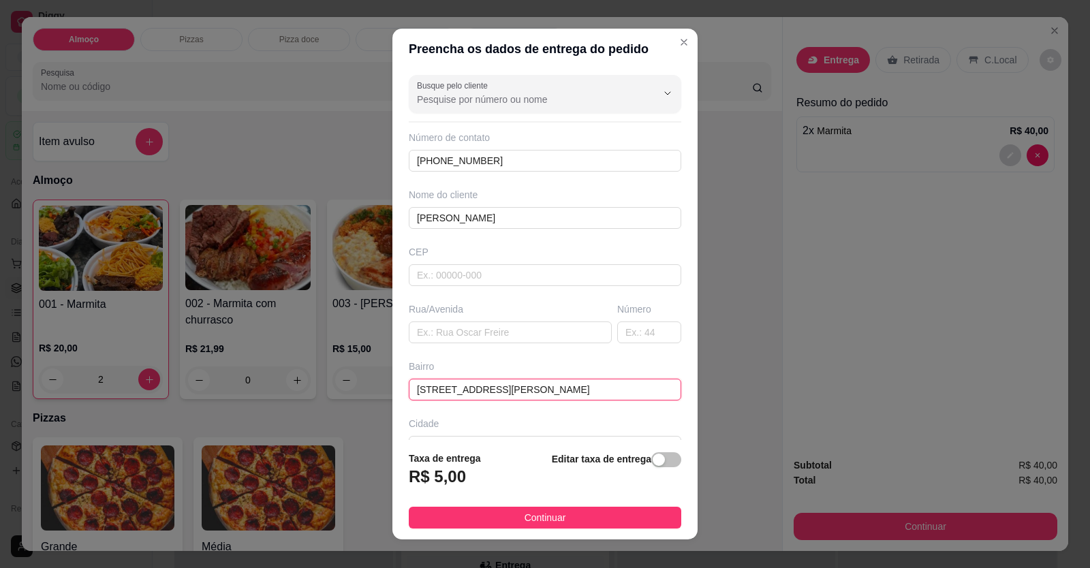
type input "[STREET_ADDRESS][PERSON_NAME]"
click at [452, 337] on input "text" at bounding box center [510, 333] width 203 height 22
paste input "Setor nordeste"
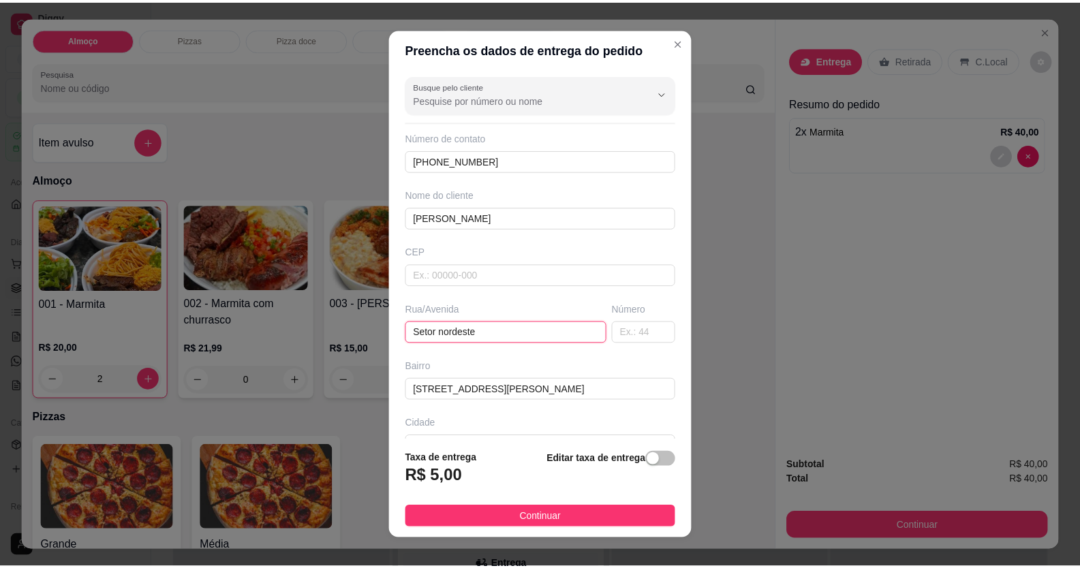
scroll to position [88, 0]
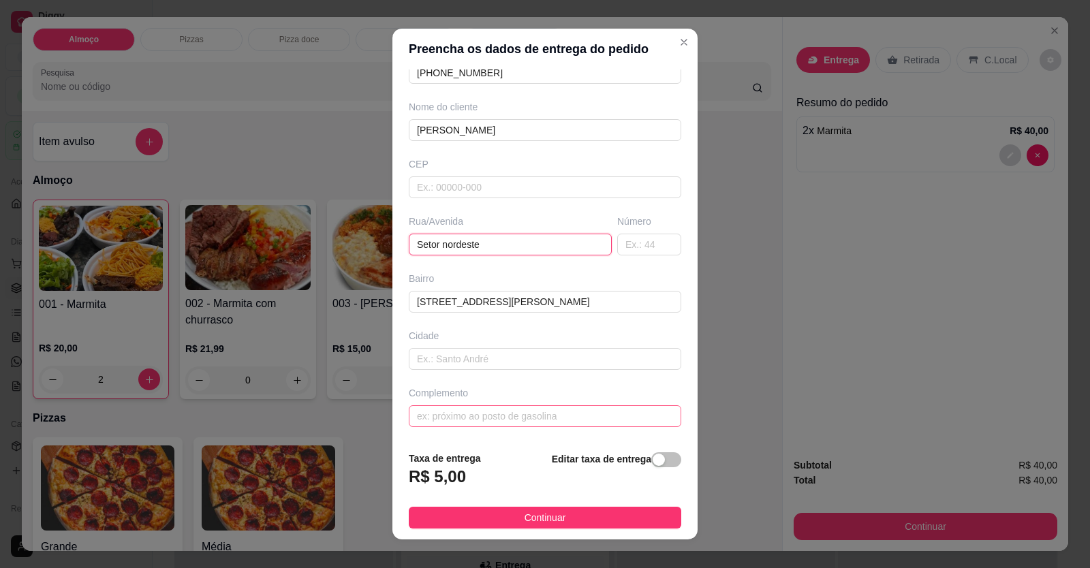
type input "Setor nordeste"
drag, startPoint x: 473, startPoint y: 415, endPoint x: 478, endPoint y: 446, distance: 31.0
click at [473, 416] on input "text" at bounding box center [545, 416] width 272 height 22
paste input "a loja intelcom"
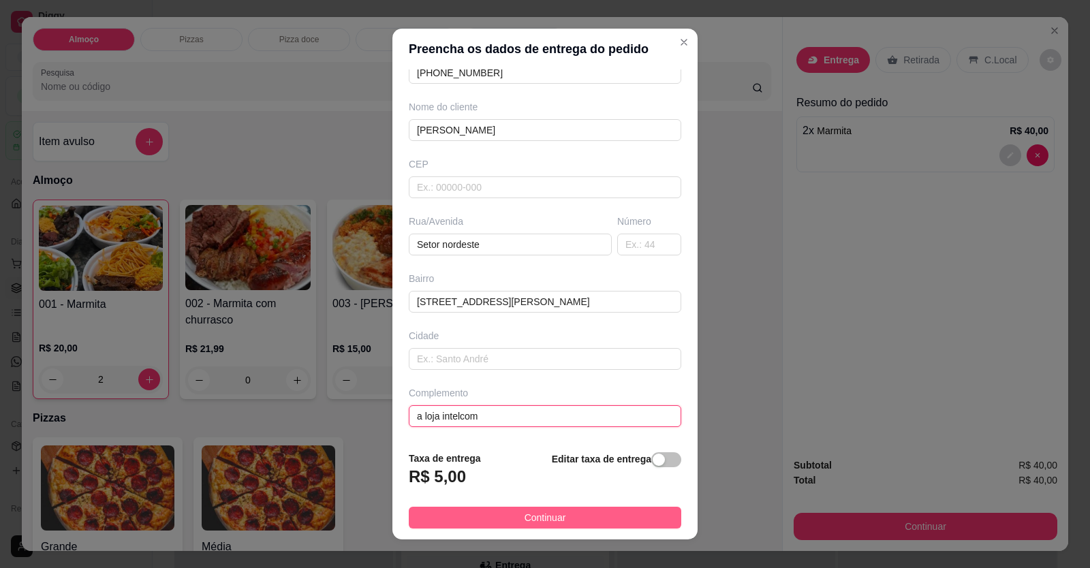
type input "a loja intelcom"
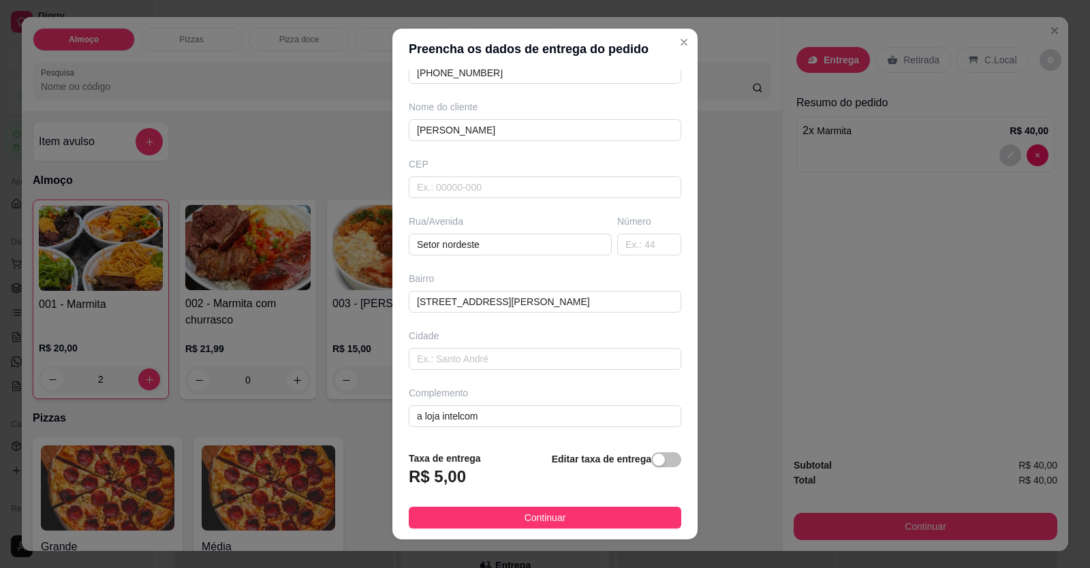
drag, startPoint x: 535, startPoint y: 523, endPoint x: 744, endPoint y: 551, distance: 210.3
click at [537, 522] on span "Continuar" at bounding box center [546, 517] width 42 height 15
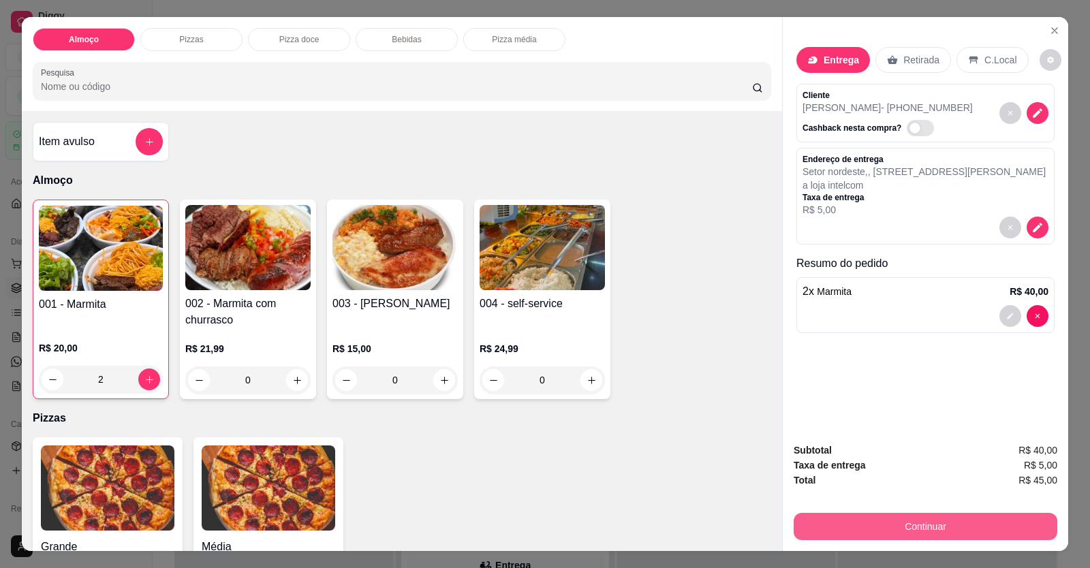
click at [903, 531] on button "Continuar" at bounding box center [926, 526] width 264 height 27
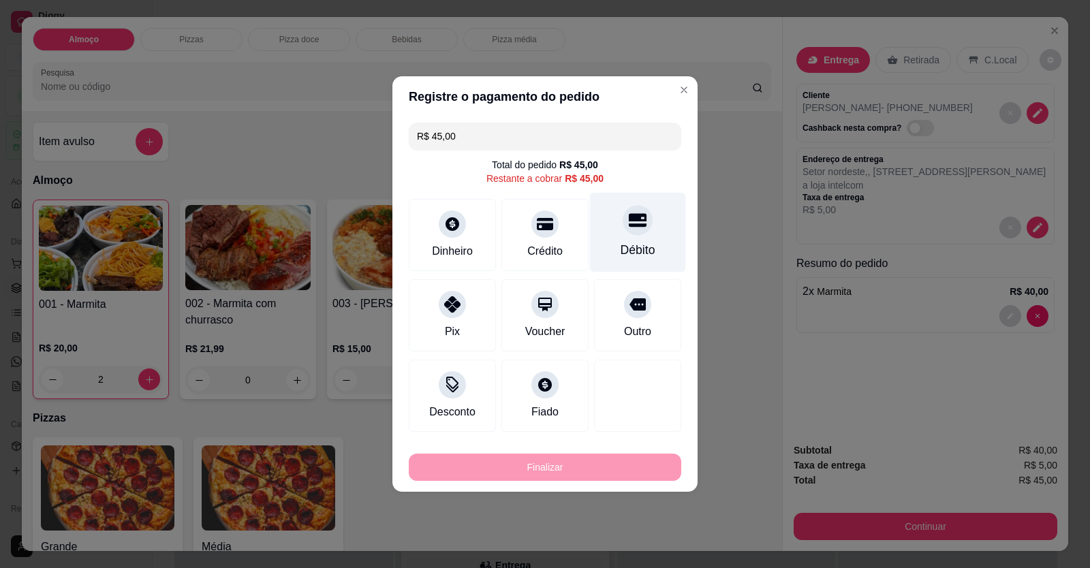
click at [631, 240] on div "Débito" at bounding box center [638, 233] width 96 height 80
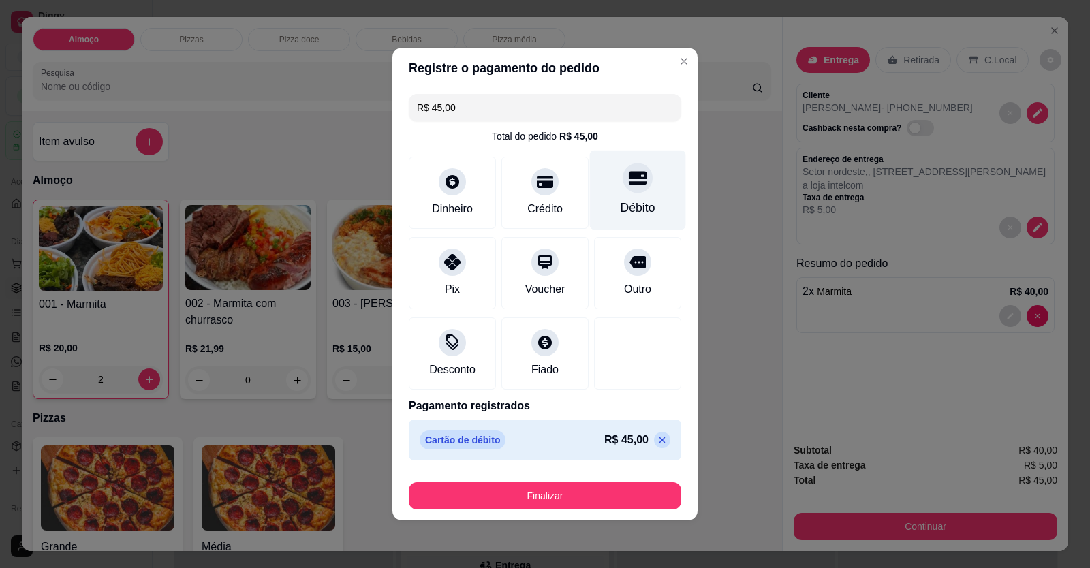
type input "R$ 0,00"
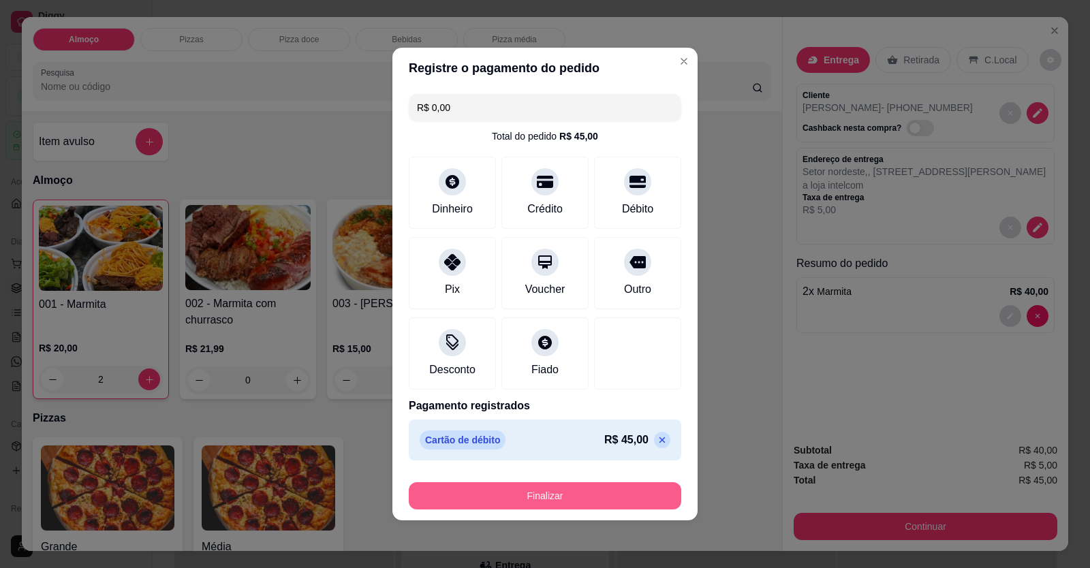
click at [616, 498] on button "Finalizar" at bounding box center [545, 495] width 272 height 27
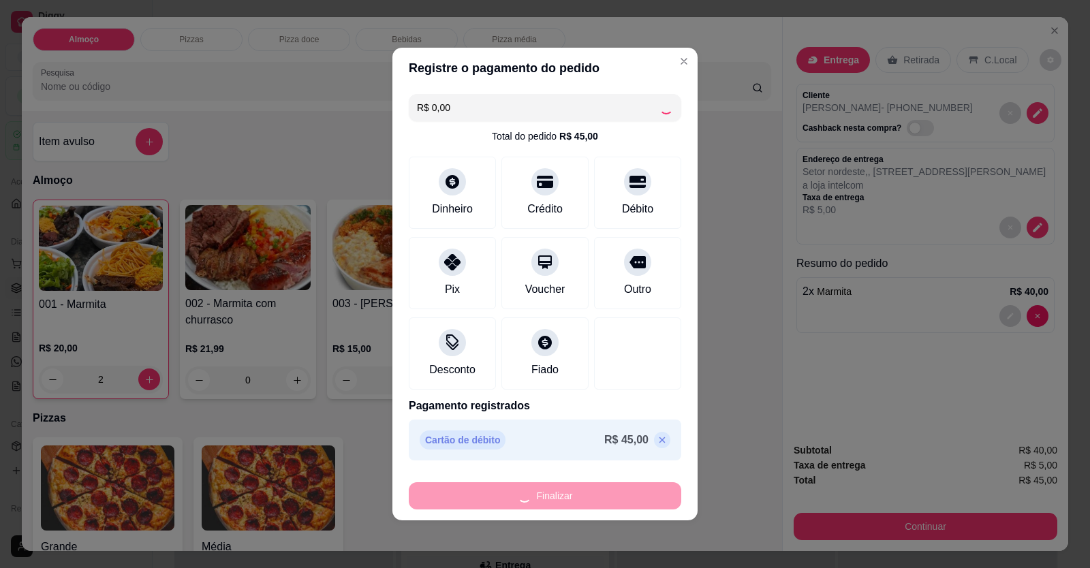
type input "0"
type input "-R$ 45,00"
